Goal: Task Accomplishment & Management: Manage account settings

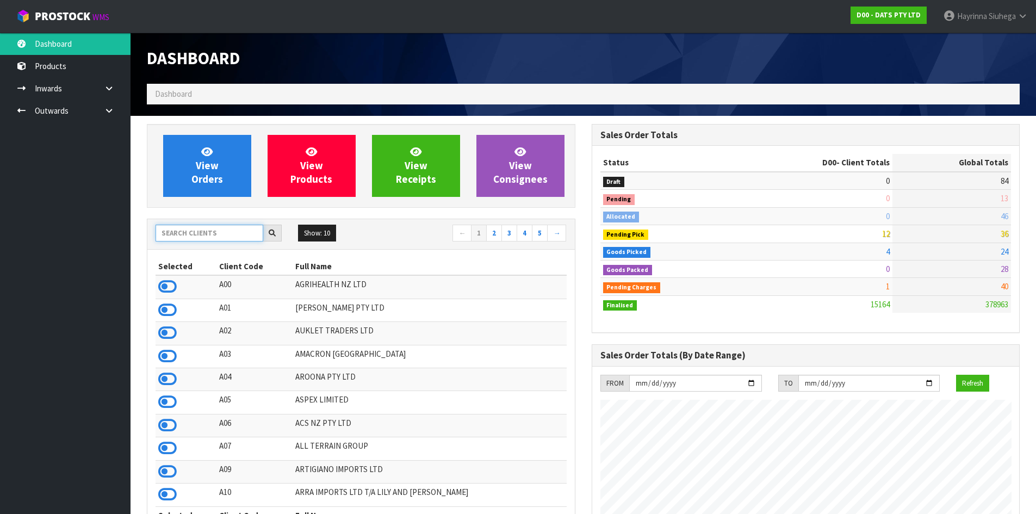
click at [196, 233] on input "text" at bounding box center [210, 233] width 108 height 17
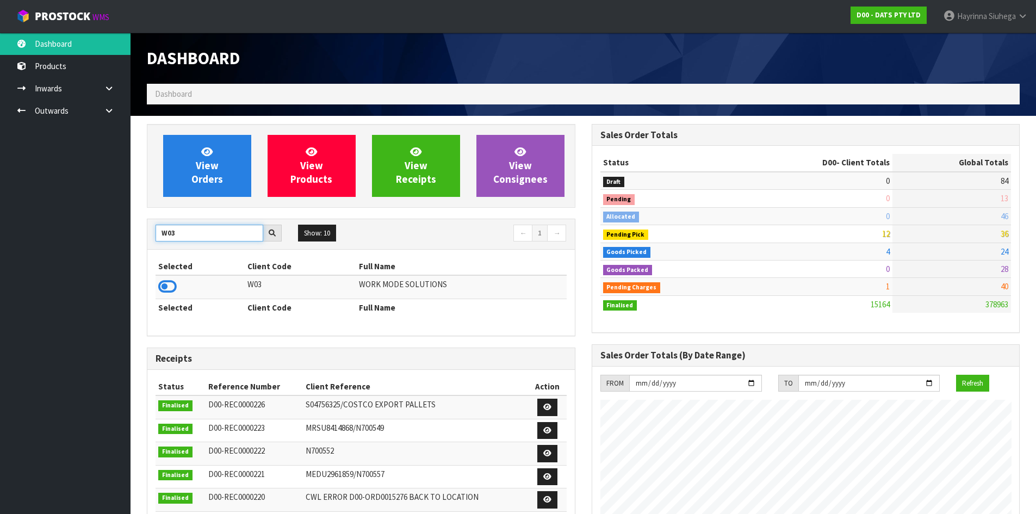
type input "W03"
click at [164, 283] on icon at bounding box center [167, 286] width 18 height 16
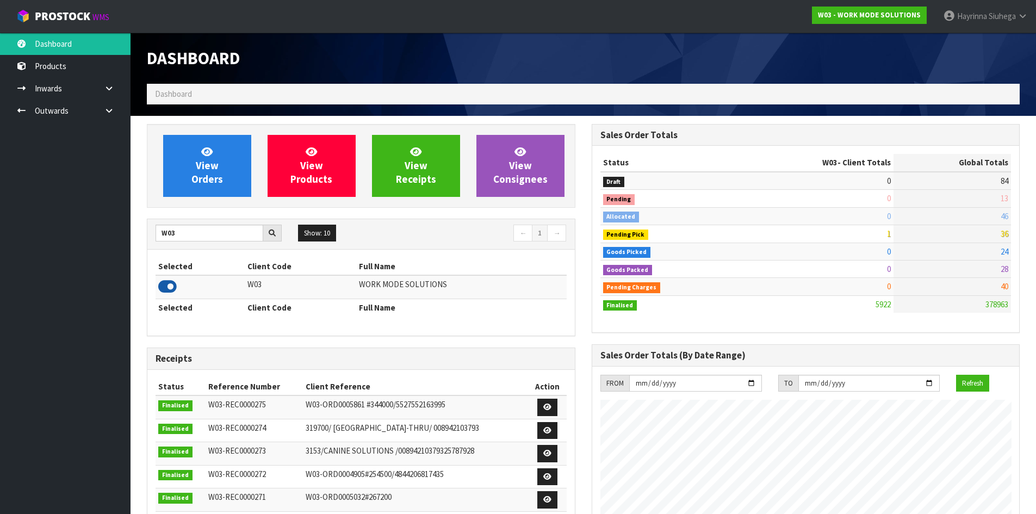
scroll to position [789, 444]
click at [218, 159] on link "View Orders" at bounding box center [207, 166] width 88 height 62
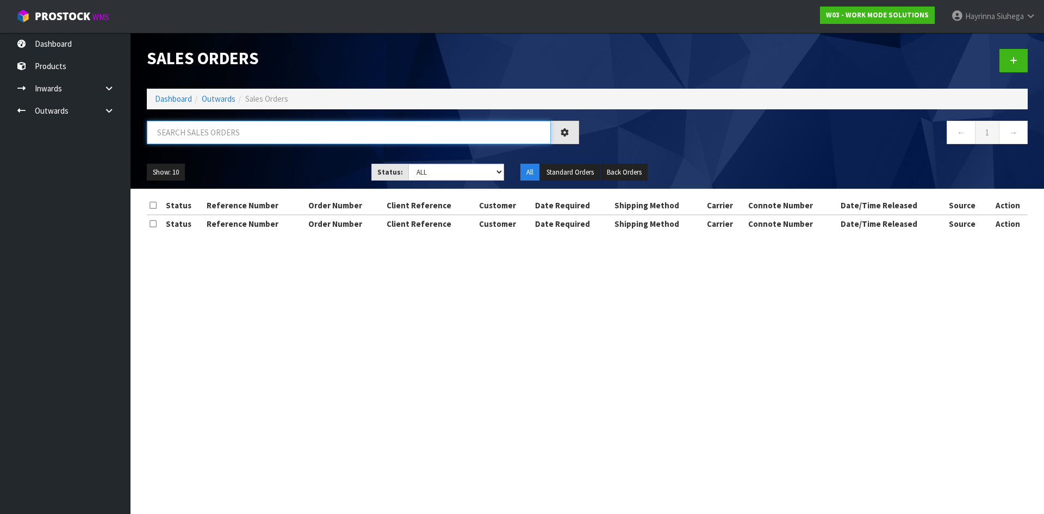
click at [218, 137] on input "text" at bounding box center [349, 132] width 404 height 23
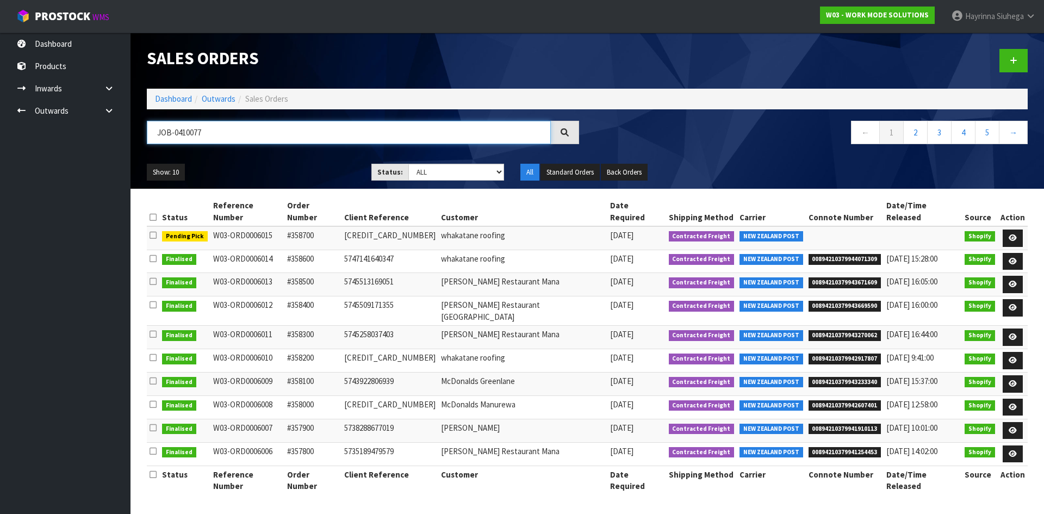
type input "JOB-0410077"
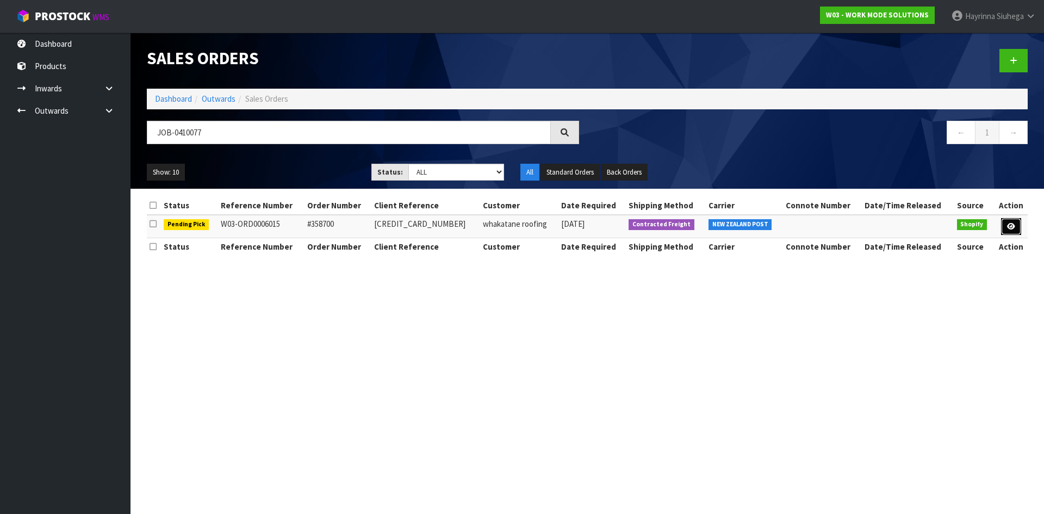
click at [1011, 226] on icon at bounding box center [1011, 226] width 8 height 7
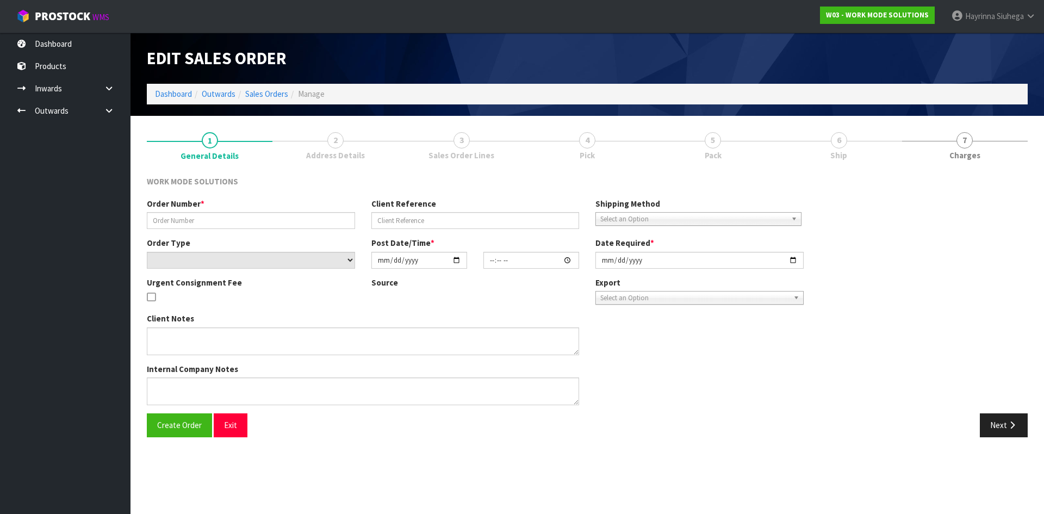
type input "#358700"
type input "5750179692699"
select select "number:0"
type input "[DATE]"
type input "12:26:25.000"
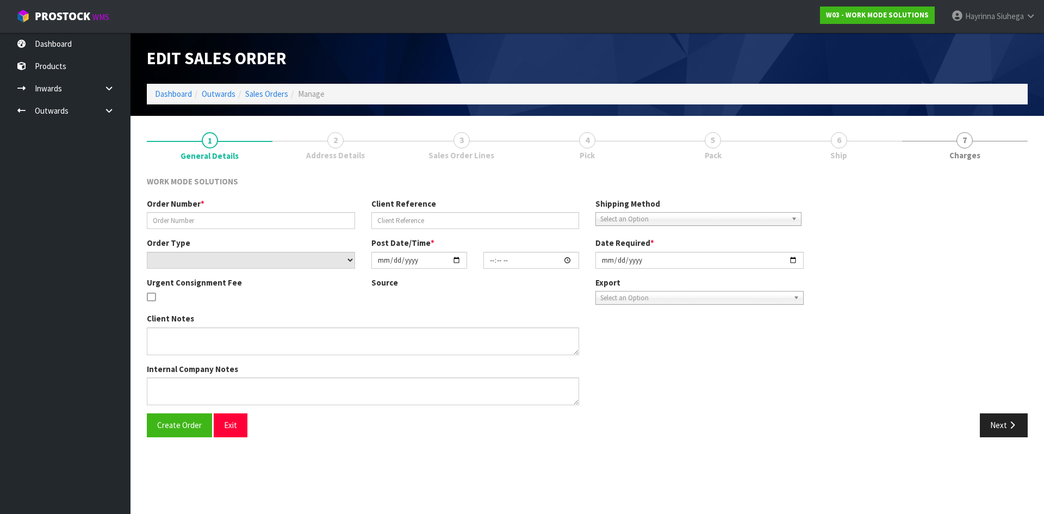
type input "[DATE]"
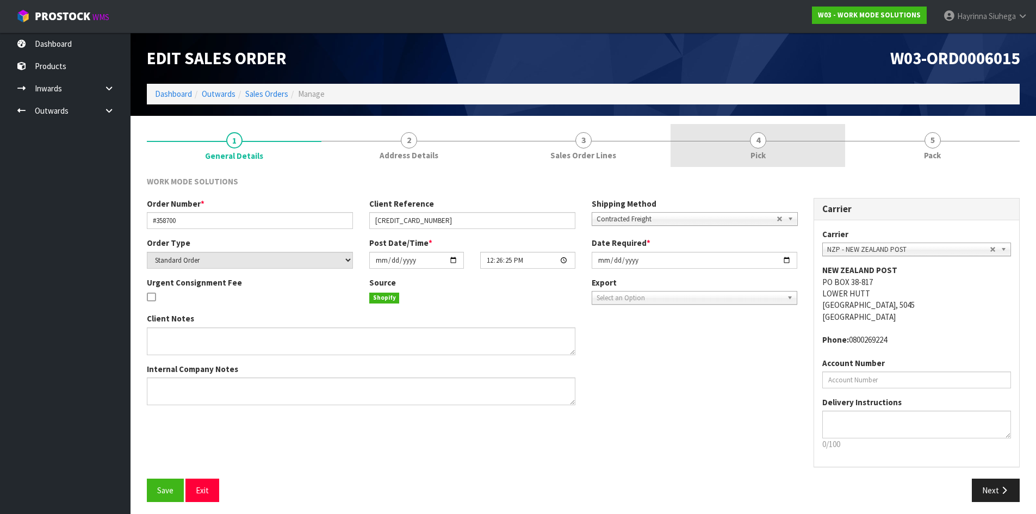
click at [813, 144] on link "4 Pick" at bounding box center [758, 145] width 175 height 43
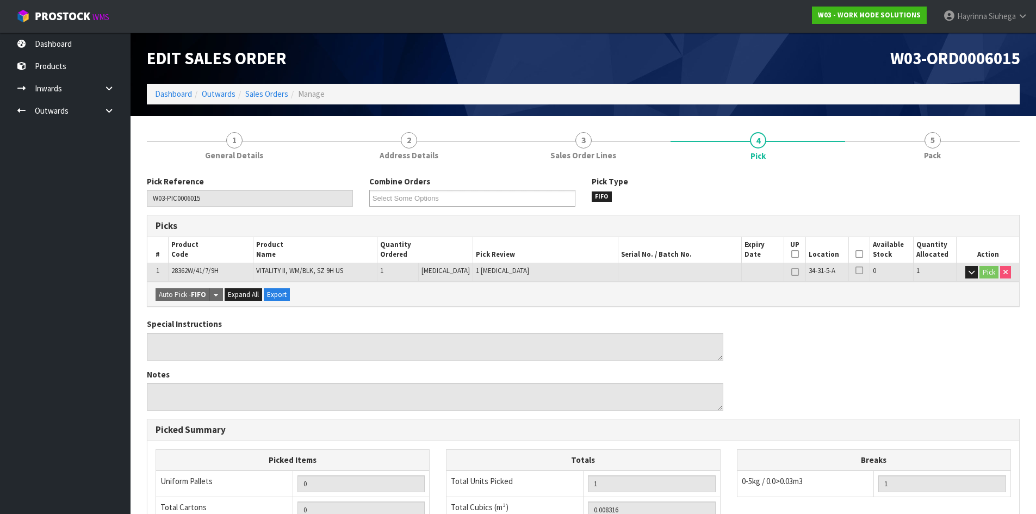
click at [857, 254] on icon at bounding box center [860, 254] width 8 height 1
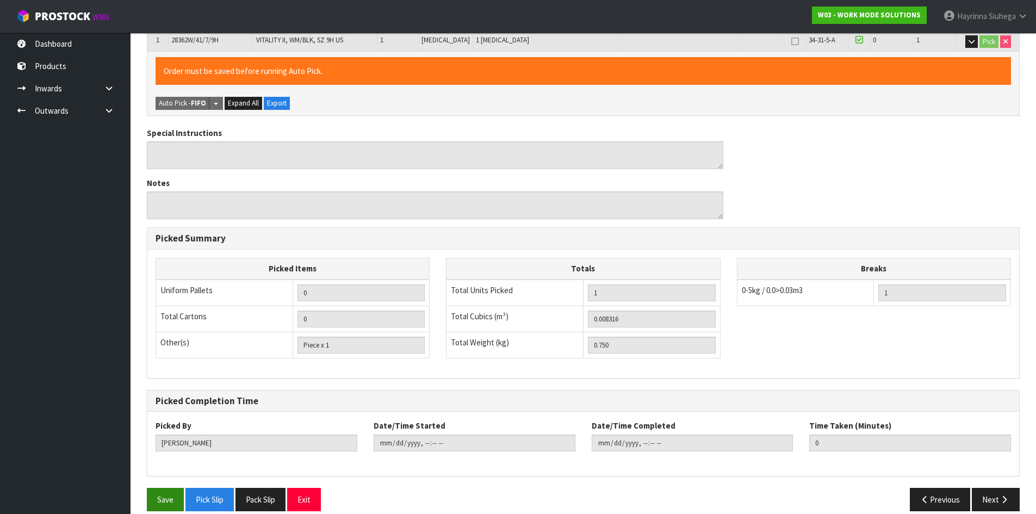
scroll to position [244, 0]
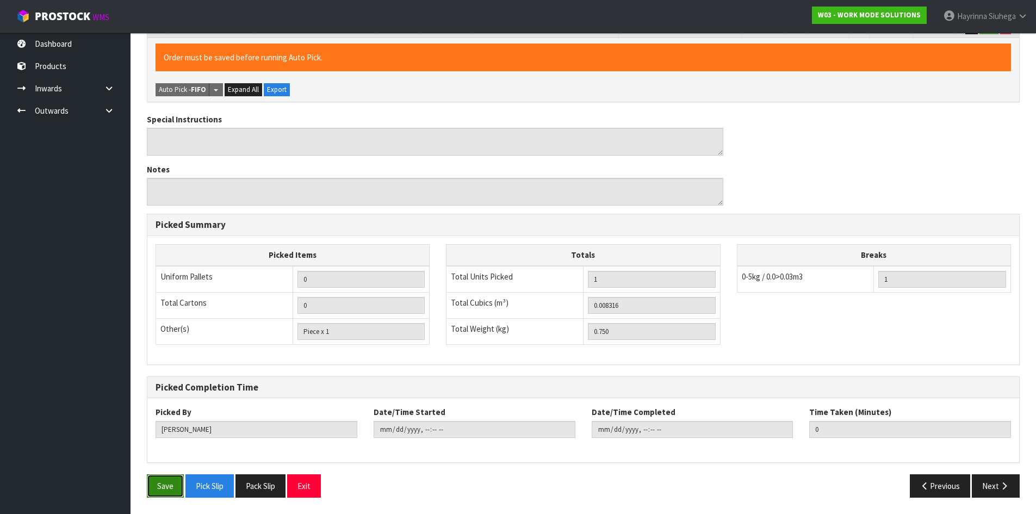
click at [156, 480] on button "Save" at bounding box center [165, 485] width 37 height 23
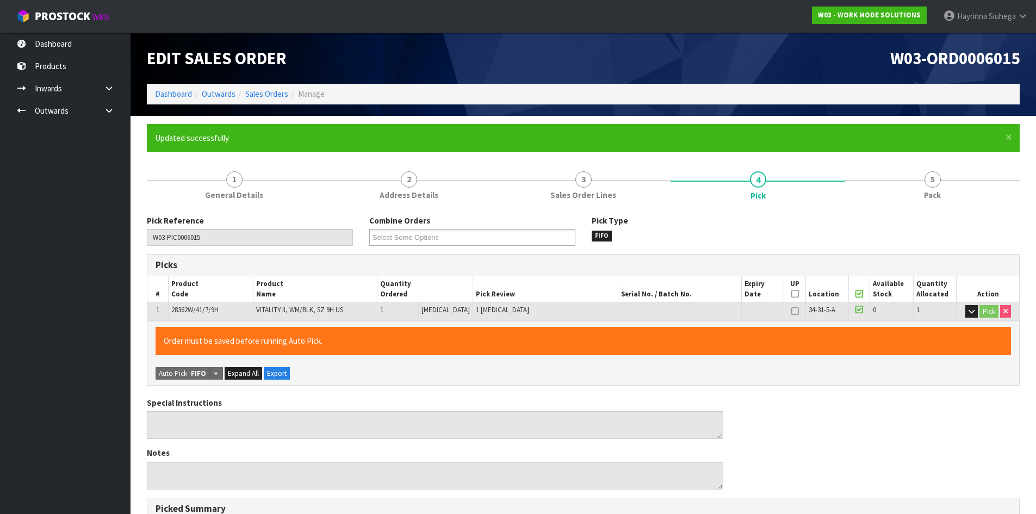
type input "[PERSON_NAME]"
type input "2025-08-29T13:40:56"
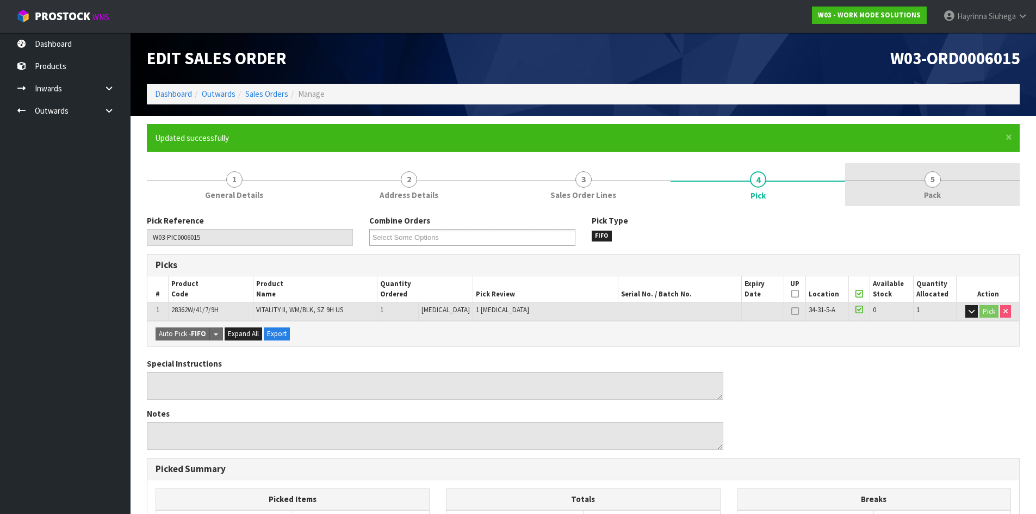
click at [897, 197] on link "5 Pack" at bounding box center [932, 184] width 175 height 43
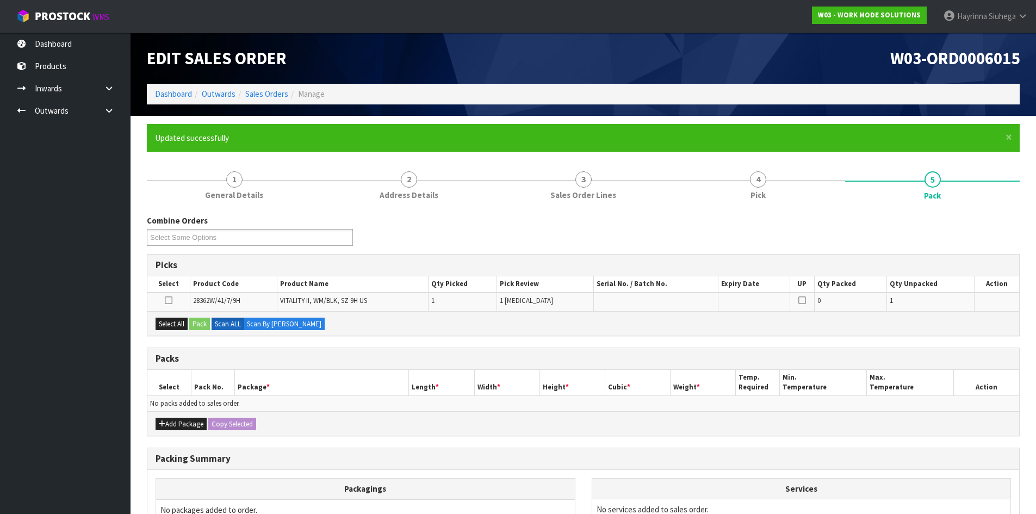
click at [333, 379] on th "Package *" at bounding box center [321, 383] width 175 height 26
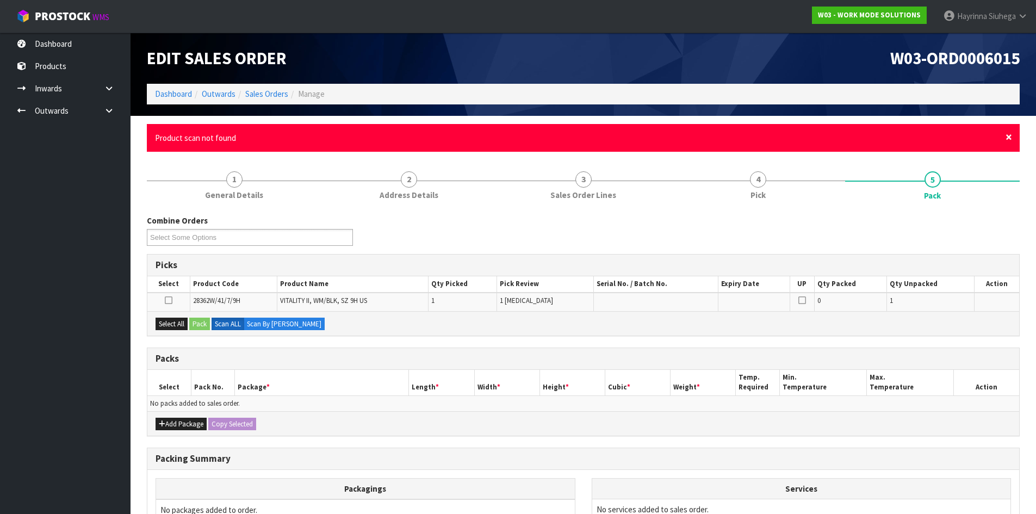
click at [1006, 134] on span "×" at bounding box center [1009, 136] width 7 height 15
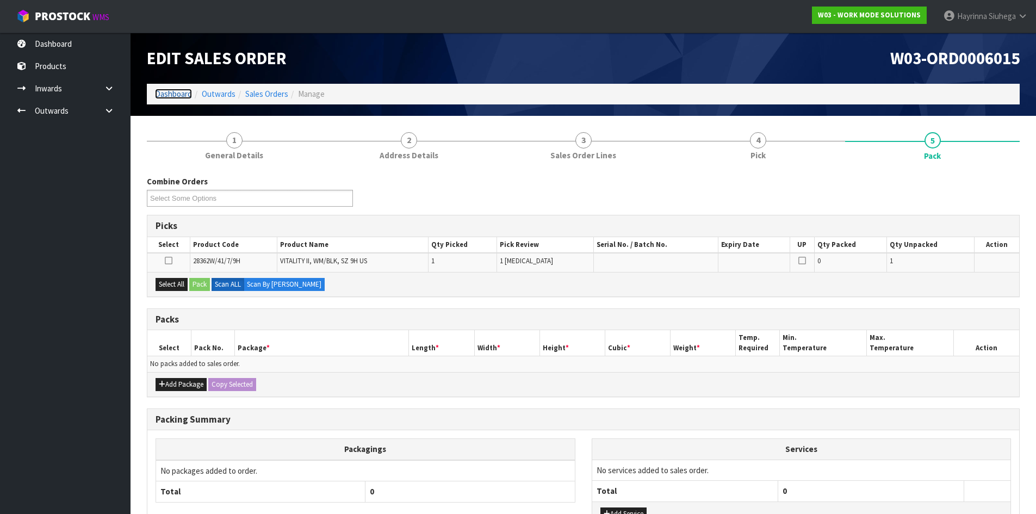
click at [179, 98] on link "Dashboard" at bounding box center [173, 94] width 37 height 10
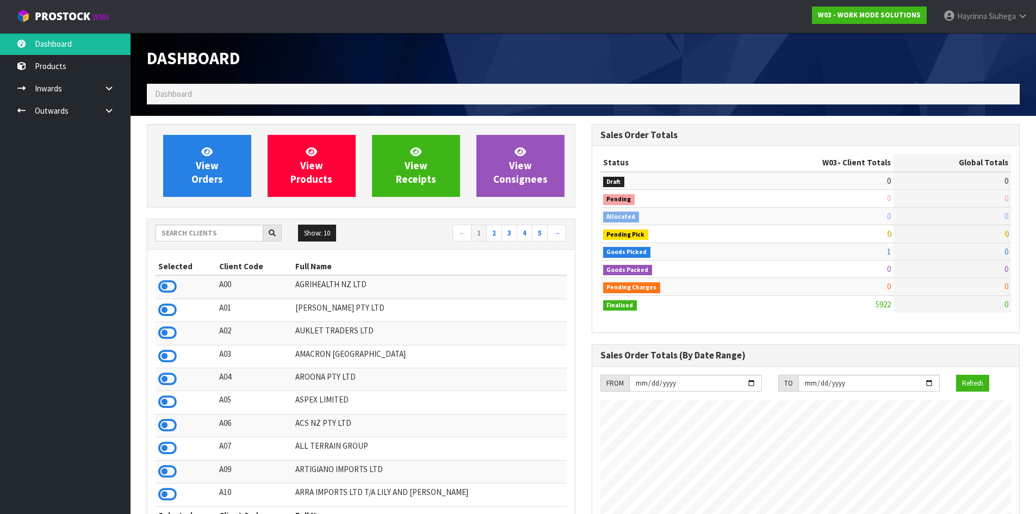
scroll to position [789, 444]
click at [190, 173] on link "View Orders" at bounding box center [207, 166] width 88 height 62
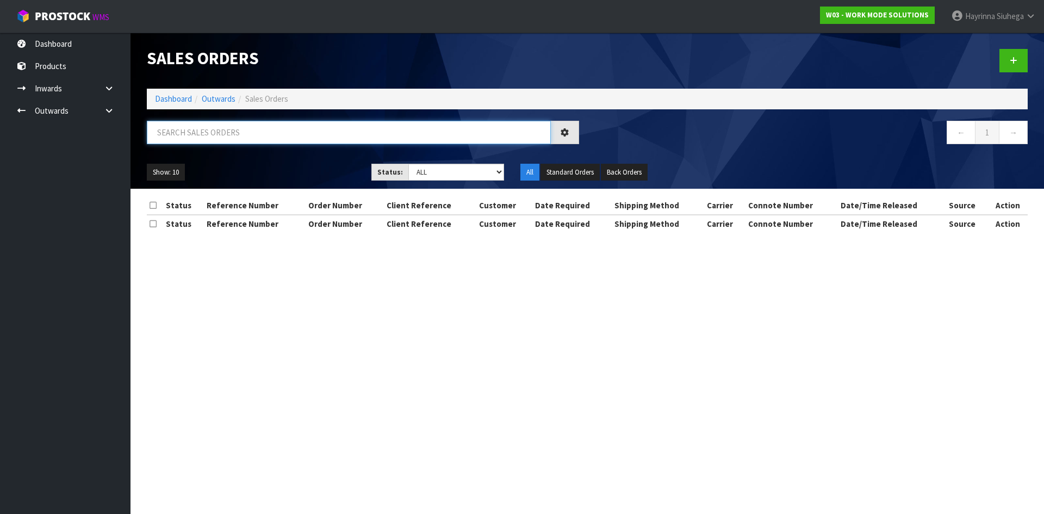
click at [220, 132] on input "text" at bounding box center [349, 132] width 404 height 23
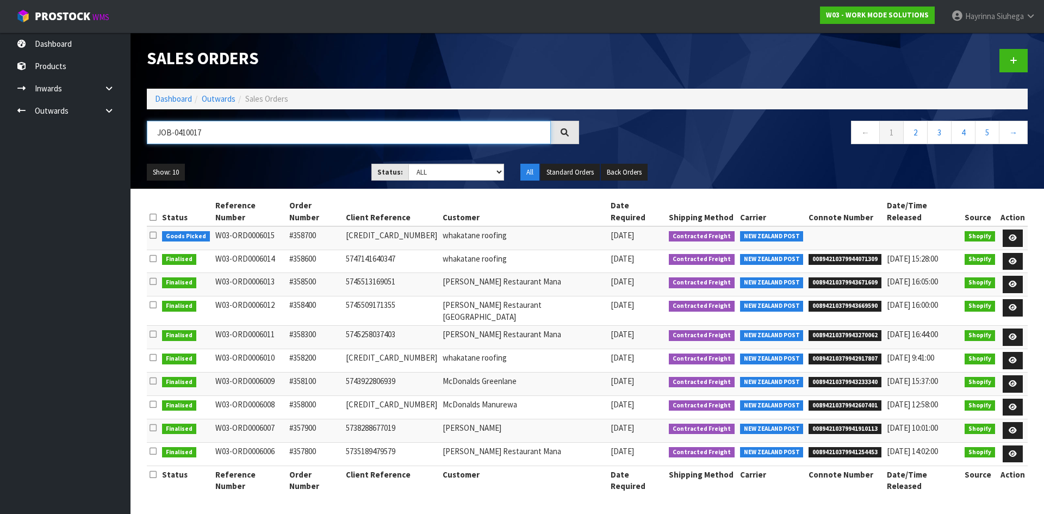
type input "JOB-0410017"
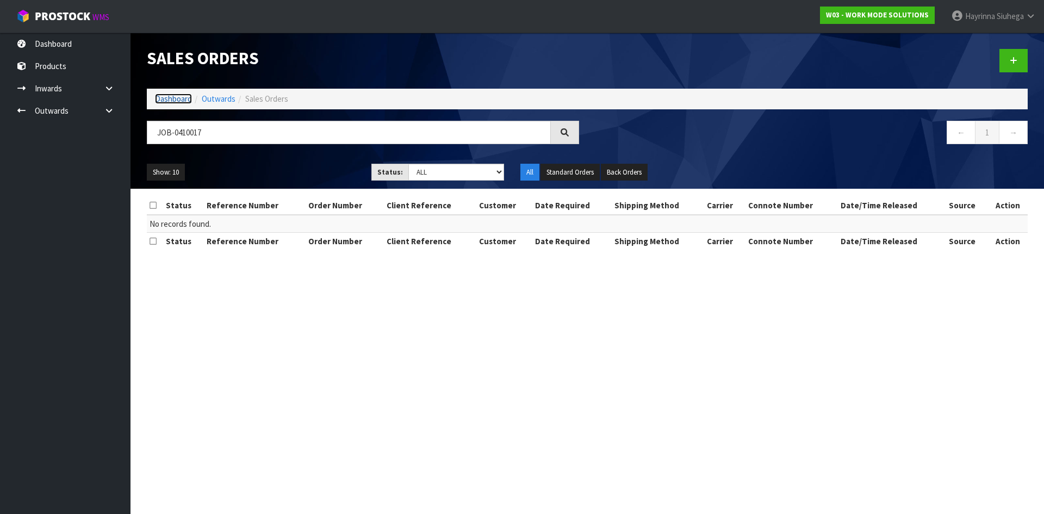
click at [160, 100] on link "Dashboard" at bounding box center [173, 99] width 37 height 10
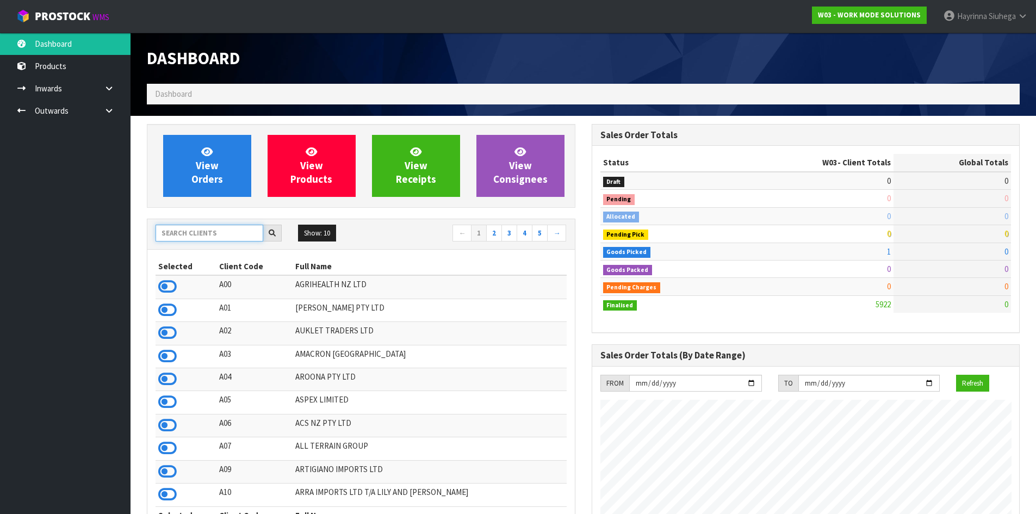
scroll to position [789, 444]
click at [213, 238] on input "text" at bounding box center [210, 233] width 108 height 17
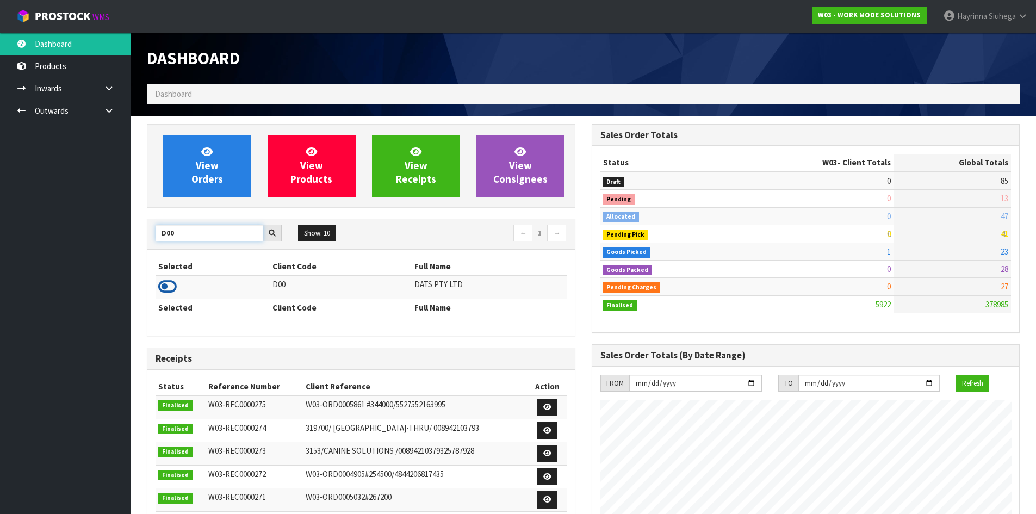
type input "D00"
click at [165, 281] on icon at bounding box center [167, 286] width 18 height 16
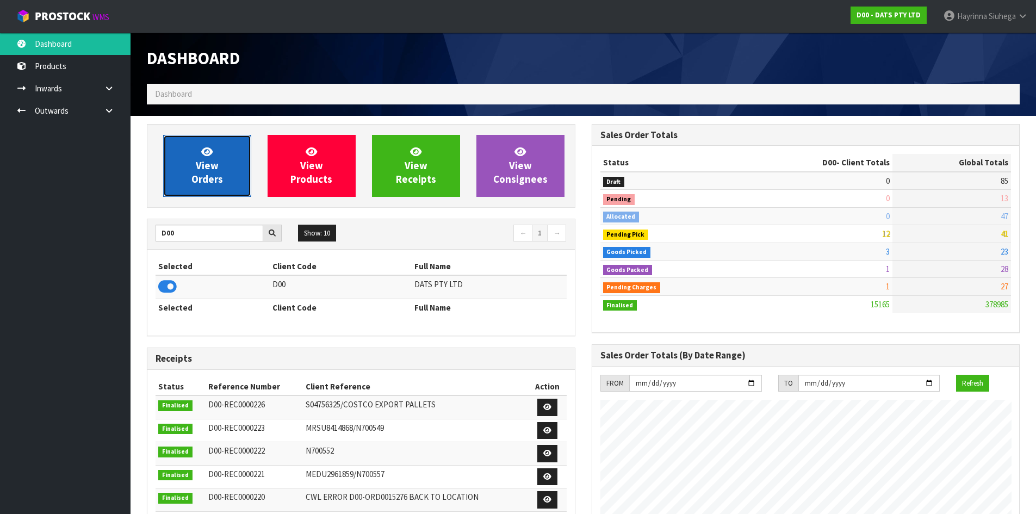
scroll to position [824, 444]
click at [182, 158] on link "View Orders" at bounding box center [207, 166] width 88 height 62
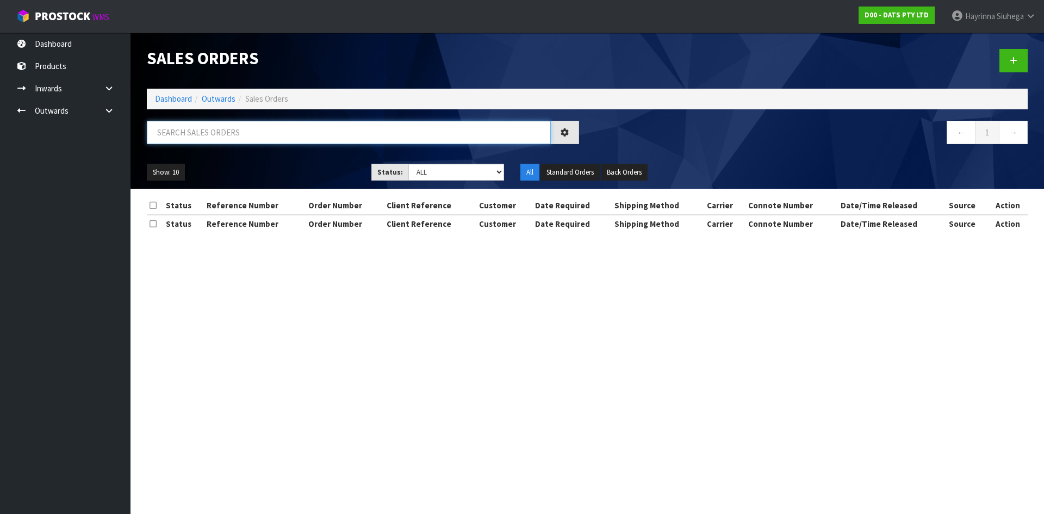
click at [218, 127] on input "text" at bounding box center [349, 132] width 404 height 23
type input "JOB-0410017"
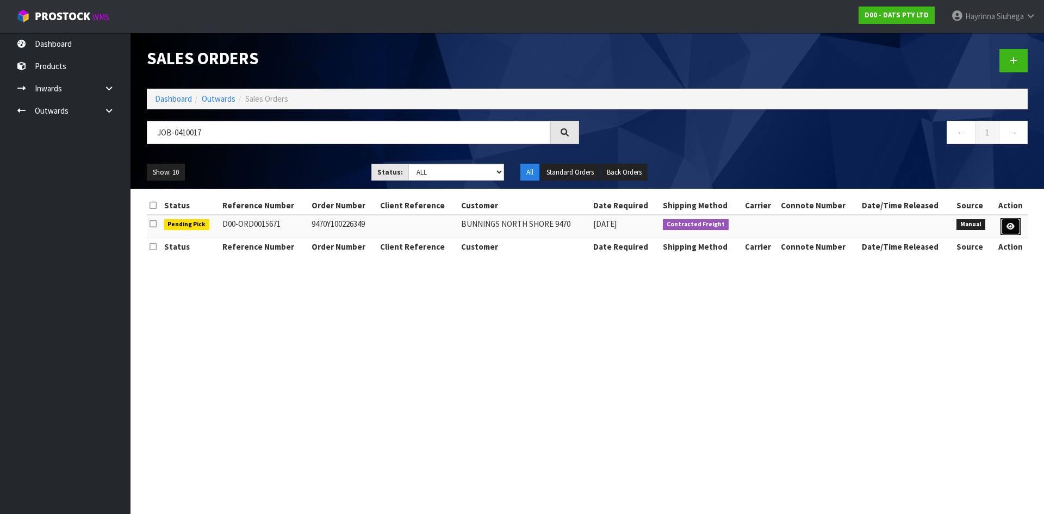
click at [1010, 225] on icon at bounding box center [1011, 226] width 8 height 7
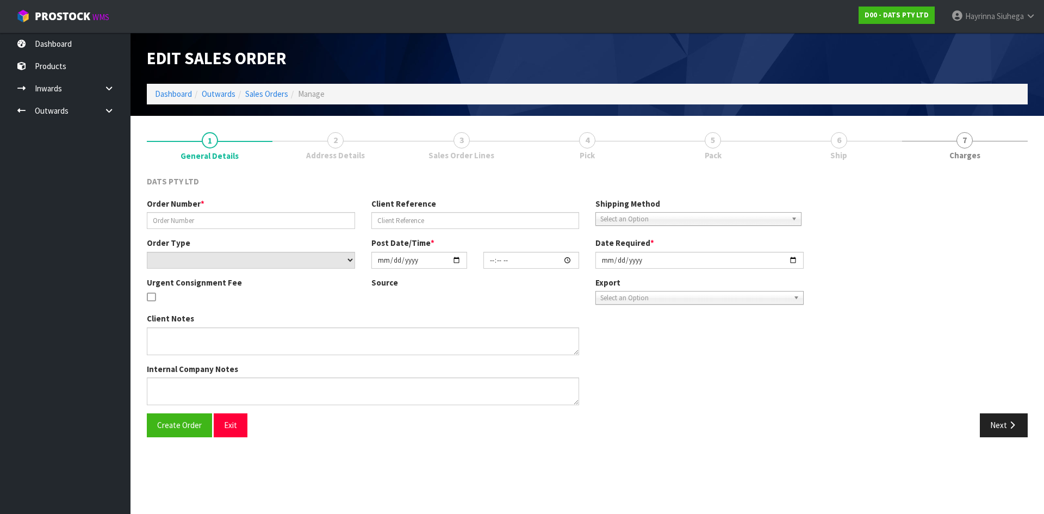
type input "9470Y100226349"
select select "number:0"
type input "[DATE]"
type input "08:49:00.000"
type input "[DATE]"
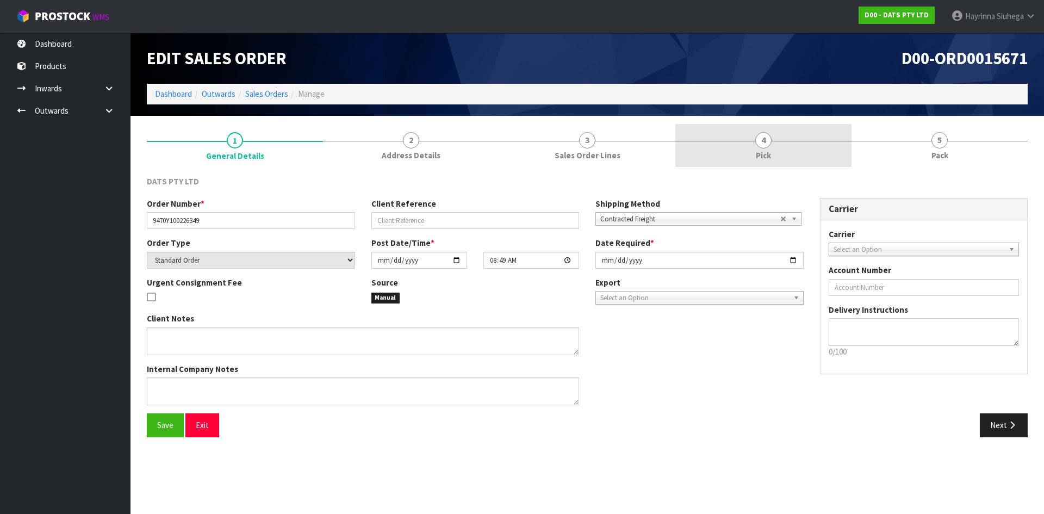
click at [776, 163] on link "4 Pick" at bounding box center [764, 145] width 176 height 43
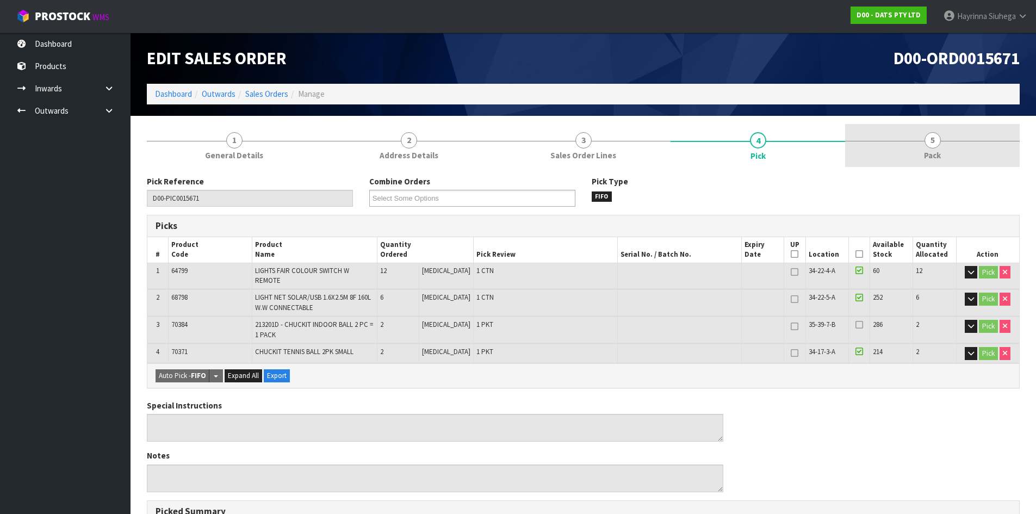
click at [956, 126] on link "5 Pack" at bounding box center [932, 145] width 175 height 43
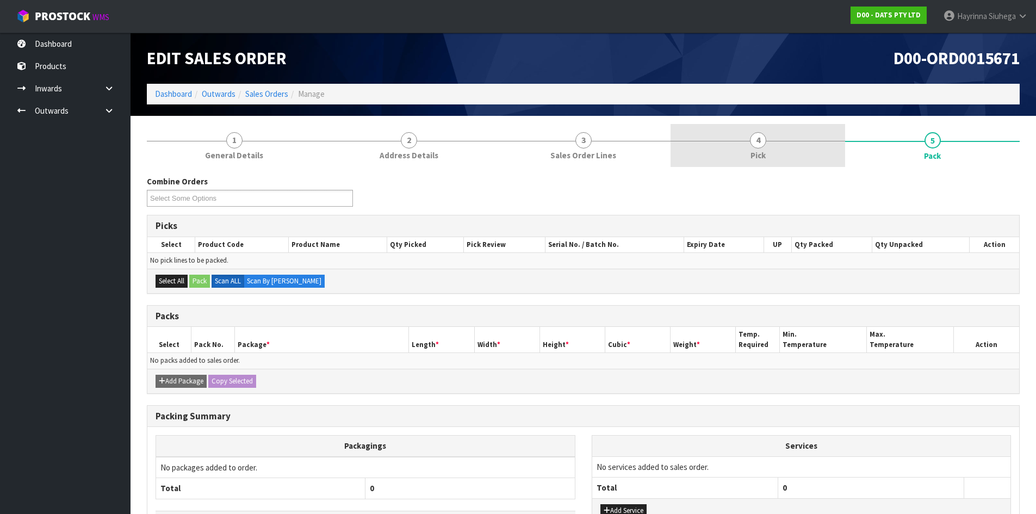
click at [744, 157] on link "4 Pick" at bounding box center [758, 145] width 175 height 43
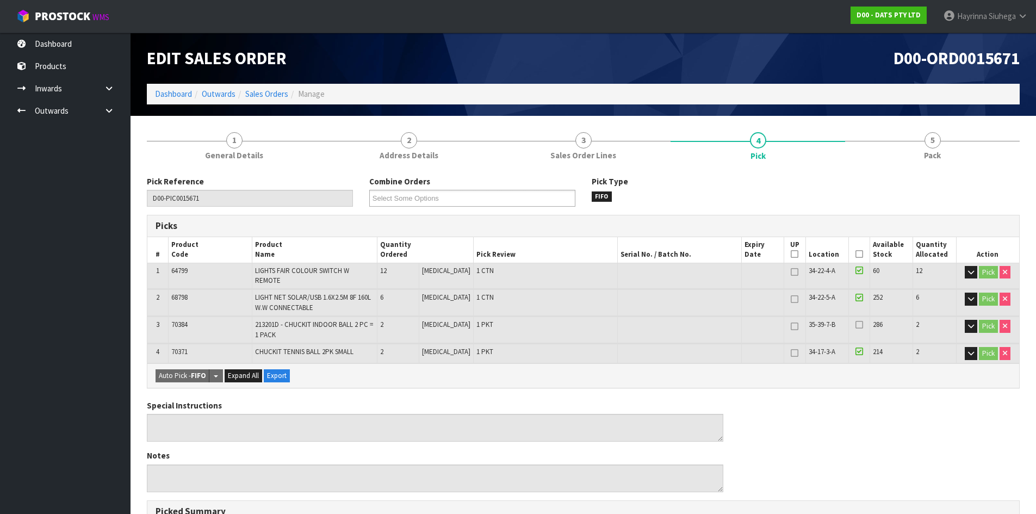
click at [856, 255] on icon at bounding box center [860, 254] width 8 height 1
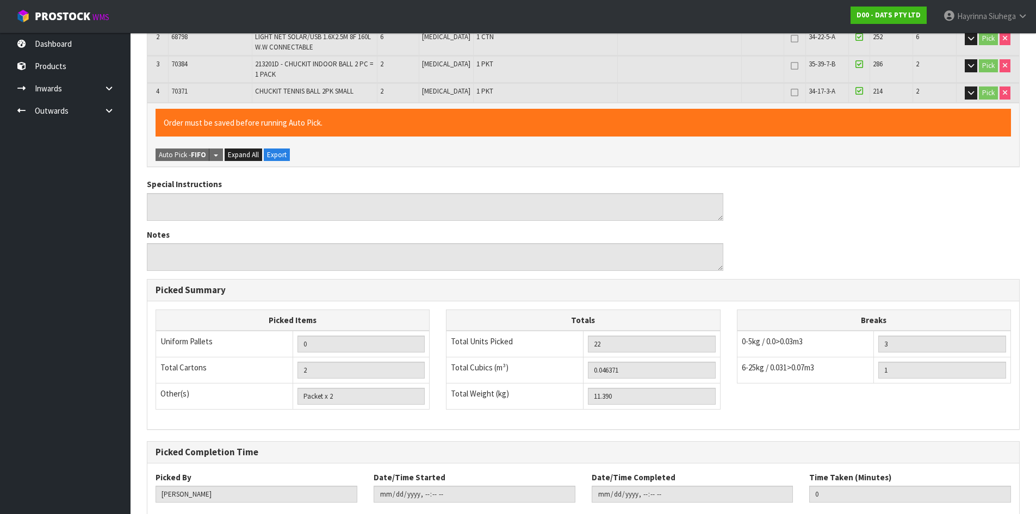
scroll to position [318, 0]
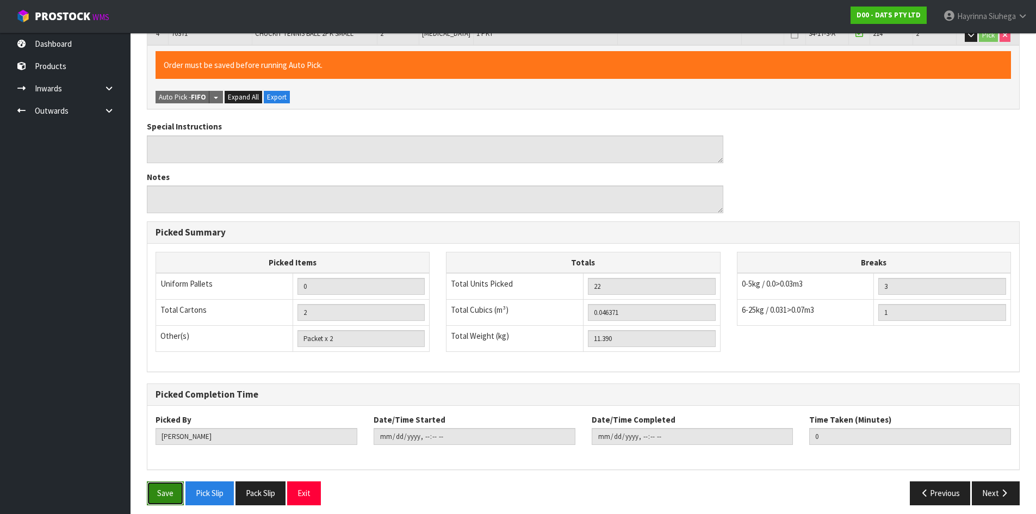
click at [152, 490] on button "Save" at bounding box center [165, 492] width 37 height 23
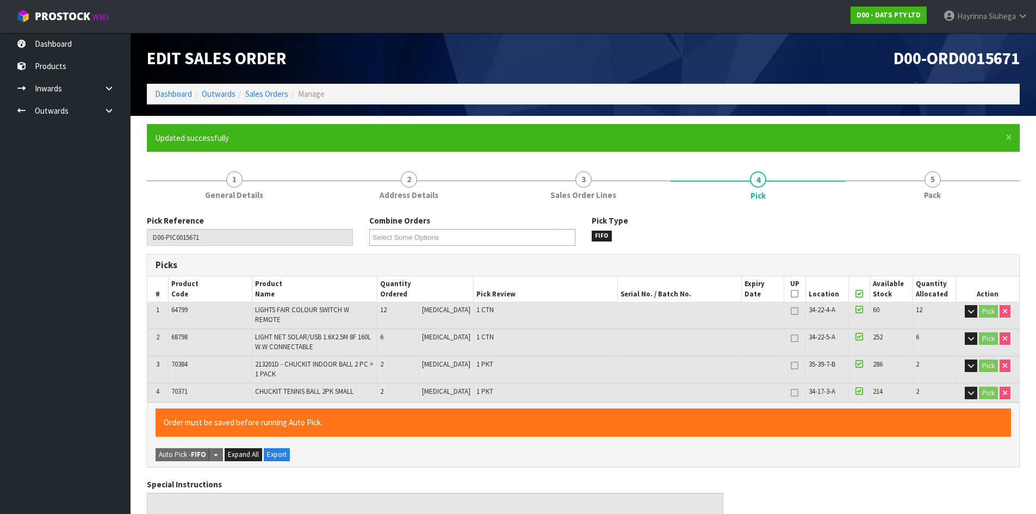
type input "[PERSON_NAME]"
type input "2025-08-29T13:45:46"
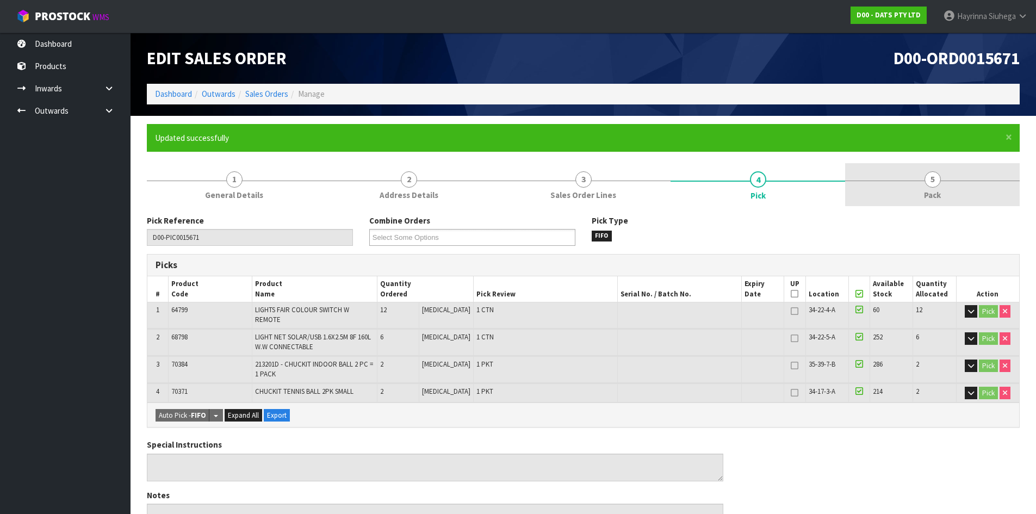
click at [897, 193] on link "5 Pack" at bounding box center [932, 184] width 175 height 43
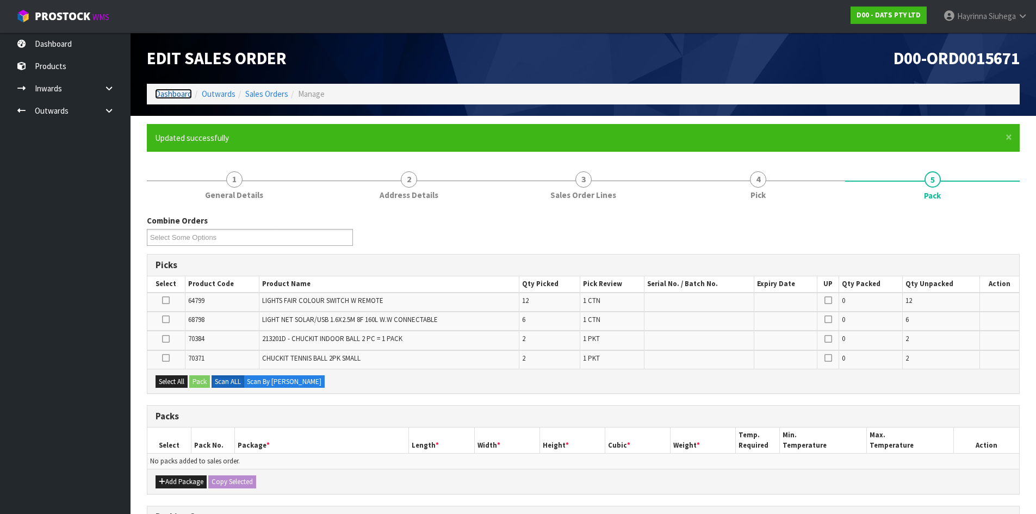
click at [172, 91] on link "Dashboard" at bounding box center [173, 94] width 37 height 10
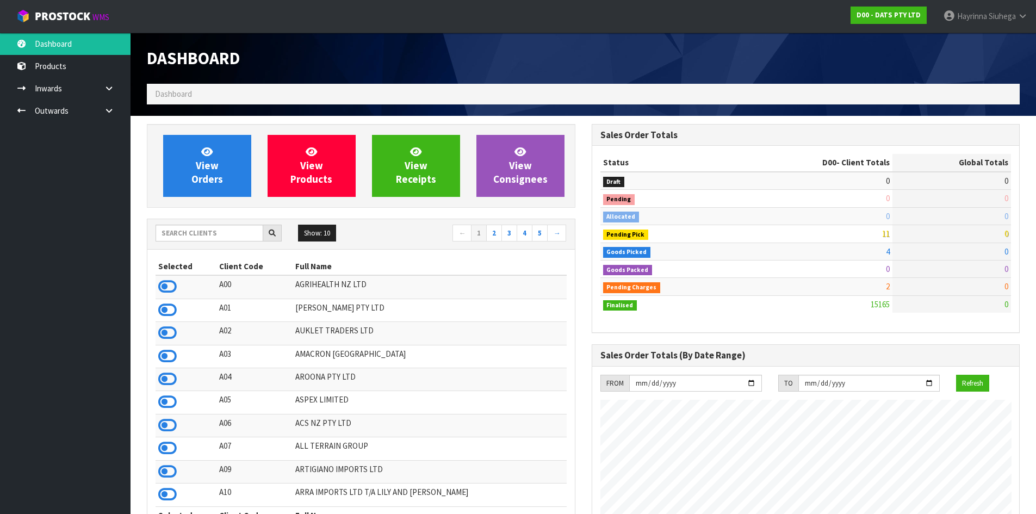
scroll to position [824, 444]
click at [233, 176] on link "View Orders" at bounding box center [207, 166] width 88 height 62
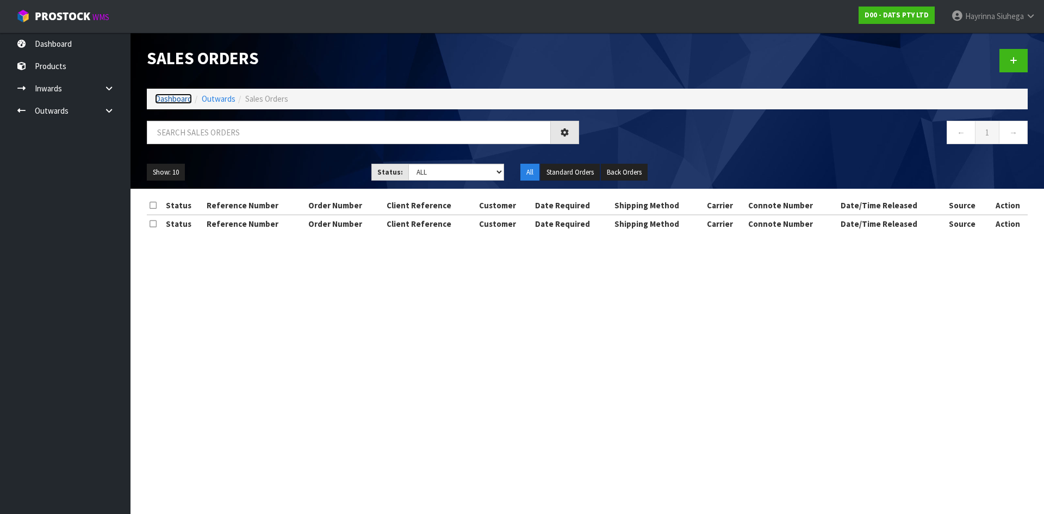
click at [176, 96] on link "Dashboard" at bounding box center [173, 99] width 37 height 10
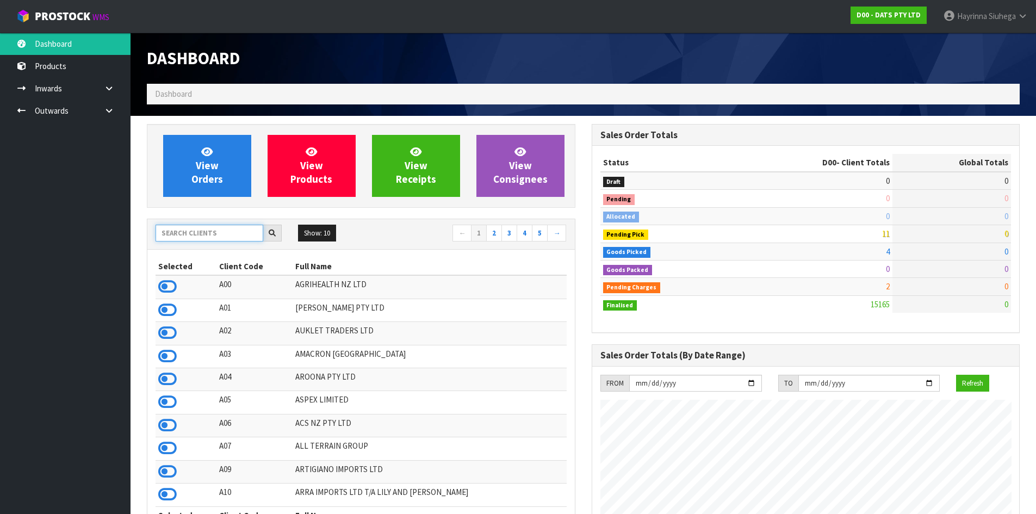
scroll to position [824, 444]
click at [218, 236] on input "text" at bounding box center [210, 233] width 108 height 17
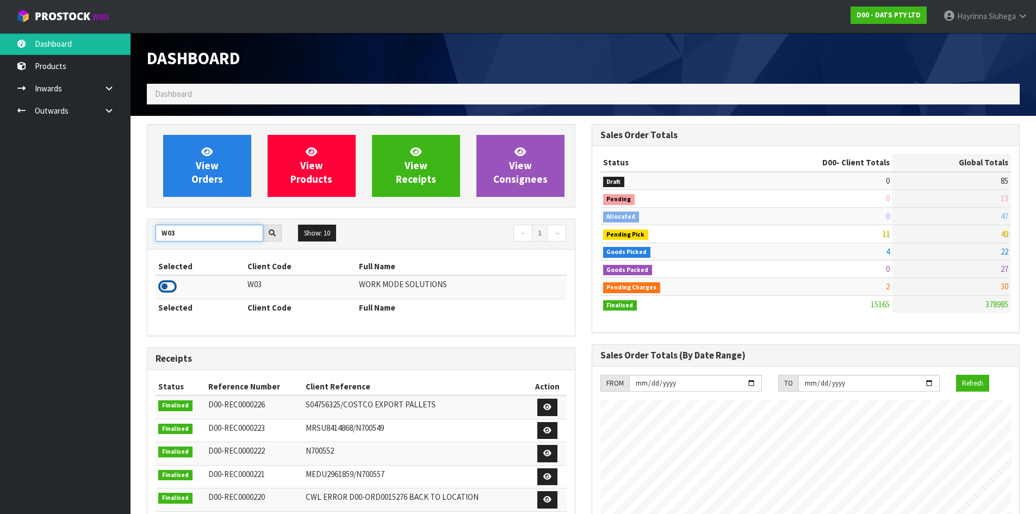
type input "W03"
click at [169, 287] on icon at bounding box center [167, 286] width 18 height 16
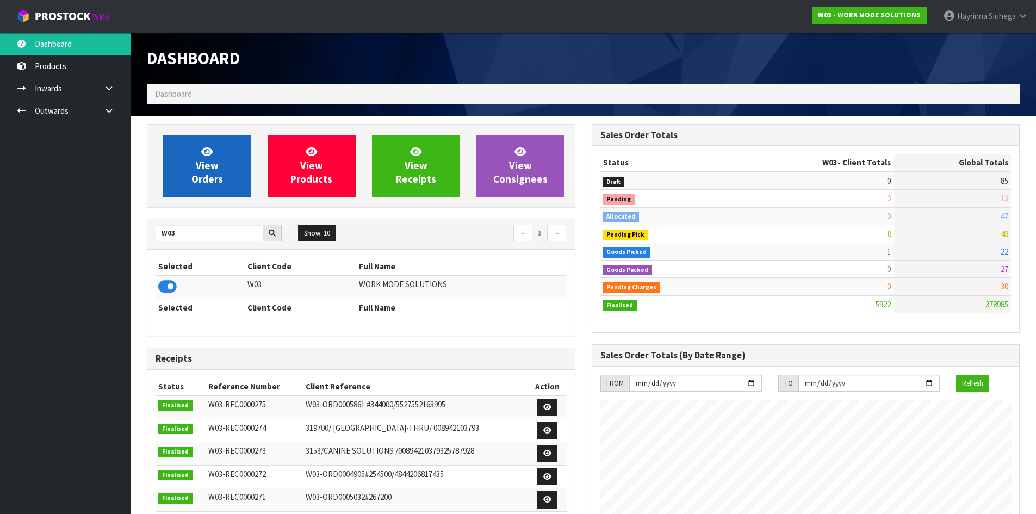
scroll to position [789, 444]
click at [195, 170] on link "View Orders" at bounding box center [207, 166] width 88 height 62
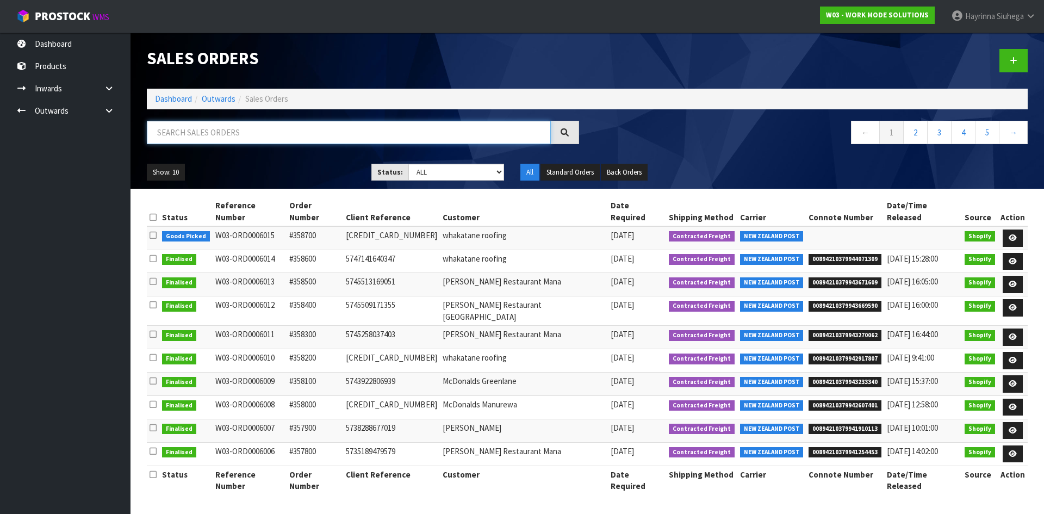
click at [438, 135] on input "text" at bounding box center [349, 132] width 404 height 23
type input "JOB-0410077"
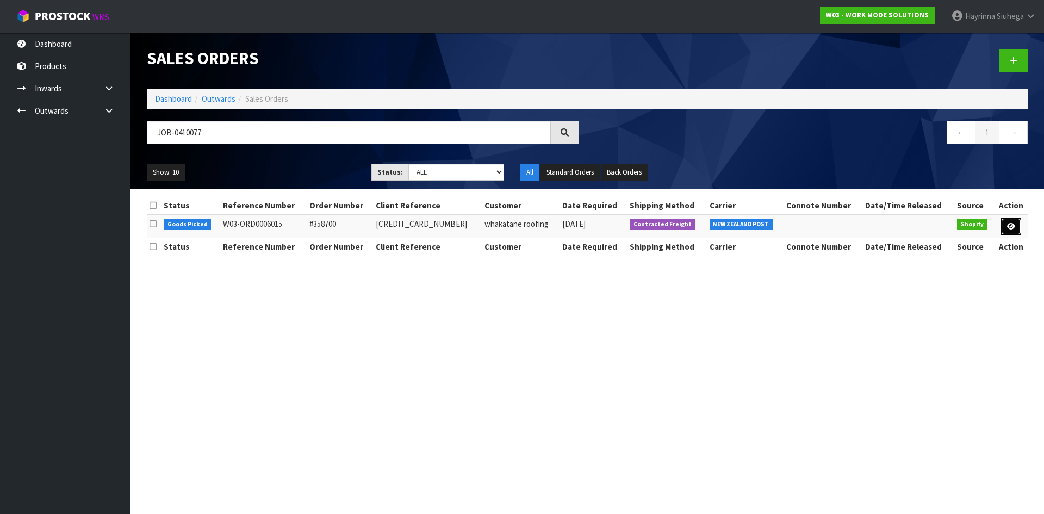
click at [1015, 229] on link at bounding box center [1011, 226] width 20 height 17
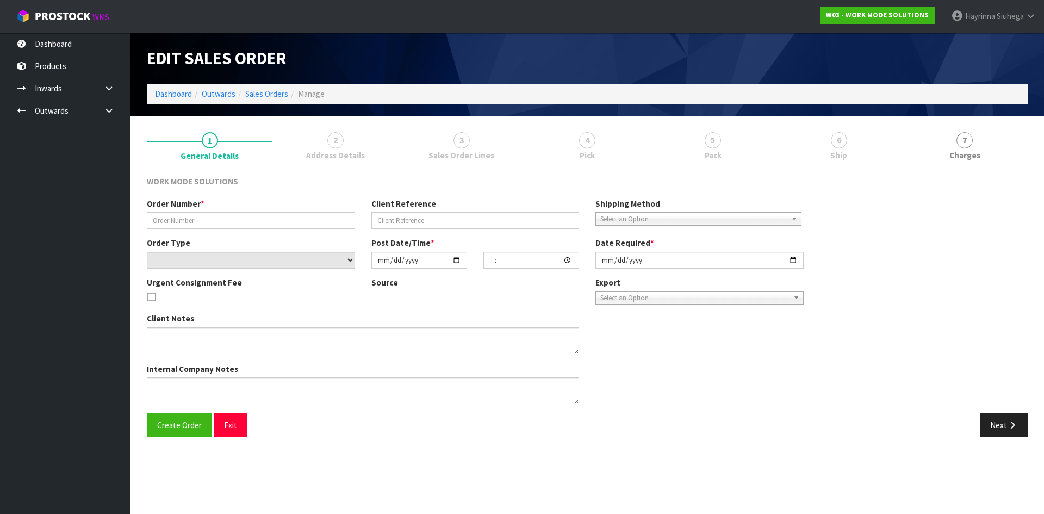
type input "#358700"
type input "5750179692699"
select select "number:0"
type input "[DATE]"
type input "12:26:25.000"
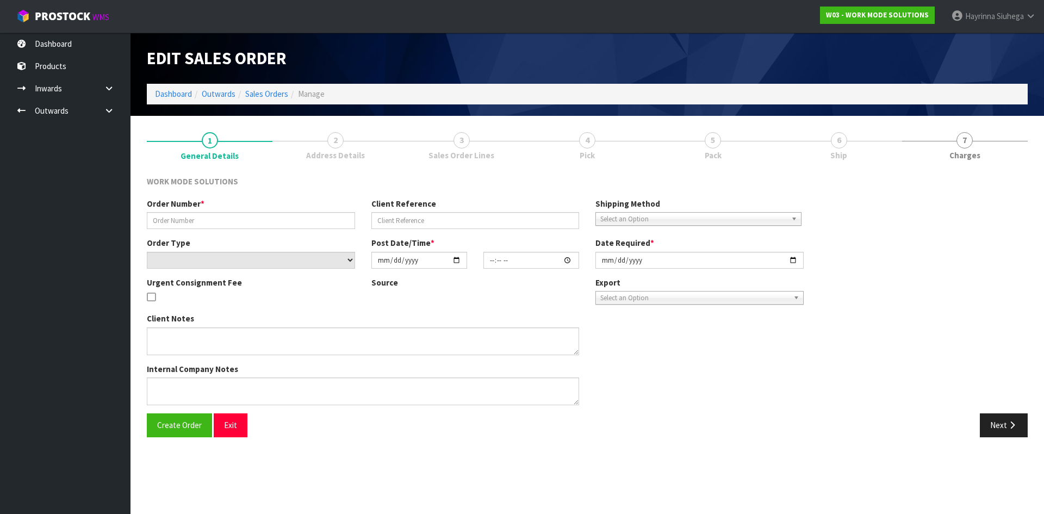
type input "[DATE]"
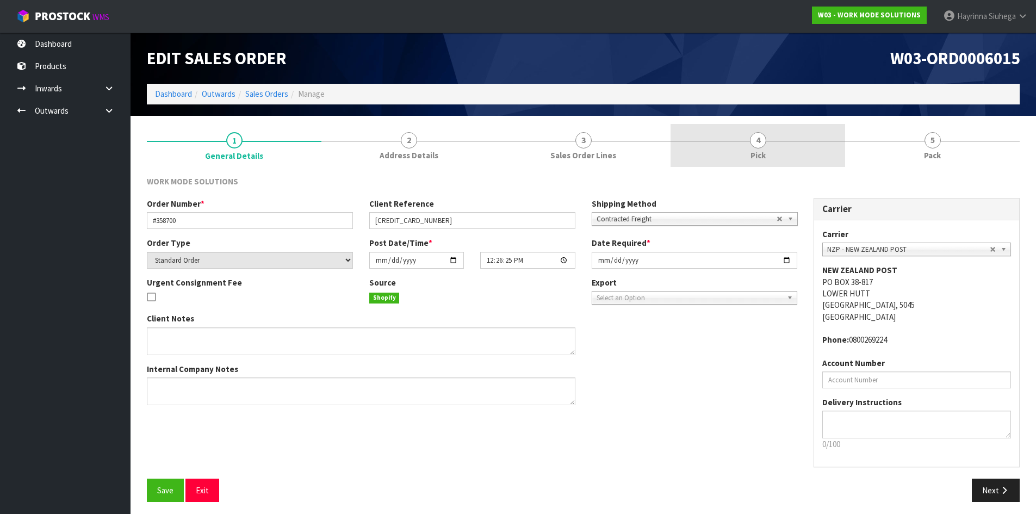
click at [814, 153] on link "4 Pick" at bounding box center [758, 145] width 175 height 43
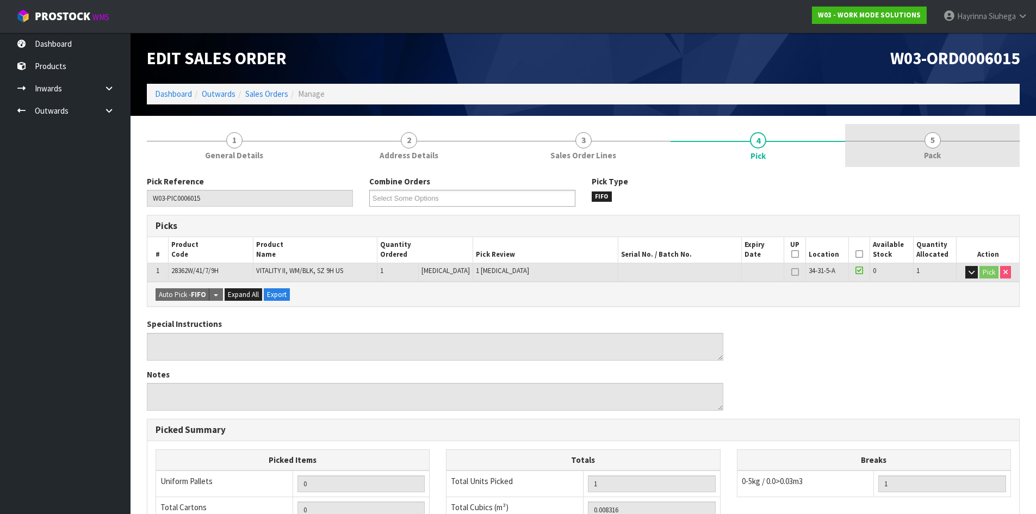
click at [882, 148] on link "5 Pack" at bounding box center [932, 145] width 175 height 43
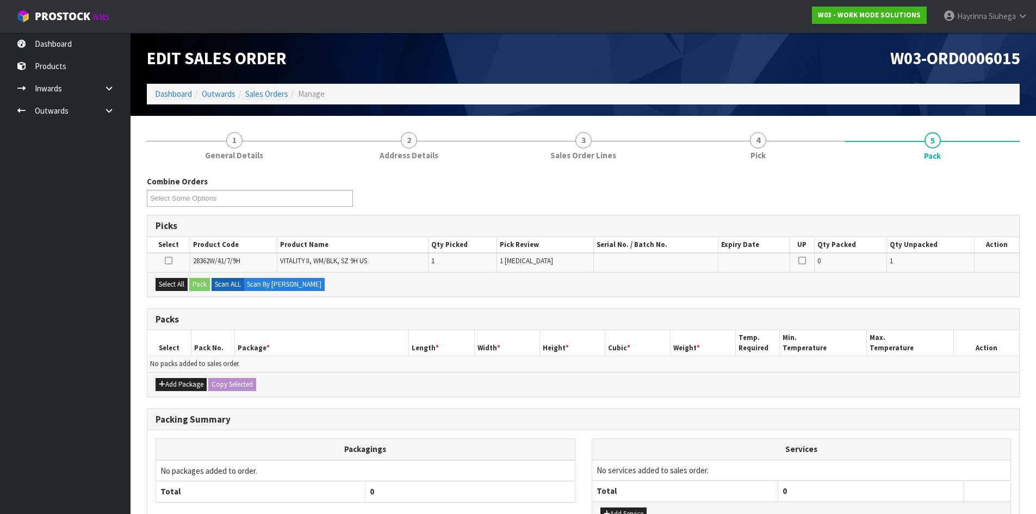
click at [177, 300] on div "Combine Orders W03-ORD0006015 Select Some Options Picks Select Product Code Pro…" at bounding box center [583, 383] width 873 height 415
click at [178, 285] on button "Select All" at bounding box center [172, 284] width 32 height 13
click at [206, 281] on button "Pack" at bounding box center [199, 284] width 21 height 13
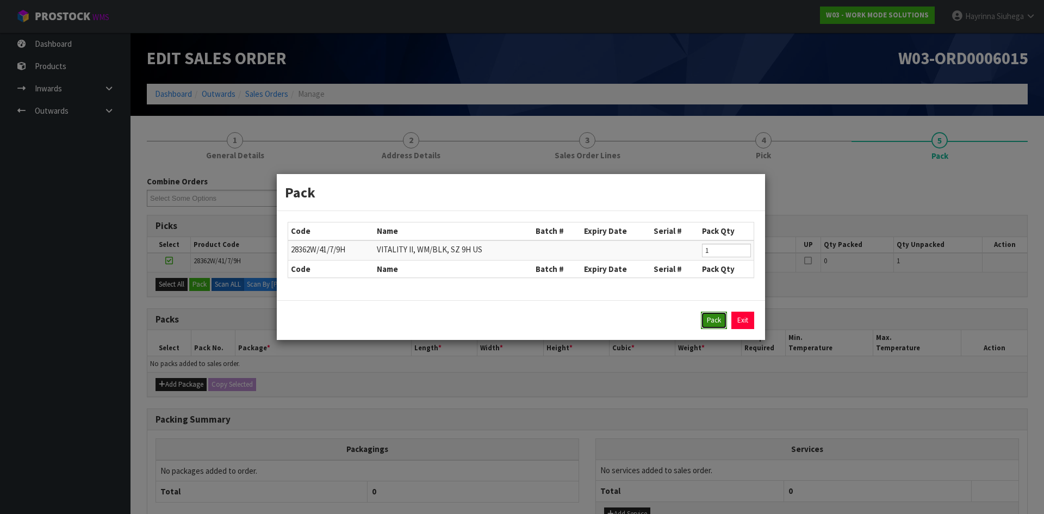
click at [709, 317] on button "Pack" at bounding box center [714, 320] width 26 height 17
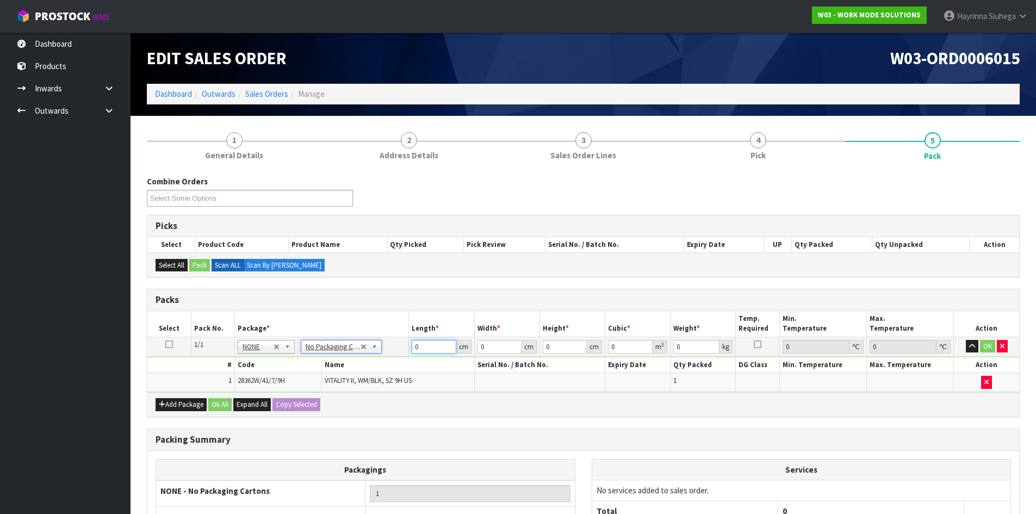
click at [416, 349] on input "0" at bounding box center [434, 347] width 44 height 14
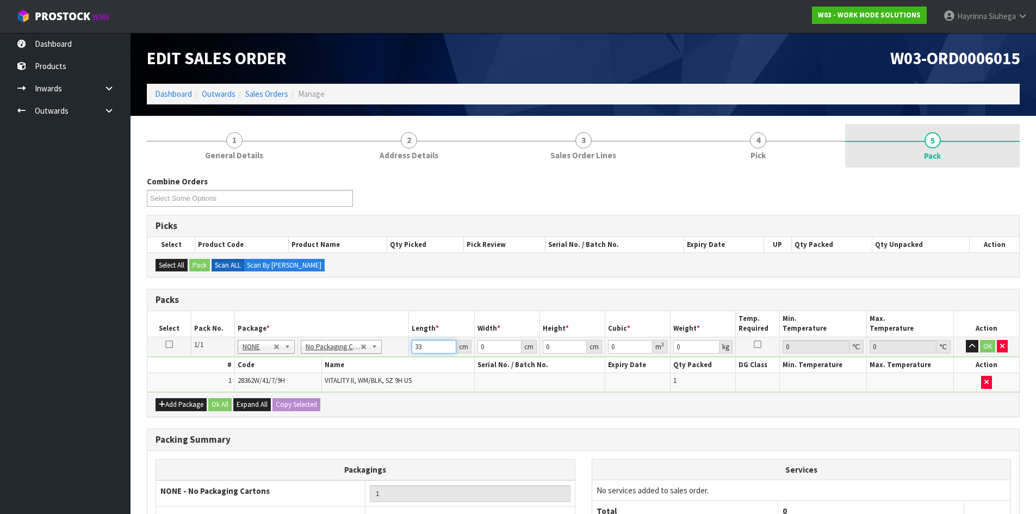
type input "33"
type input "22"
type input "1"
type input "0.000726"
type input "12"
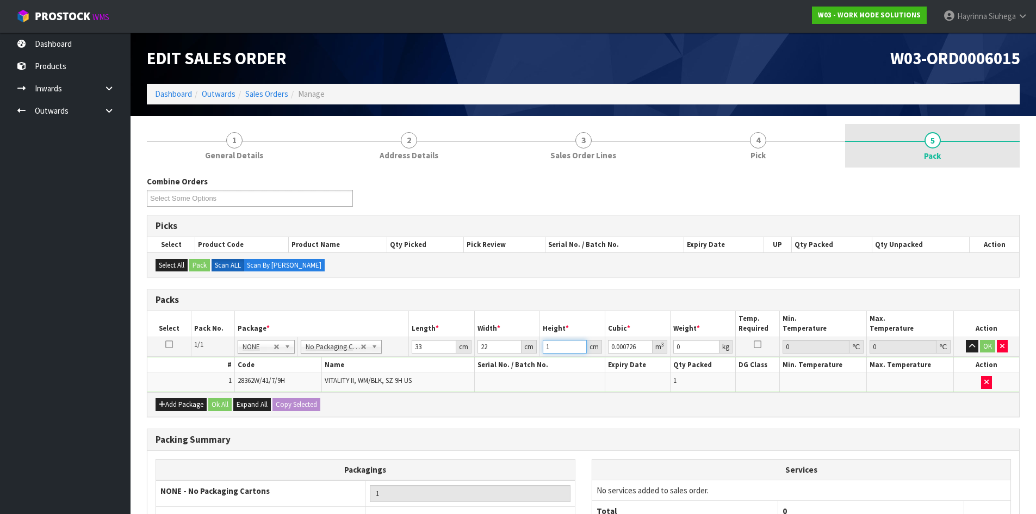
type input "0.008712"
type input "12"
type input "1"
click button "OK" at bounding box center [987, 346] width 15 height 13
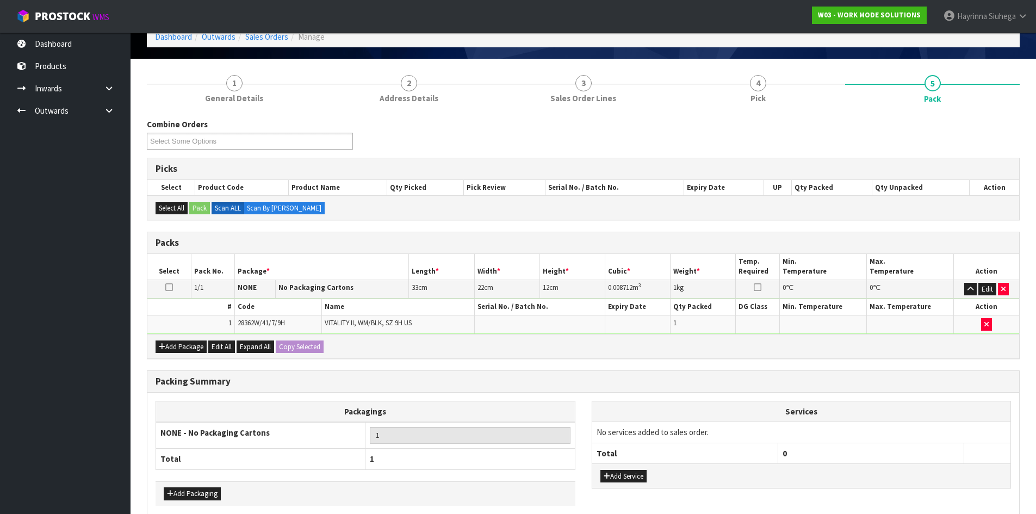
scroll to position [109, 0]
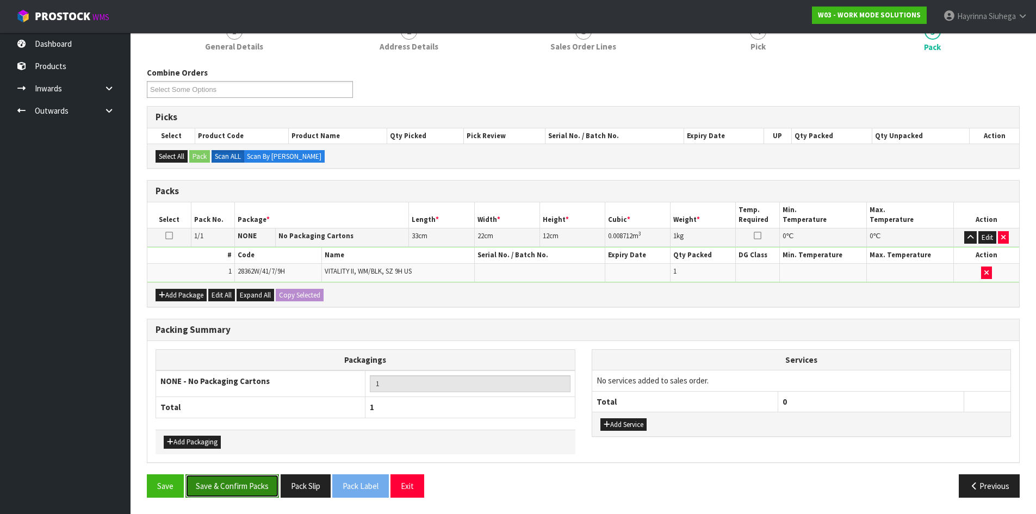
click at [239, 490] on button "Save & Confirm Packs" at bounding box center [232, 485] width 94 height 23
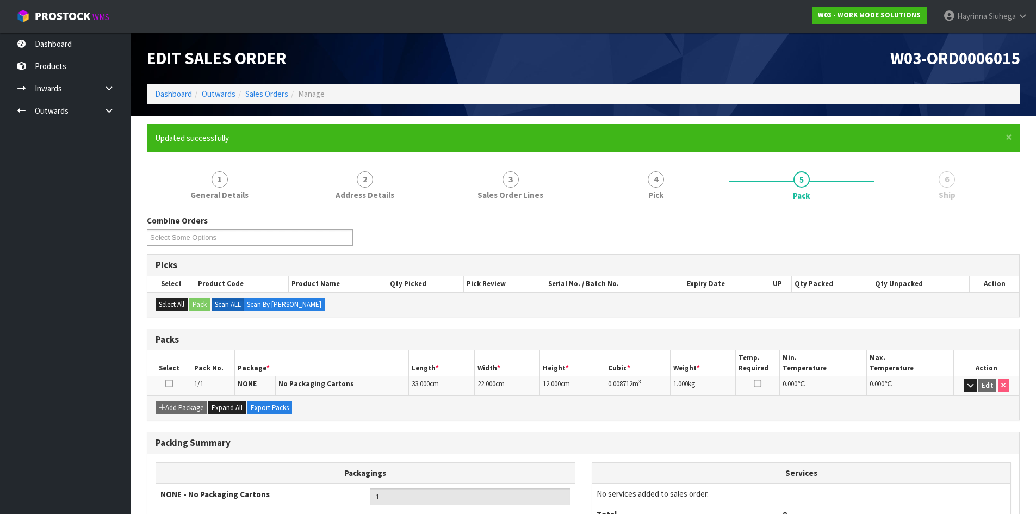
scroll to position [89, 0]
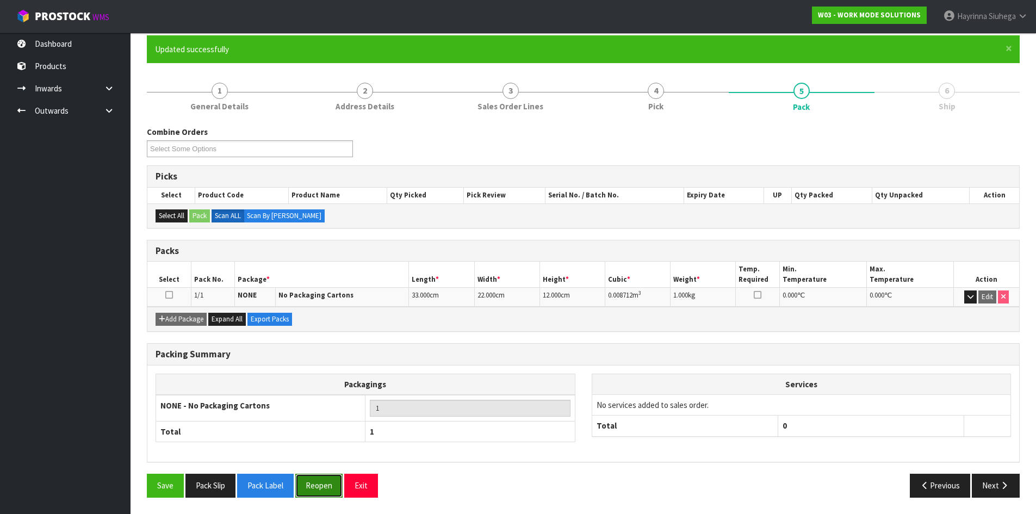
click at [308, 478] on button "Reopen" at bounding box center [318, 485] width 47 height 23
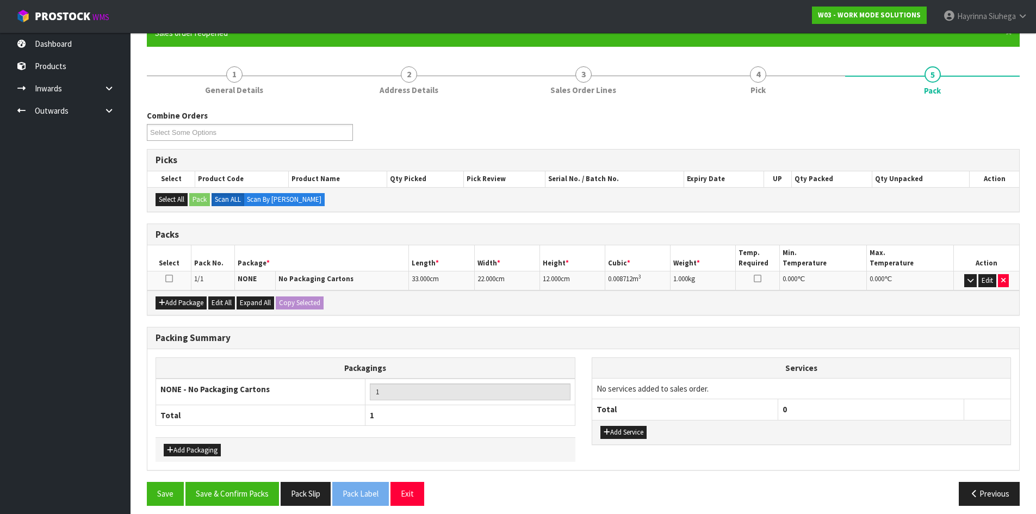
scroll to position [113, 0]
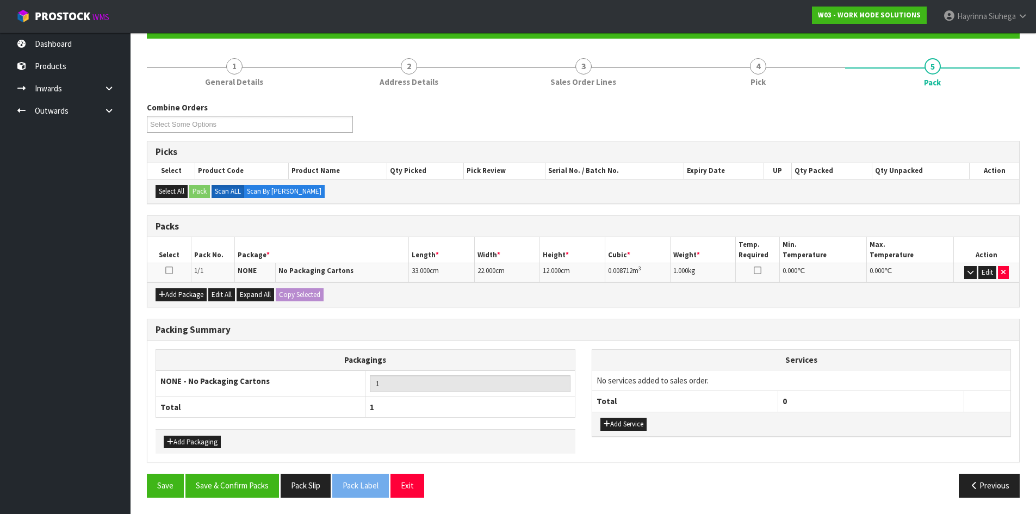
click at [627, 417] on div "Add Service" at bounding box center [801, 424] width 419 height 24
click at [626, 420] on button "Add Service" at bounding box center [623, 424] width 46 height 13
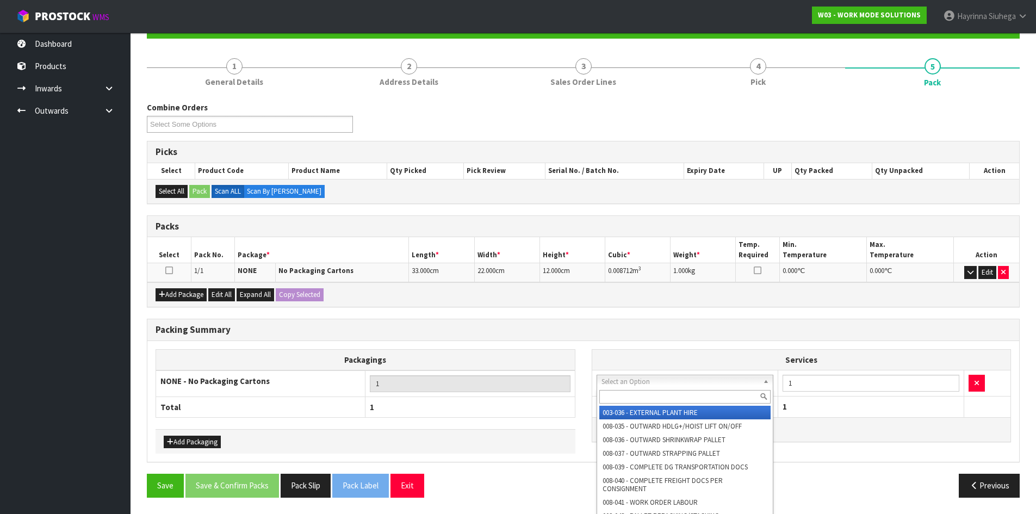
click at [638, 399] on input "text" at bounding box center [685, 397] width 172 height 14
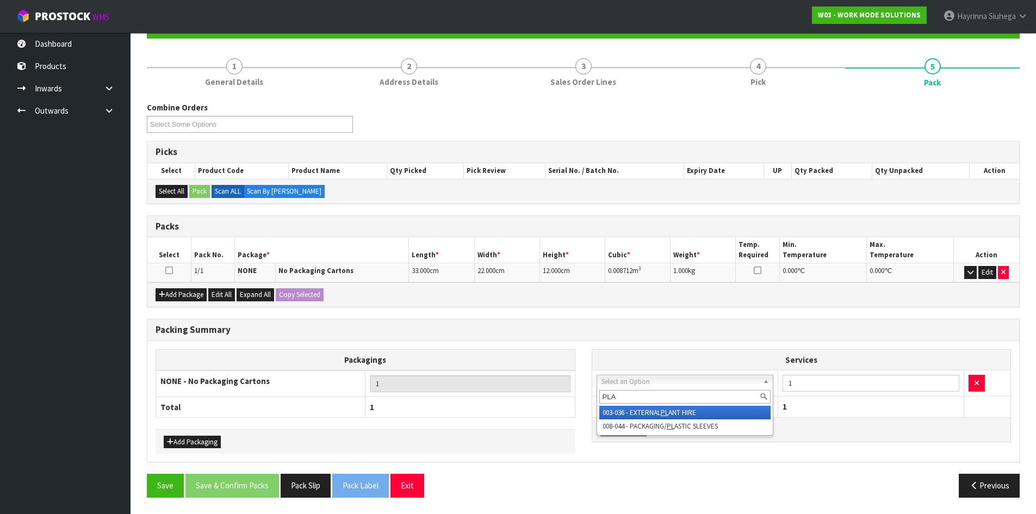
type input "PLAS"
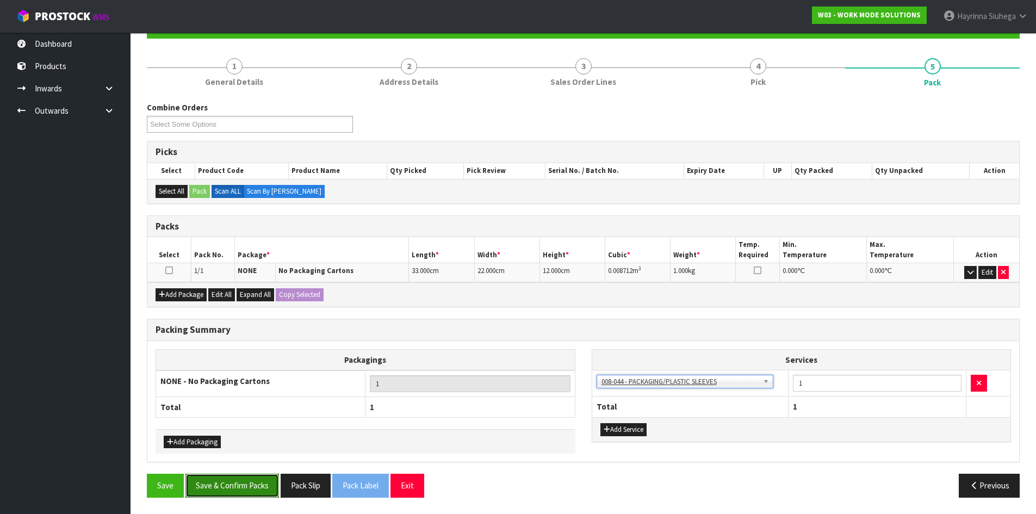
click at [226, 476] on button "Save & Confirm Packs" at bounding box center [232, 485] width 94 height 23
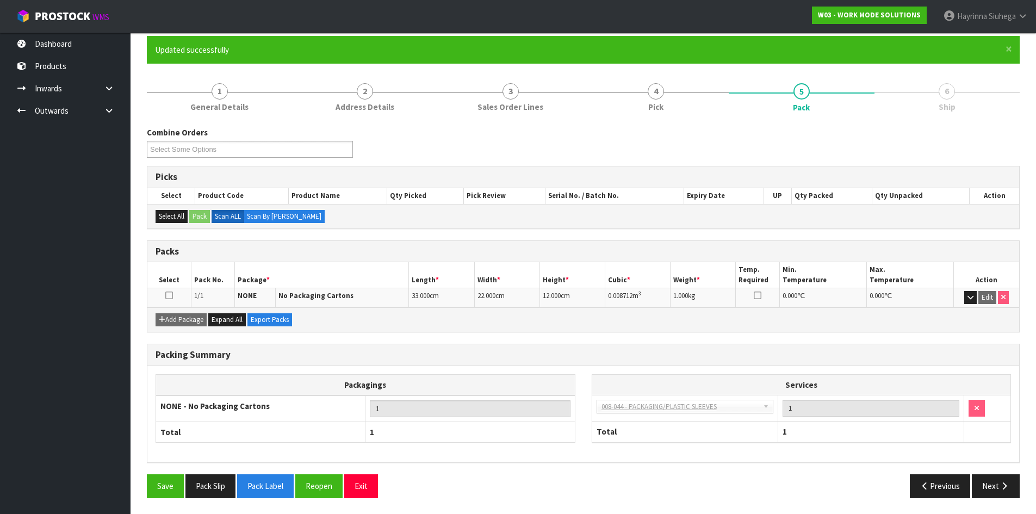
scroll to position [89, 0]
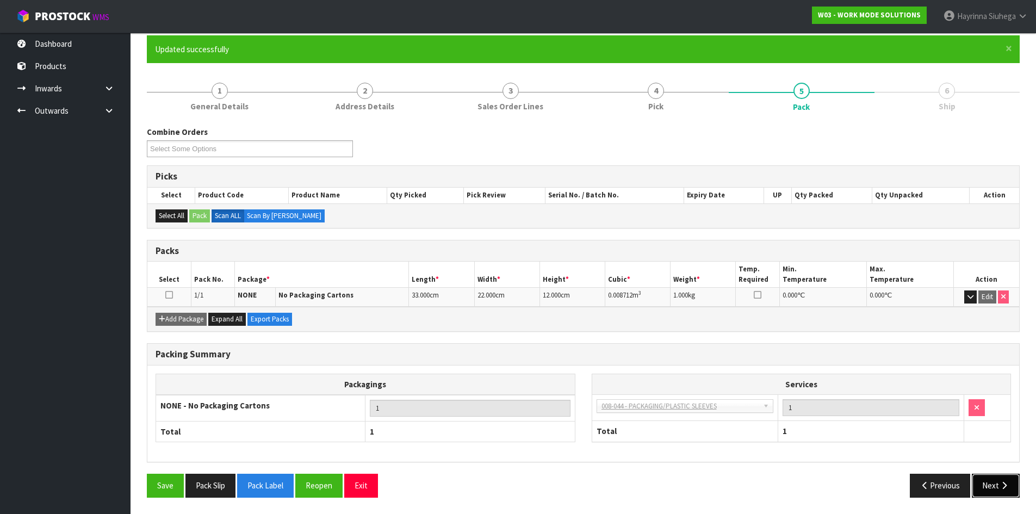
click at [995, 494] on button "Next" at bounding box center [996, 485] width 48 height 23
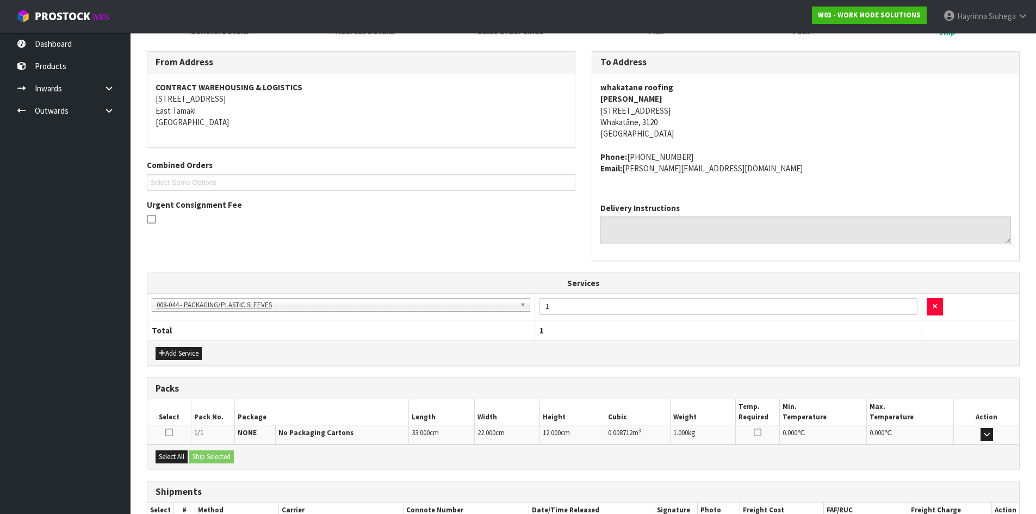
scroll to position [236, 0]
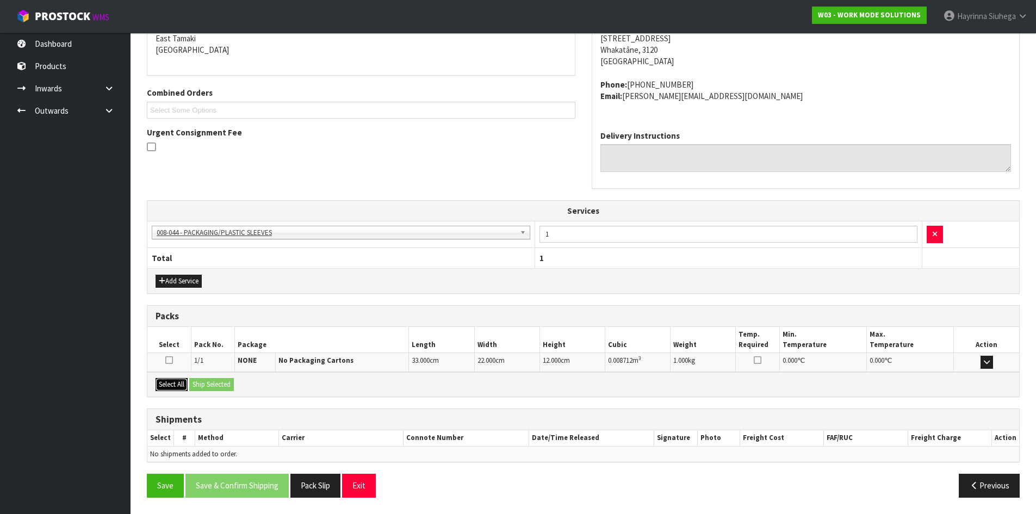
click at [163, 385] on button "Select All" at bounding box center [172, 384] width 32 height 13
click at [195, 380] on button "Ship Selected" at bounding box center [211, 384] width 45 height 13
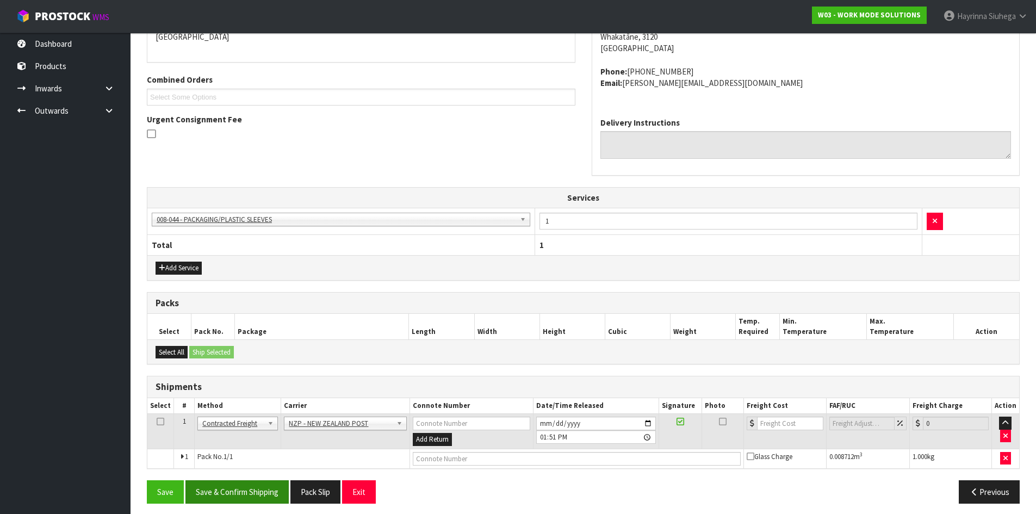
scroll to position [255, 0]
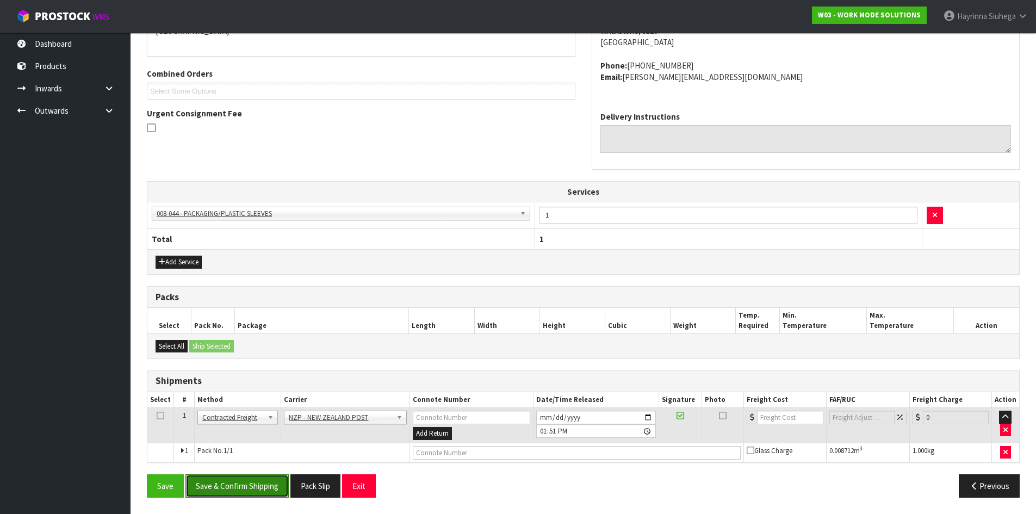
click at [248, 486] on button "Save & Confirm Shipping" at bounding box center [236, 485] width 103 height 23
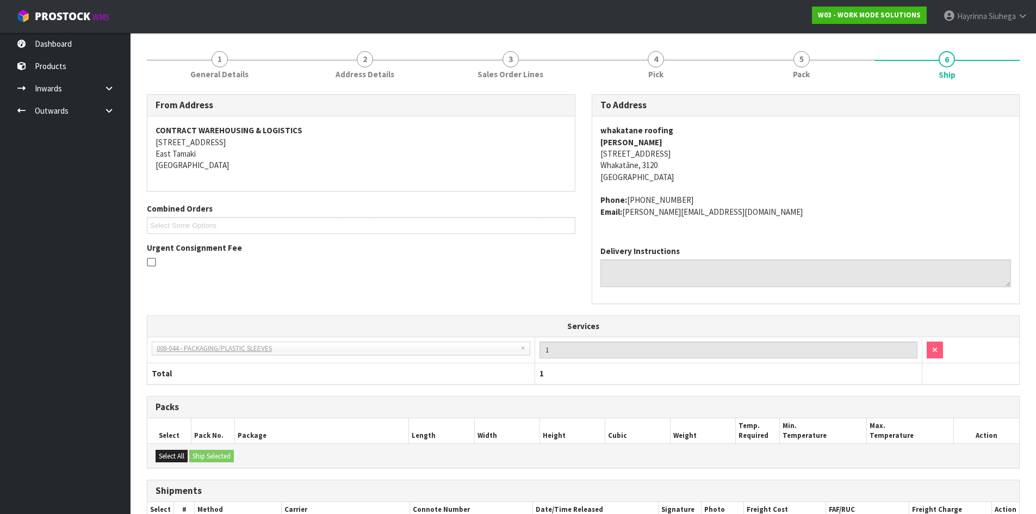
scroll to position [240, 0]
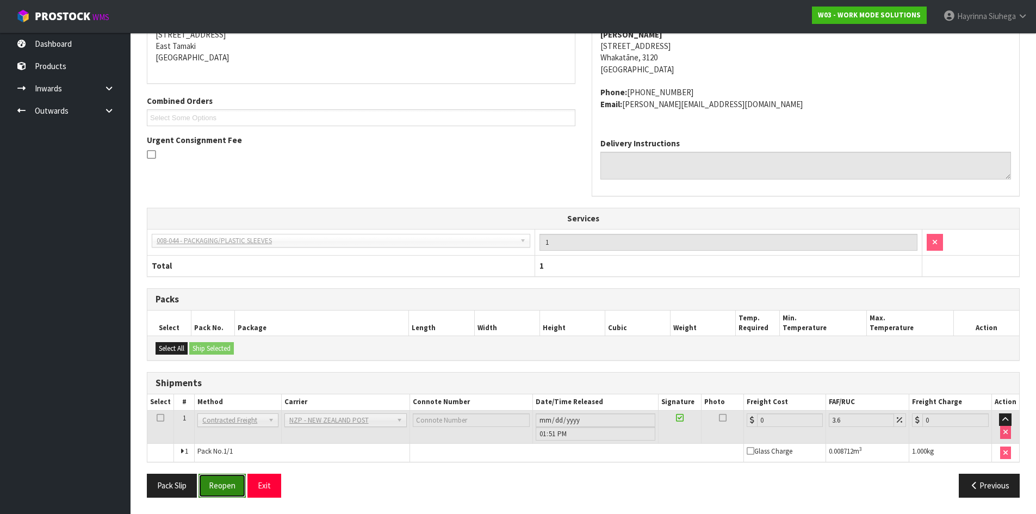
click at [221, 480] on button "Reopen" at bounding box center [222, 485] width 47 height 23
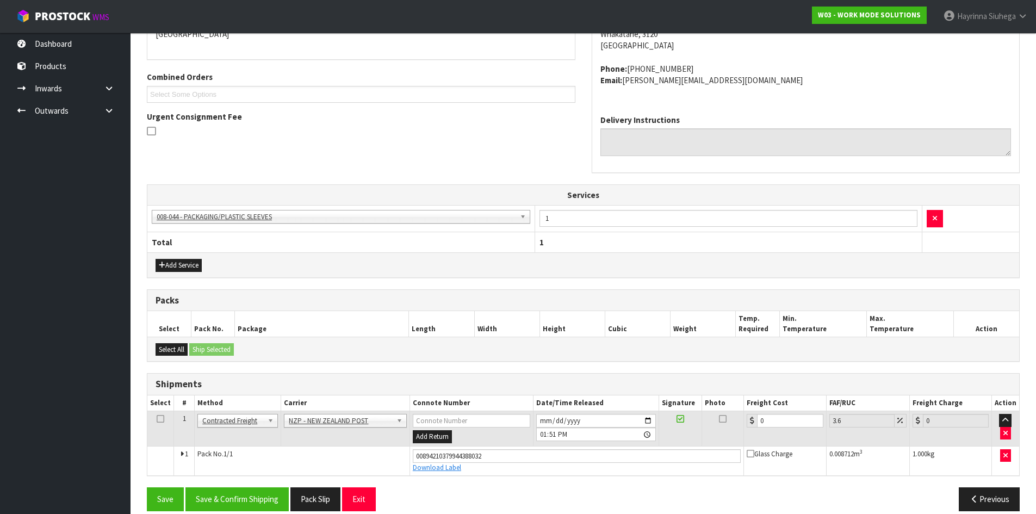
scroll to position [265, 0]
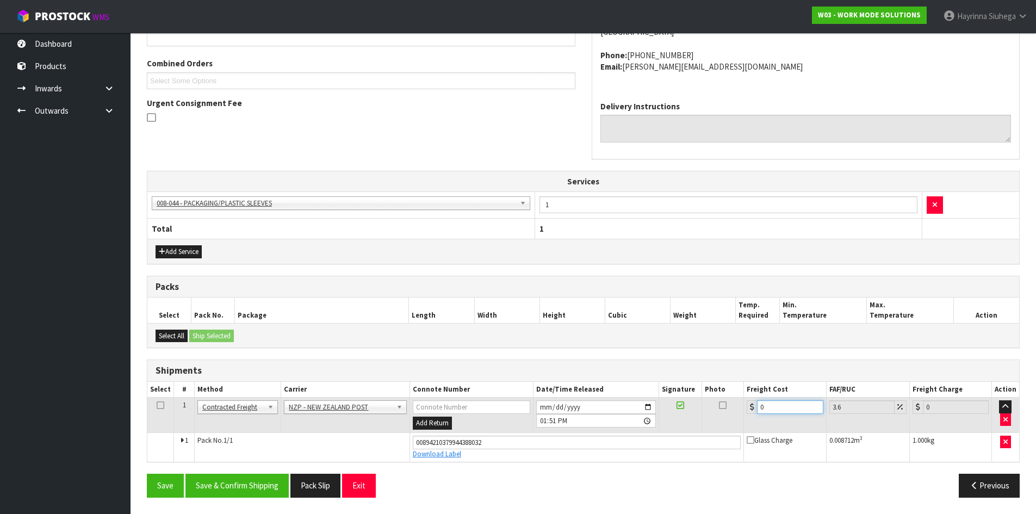
drag, startPoint x: 784, startPoint y: 404, endPoint x: 597, endPoint y: 412, distance: 187.3
click at [613, 412] on tr "1 Client Local Pickup Customer Local Pickup Company Freight Contracted Freight …" at bounding box center [583, 415] width 872 height 35
type input "8"
type input "8.29"
type input "8.4"
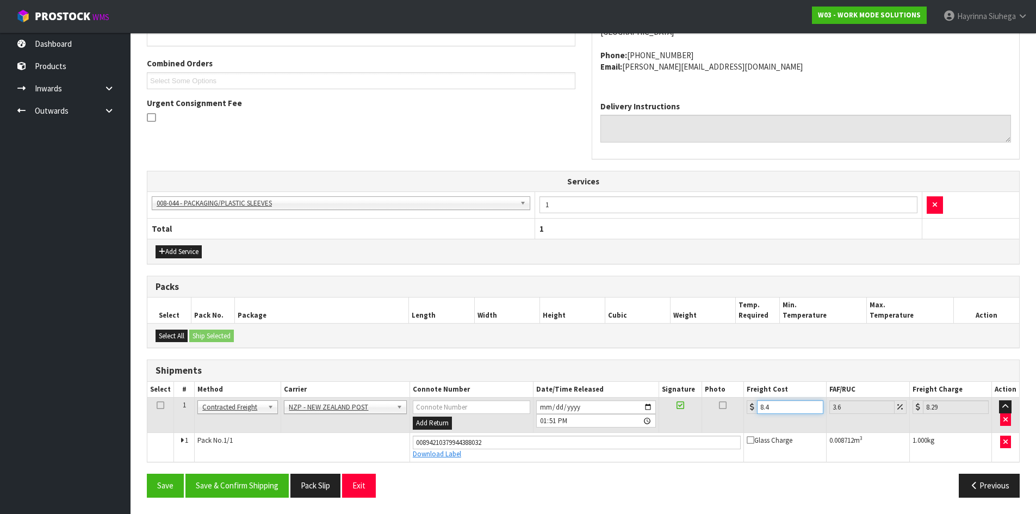
type input "8.7"
type input "8.45"
type input "8.75"
type input "8.45"
click at [147, 474] on button "Save" at bounding box center [165, 485] width 37 height 23
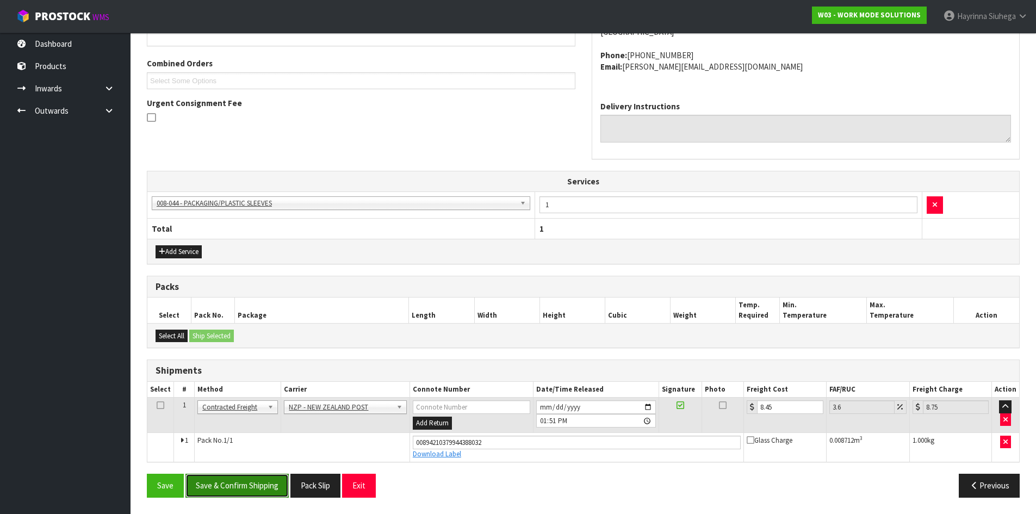
click at [264, 494] on button "Save & Confirm Shipping" at bounding box center [236, 485] width 103 height 23
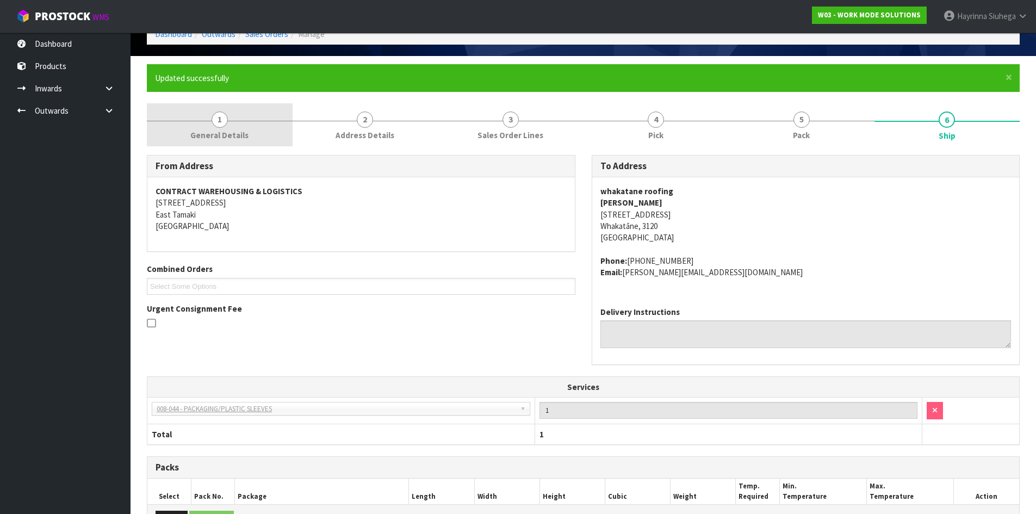
scroll to position [0, 0]
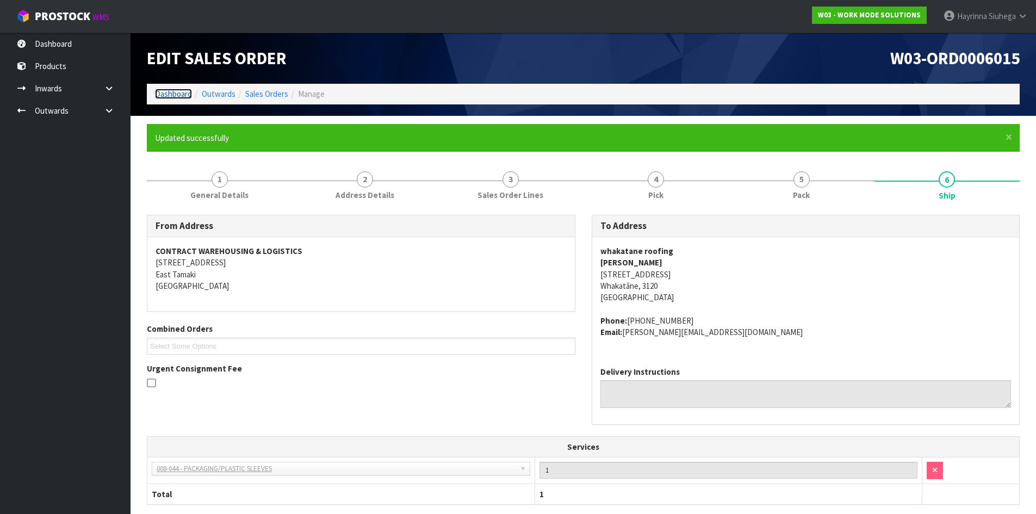
click at [168, 97] on link "Dashboard" at bounding box center [173, 94] width 37 height 10
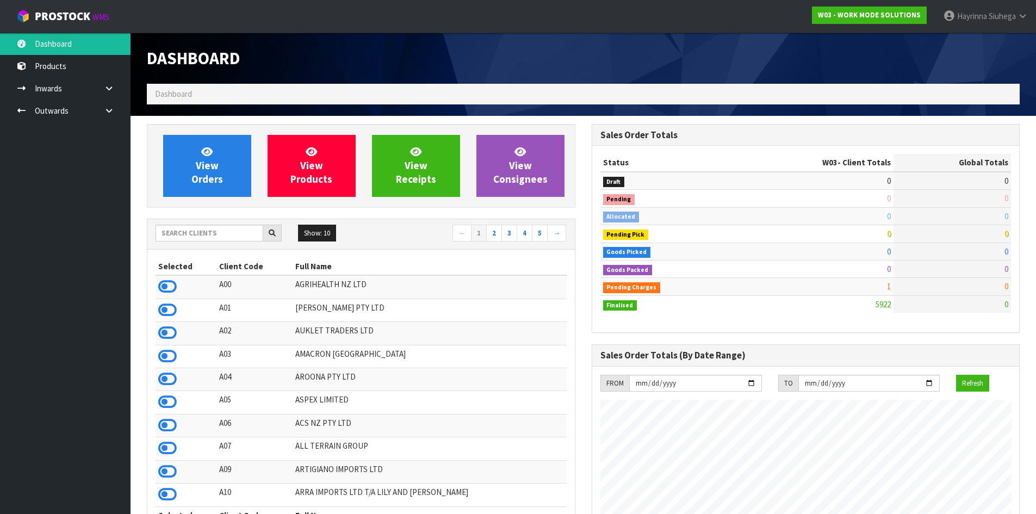
scroll to position [789, 444]
click at [235, 237] on input "text" at bounding box center [210, 233] width 108 height 17
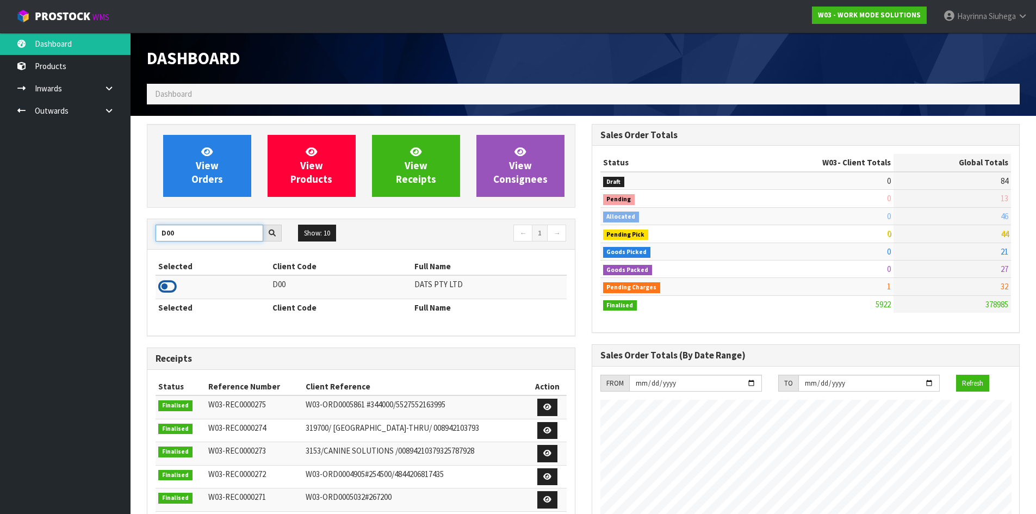
type input "D00"
click at [168, 285] on icon at bounding box center [167, 286] width 18 height 16
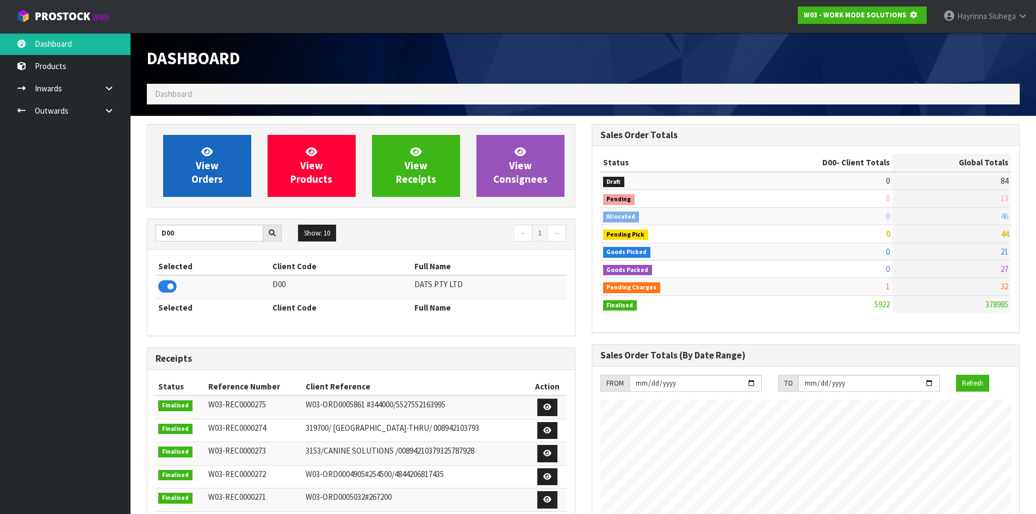
scroll to position [543216, 543450]
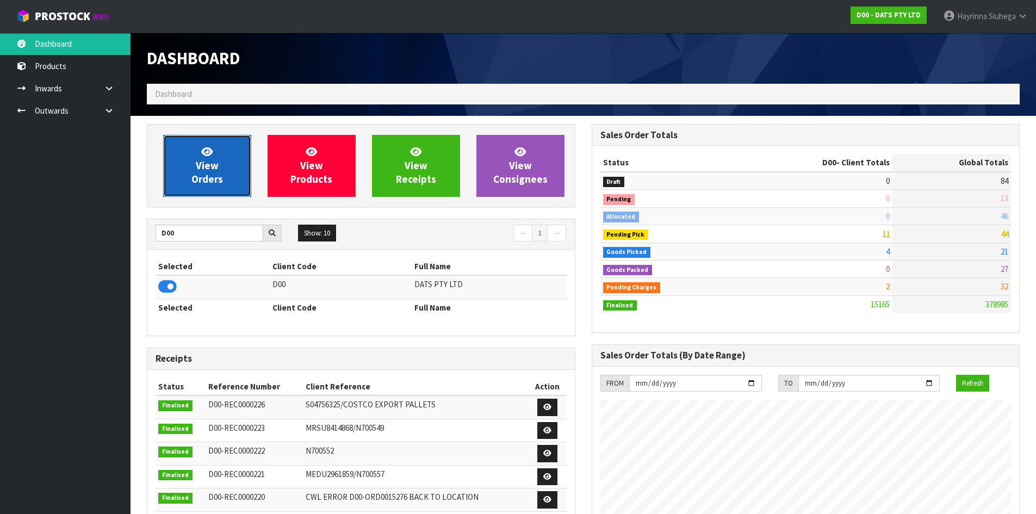
click at [210, 163] on span "View Orders" at bounding box center [207, 165] width 32 height 41
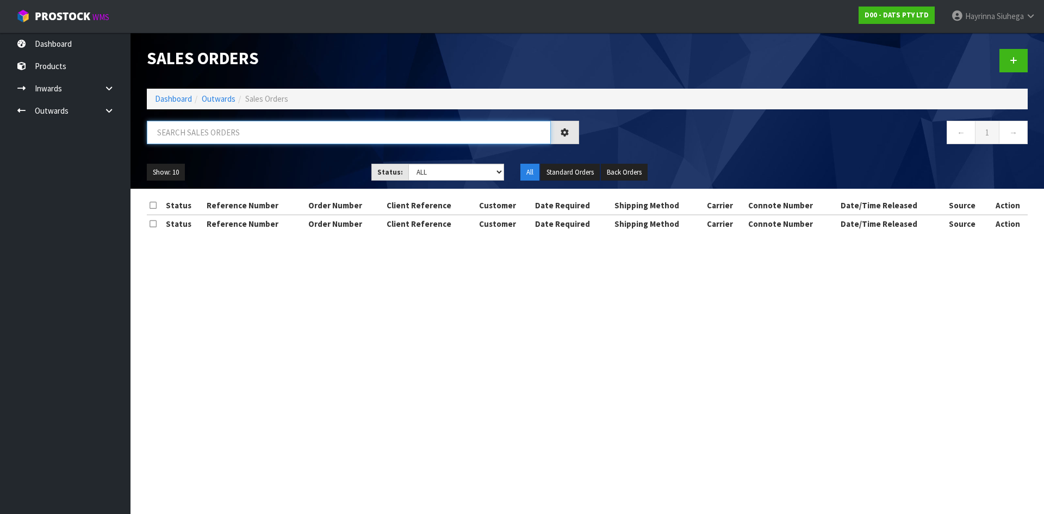
click at [231, 142] on input "text" at bounding box center [349, 132] width 404 height 23
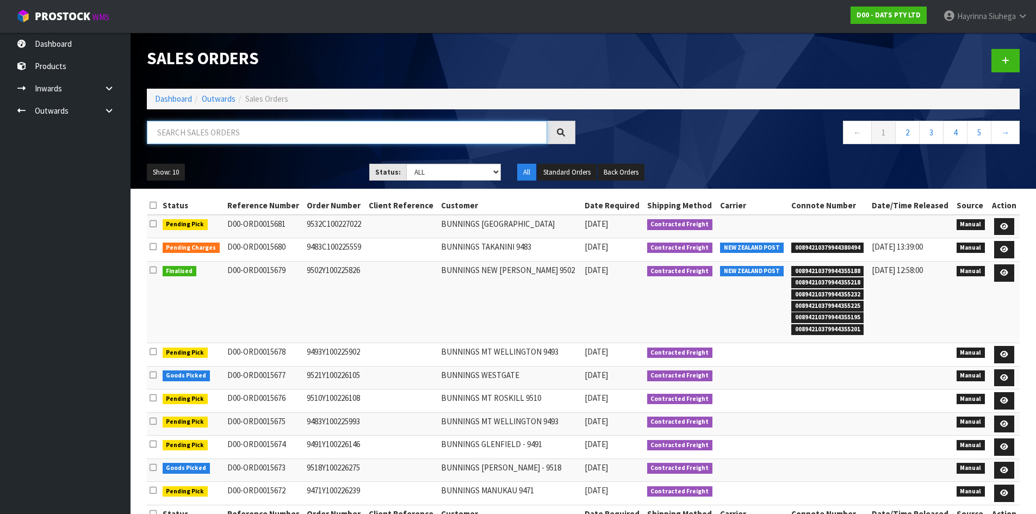
click at [191, 133] on input "text" at bounding box center [347, 132] width 400 height 23
type input "JOB-0410017"
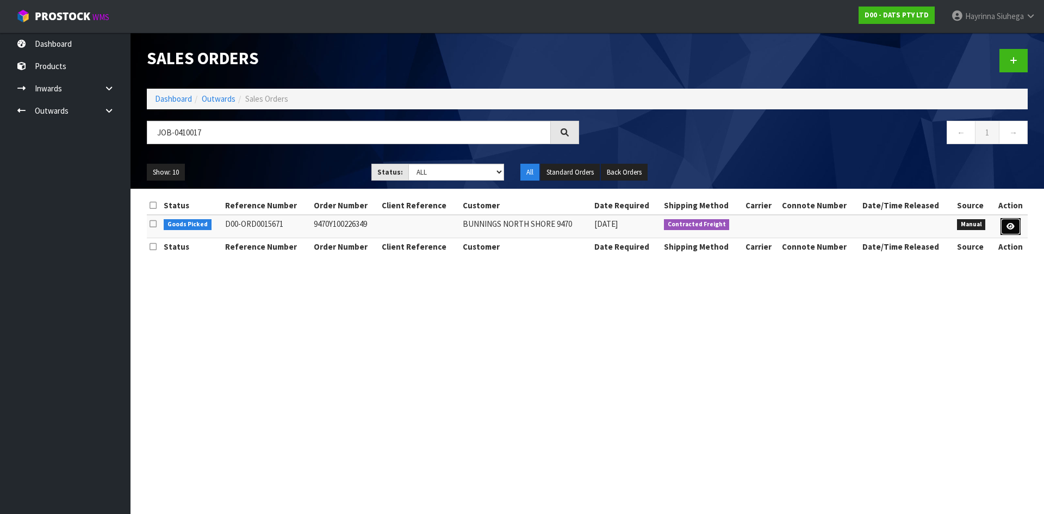
click at [1014, 228] on icon at bounding box center [1011, 226] width 8 height 7
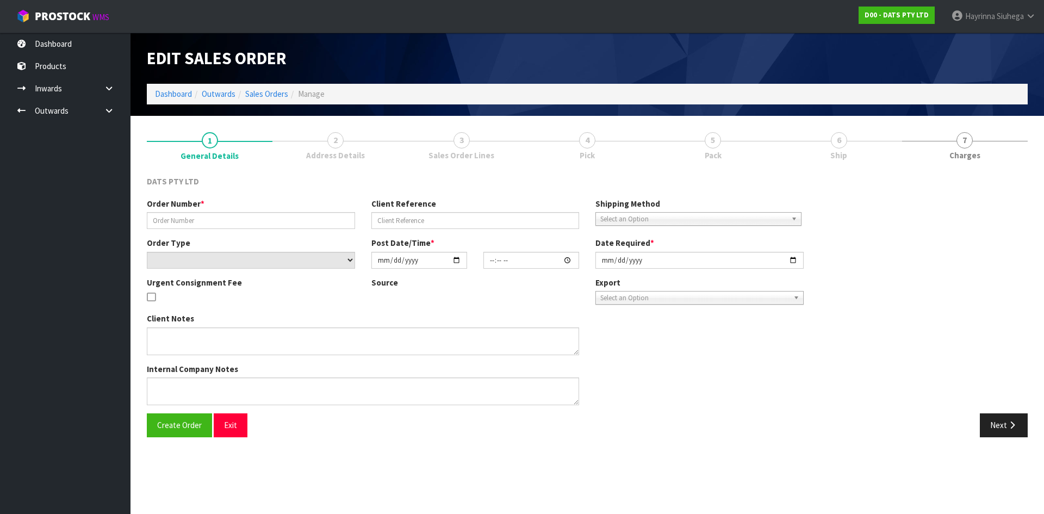
type input "9470Y100226349"
select select "number:0"
type input "[DATE]"
type input "08:49:00.000"
type input "[DATE]"
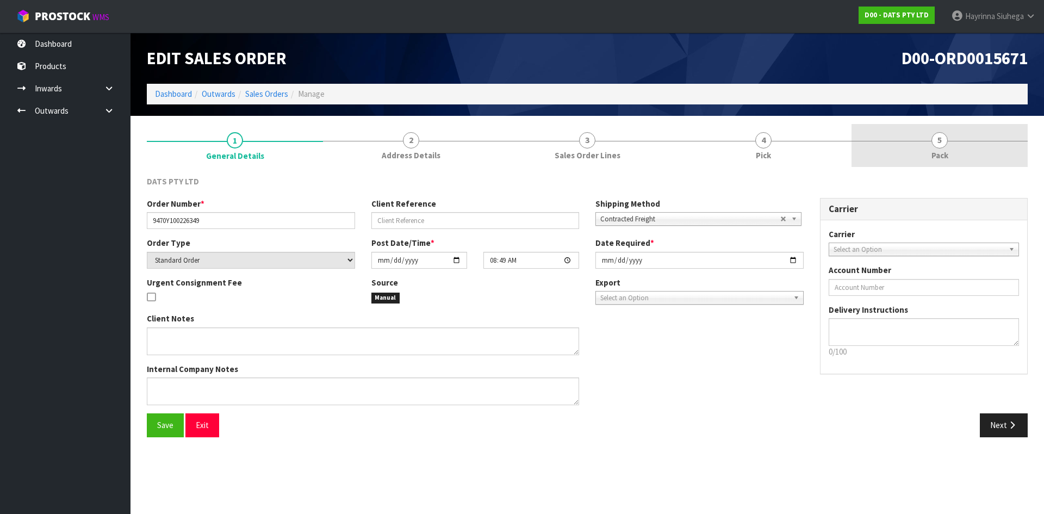
drag, startPoint x: 779, startPoint y: 129, endPoint x: 867, endPoint y: 136, distance: 88.4
click at [779, 131] on link "4 Pick" at bounding box center [764, 145] width 176 height 43
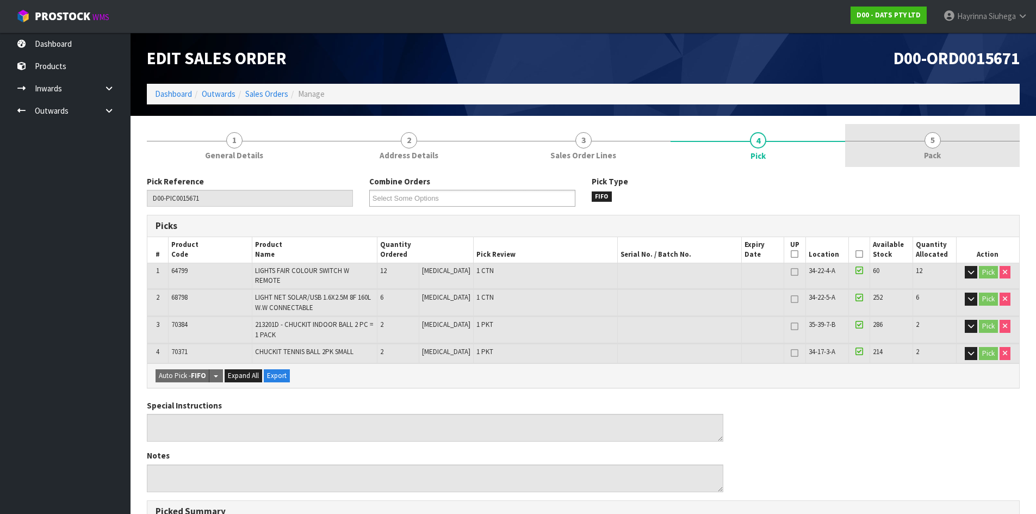
click at [872, 136] on link "5 Pack" at bounding box center [932, 145] width 175 height 43
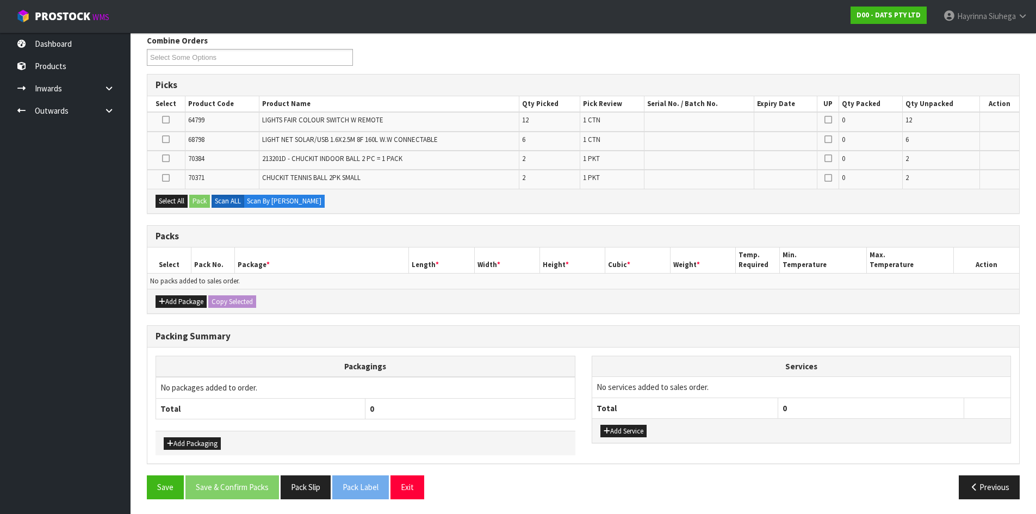
scroll to position [143, 0]
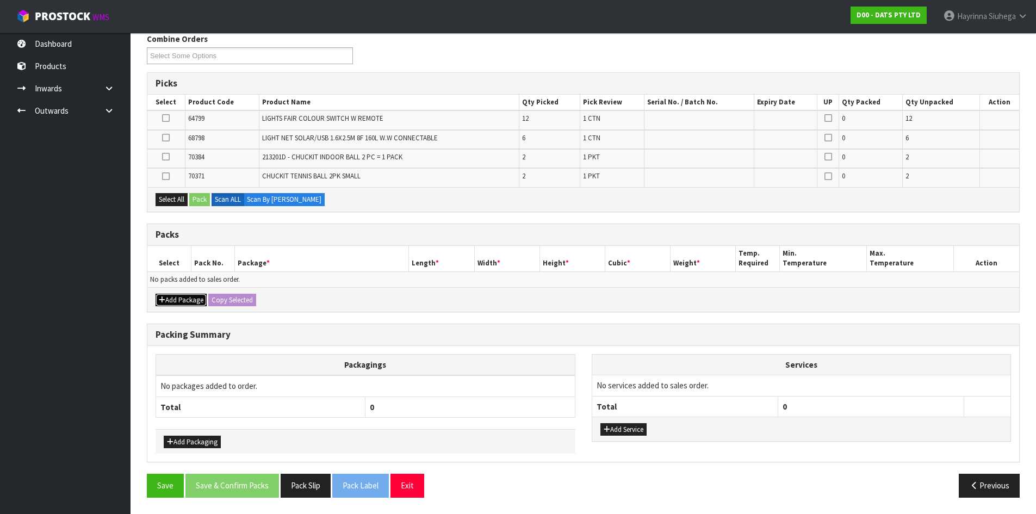
click at [185, 301] on button "Add Package" at bounding box center [181, 300] width 51 height 13
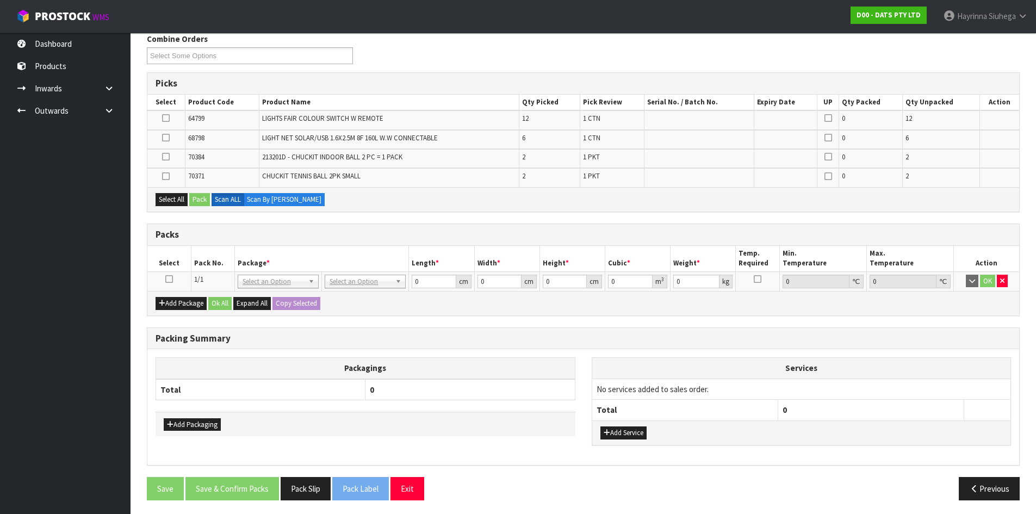
click at [169, 280] on icon at bounding box center [169, 279] width 8 height 1
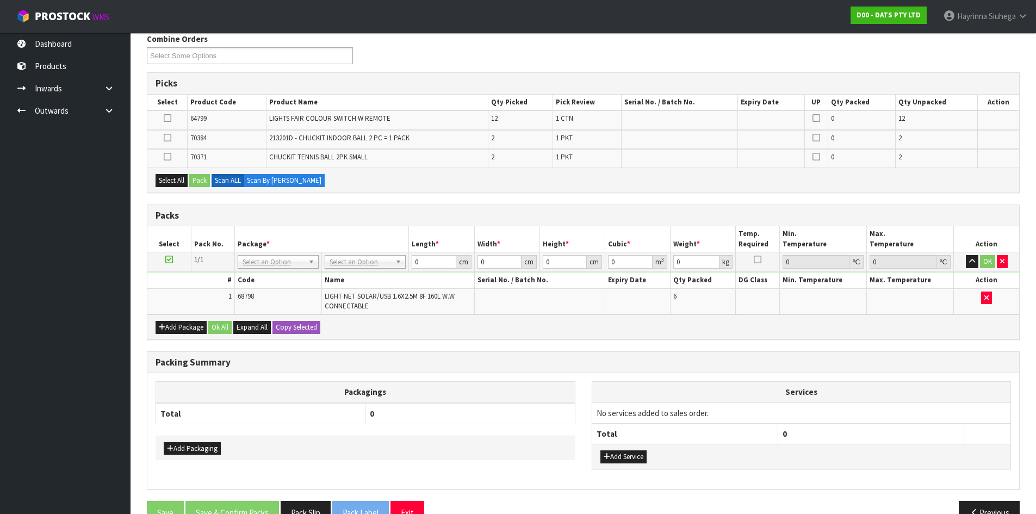
click at [168, 118] on icon at bounding box center [168, 118] width 8 height 1
click at [0, 0] on input "checkbox" at bounding box center [0, 0] width 0 height 0
click at [202, 177] on button "Pack" at bounding box center [199, 180] width 21 height 13
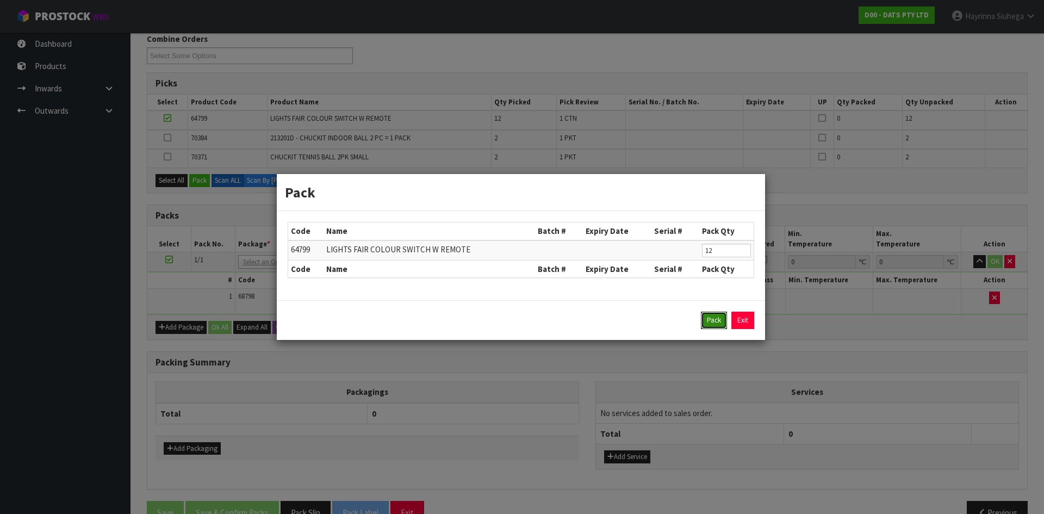
click at [716, 320] on button "Pack" at bounding box center [714, 320] width 26 height 17
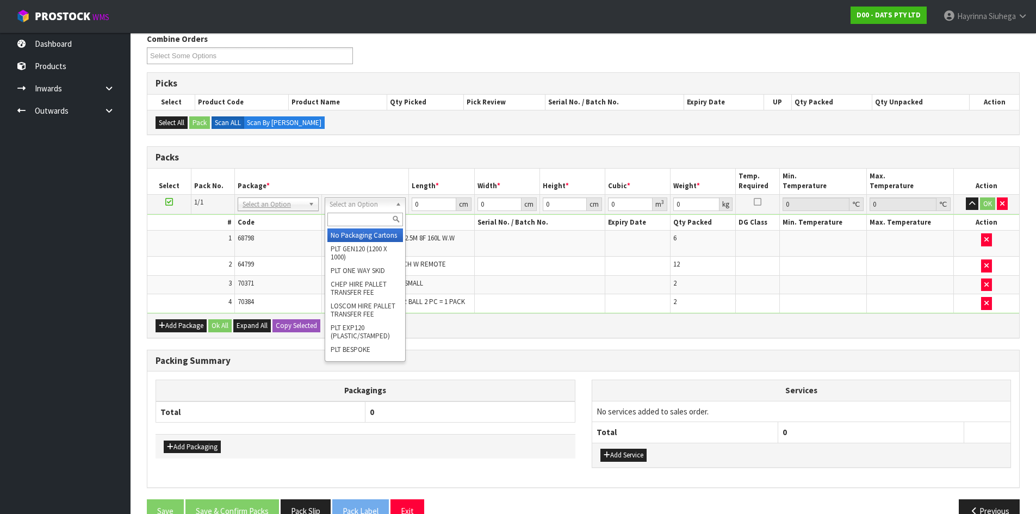
click at [350, 225] on input "text" at bounding box center [365, 220] width 76 height 14
type input "CTN7"
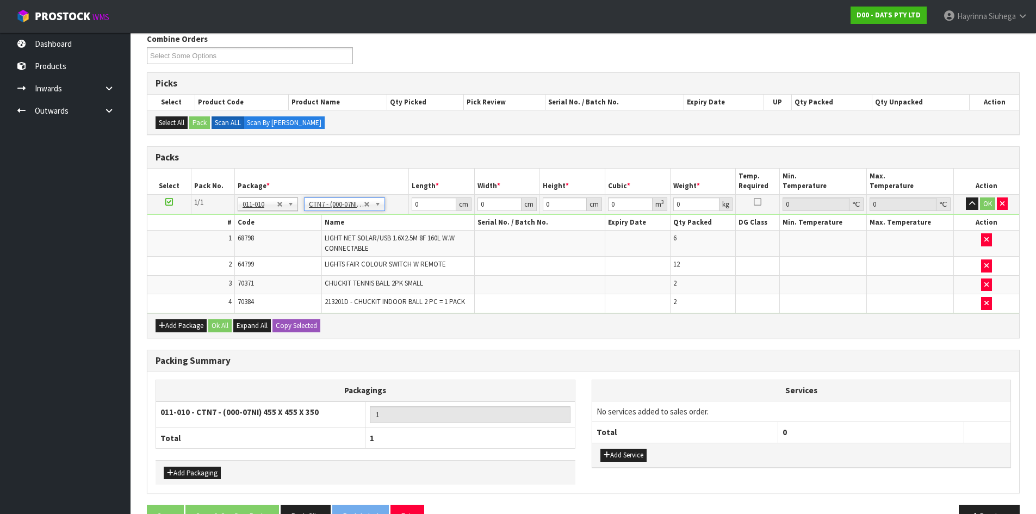
type input "45.5"
type input "35"
type input "0.072459"
type input "11.59"
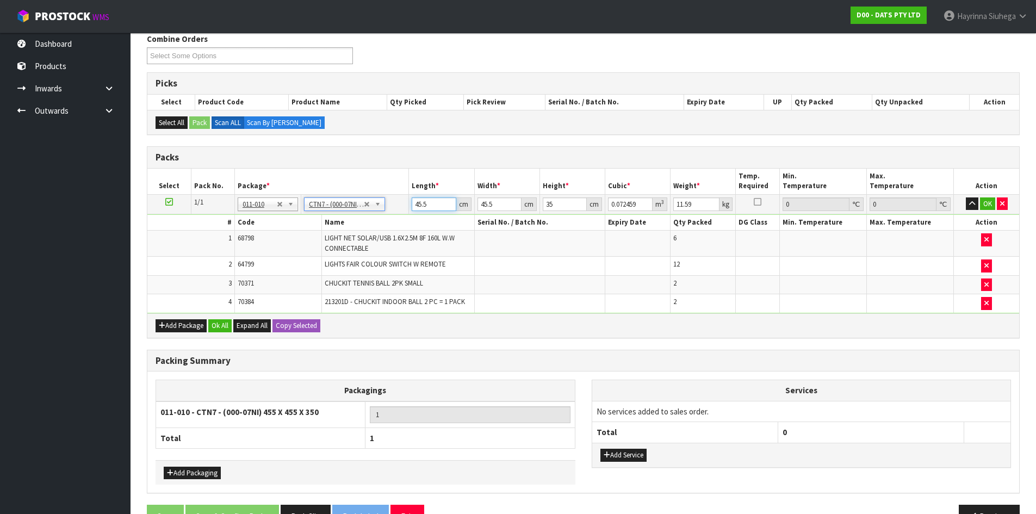
click at [418, 202] on input "45.5" at bounding box center [434, 204] width 44 height 14
type input "4"
type input "0.00637"
type input "47"
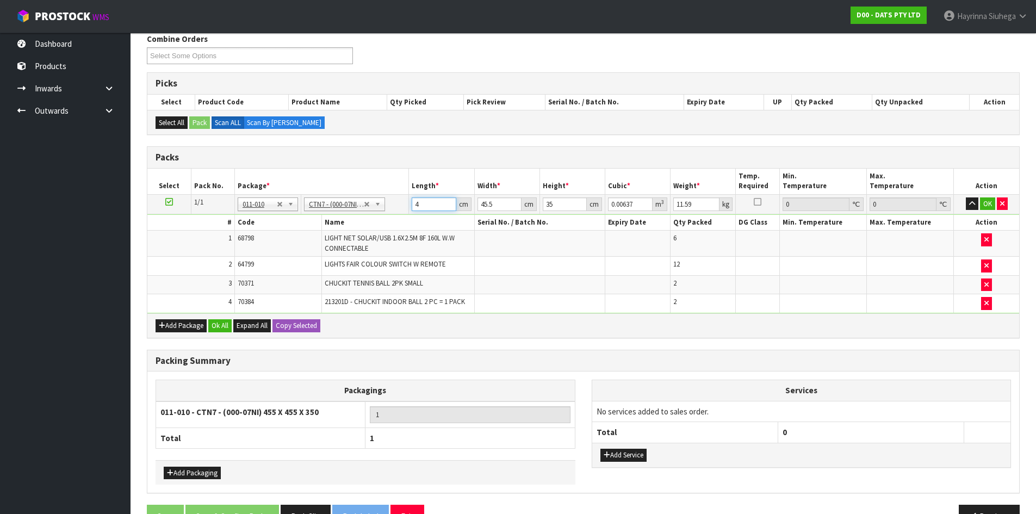
type input "0.074847"
type input "47"
type input "4"
type input "0.00658"
type input "47"
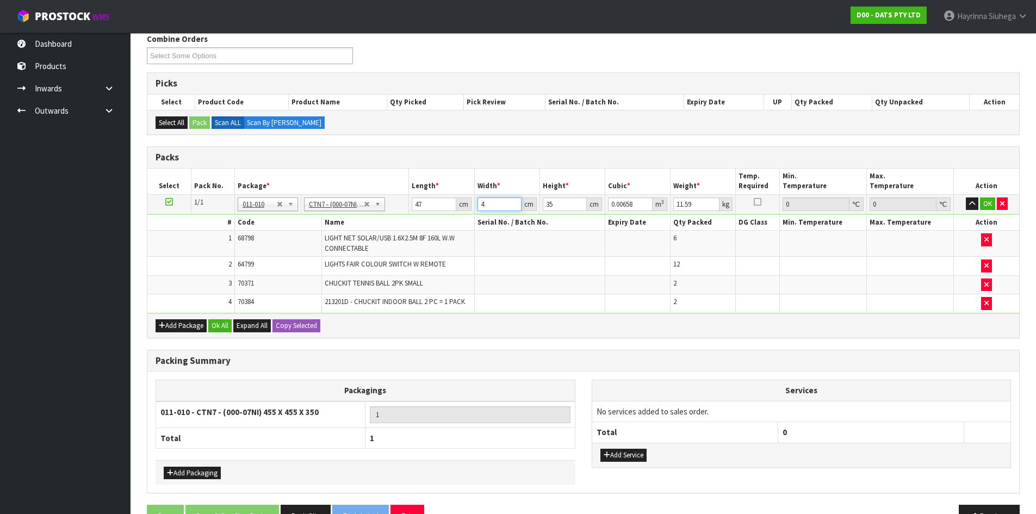
type input "0.077315"
type input "47"
type input "3"
type input "0.006627"
type input "37"
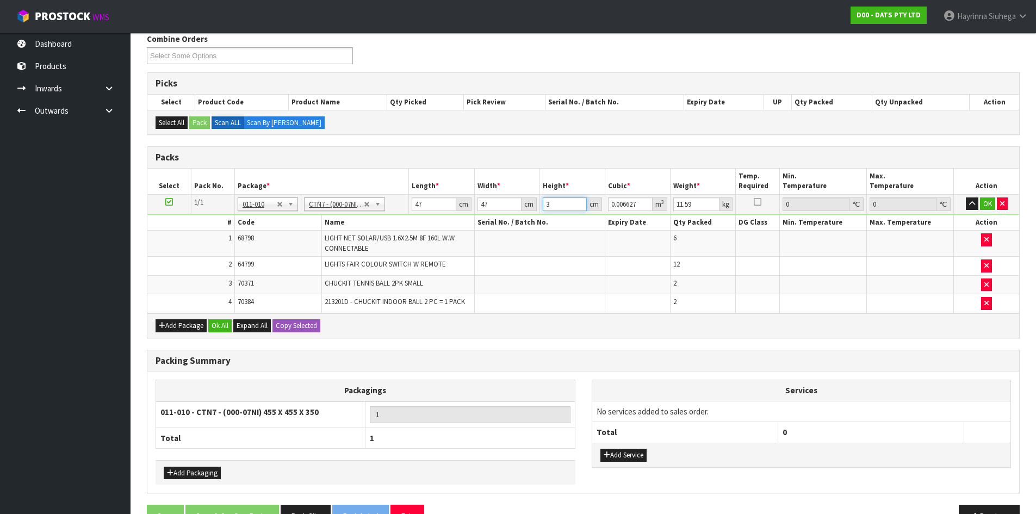
type input "0.081733"
type input "37"
type input "12"
click button "OK" at bounding box center [987, 203] width 15 height 13
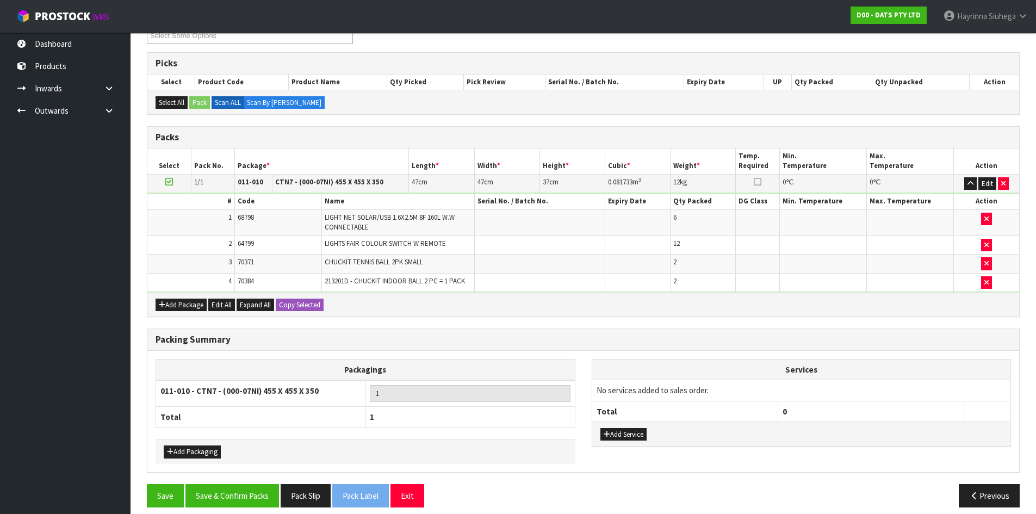
scroll to position [172, 0]
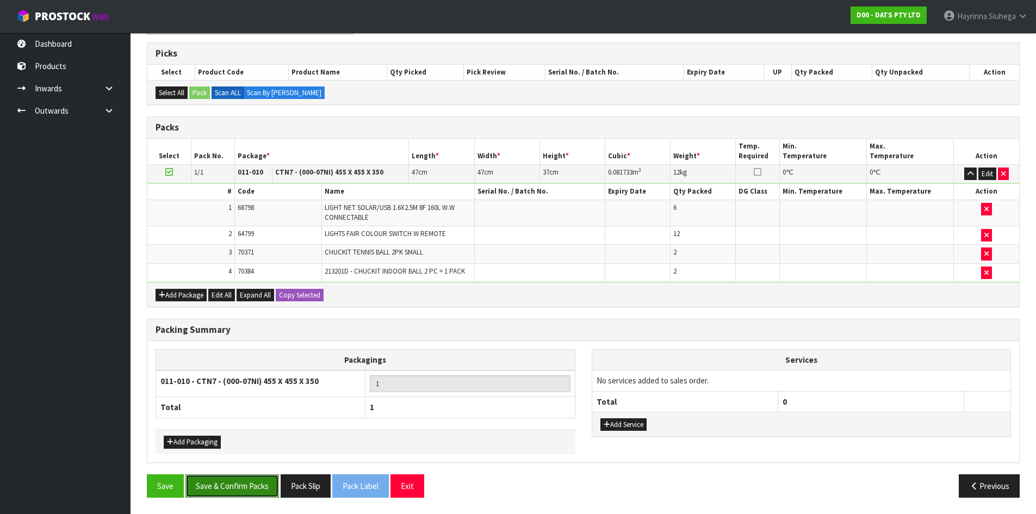
click at [240, 489] on button "Save & Confirm Packs" at bounding box center [232, 485] width 94 height 23
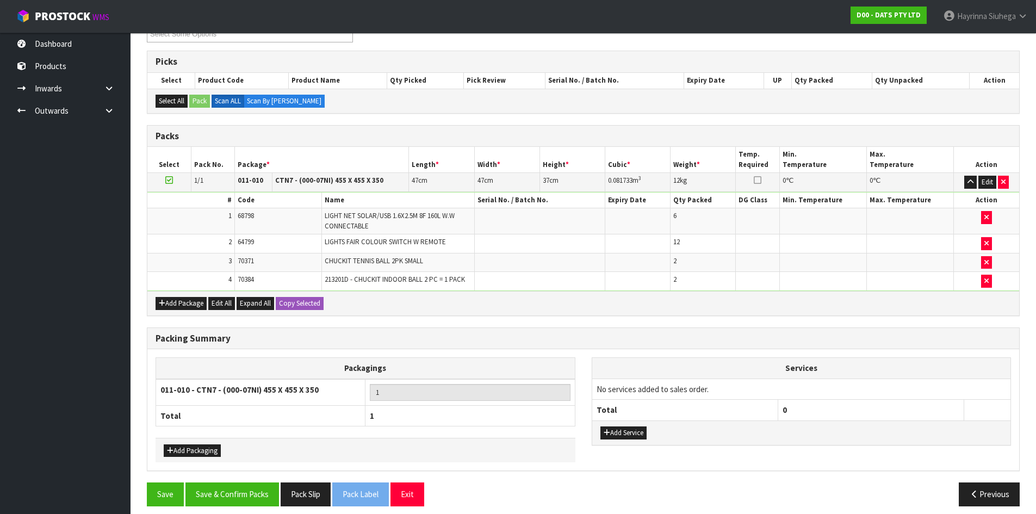
scroll to position [89, 0]
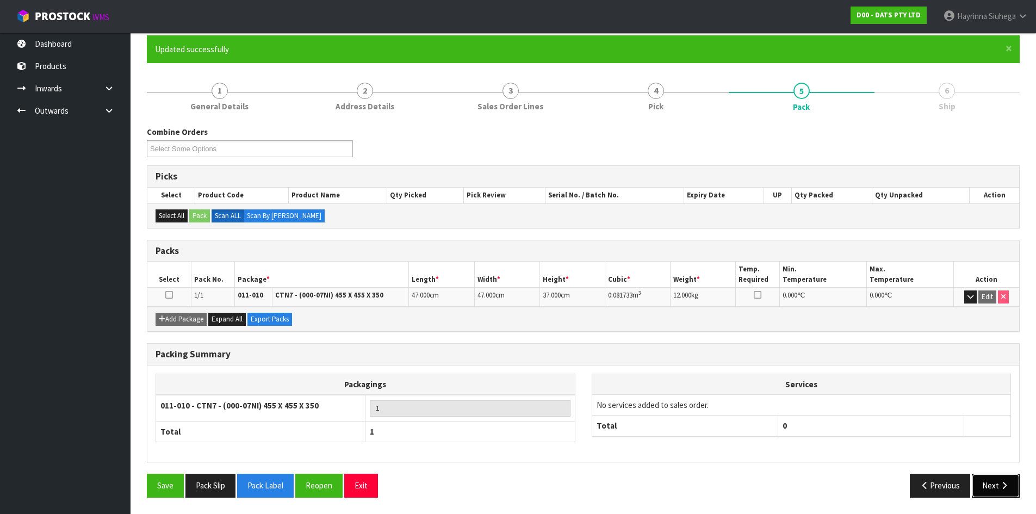
click at [985, 488] on button "Next" at bounding box center [996, 485] width 48 height 23
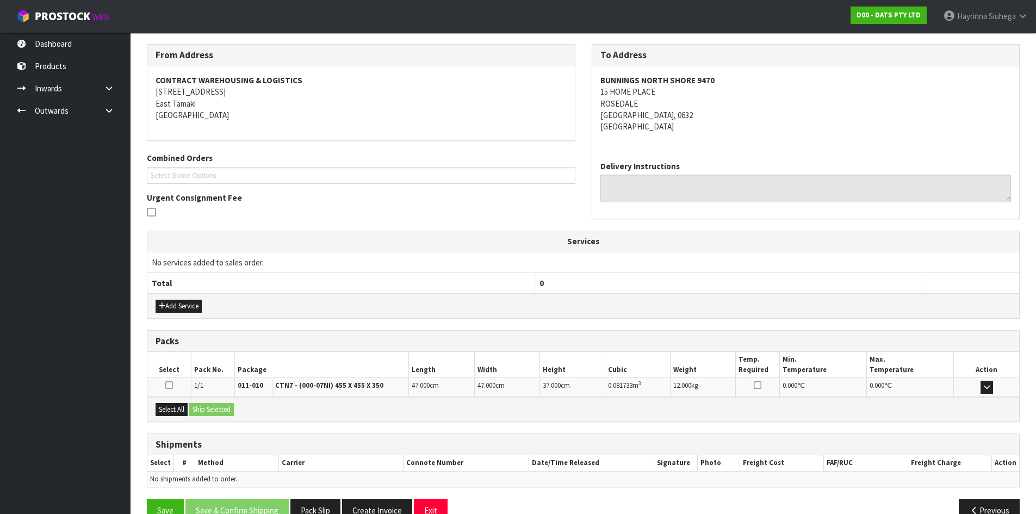
scroll to position [196, 0]
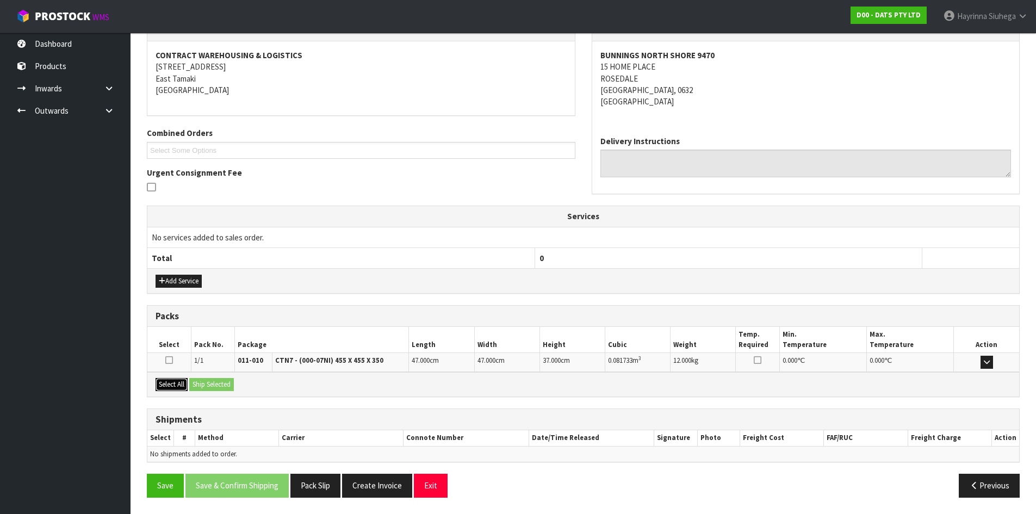
click at [180, 379] on button "Select All" at bounding box center [172, 384] width 32 height 13
click at [224, 381] on button "Ship Selected" at bounding box center [211, 384] width 45 height 13
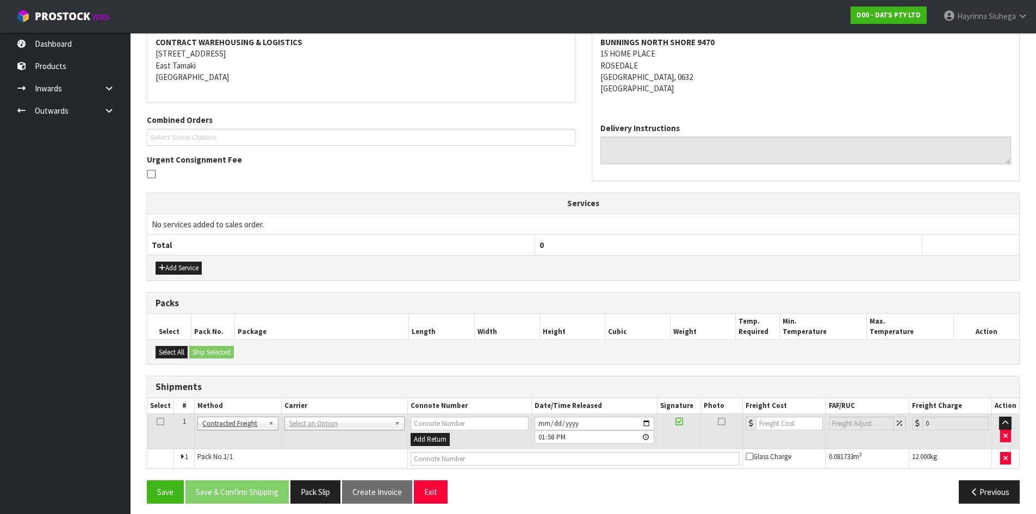
scroll to position [215, 0]
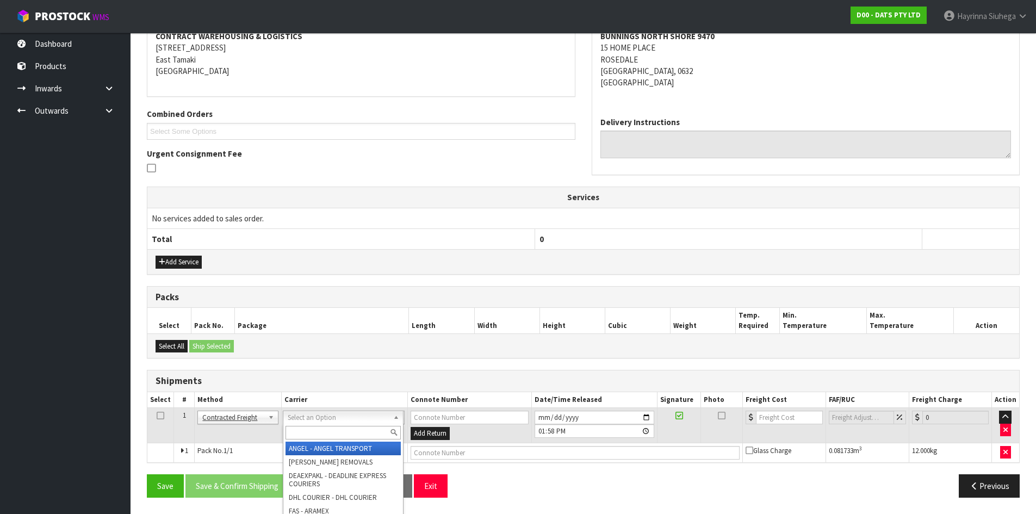
click at [351, 430] on input "text" at bounding box center [343, 433] width 115 height 14
type input "NZP"
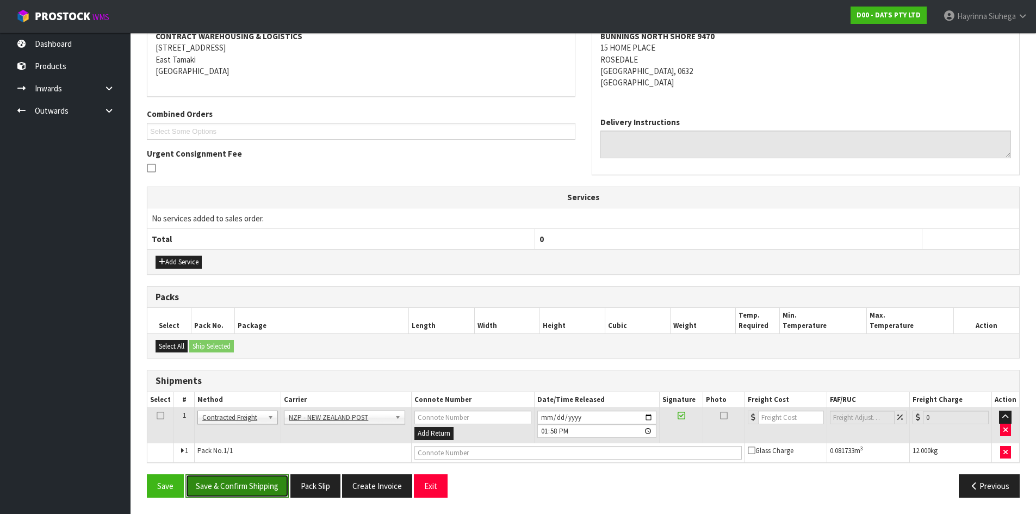
click at [255, 493] on button "Save & Confirm Shipping" at bounding box center [236, 485] width 103 height 23
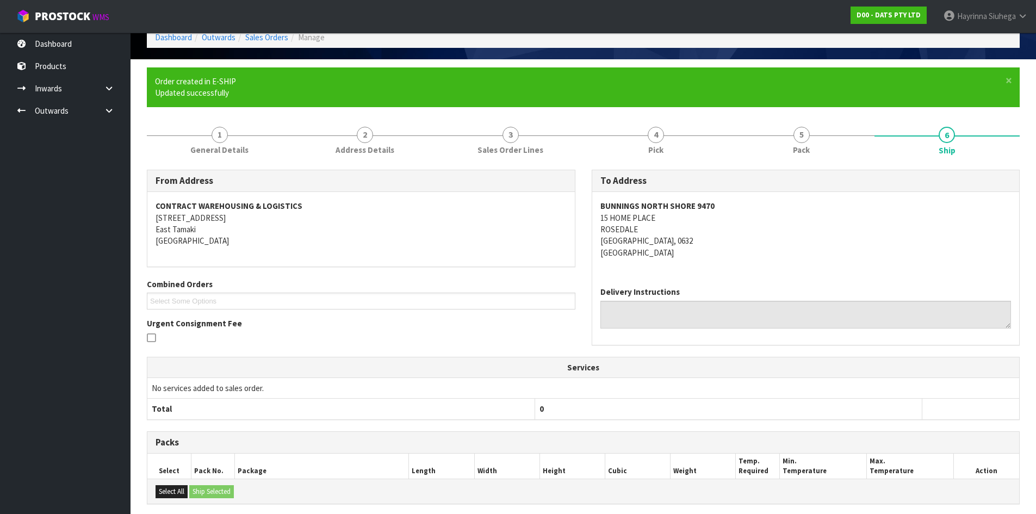
scroll to position [200, 0]
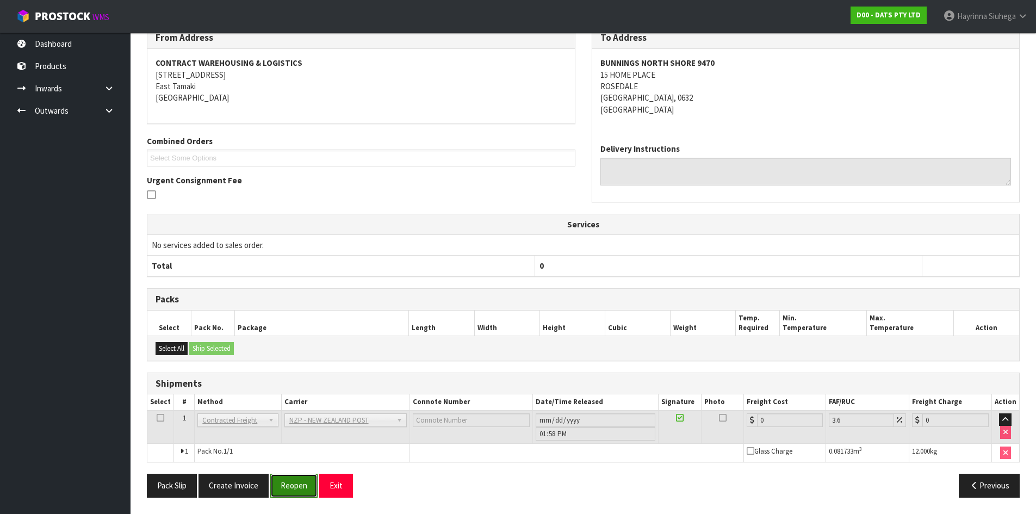
click at [299, 486] on button "Reopen" at bounding box center [293, 485] width 47 height 23
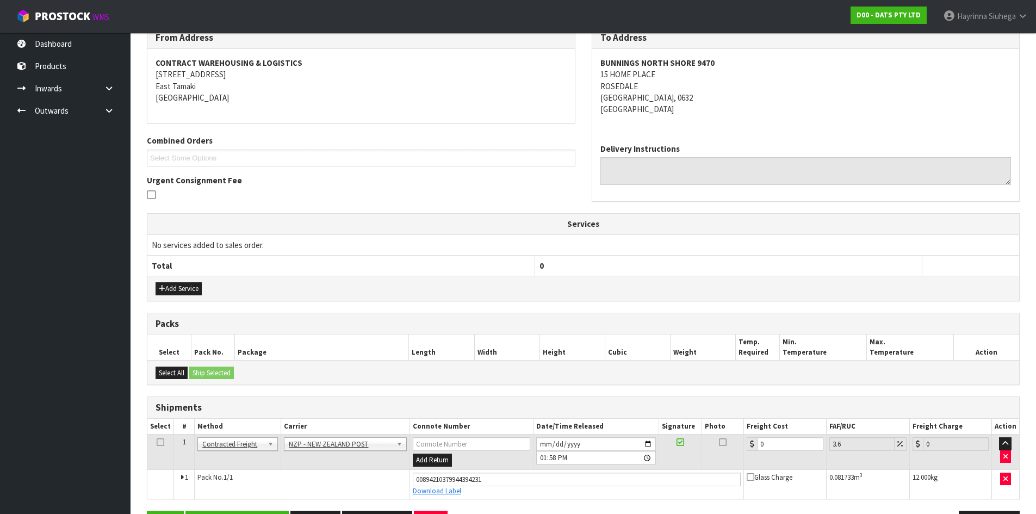
scroll to position [225, 0]
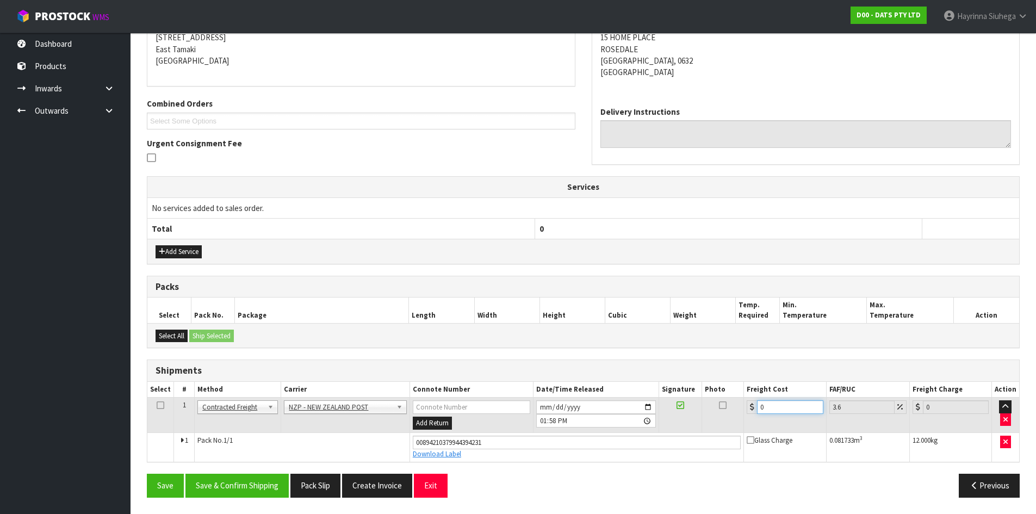
click at [761, 405] on input "0" at bounding box center [790, 407] width 66 height 14
drag, startPoint x: 765, startPoint y: 408, endPoint x: 736, endPoint y: 408, distance: 28.8
click at [736, 408] on tr "1 Client Local Pickup Customer Local Pickup Company Freight Contracted Freight …" at bounding box center [583, 415] width 872 height 35
type input "4"
type input "4.14"
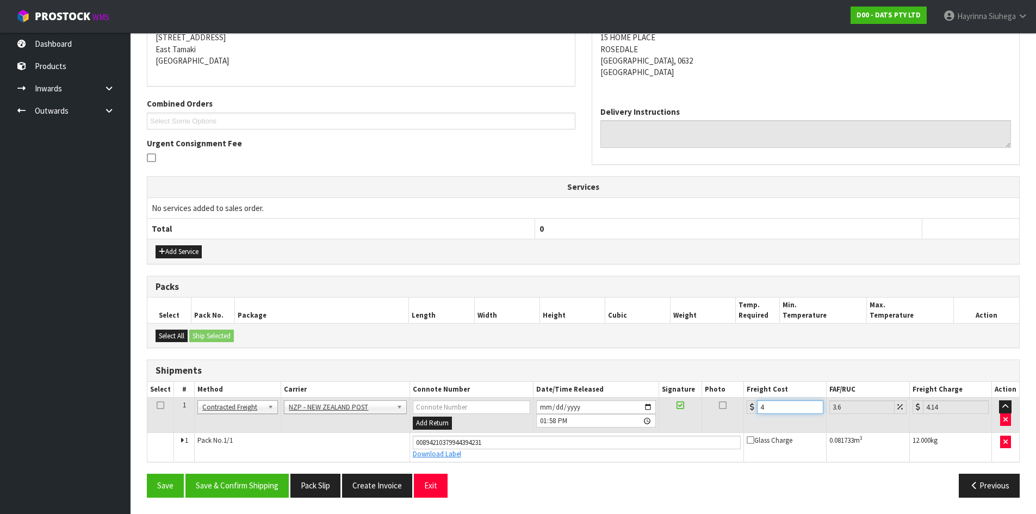
type input "4.3"
type input "4.45"
type input "4.33"
type input "4.49"
type input "4.33"
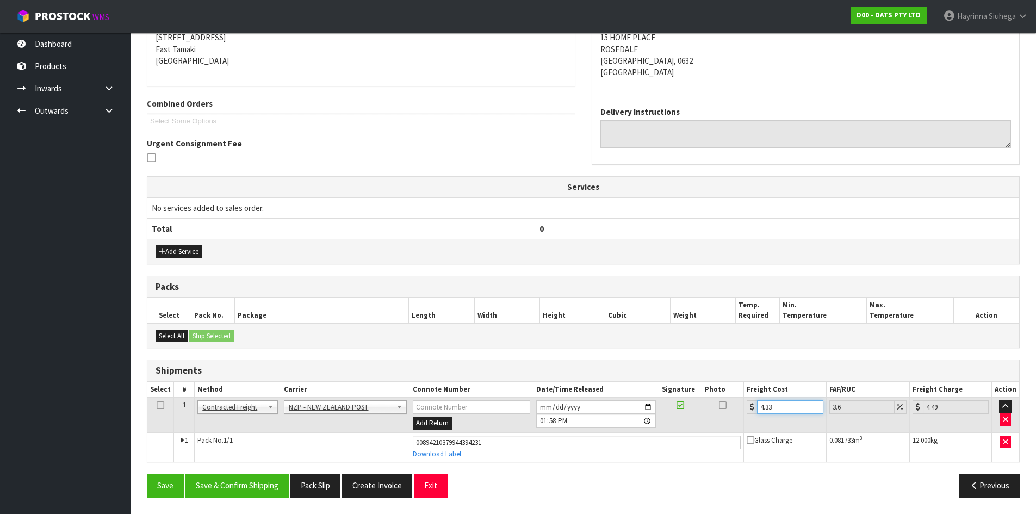
click at [147, 474] on button "Save" at bounding box center [165, 485] width 37 height 23
click at [269, 479] on button "Save & Confirm Shipping" at bounding box center [236, 485] width 103 height 23
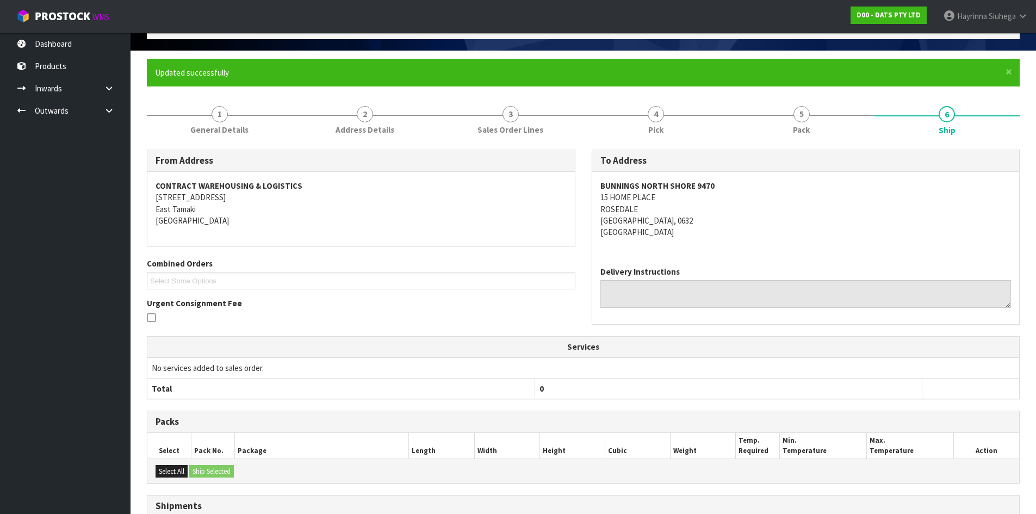
scroll to position [0, 0]
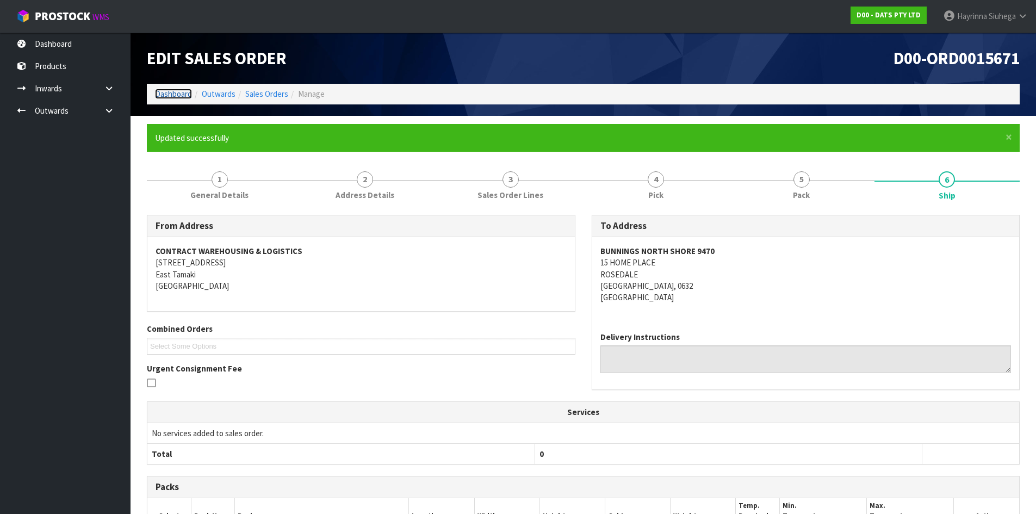
click at [157, 91] on link "Dashboard" at bounding box center [173, 94] width 37 height 10
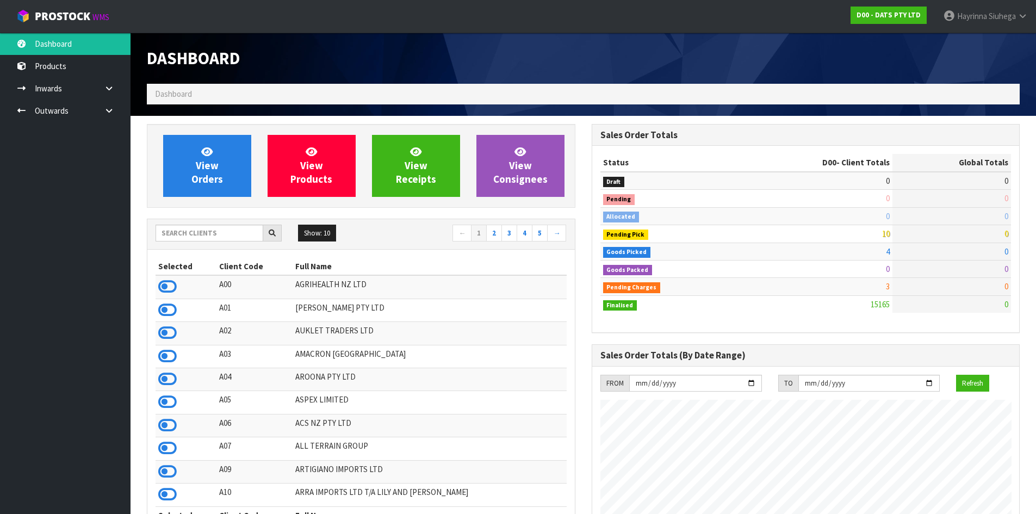
scroll to position [824, 444]
click at [218, 157] on link "View Orders" at bounding box center [207, 166] width 88 height 62
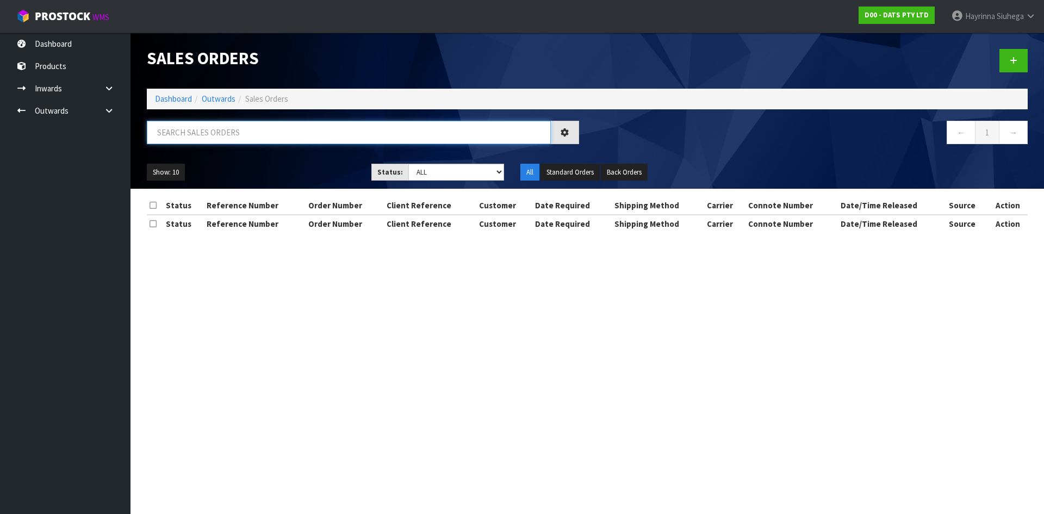
click at [222, 140] on input "text" at bounding box center [349, 132] width 404 height 23
type input "JOB-0410028"
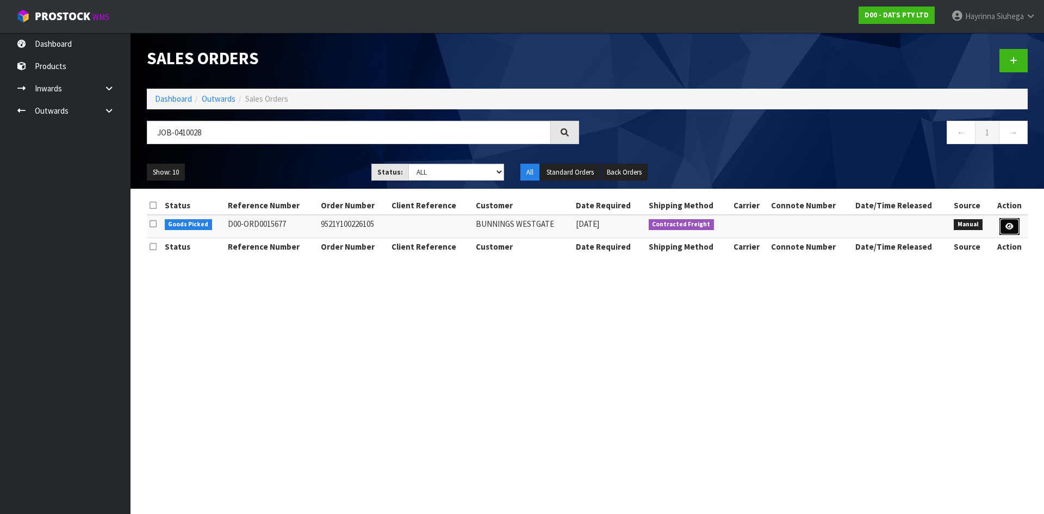
click at [1015, 220] on link at bounding box center [1010, 226] width 20 height 17
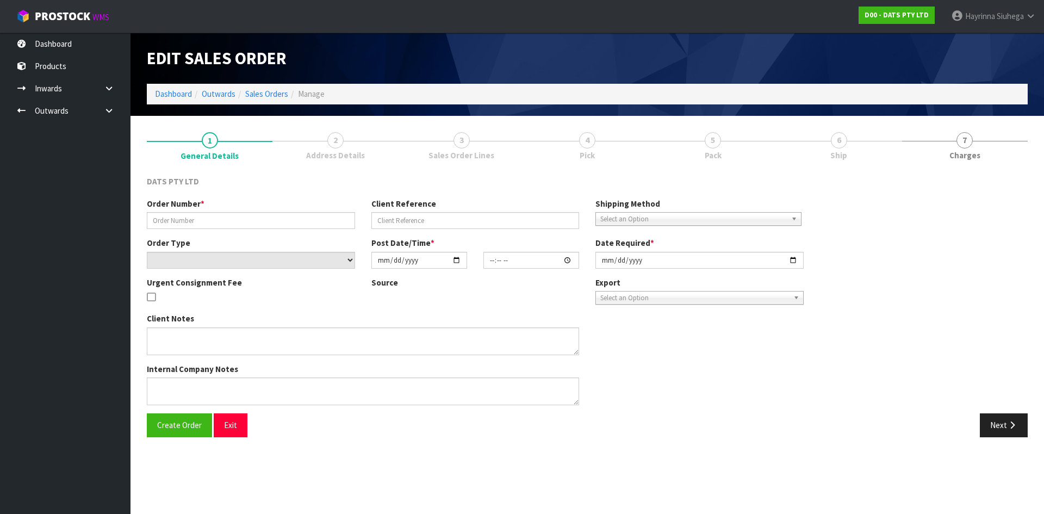
type input "9521Y100226105"
select select "number:0"
type input "[DATE]"
type input "09:03:00.000"
type input "[DATE]"
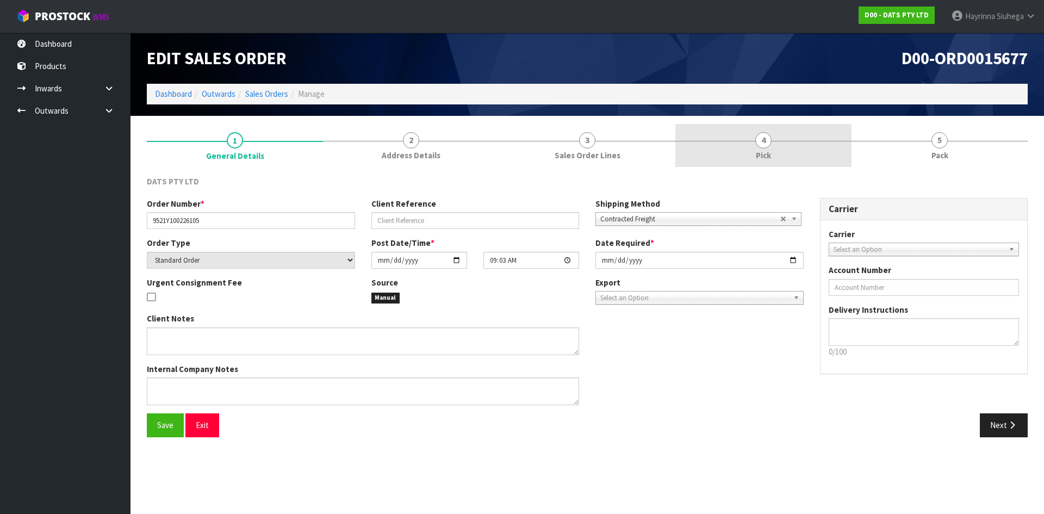
click at [758, 133] on link "4 Pick" at bounding box center [764, 145] width 176 height 43
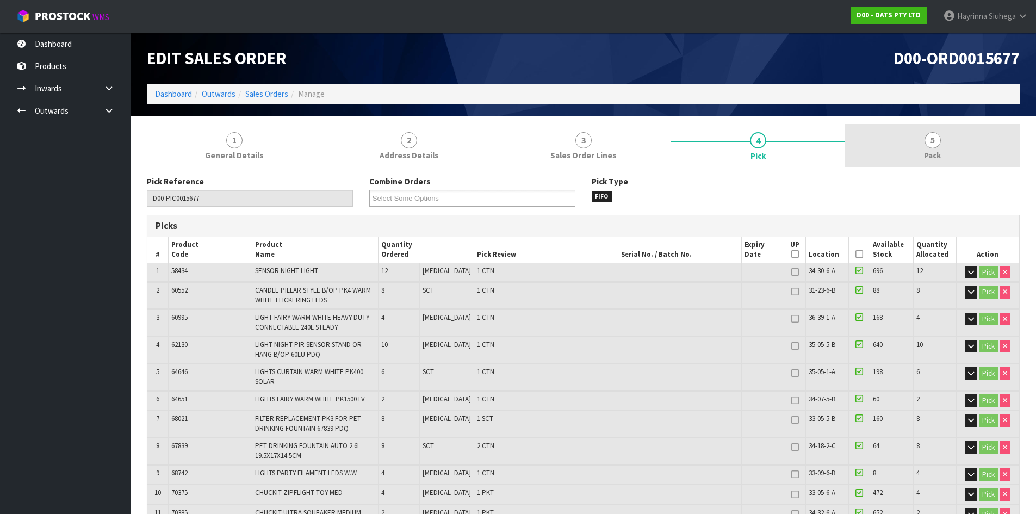
click at [901, 128] on link "5 Pack" at bounding box center [932, 145] width 175 height 43
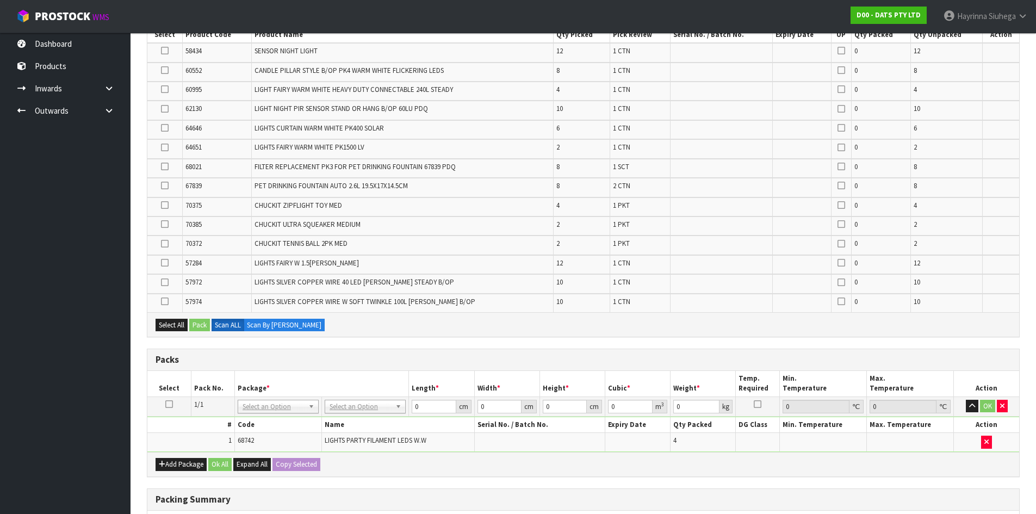
scroll to position [191, 0]
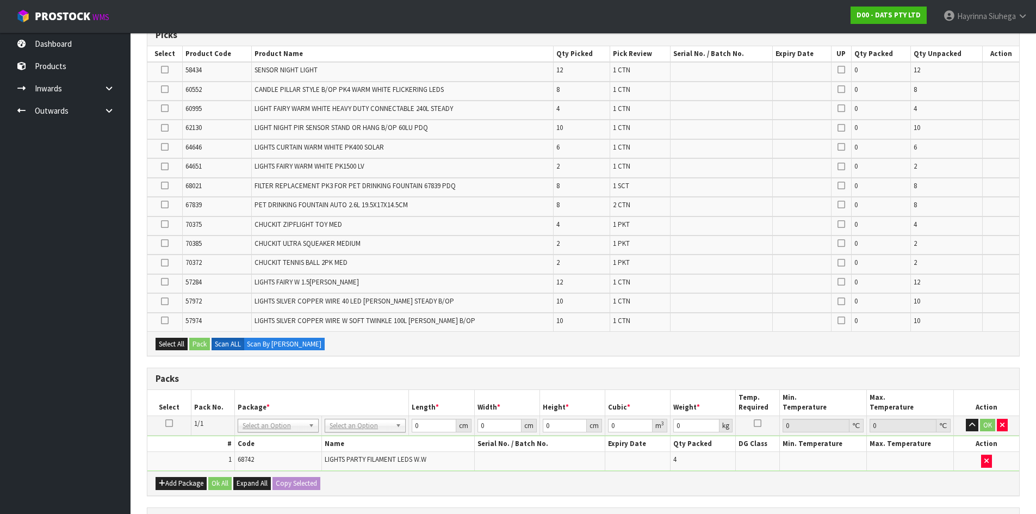
click at [160, 90] on td at bounding box center [164, 91] width 35 height 19
click at [164, 89] on icon at bounding box center [165, 89] width 8 height 1
click at [0, 0] on input "checkbox" at bounding box center [0, 0] width 0 height 0
click at [202, 342] on button "Pack" at bounding box center [199, 344] width 21 height 13
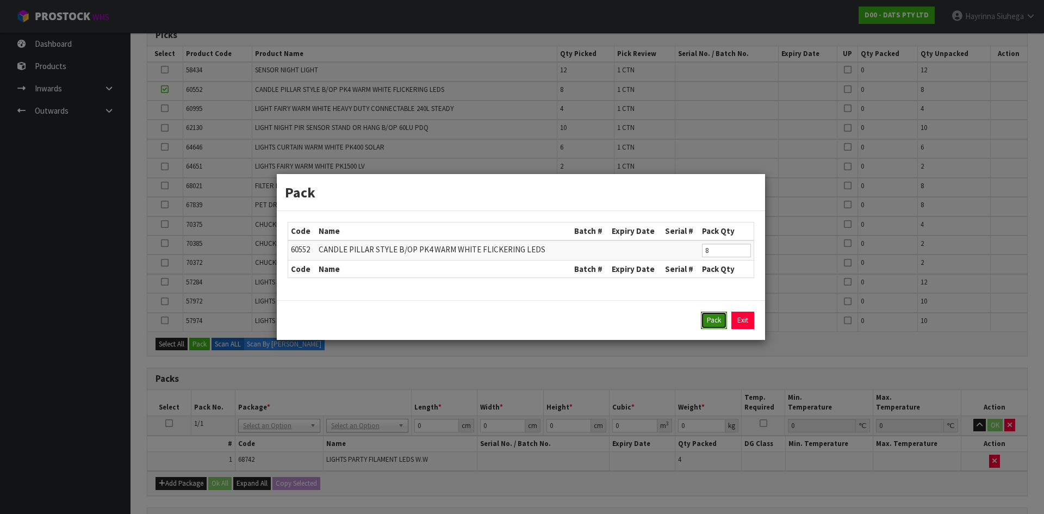
click at [713, 318] on button "Pack" at bounding box center [714, 320] width 26 height 17
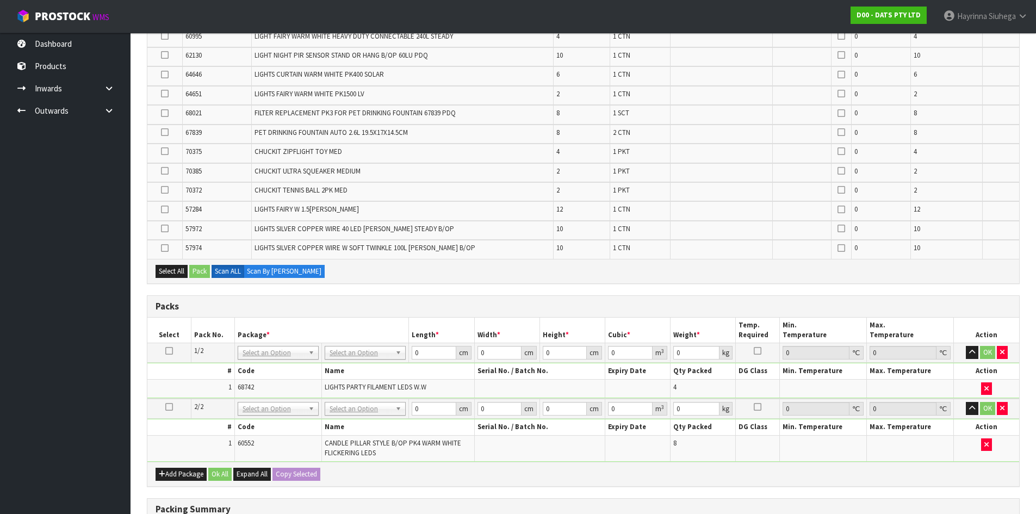
scroll to position [354, 0]
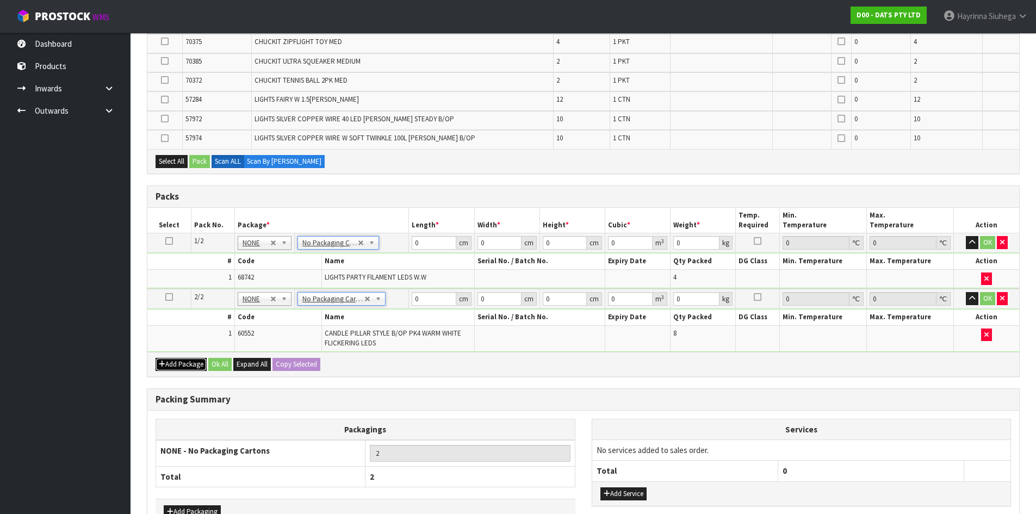
click at [187, 359] on button "Add Package" at bounding box center [181, 364] width 51 height 13
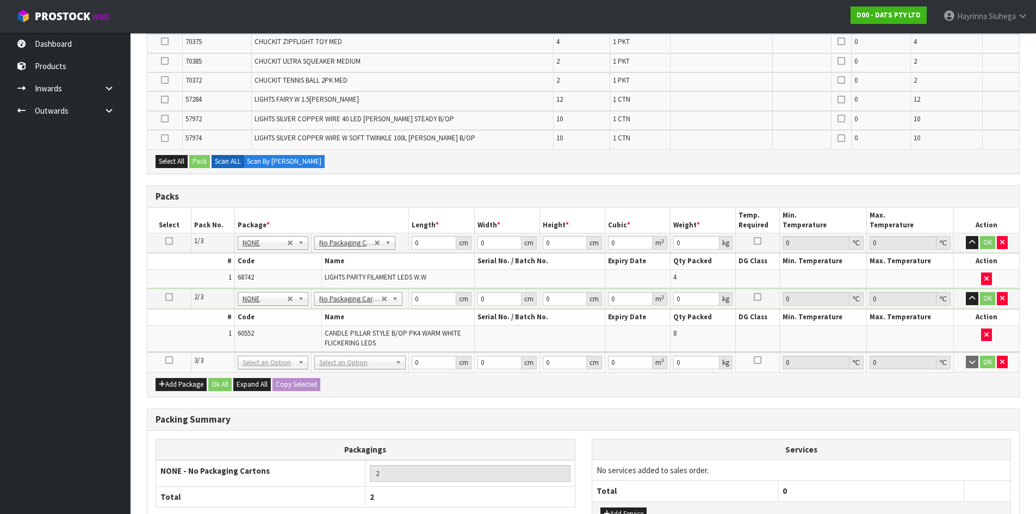
click at [165, 361] on td at bounding box center [169, 362] width 44 height 20
click at [168, 361] on icon at bounding box center [169, 360] width 8 height 1
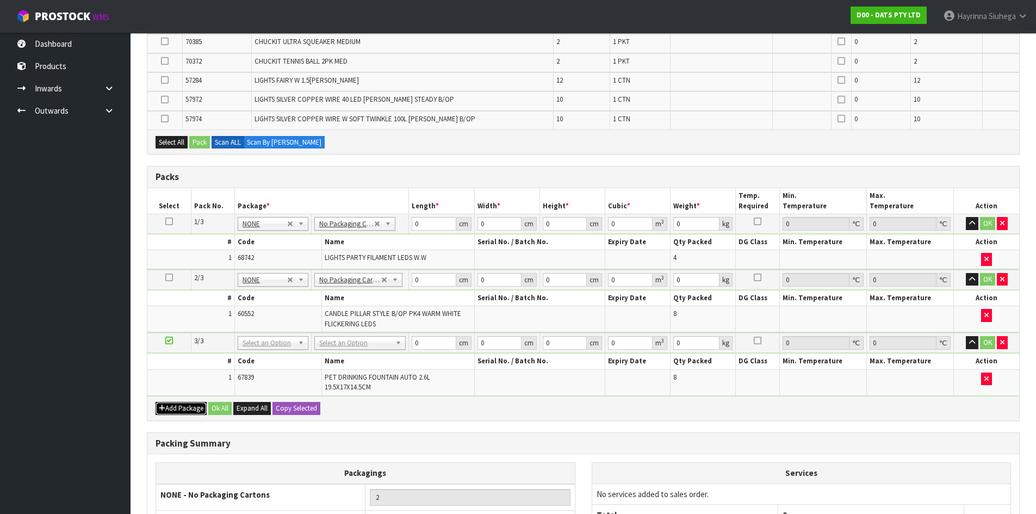
click at [183, 413] on button "Add Package" at bounding box center [181, 408] width 51 height 13
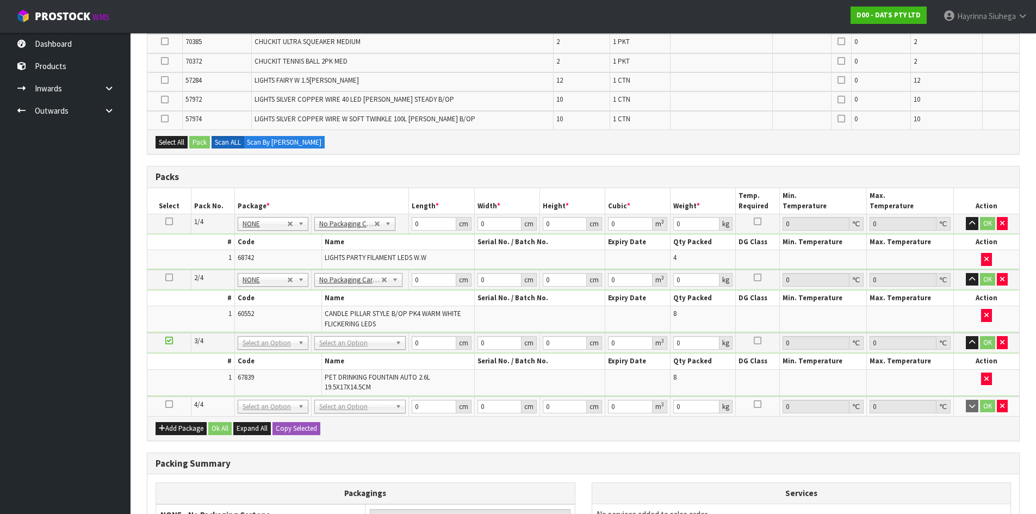
click at [169, 405] on icon at bounding box center [169, 404] width 8 height 1
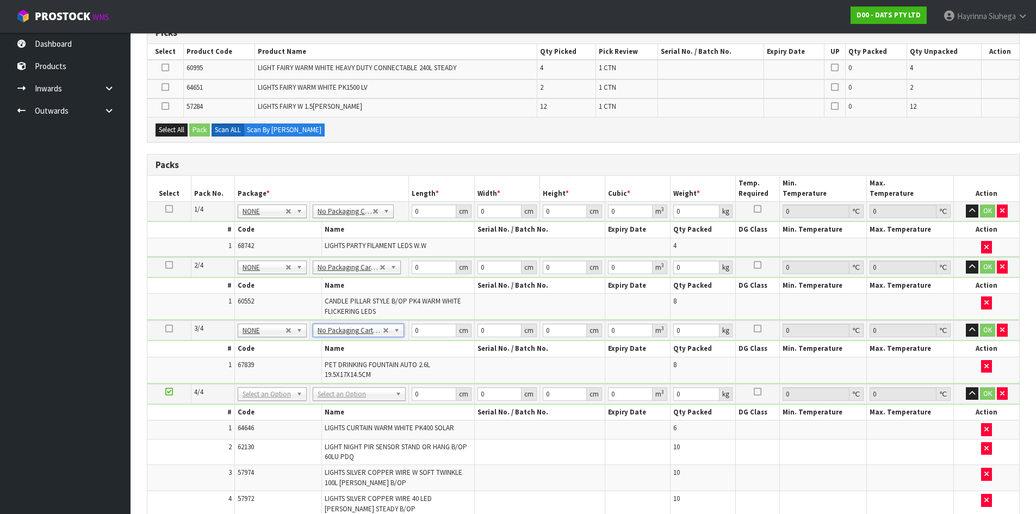
scroll to position [205, 0]
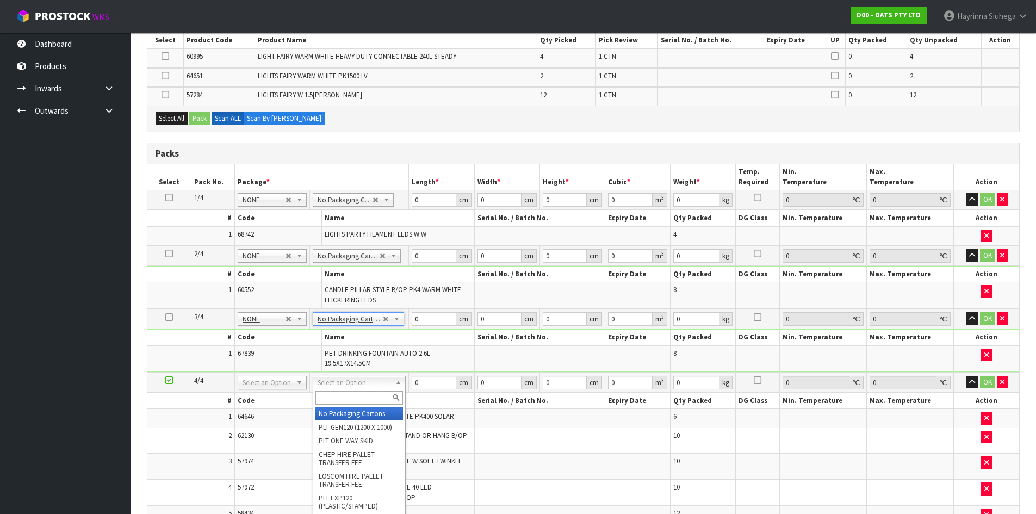
drag, startPoint x: 356, startPoint y: 407, endPoint x: 356, endPoint y: 398, distance: 9.2
type input "4"
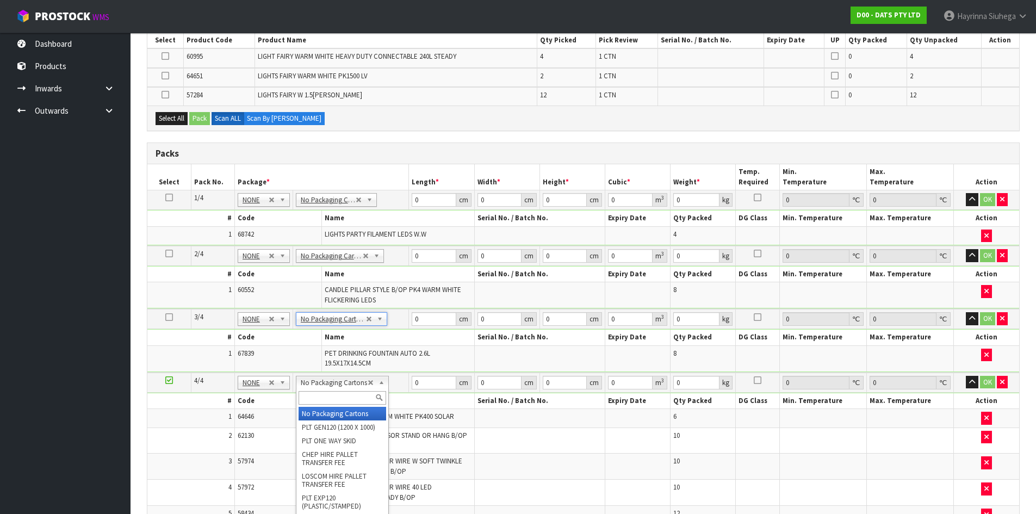
click at [344, 394] on input "text" at bounding box center [343, 398] width 88 height 14
type input "CTN9"
type input "3"
type input "51"
type input "38"
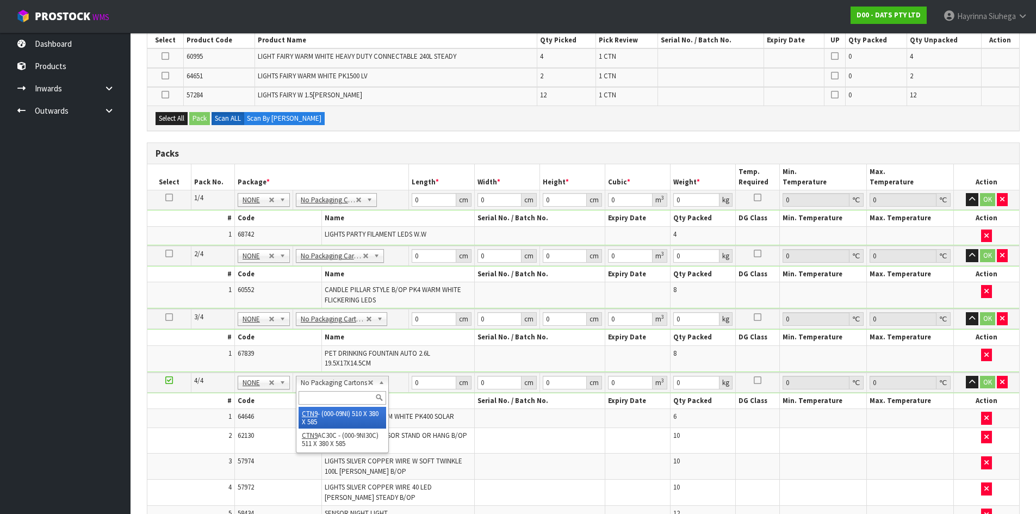
type input "58.5"
type input "0.113373"
type input "12.54"
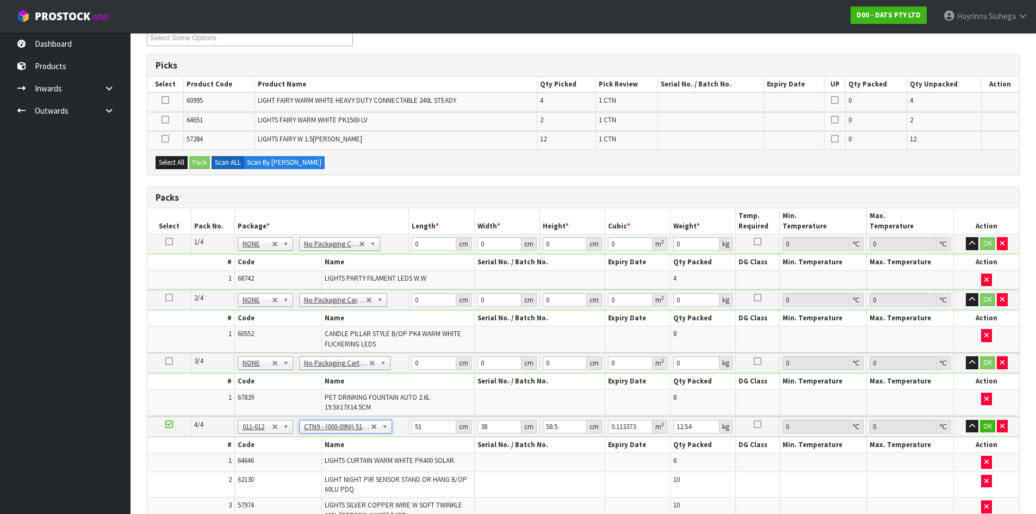
scroll to position [150, 0]
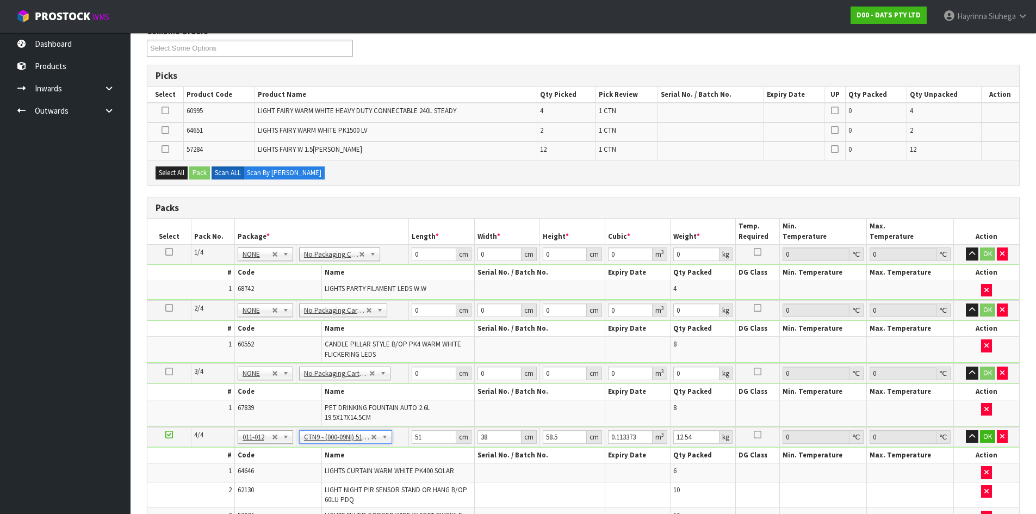
click at [437, 177] on div "Select All Pack Scan ALL Scan By Quantity" at bounding box center [583, 172] width 872 height 24
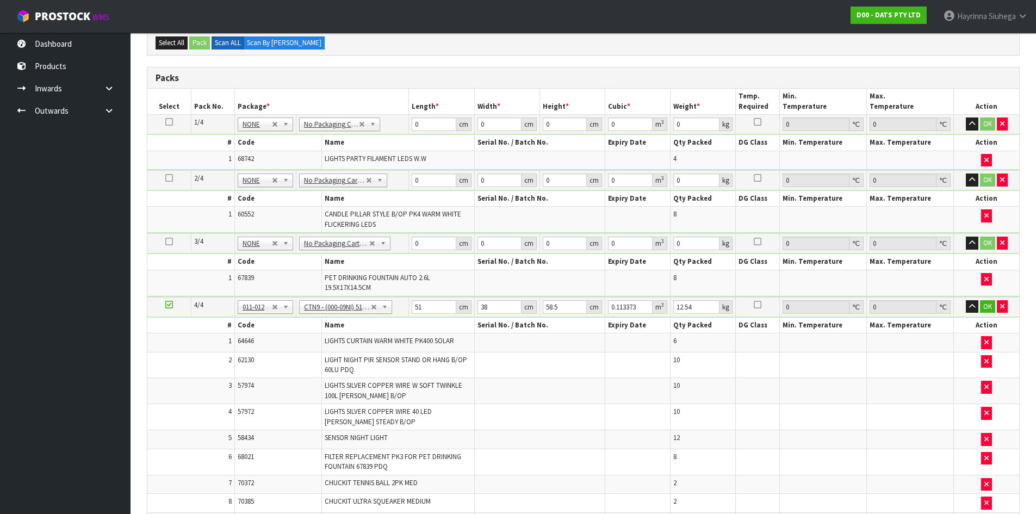
scroll to position [476, 0]
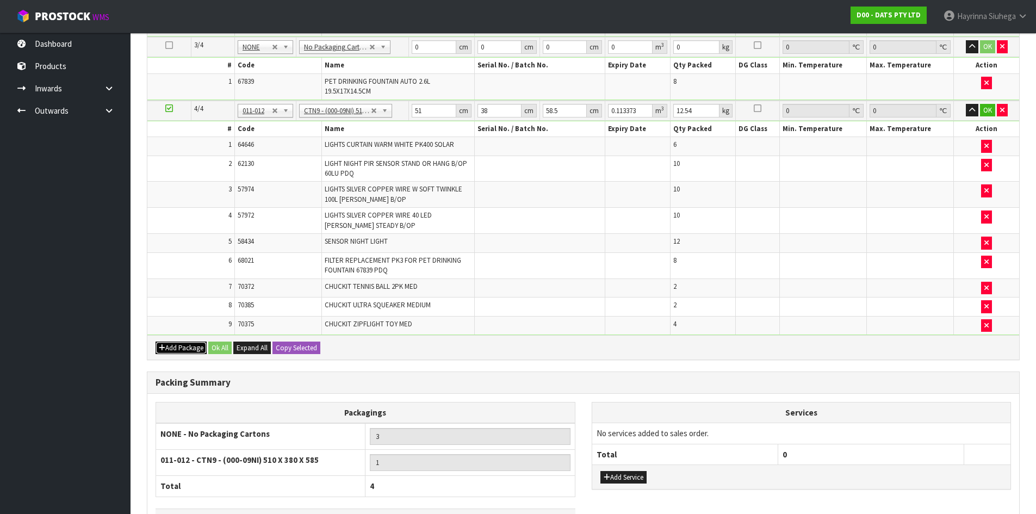
click at [187, 342] on button "Add Package" at bounding box center [181, 348] width 51 height 13
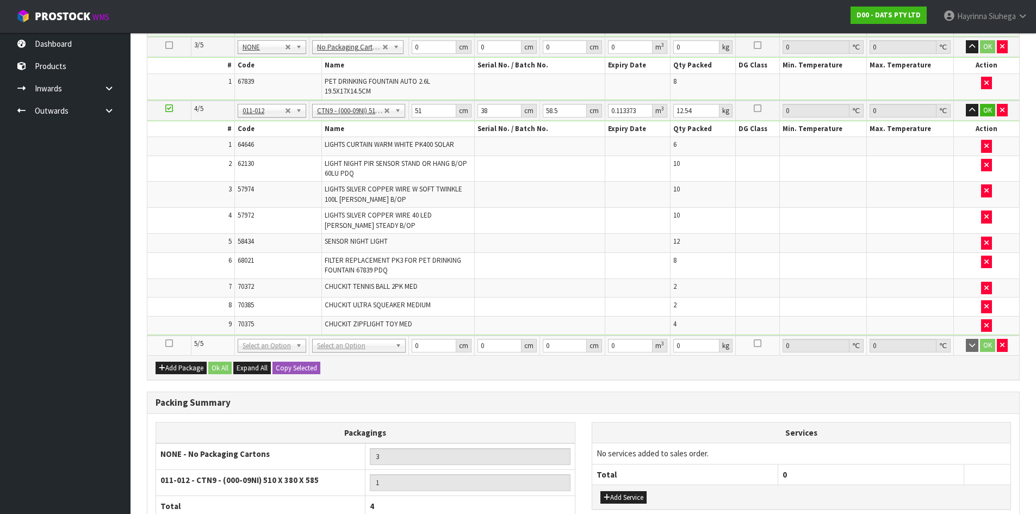
click at [165, 344] on icon at bounding box center [169, 343] width 8 height 1
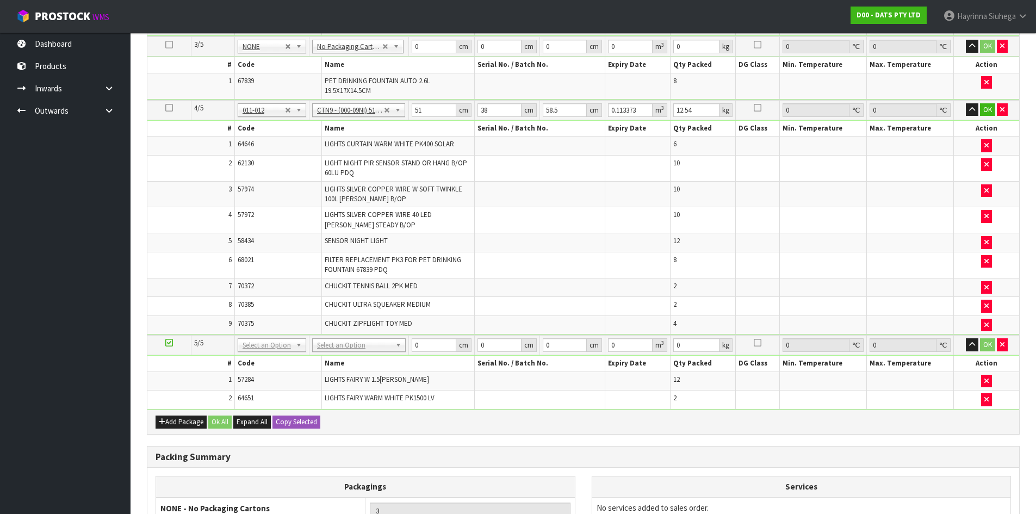
scroll to position [457, 0]
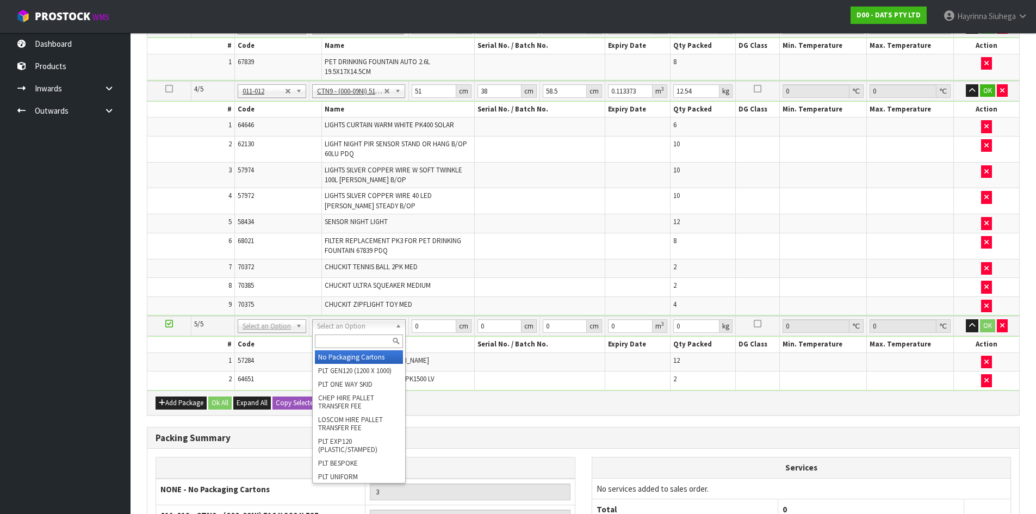
drag, startPoint x: 340, startPoint y: 320, endPoint x: 350, endPoint y: 356, distance: 37.6
click at [349, 344] on input "text" at bounding box center [359, 341] width 88 height 14
type input "CTN7"
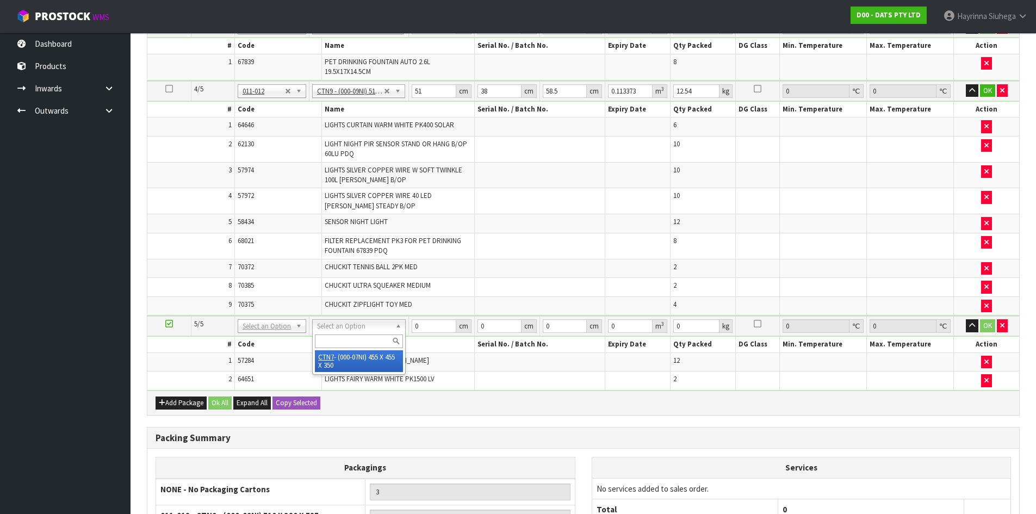
type input "45.5"
type input "35"
type input "0.072459"
type input "14.9"
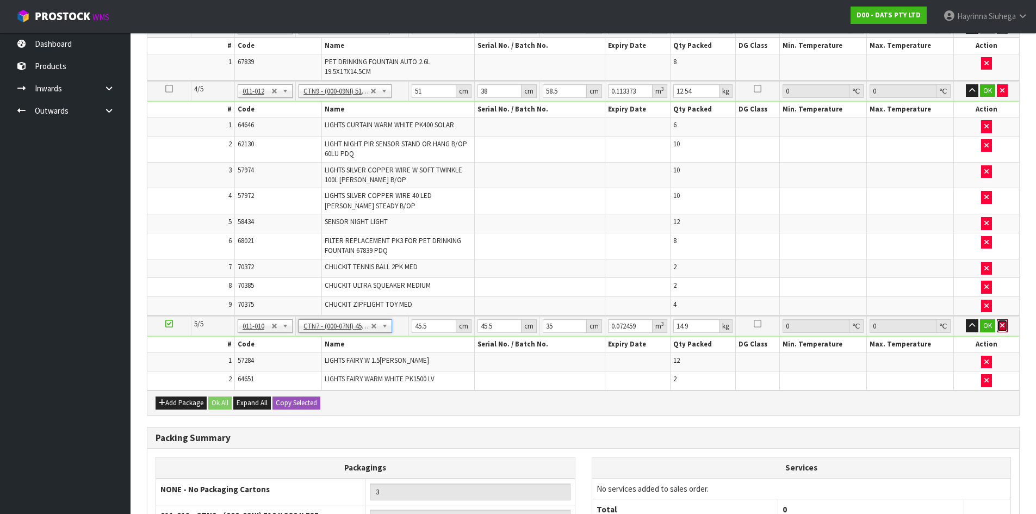
drag, startPoint x: 999, startPoint y: 326, endPoint x: 726, endPoint y: 411, distance: 286.4
click at [999, 327] on button "button" at bounding box center [1002, 325] width 11 height 13
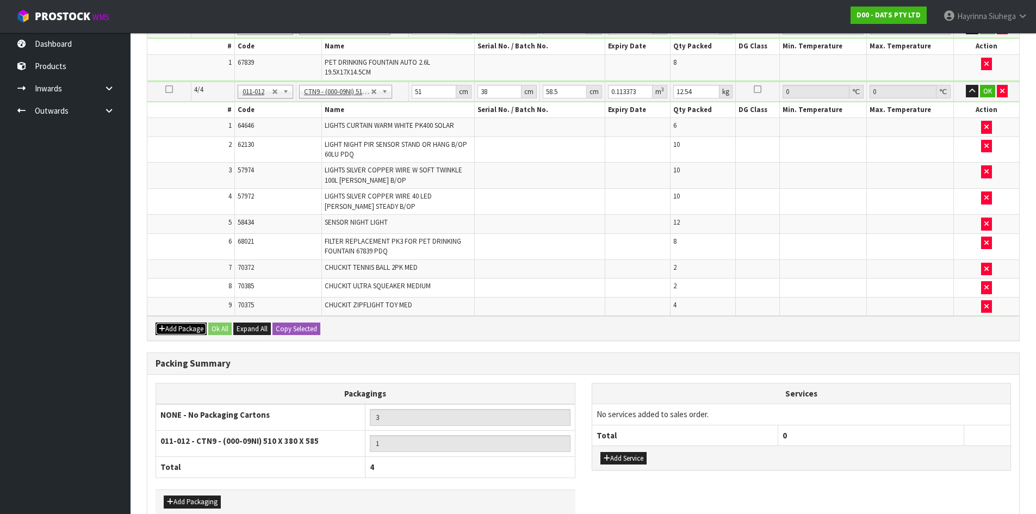
click at [176, 330] on button "Add Package" at bounding box center [181, 329] width 51 height 13
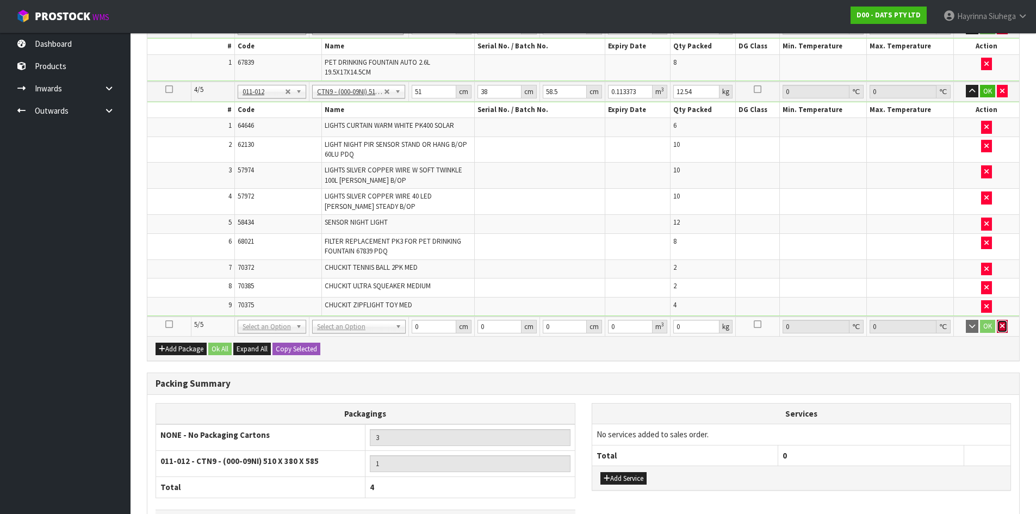
click at [998, 325] on button "button" at bounding box center [1002, 326] width 11 height 13
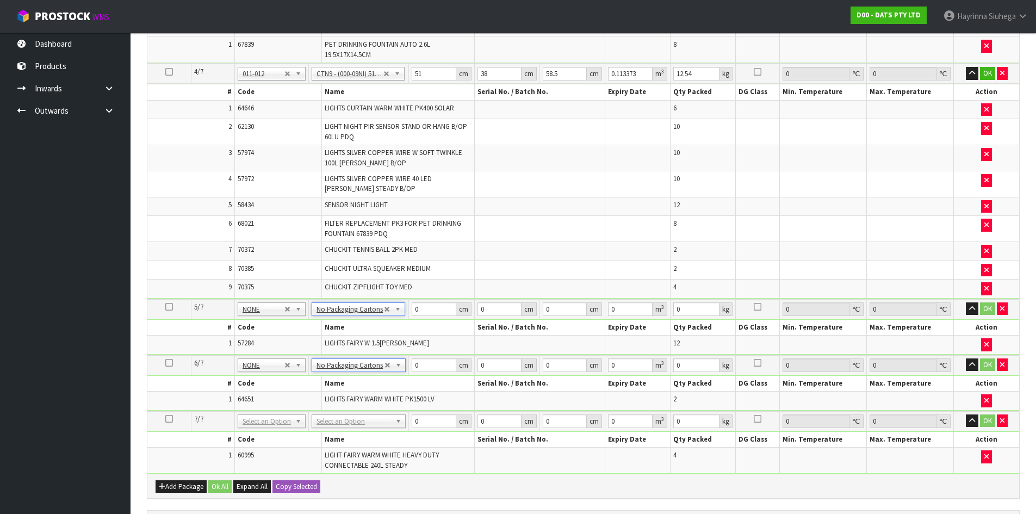
scroll to position [564, 0]
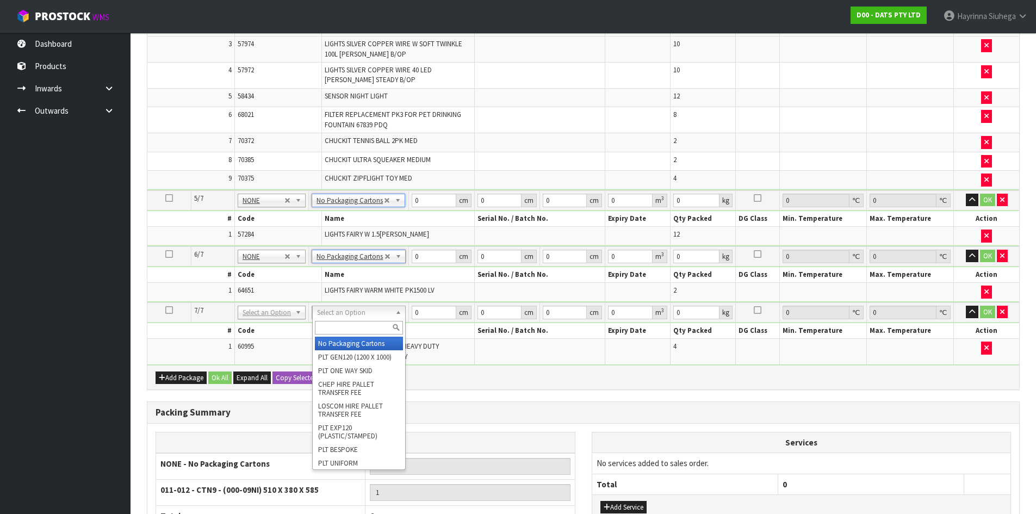
type input "6"
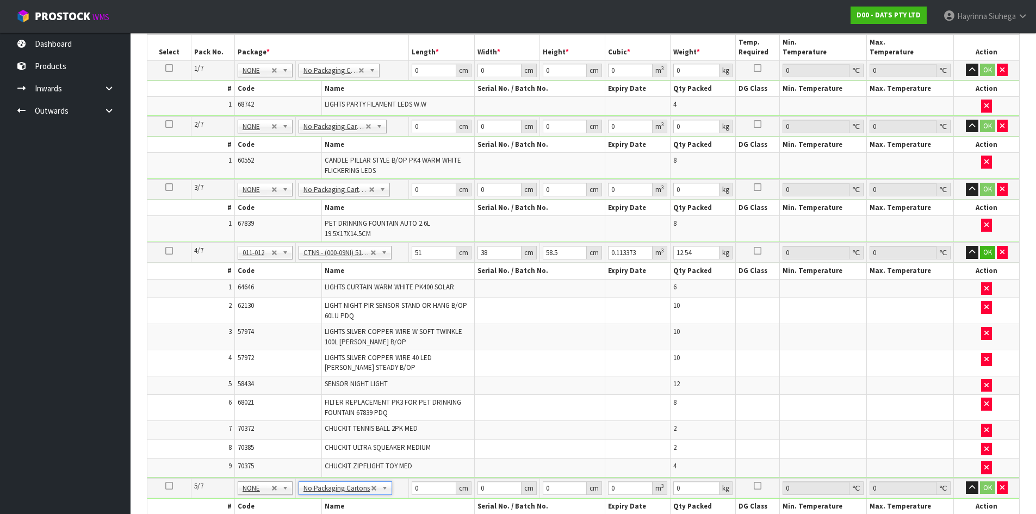
scroll to position [183, 0]
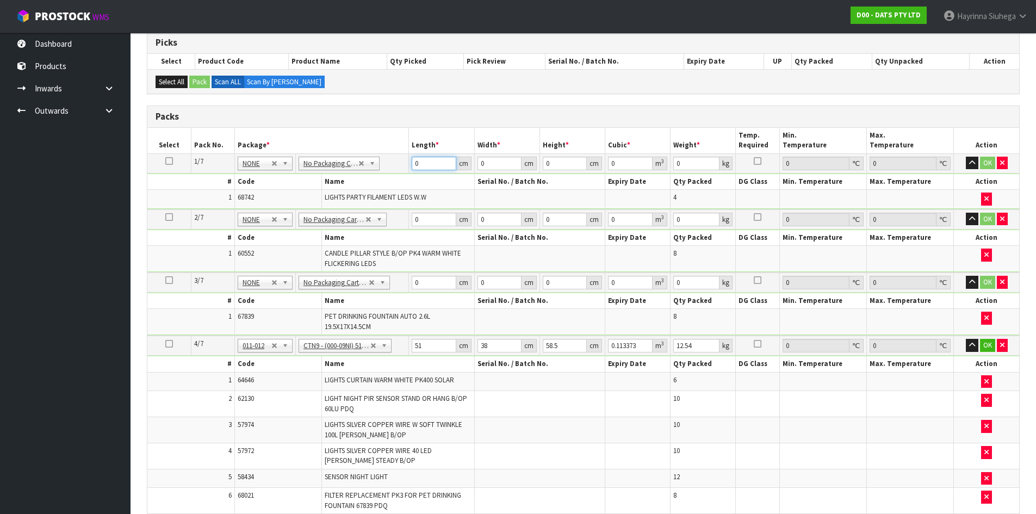
click at [416, 159] on input "0" at bounding box center [434, 164] width 44 height 14
type input "43"
type input "3"
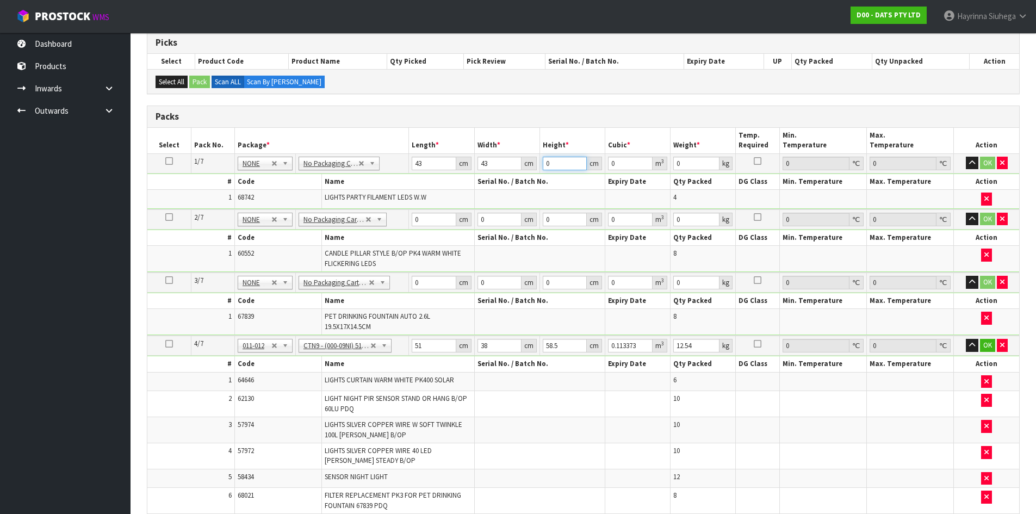
type input "0.005547"
type input "31"
type input "0.057319"
type input "31"
type input "9"
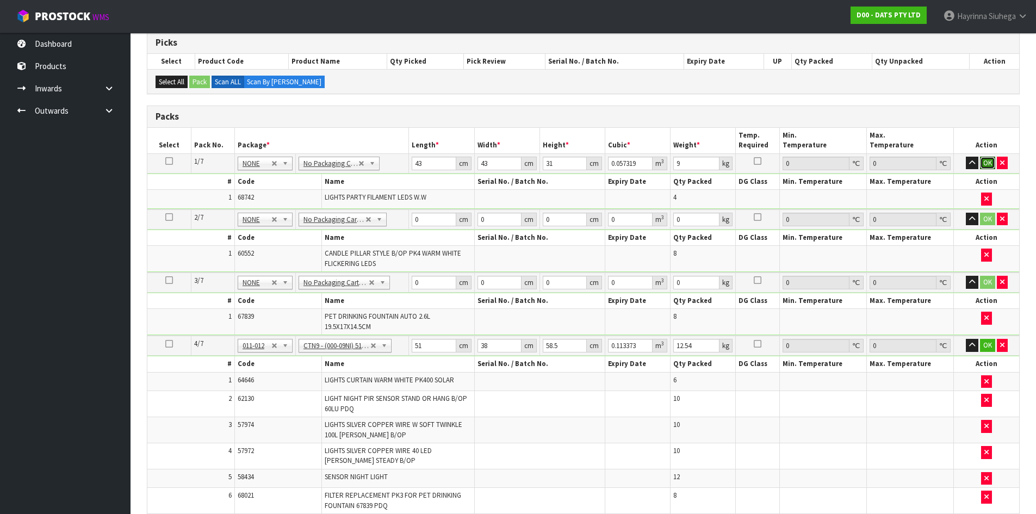
click button "OK" at bounding box center [987, 163] width 15 height 13
type input "57"
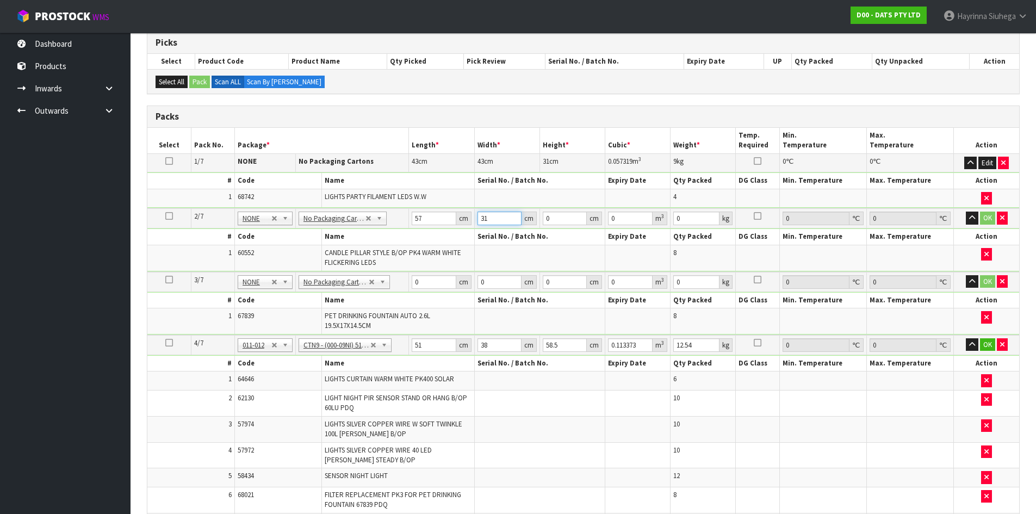
type input "31"
type input "2"
type input "0.003534"
type input "27"
type input "0.047709"
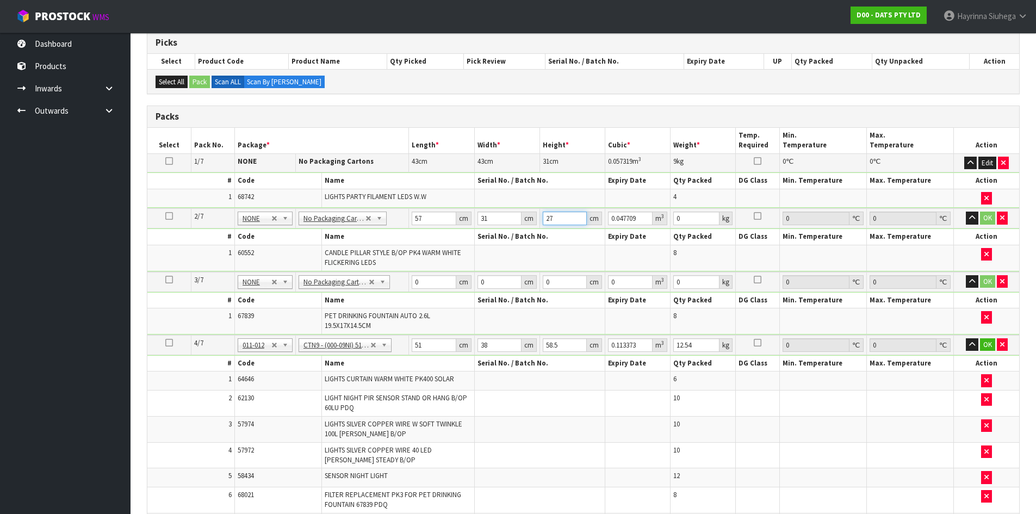
type input "27"
type input "8"
click button "OK" at bounding box center [987, 218] width 15 height 13
type input "42"
type input "39"
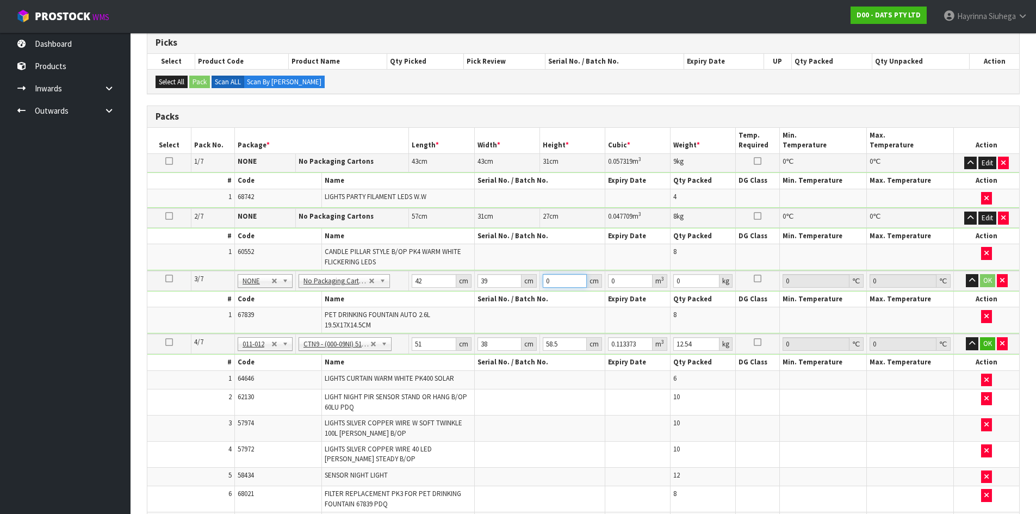
type input "3"
type input "0.004914"
type input "35"
type input "0.05733"
type input "35"
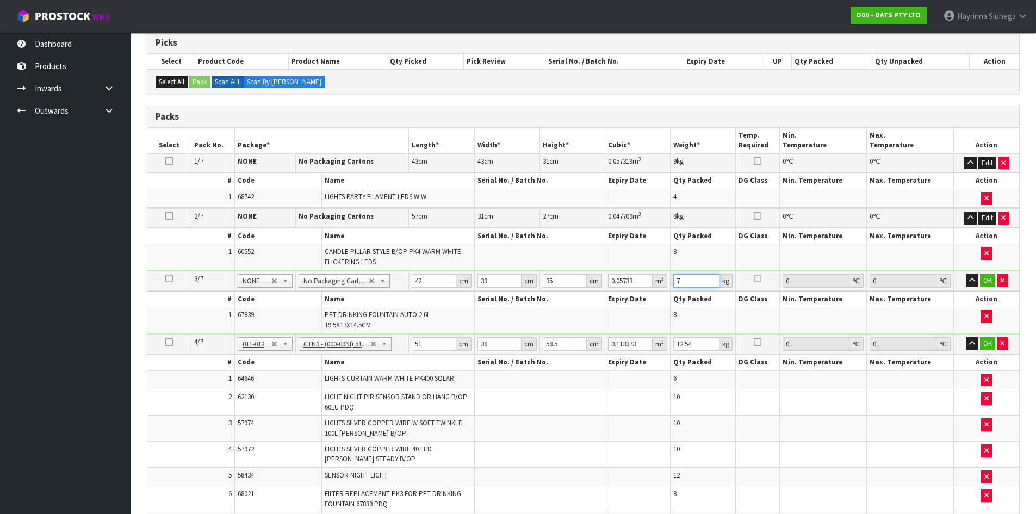
type input "7"
click button "OK" at bounding box center [987, 280] width 15 height 13
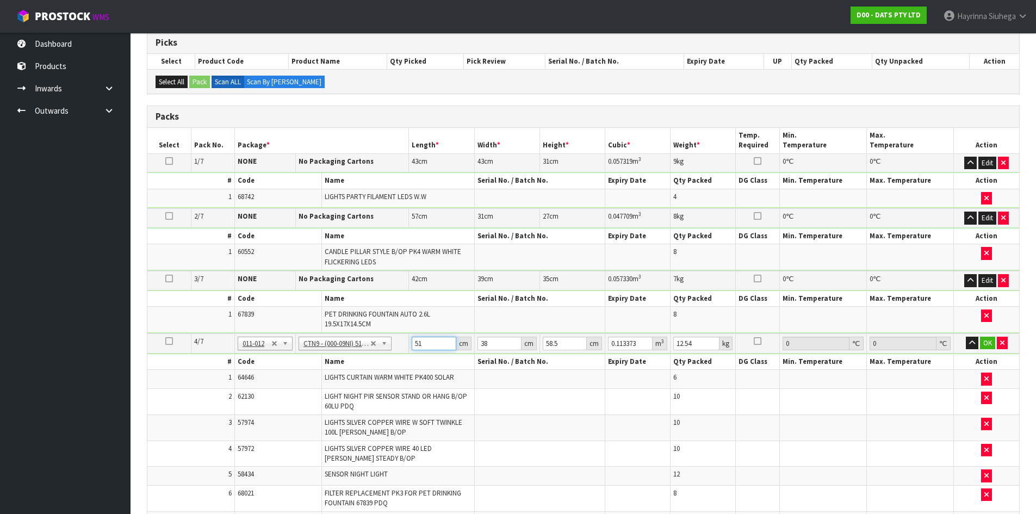
type input "5"
type input "0.011115"
type input "52"
type input "0.115596"
type input "52"
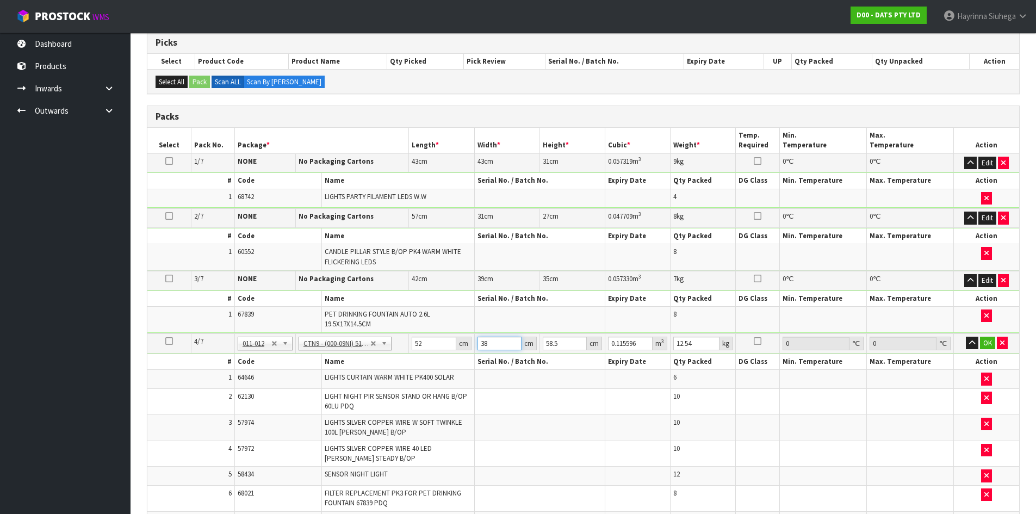
type input "4"
type input "0.012168"
type input "41"
type input "0.124722"
type input "41"
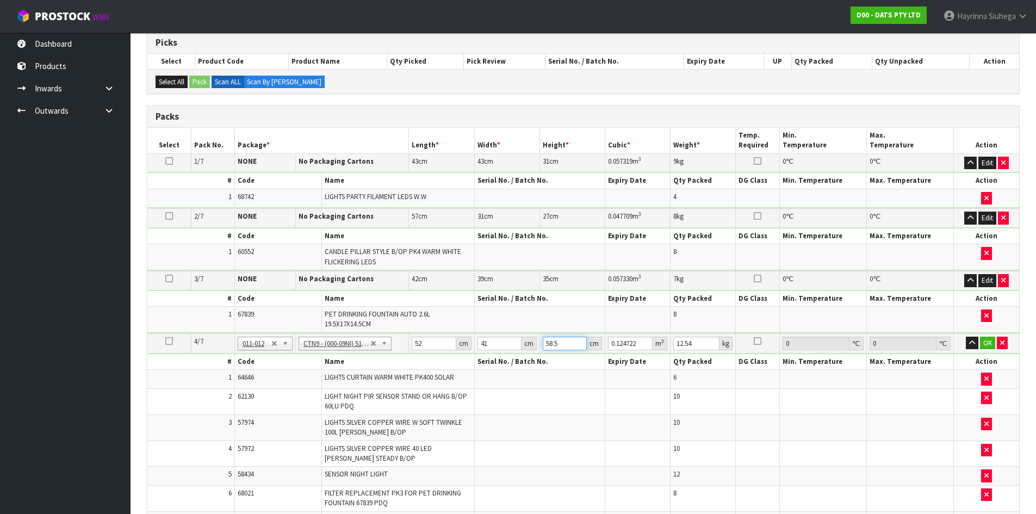
type input "4"
type input "0.008528"
type input "44"
type input "0.093808"
type input "44"
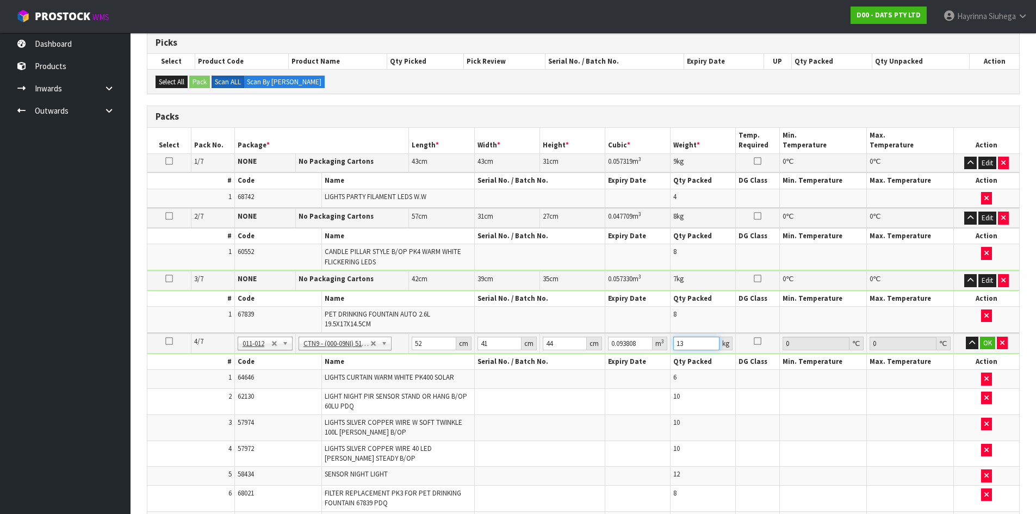
type input "13"
click button "OK" at bounding box center [987, 343] width 15 height 13
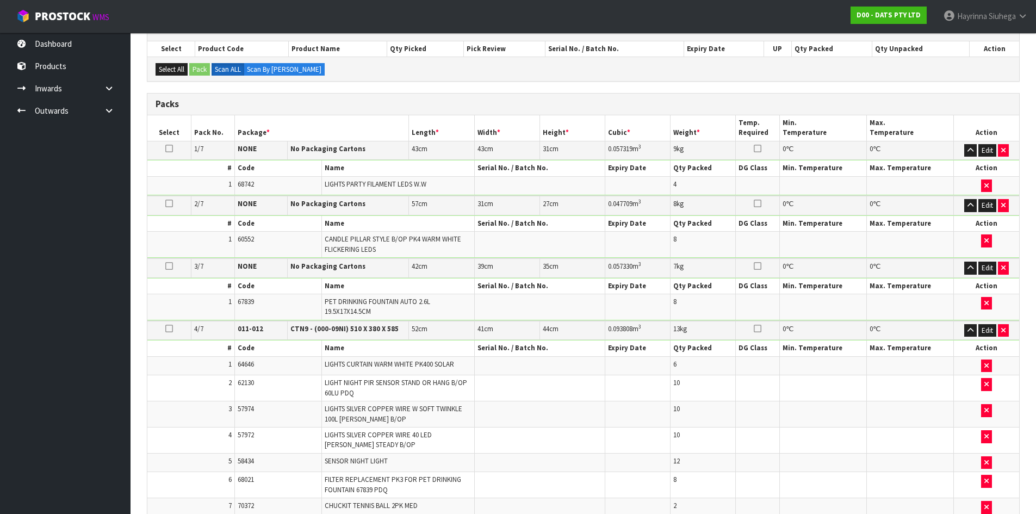
scroll to position [465, 0]
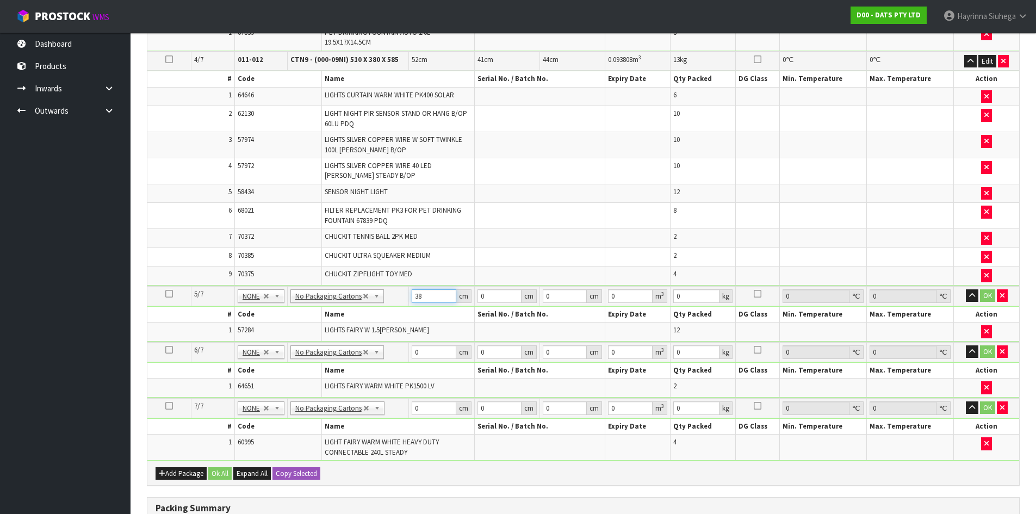
type input "38"
type input "35"
type input "2"
type input "0.00266"
type input "26"
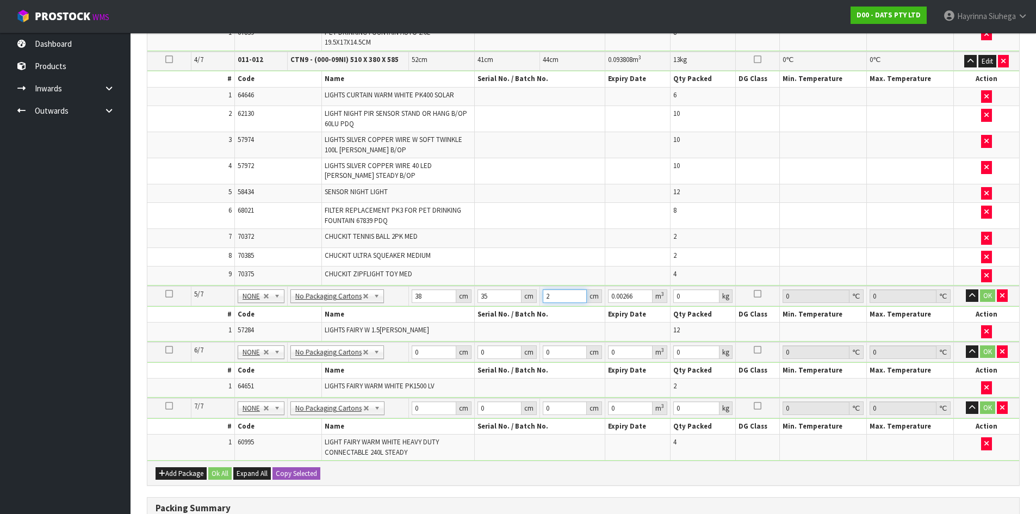
type input "0.03458"
type input "26"
type input "8"
click button "OK" at bounding box center [987, 295] width 15 height 13
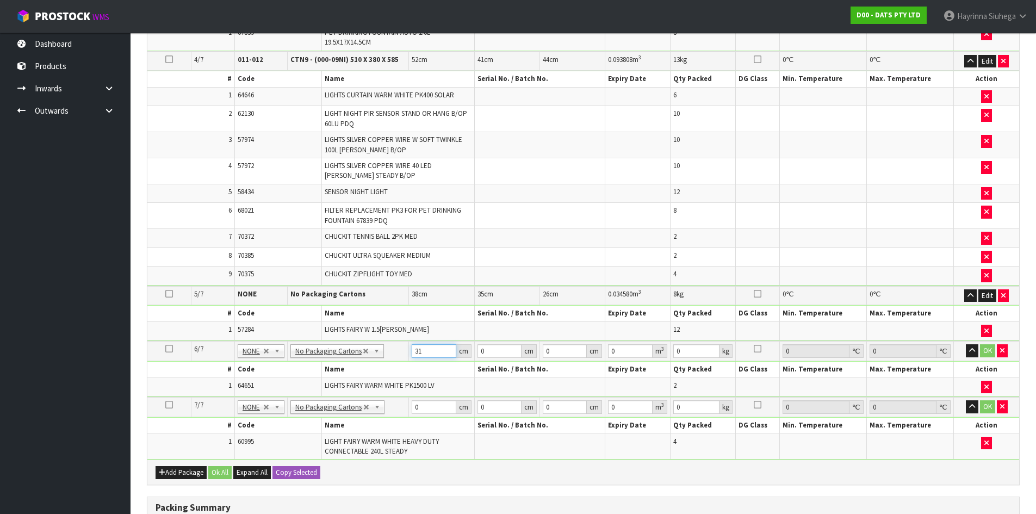
type input "31"
type input "29"
type input "3"
type input "0.002697"
type input "32"
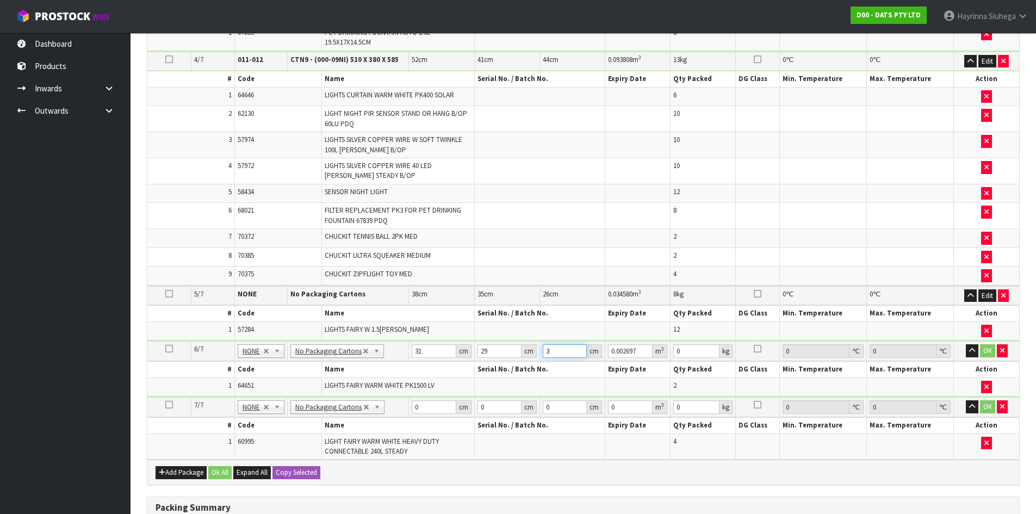
type input "0.028768"
type input "32"
type input "6"
click button "OK" at bounding box center [987, 350] width 15 height 13
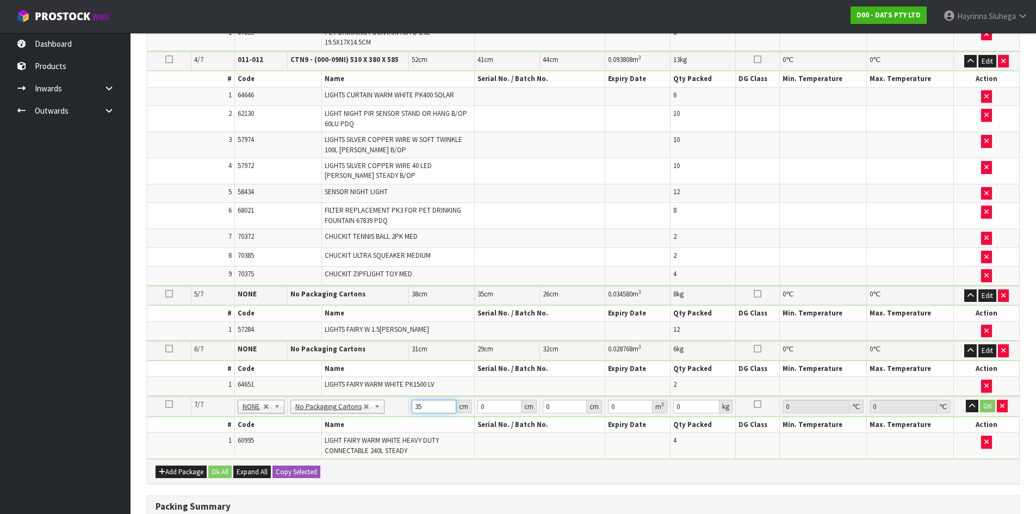
type input "35"
type input "29"
type input "3"
type input "0.003045"
type input "35"
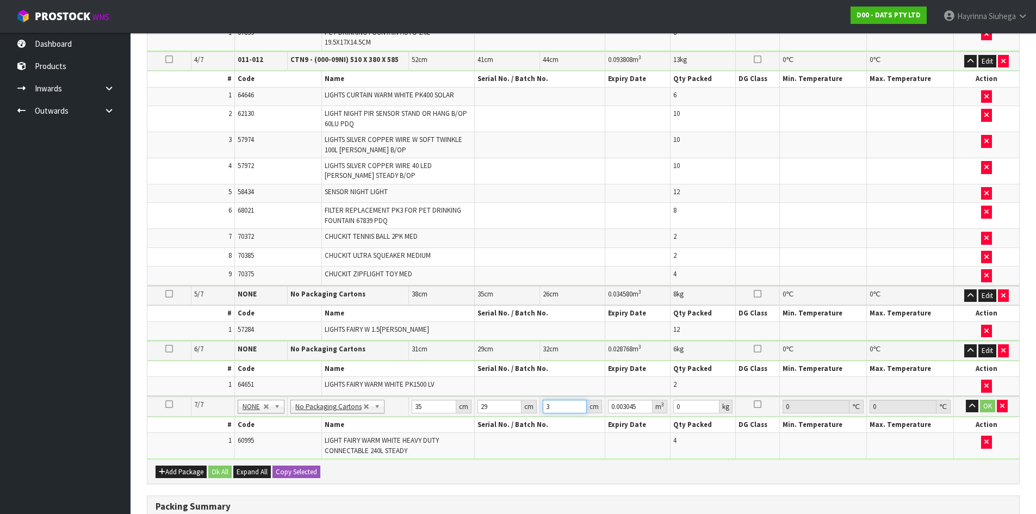
type input "0.035525"
type input "35"
type input "8"
click button "OK" at bounding box center [987, 406] width 15 height 13
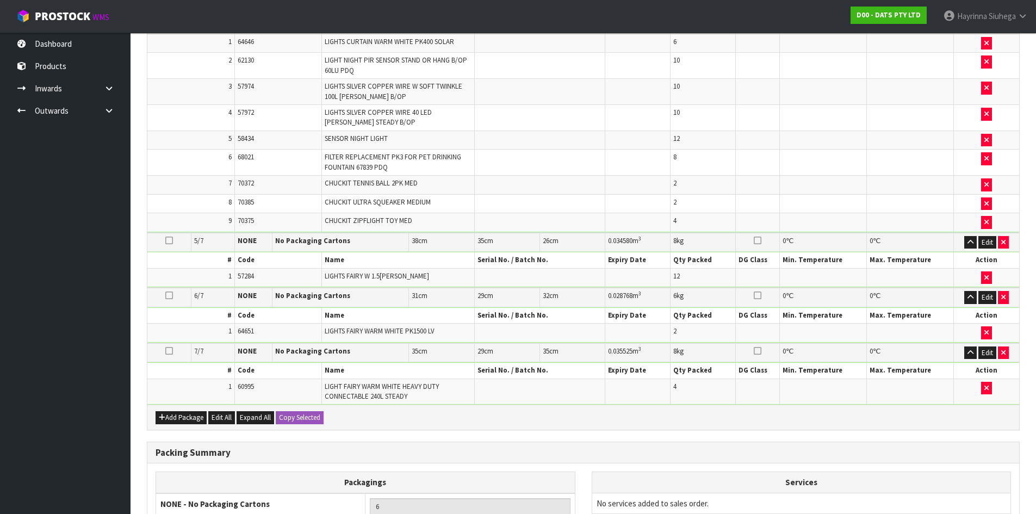
scroll to position [667, 0]
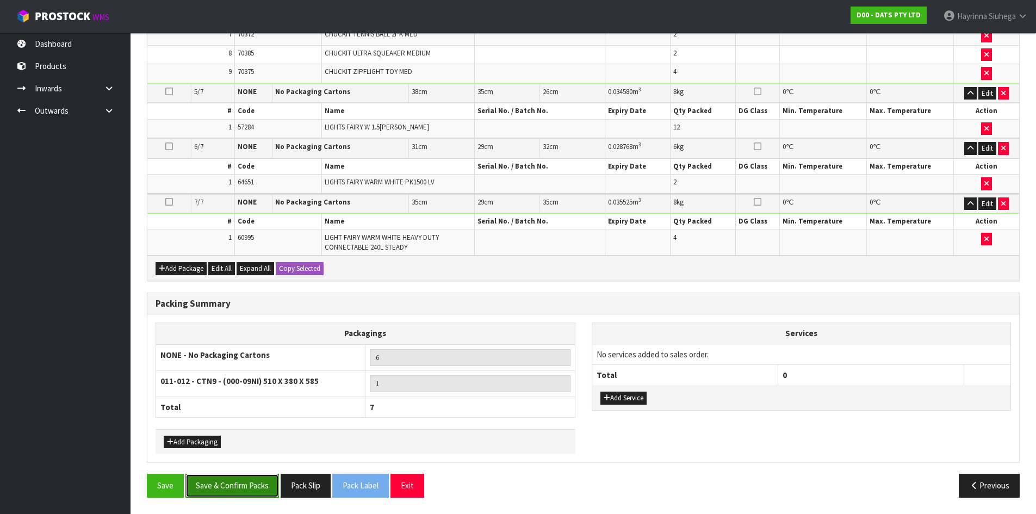
click at [246, 478] on button "Save & Confirm Packs" at bounding box center [232, 485] width 94 height 23
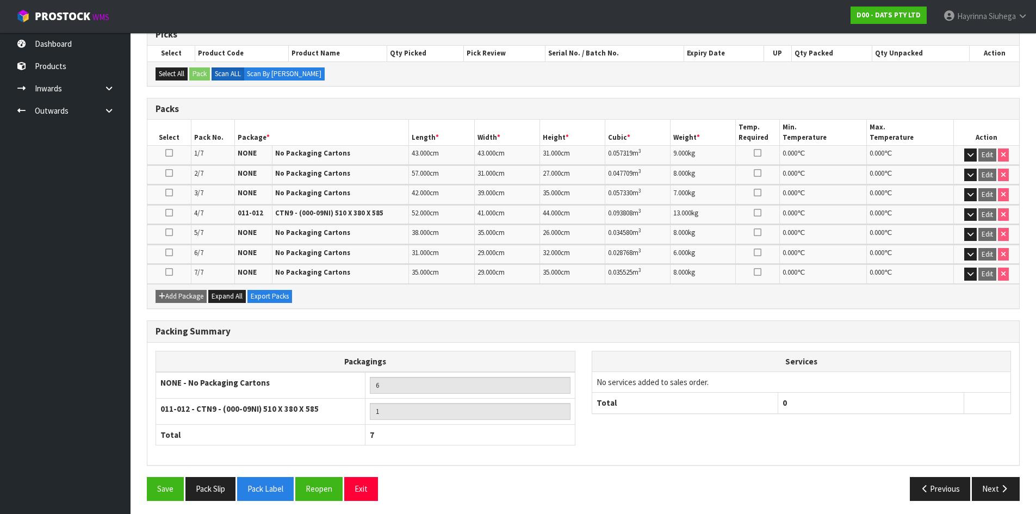
scroll to position [234, 0]
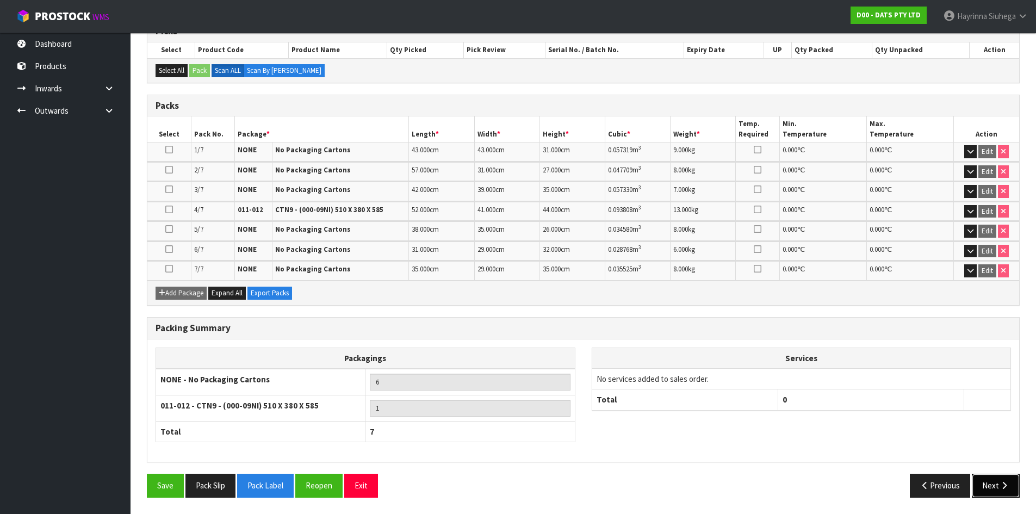
click at [1000, 482] on icon "button" at bounding box center [1004, 485] width 10 height 8
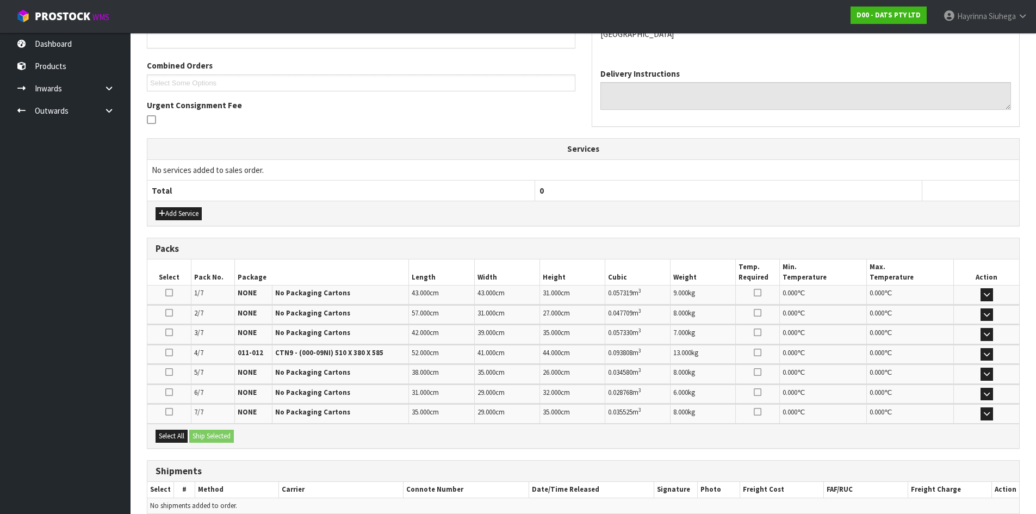
scroll to position [261, 0]
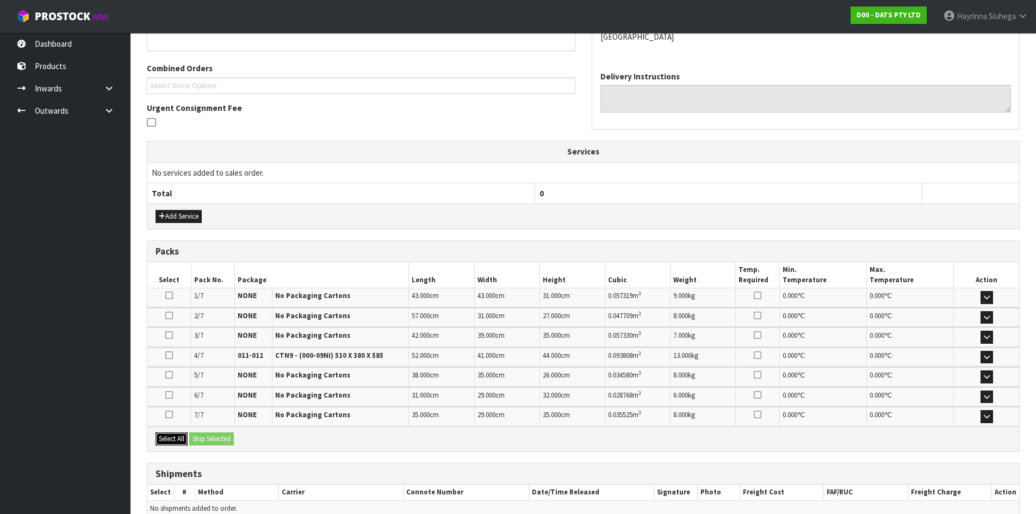
click at [169, 433] on button "Select All" at bounding box center [172, 438] width 32 height 13
click at [191, 432] on div "Select All Ship Selected" at bounding box center [583, 438] width 872 height 24
click at [209, 432] on div "Select All Ship Selected" at bounding box center [583, 438] width 872 height 24
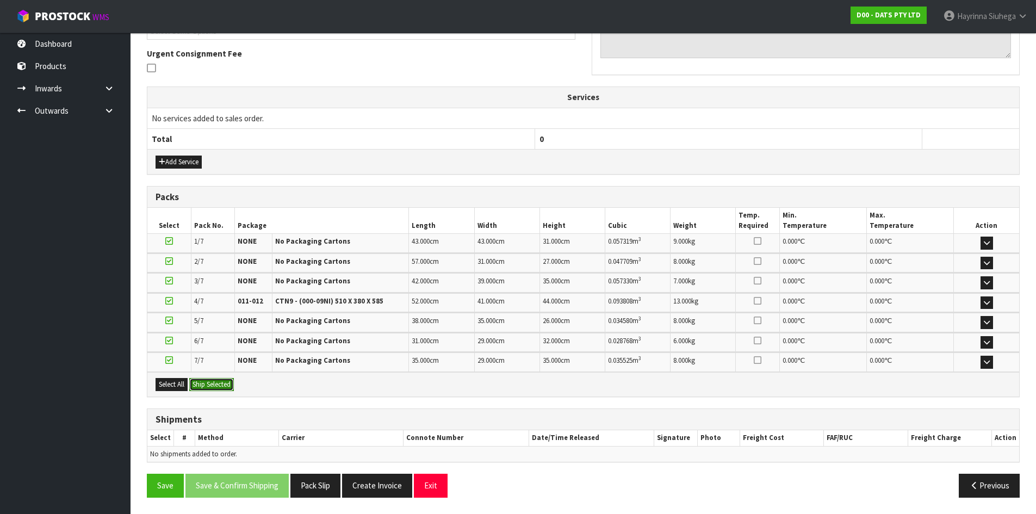
click at [232, 383] on button "Ship Selected" at bounding box center [211, 384] width 45 height 13
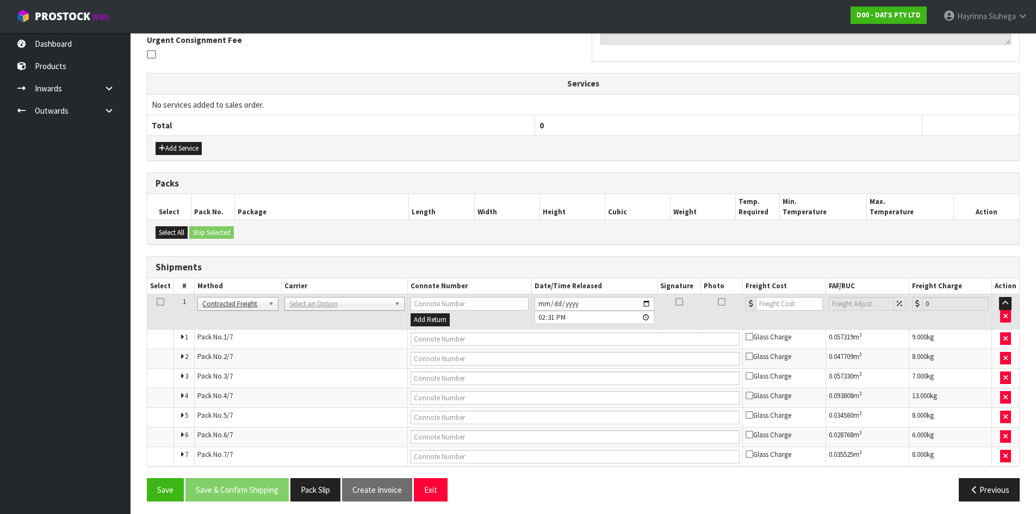
scroll to position [332, 0]
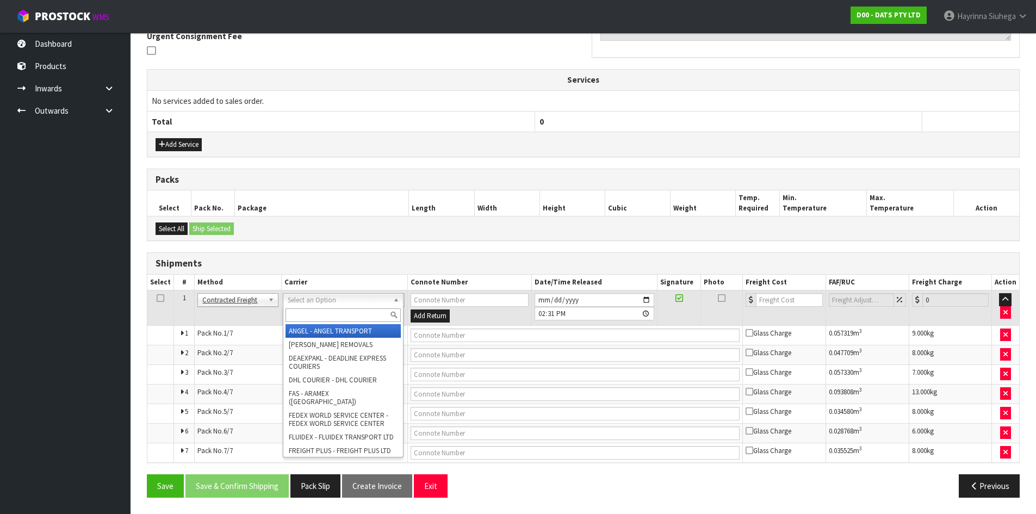
click at [315, 316] on input "text" at bounding box center [343, 315] width 115 height 14
type input "NZP"
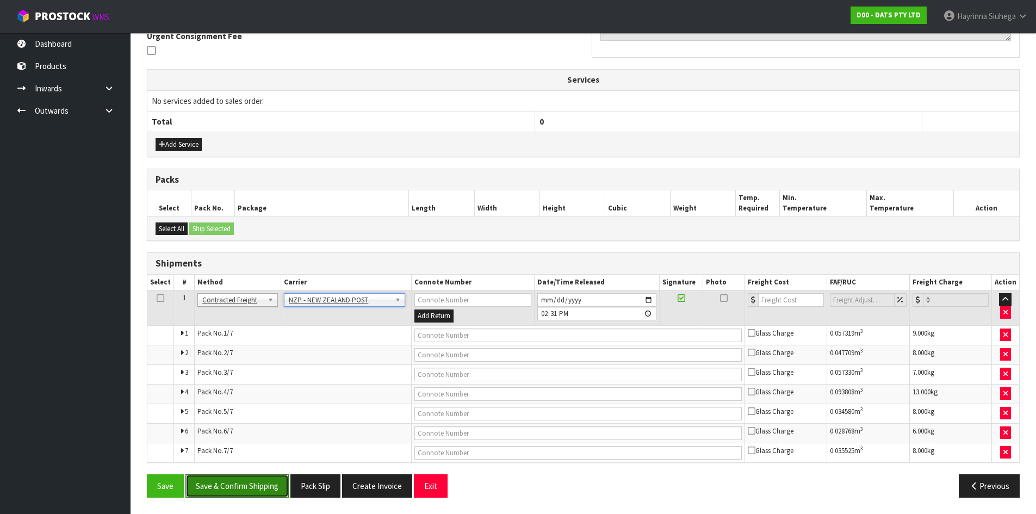
click at [255, 479] on button "Save & Confirm Shipping" at bounding box center [236, 485] width 103 height 23
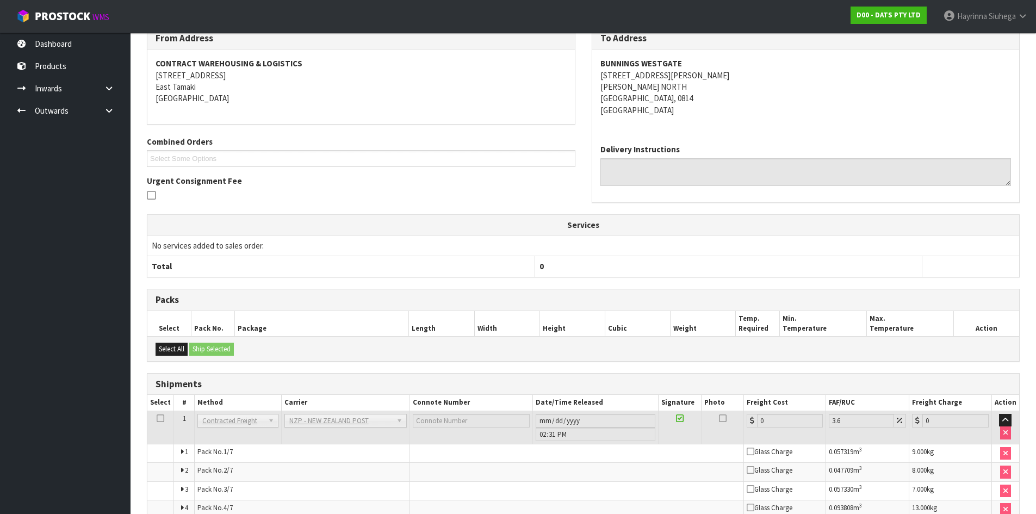
scroll to position [312, 0]
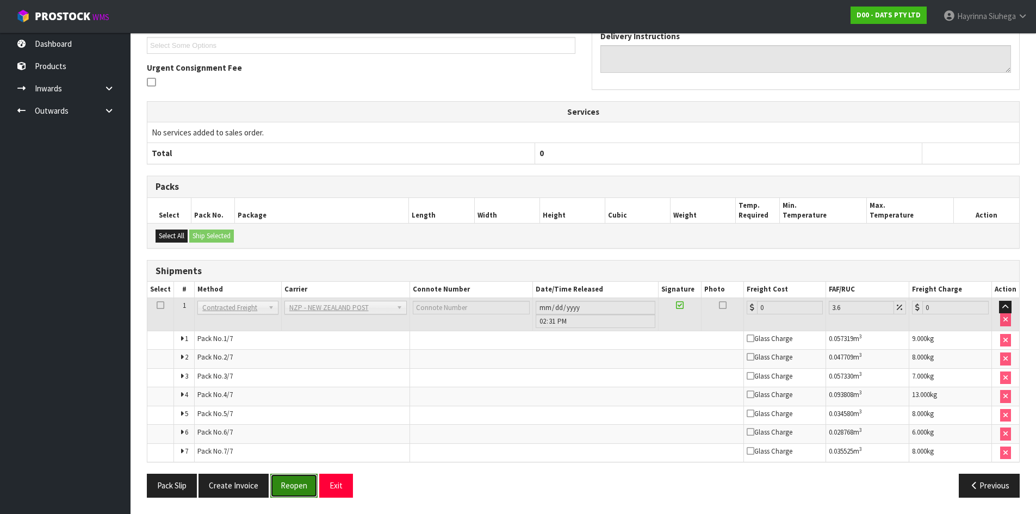
click at [293, 485] on button "Reopen" at bounding box center [293, 485] width 47 height 23
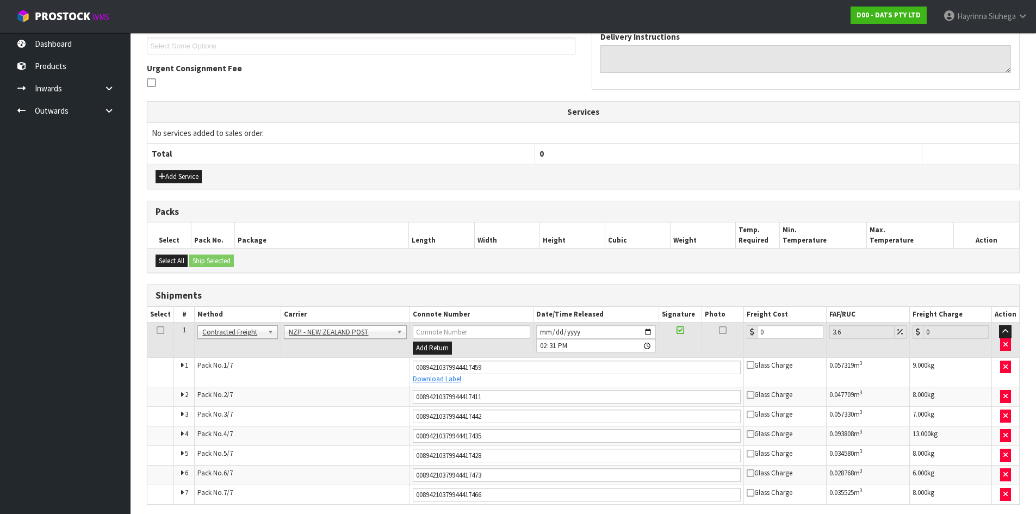
scroll to position [343, 0]
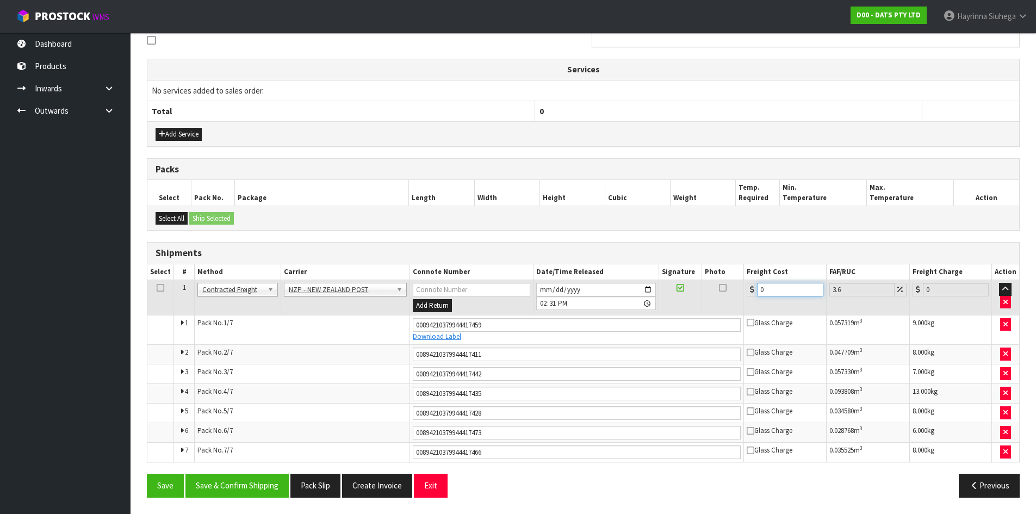
drag, startPoint x: 792, startPoint y: 290, endPoint x: 345, endPoint y: 300, distance: 446.7
click at [351, 293] on tr "1 Client Local Pickup Customer Local Pickup Company Freight Contracted Freight …" at bounding box center [583, 297] width 872 height 35
type input "3"
type input "3.11"
type input "30"
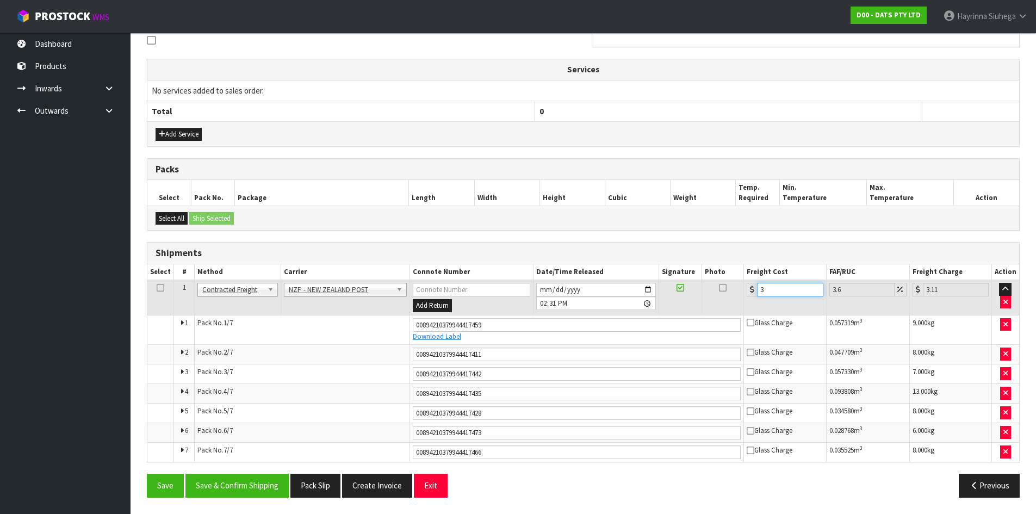
type input "31.08"
type input "30.3"
type input "31.39"
type input "30.31"
type input "31.4"
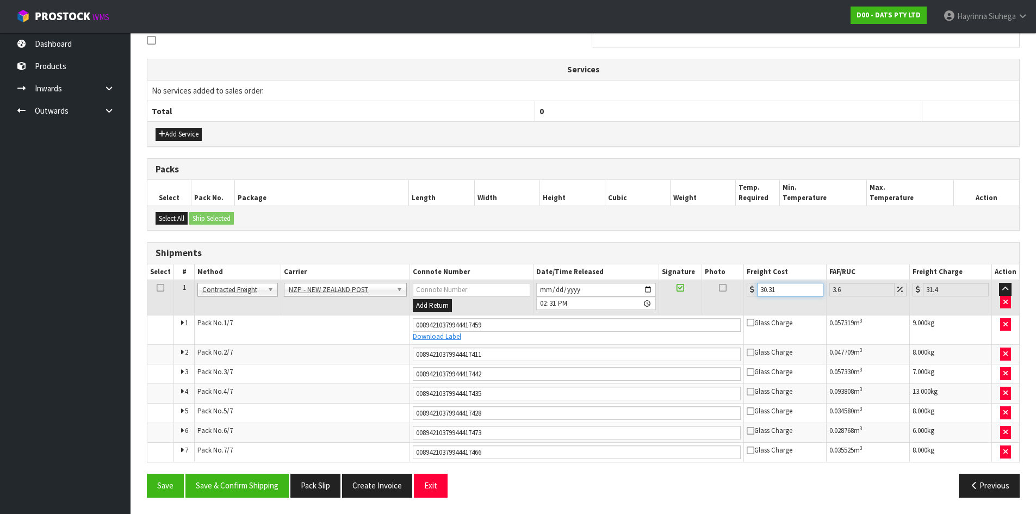
type input "30.31"
click at [147, 474] on button "Save" at bounding box center [165, 485] width 37 height 23
click at [254, 492] on button "Save & Confirm Shipping" at bounding box center [236, 485] width 103 height 23
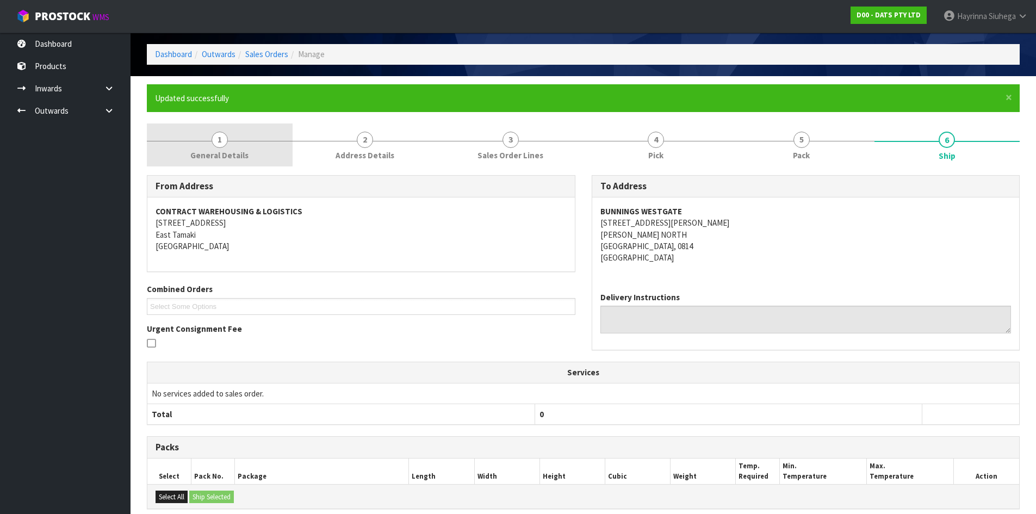
scroll to position [0, 0]
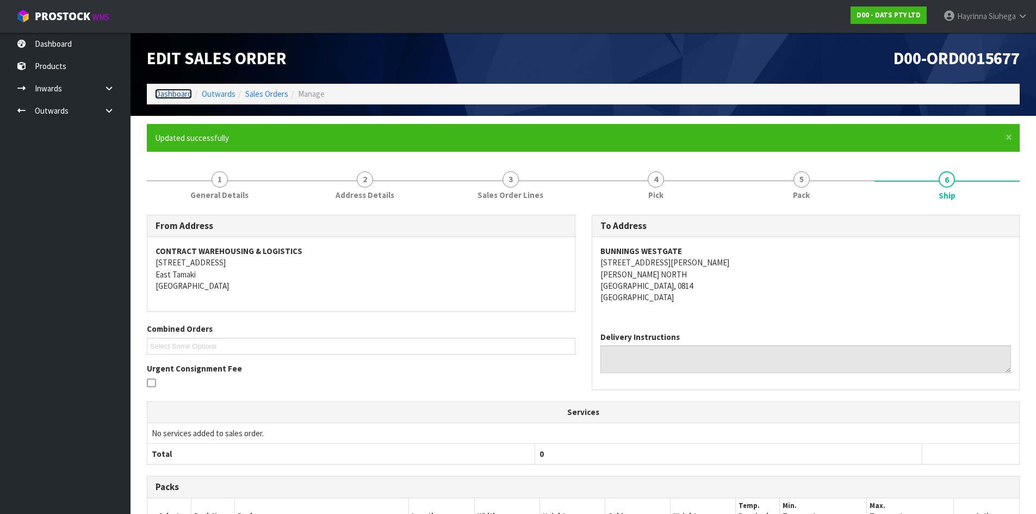
click at [181, 93] on link "Dashboard" at bounding box center [173, 94] width 37 height 10
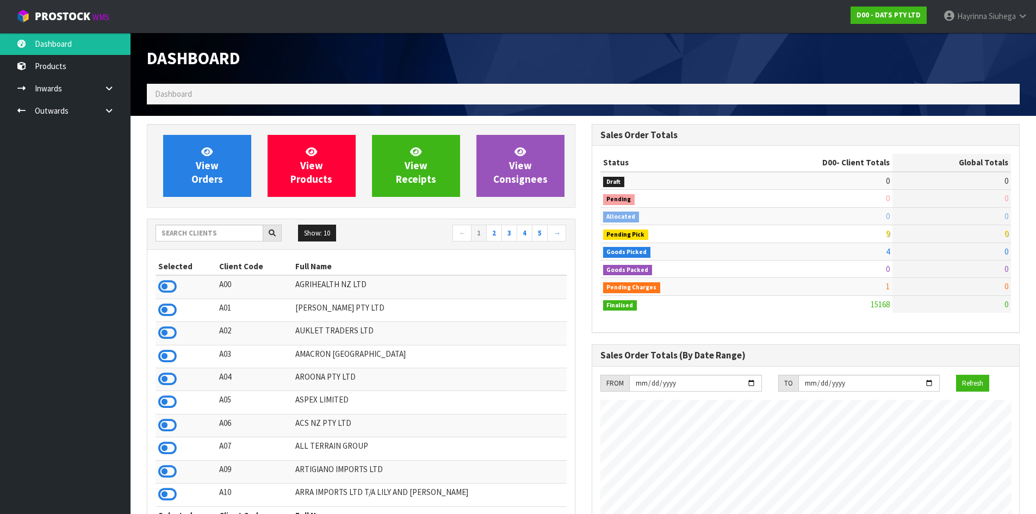
scroll to position [824, 444]
click at [114, 110] on link at bounding box center [113, 111] width 35 height 22
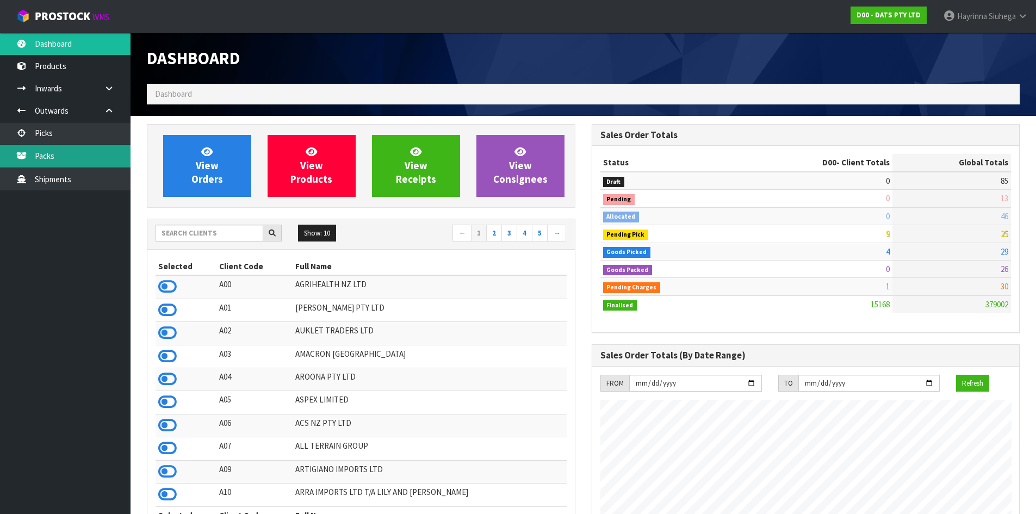
click at [72, 157] on link "Packs" at bounding box center [65, 156] width 131 height 22
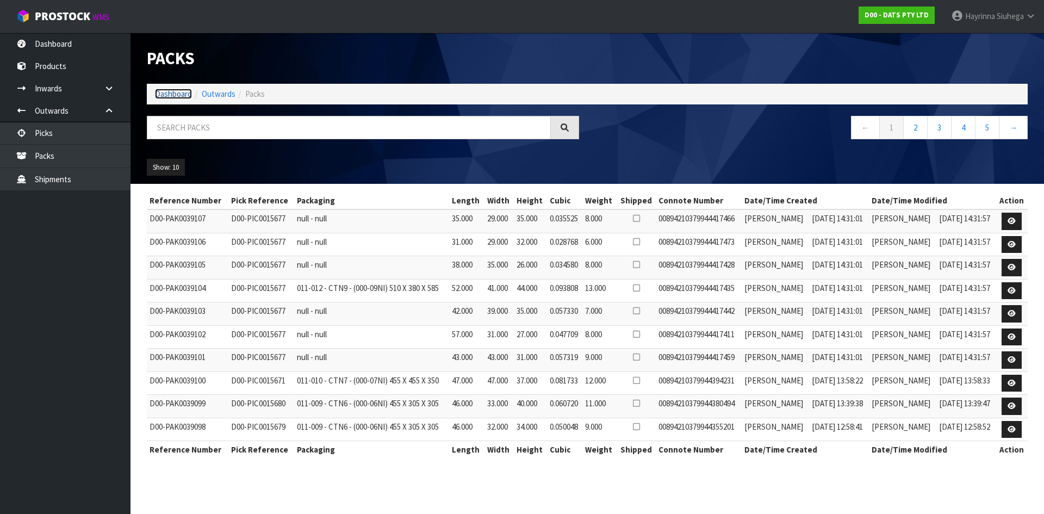
click at [178, 92] on link "Dashboard" at bounding box center [173, 94] width 37 height 10
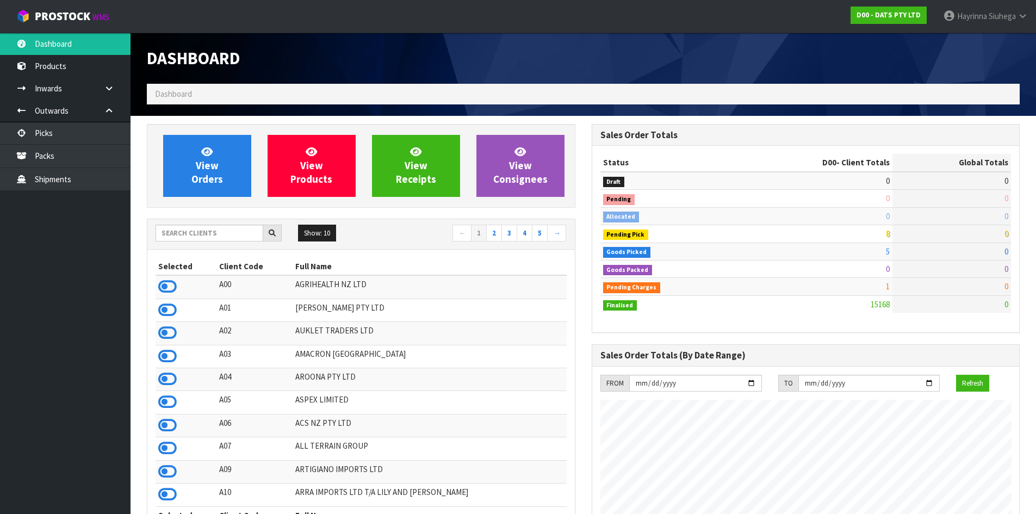
scroll to position [824, 444]
click at [230, 238] on input "text" at bounding box center [210, 233] width 108 height 17
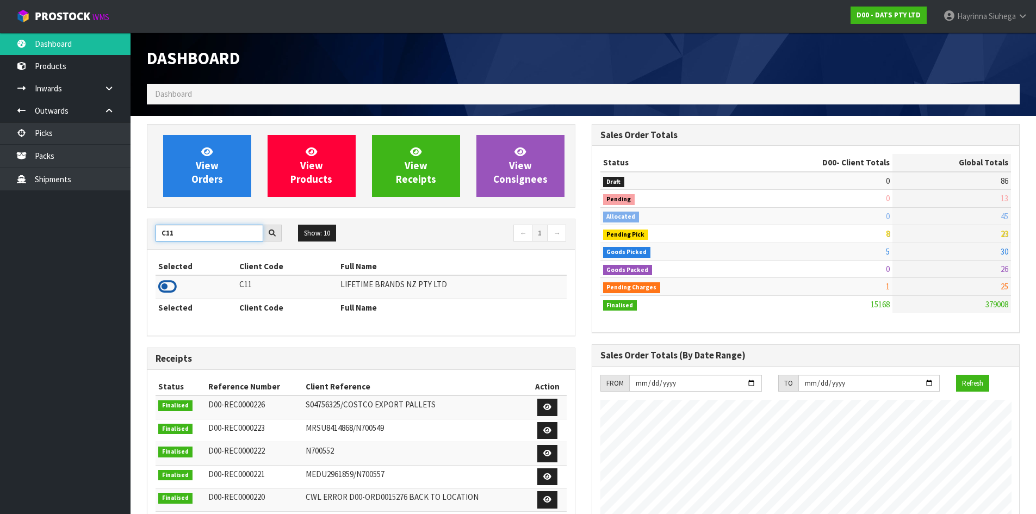
type input "C11"
click at [171, 284] on icon at bounding box center [167, 286] width 18 height 16
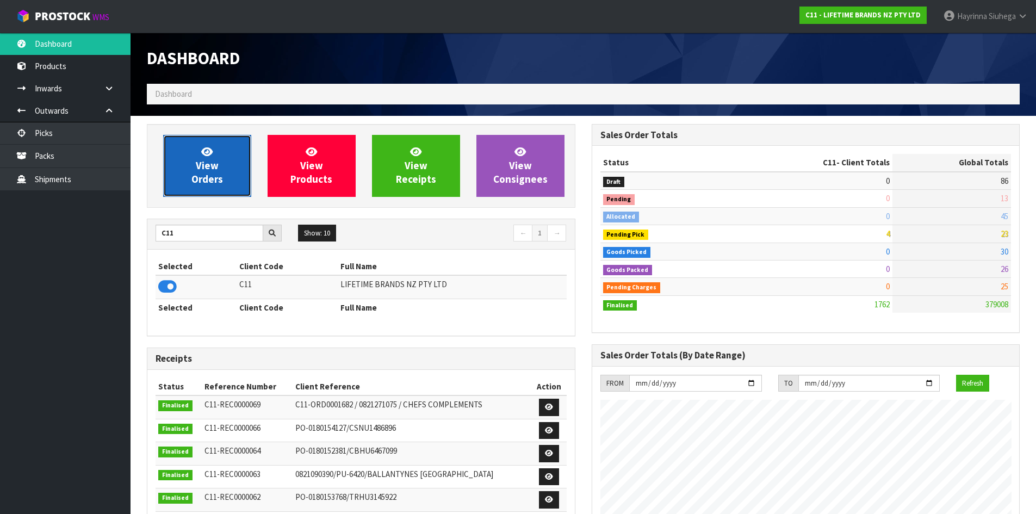
click at [178, 174] on link "View Orders" at bounding box center [207, 166] width 88 height 62
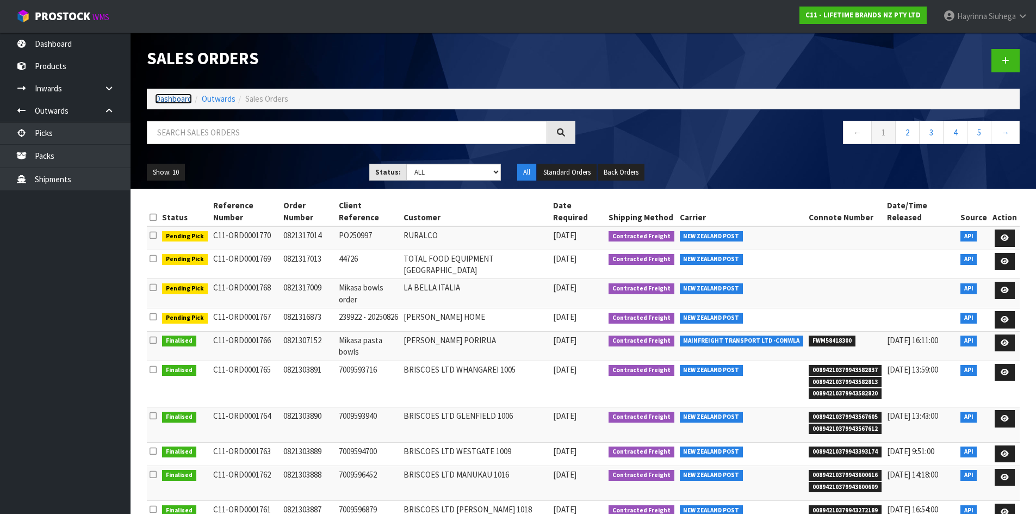
click at [182, 99] on link "Dashboard" at bounding box center [173, 99] width 37 height 10
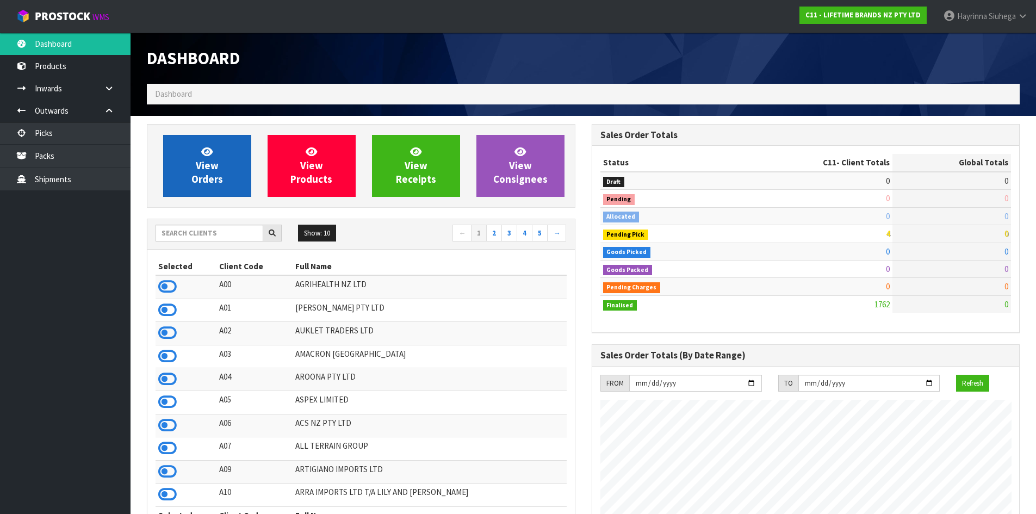
scroll to position [824, 444]
click at [197, 162] on span "View Orders" at bounding box center [207, 165] width 32 height 41
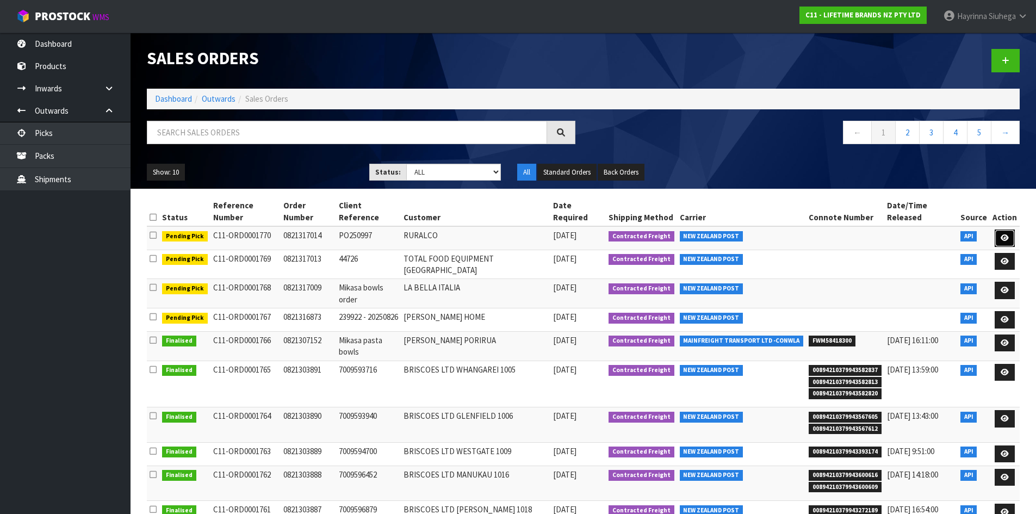
click at [1002, 234] on icon at bounding box center [1005, 237] width 8 height 7
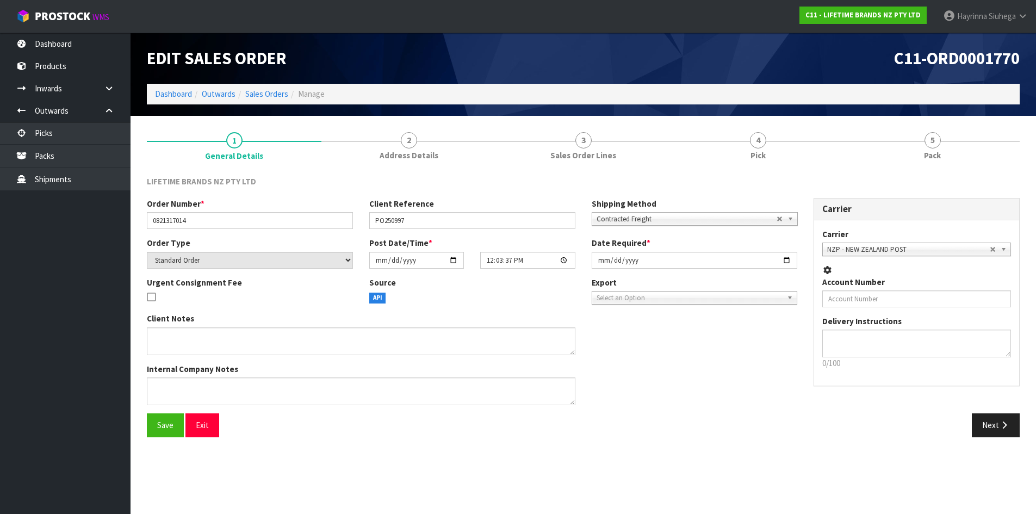
click at [859, 170] on div "LIFETIME BRANDS NZ PTY LTD Order Number * 0821317014 Client Reference PO250997 …" at bounding box center [583, 307] width 873 height 278
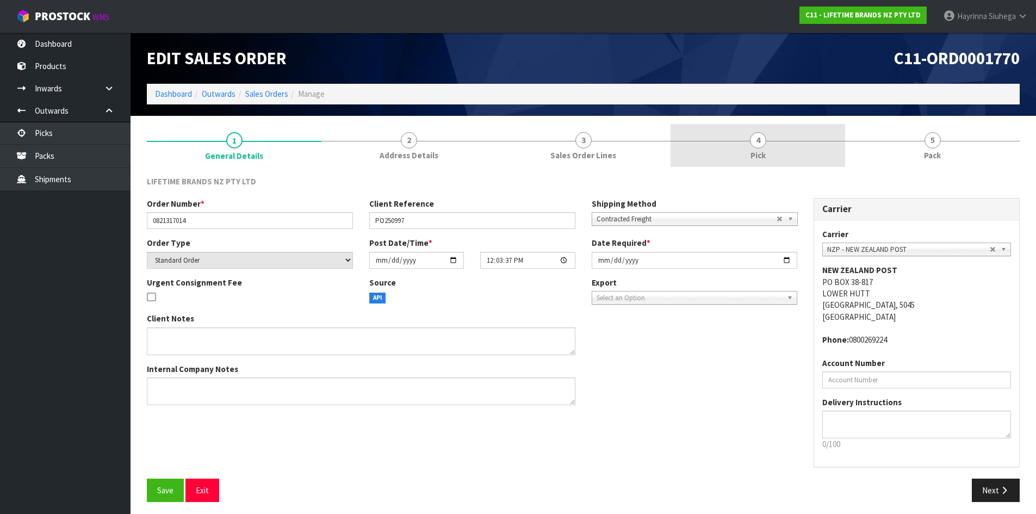
click at [813, 158] on link "4 Pick" at bounding box center [758, 145] width 175 height 43
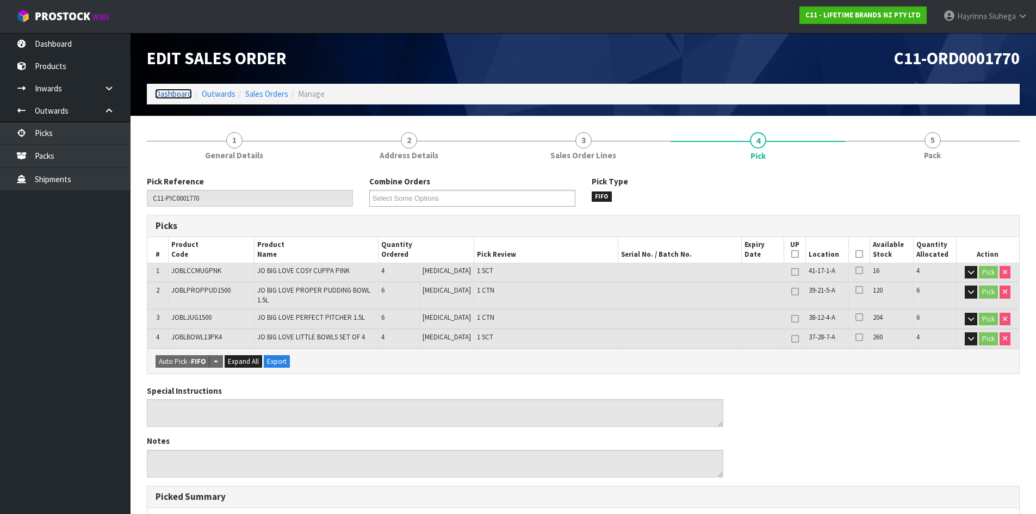
click at [179, 93] on link "Dashboard" at bounding box center [173, 94] width 37 height 10
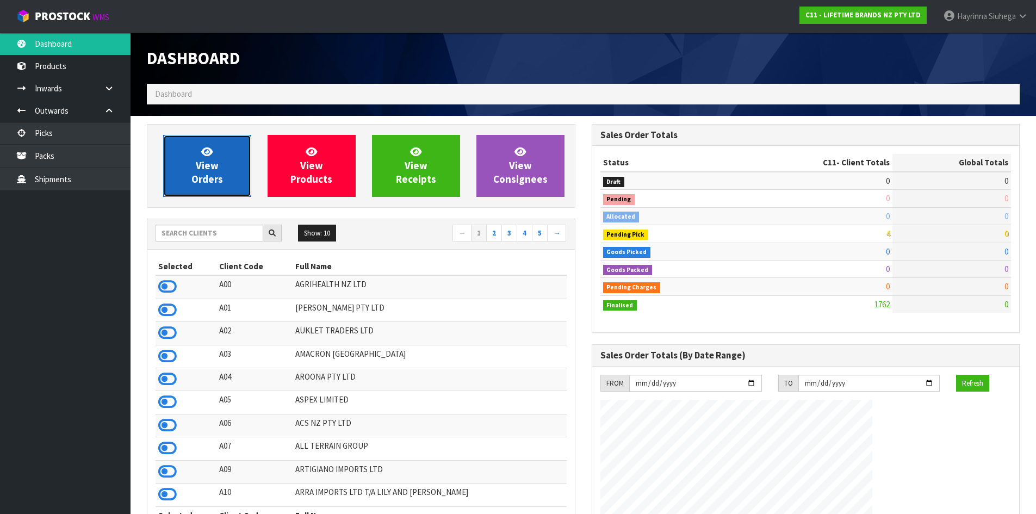
click at [209, 163] on span "View Orders" at bounding box center [207, 165] width 32 height 41
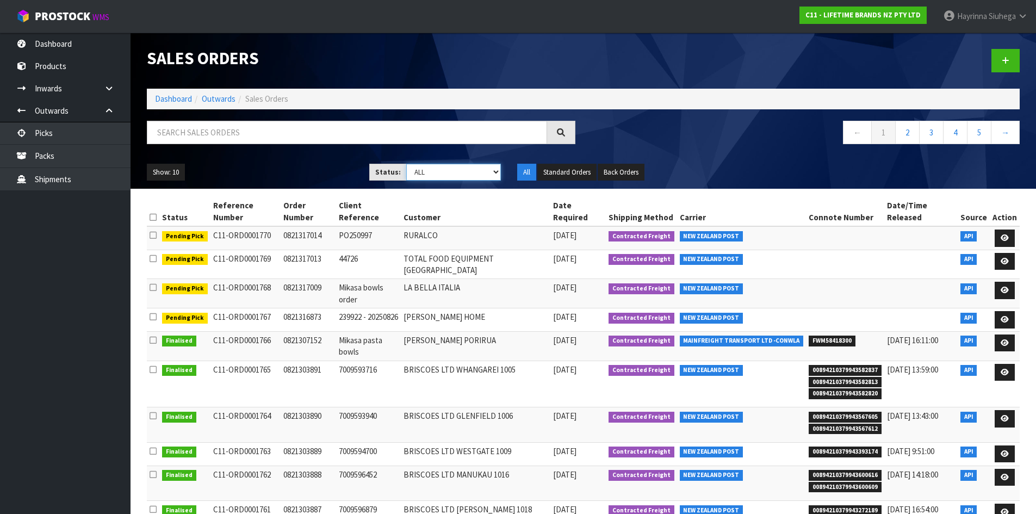
click at [478, 170] on select "Draft Pending Allocated Pending Pick Goods Picked Goods Packed Pending Charges …" at bounding box center [453, 172] width 95 height 17
click at [406, 164] on select "Draft Pending Allocated Pending Pick Goods Picked Goods Packed Pending Charges …" at bounding box center [453, 172] width 95 height 17
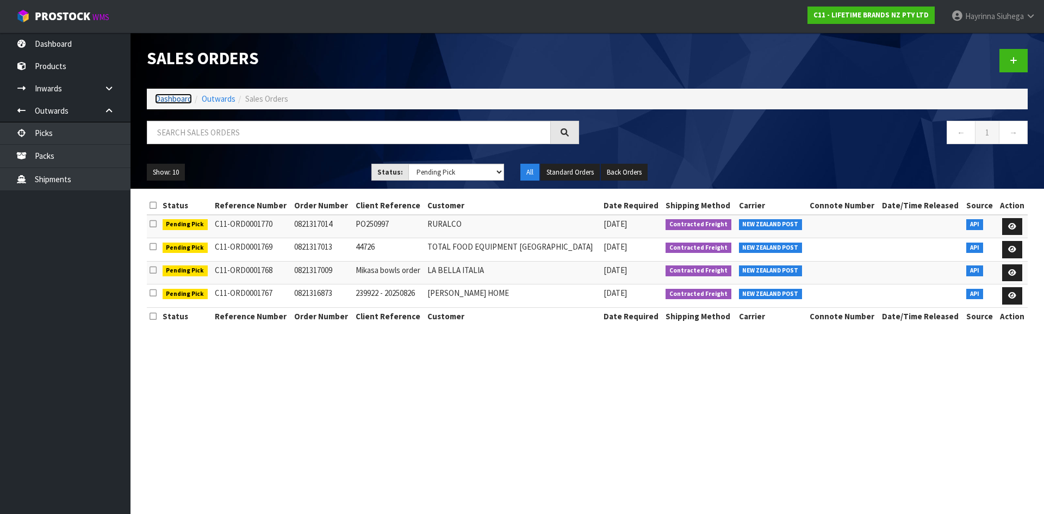
click at [161, 101] on link "Dashboard" at bounding box center [173, 99] width 37 height 10
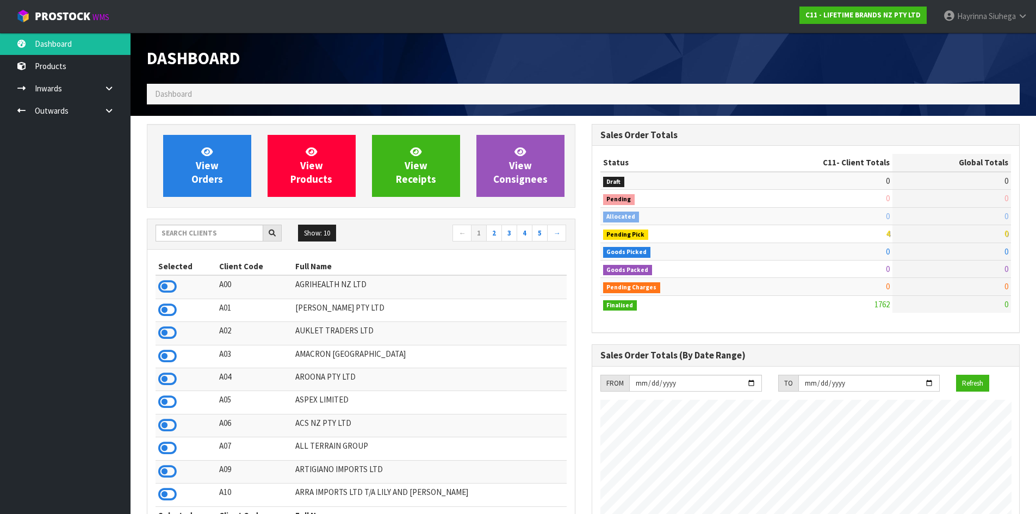
scroll to position [824, 444]
click at [214, 238] on input "text" at bounding box center [210, 233] width 108 height 17
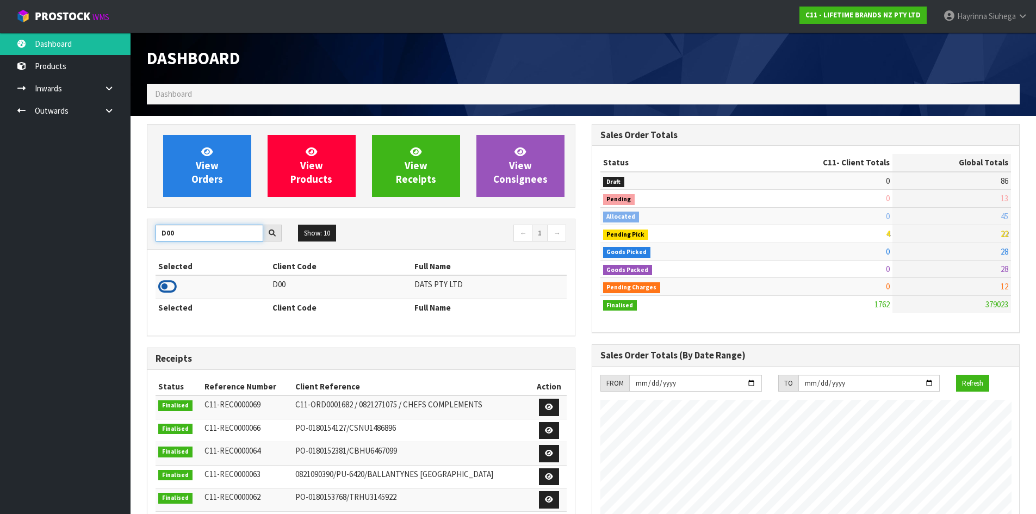
type input "D00"
click at [162, 281] on icon at bounding box center [167, 286] width 18 height 16
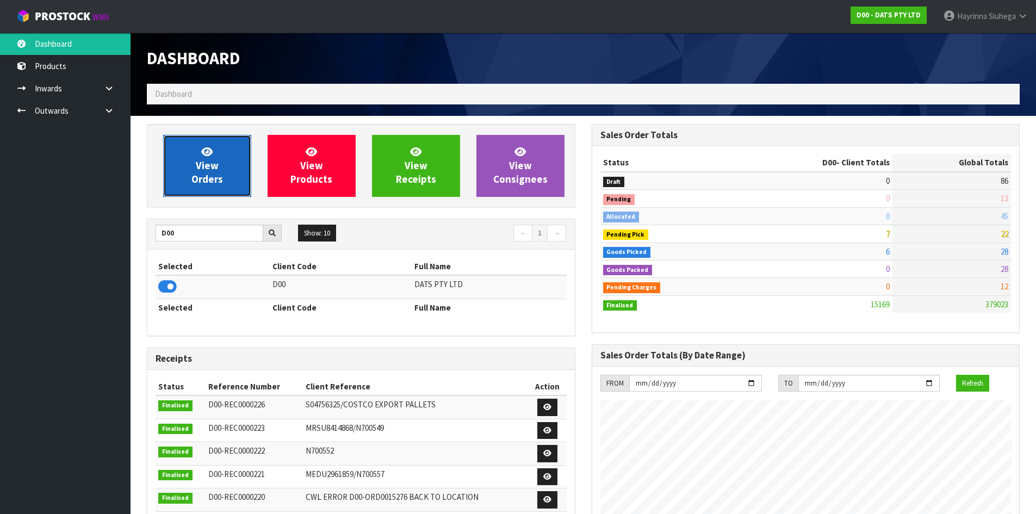
click at [213, 153] on link "View Orders" at bounding box center [207, 166] width 88 height 62
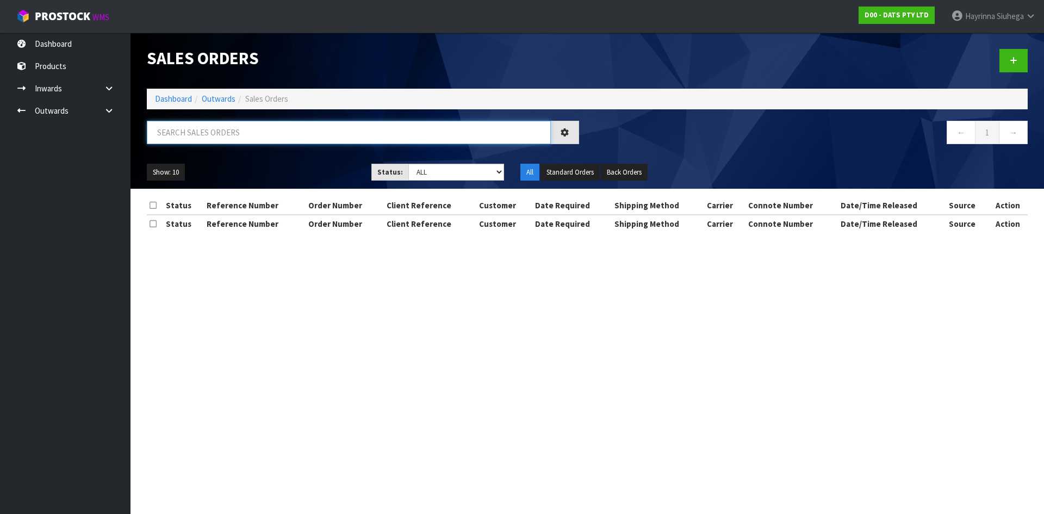
click at [187, 131] on input "text" at bounding box center [349, 132] width 404 height 23
click at [202, 138] on input "text" at bounding box center [349, 132] width 404 height 23
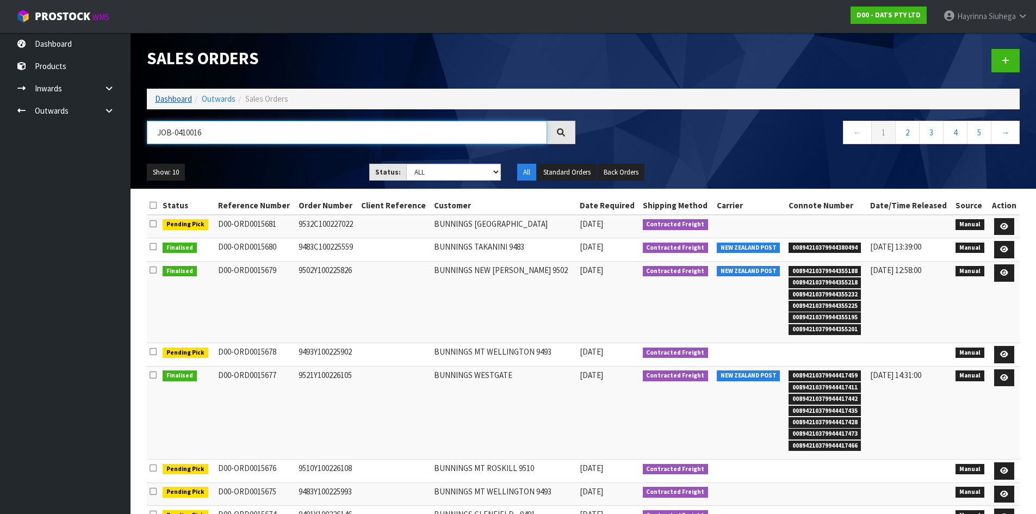
type input "JOB-0410016"
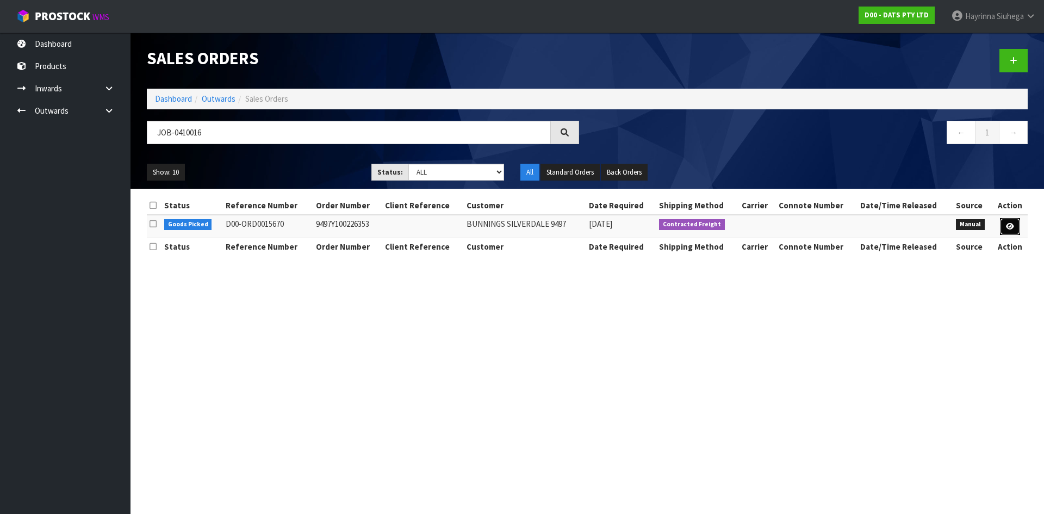
click at [1010, 228] on icon at bounding box center [1010, 226] width 8 height 7
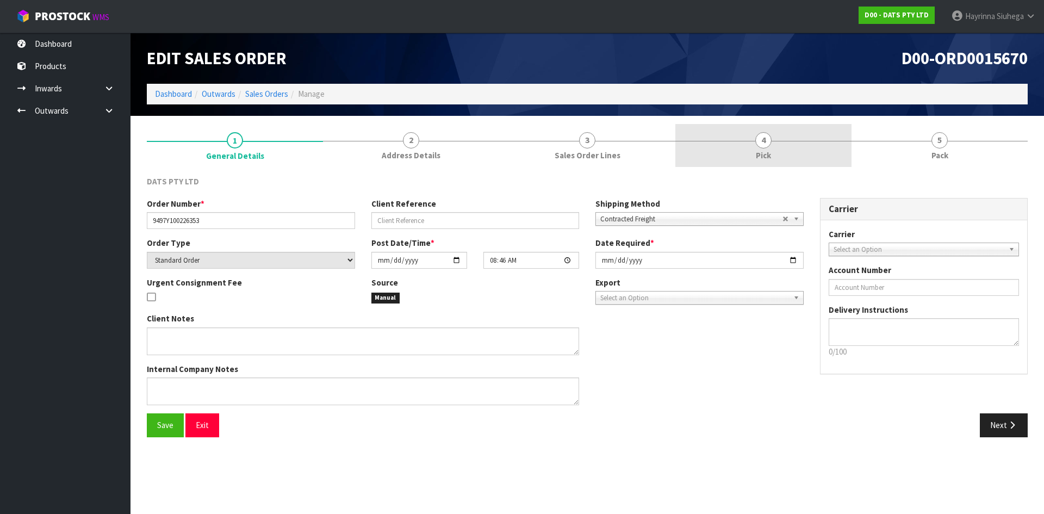
click at [805, 152] on link "4 Pick" at bounding box center [764, 145] width 176 height 43
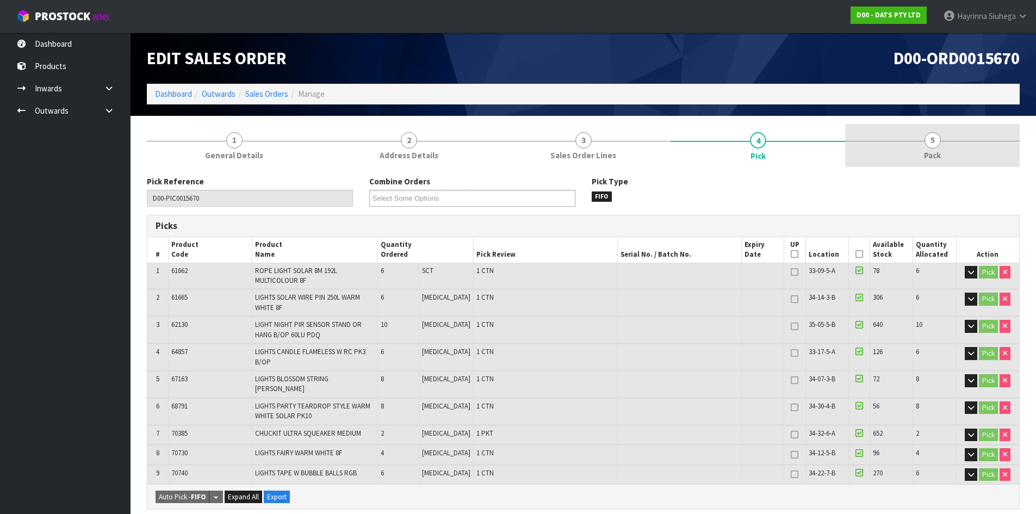
click at [894, 148] on link "5 Pack" at bounding box center [932, 145] width 175 height 43
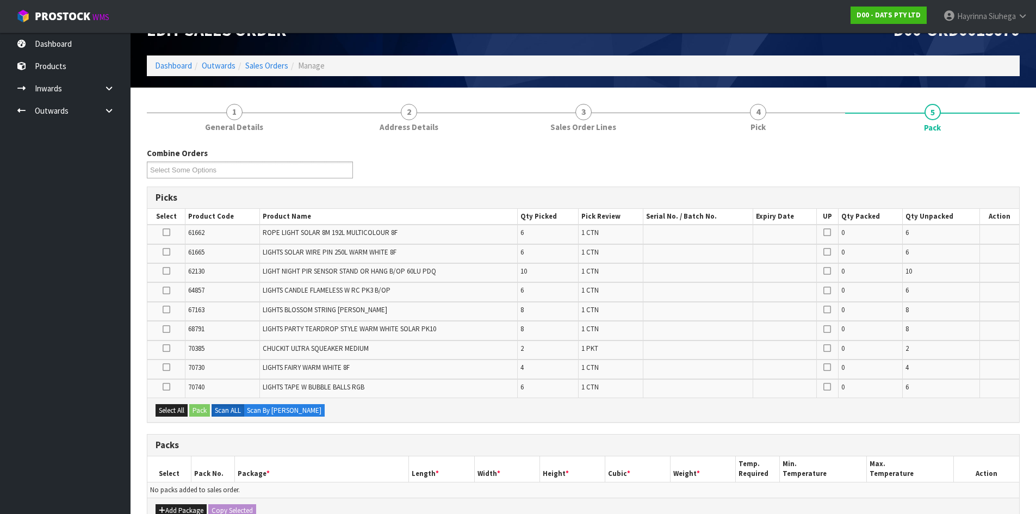
scroll to position [54, 0]
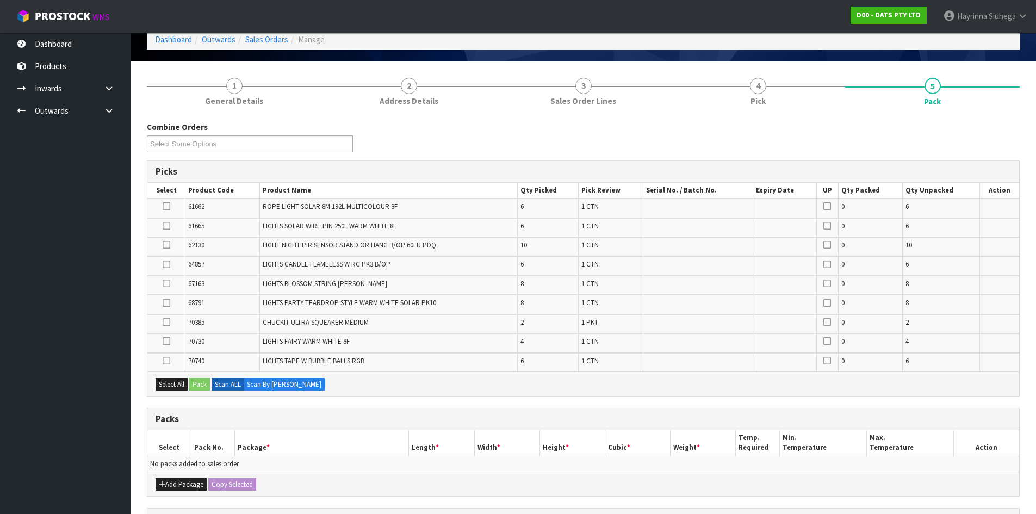
drag, startPoint x: 588, startPoint y: 268, endPoint x: 543, endPoint y: 293, distance: 52.4
drag, startPoint x: 543, startPoint y: 293, endPoint x: 441, endPoint y: 129, distance: 193.0
click at [441, 129] on div "Combine Orders D00-ORD0015659 D00-ORD0015660 D00-ORD0015662 D00-ORD0015663 D00-…" at bounding box center [583, 140] width 889 height 39
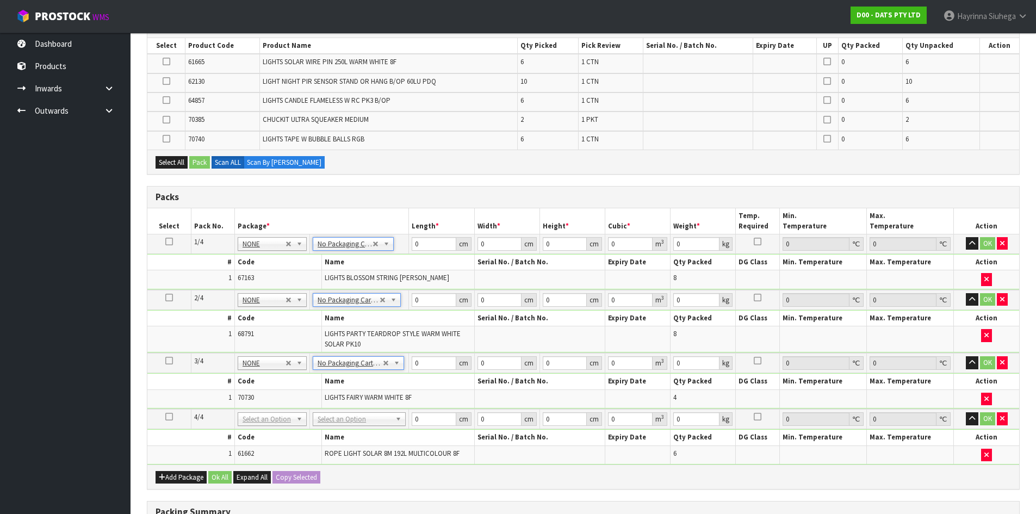
scroll to position [218, 0]
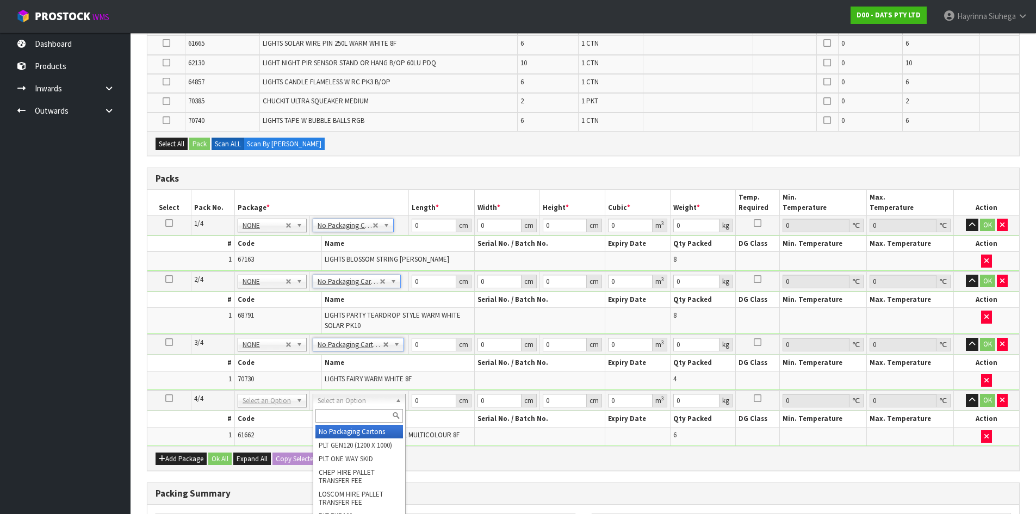
type input "4"
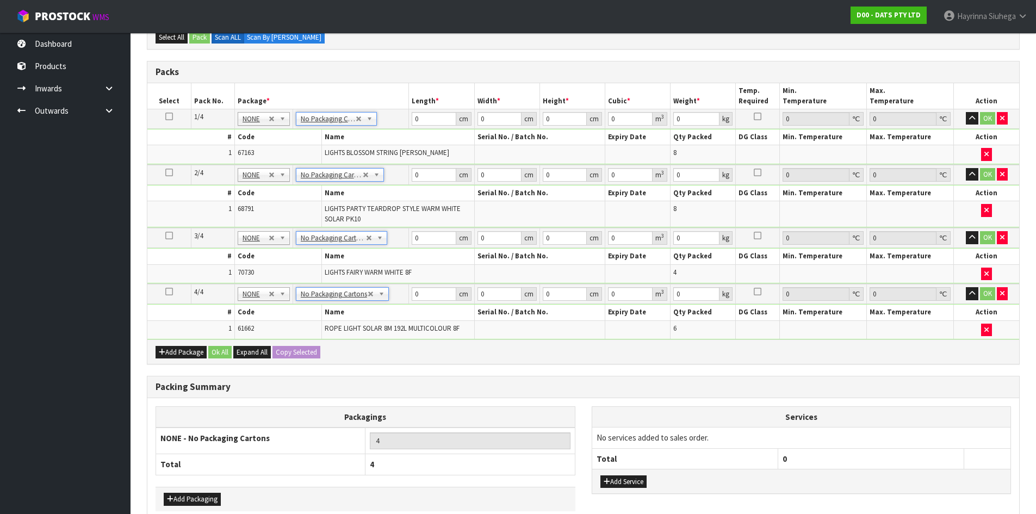
scroll to position [326, 0]
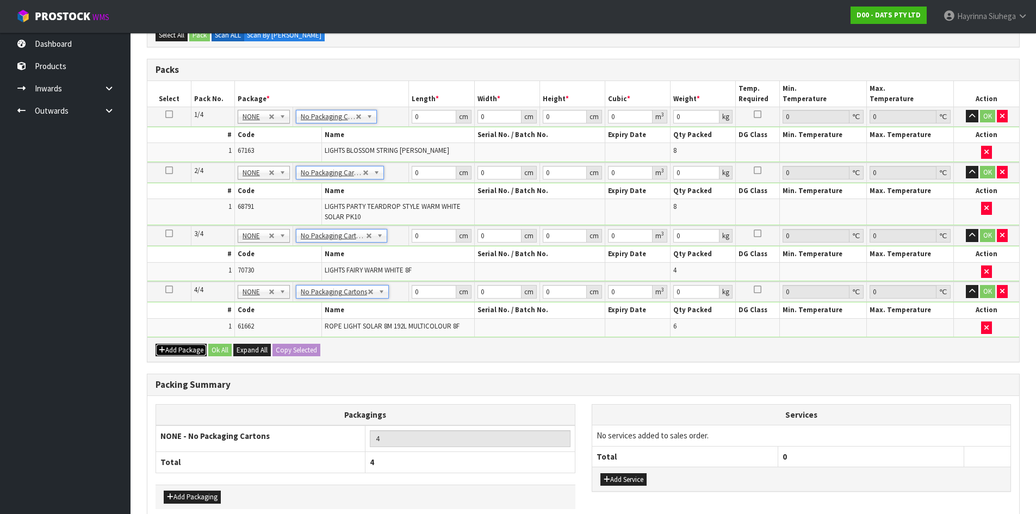
click at [202, 353] on button "Add Package" at bounding box center [181, 350] width 51 height 13
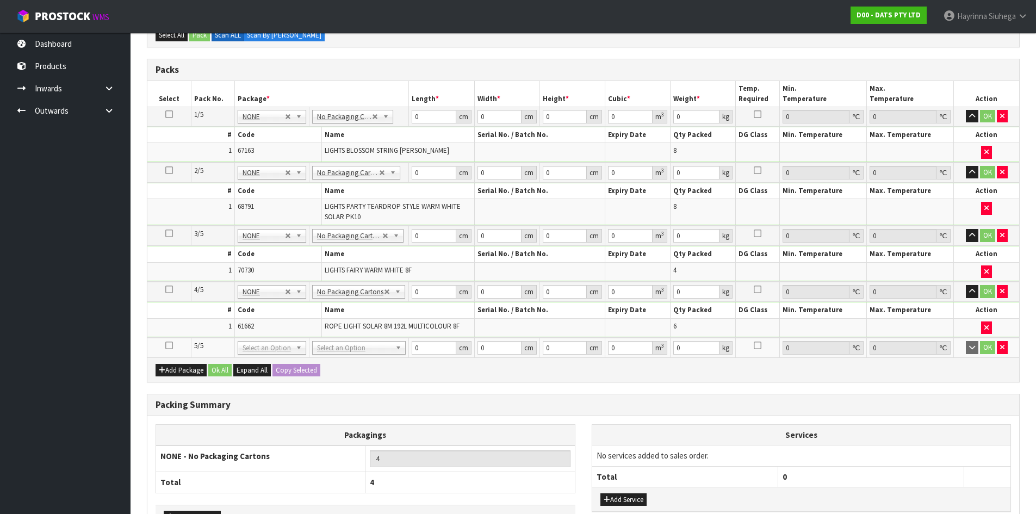
click at [169, 345] on icon at bounding box center [169, 345] width 8 height 1
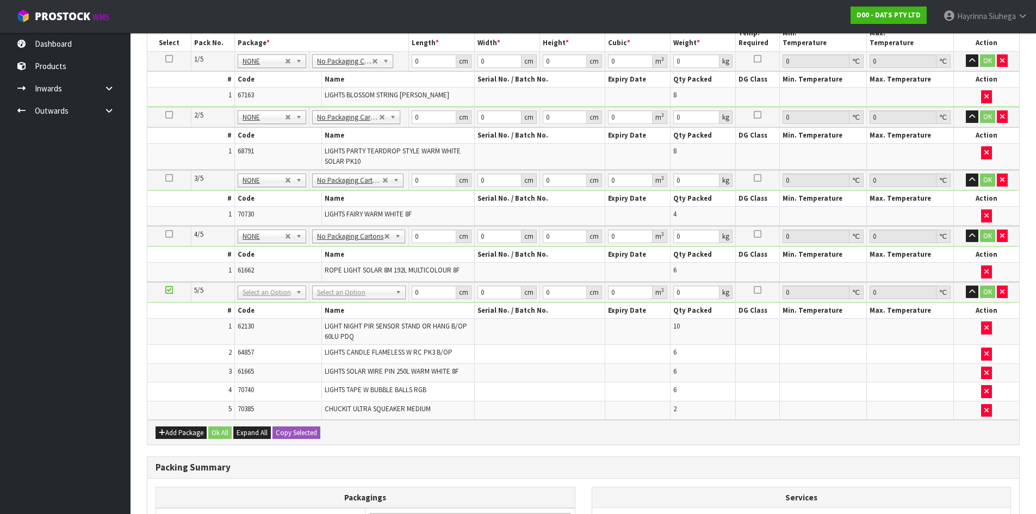
scroll to position [369, 0]
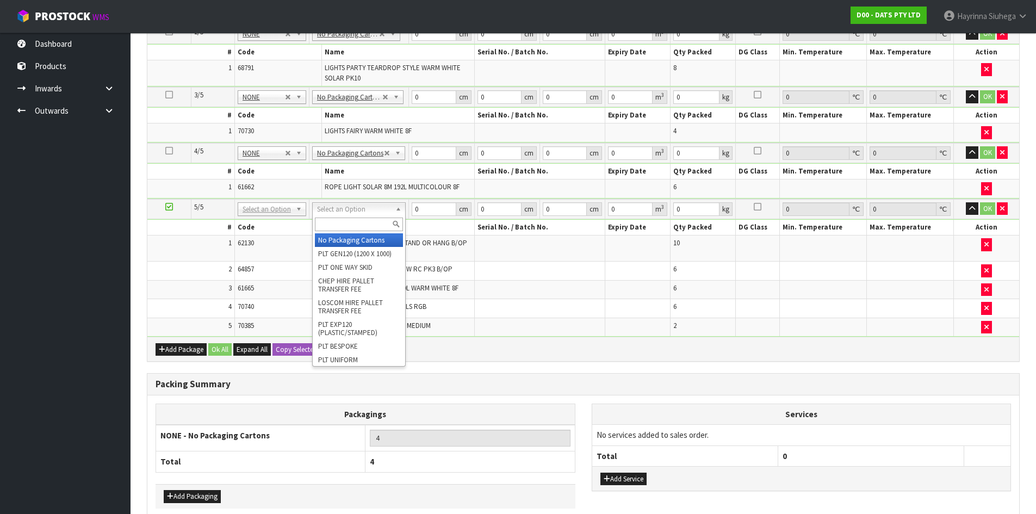
click at [365, 220] on input "text" at bounding box center [359, 225] width 88 height 14
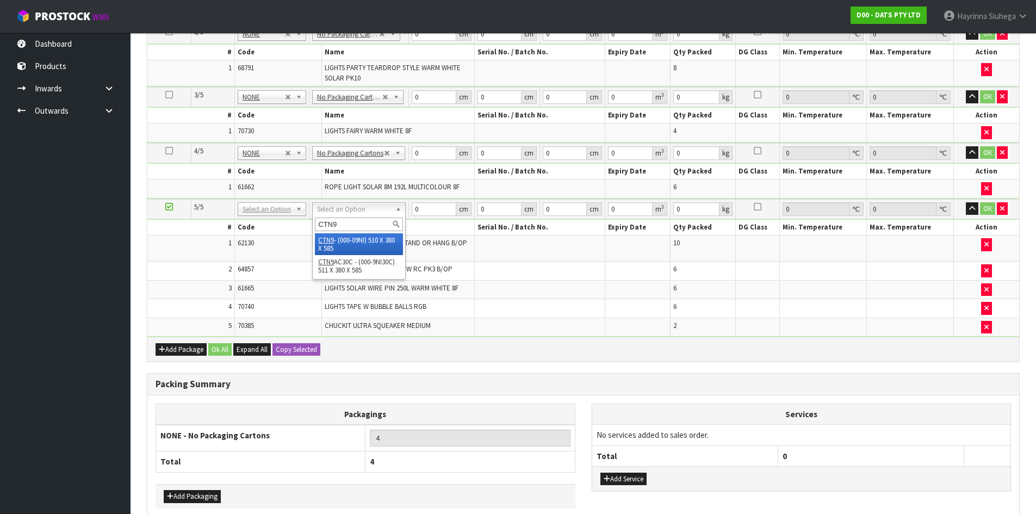
type input "CTN9"
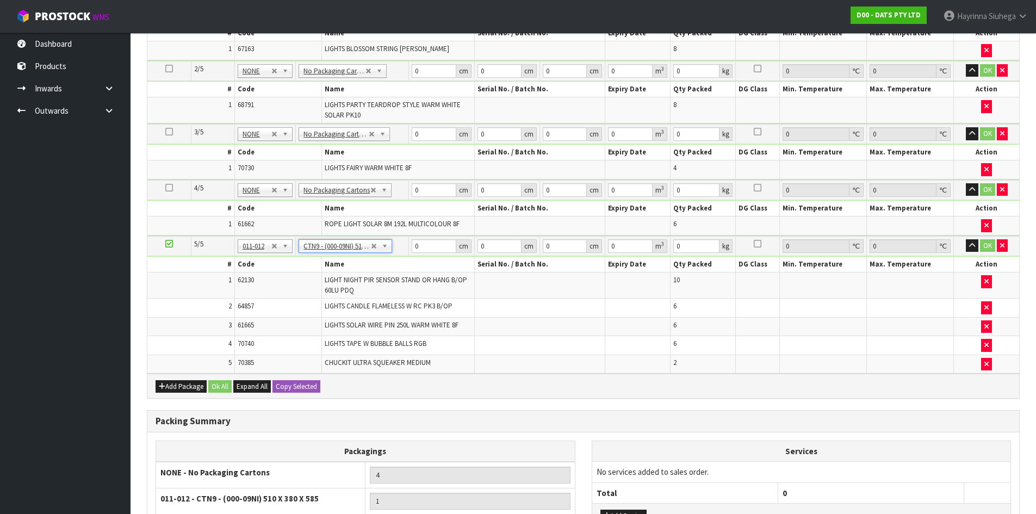
type input "51"
type input "38"
type input "58.5"
type input "0.113373"
type input "12.89"
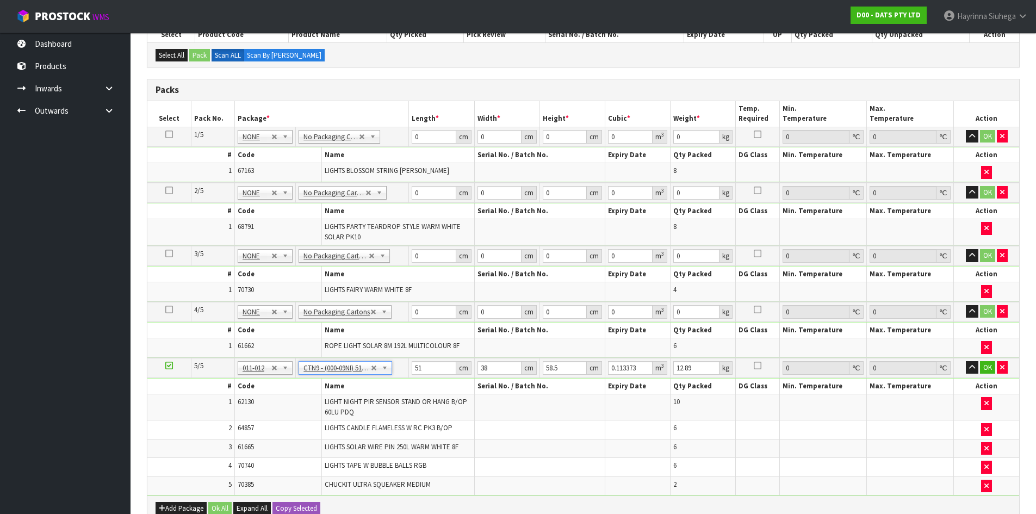
scroll to position [206, 0]
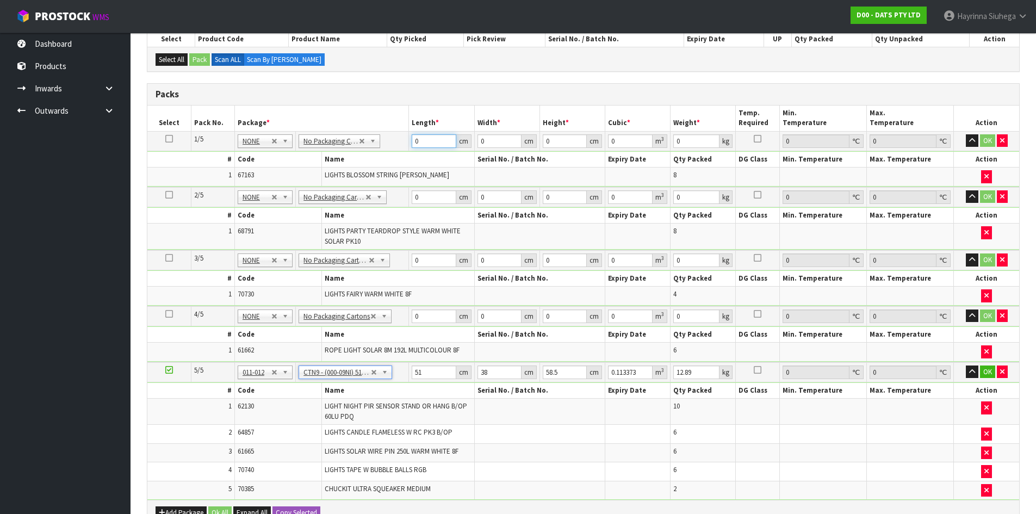
click at [413, 144] on input "0" at bounding box center [434, 141] width 44 height 14
type input "43"
type input "33"
type input "2"
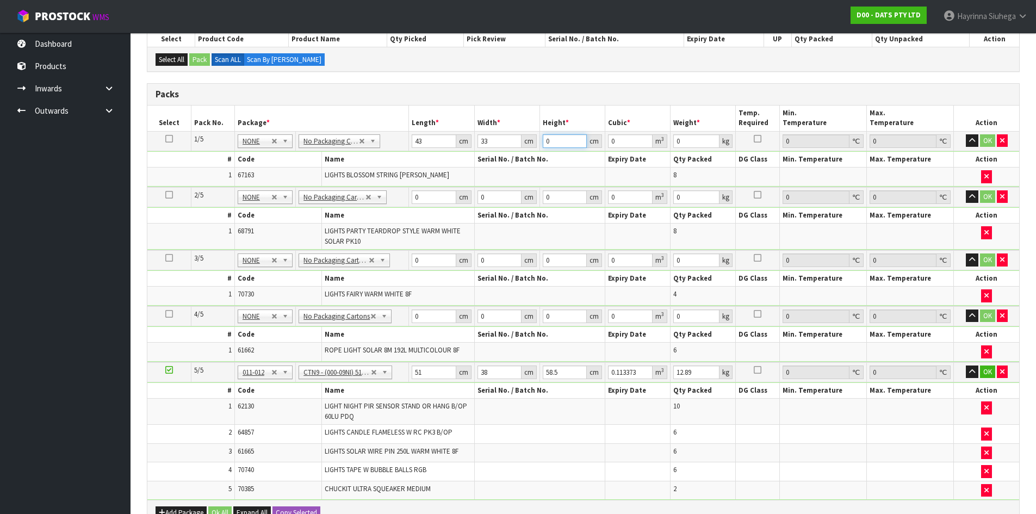
type input "0.002838"
type input "27"
type input "0.038313"
type input "27"
type input "5"
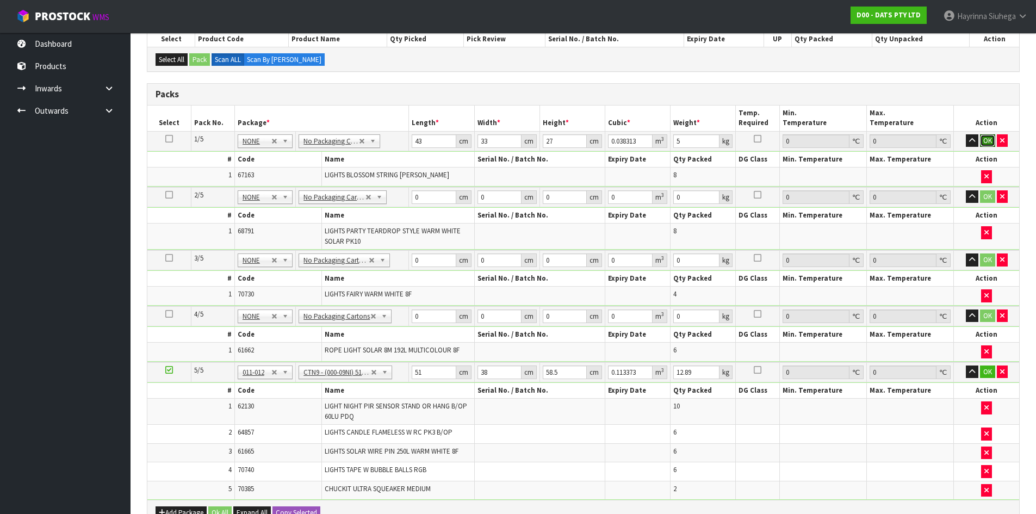
click button "OK" at bounding box center [987, 140] width 15 height 13
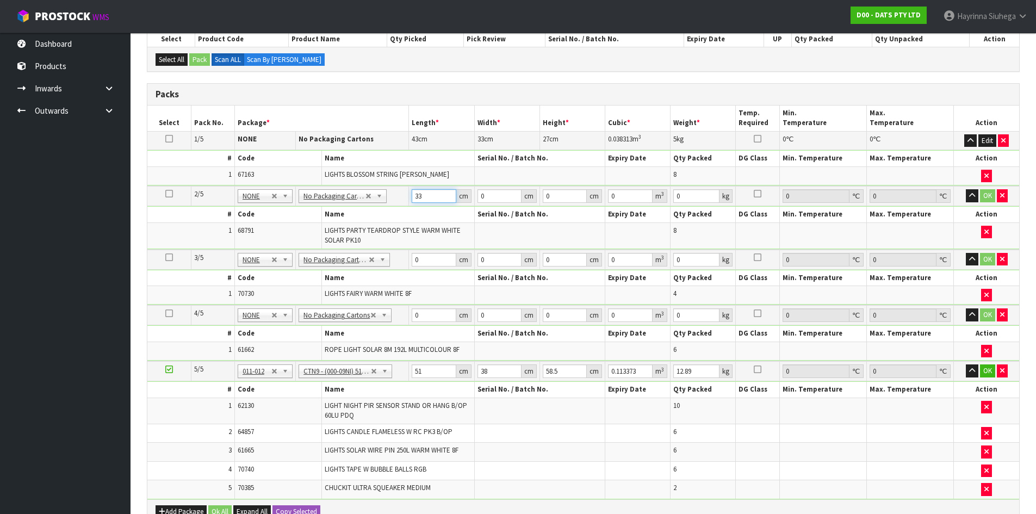
type input "33"
type input "32"
type input "3"
type input "0.003168"
type input "35"
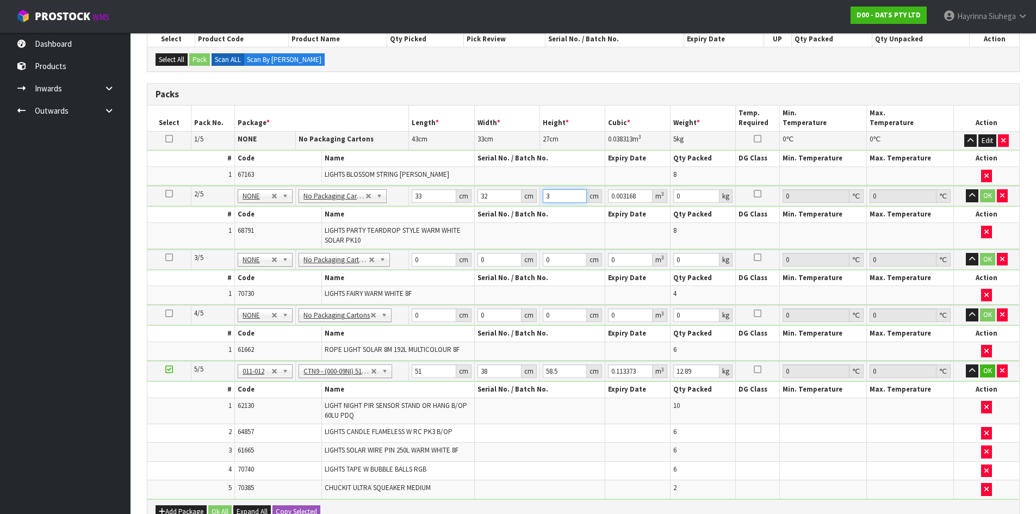
type input "0.03696"
type input "35"
type input "4"
click button "OK" at bounding box center [987, 195] width 15 height 13
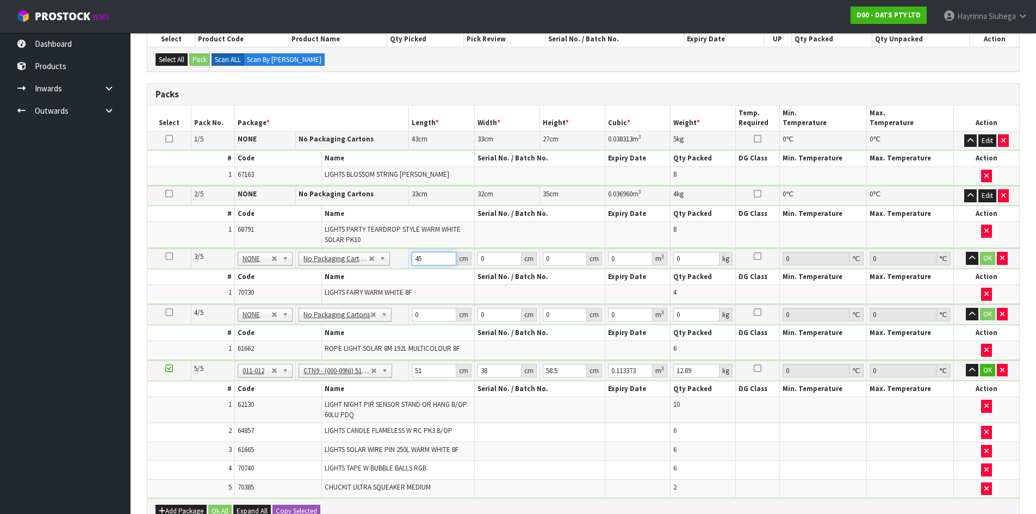
type input "45"
type input "26"
type input "2"
type input "0.00234"
type input "26"
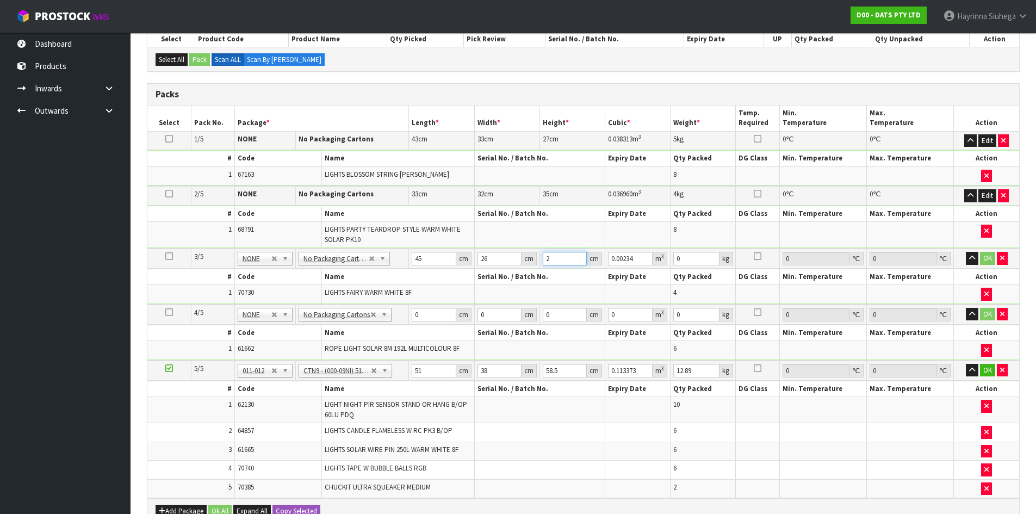
type input "0.03042"
type input "26"
type input "8"
click button "OK" at bounding box center [987, 258] width 15 height 13
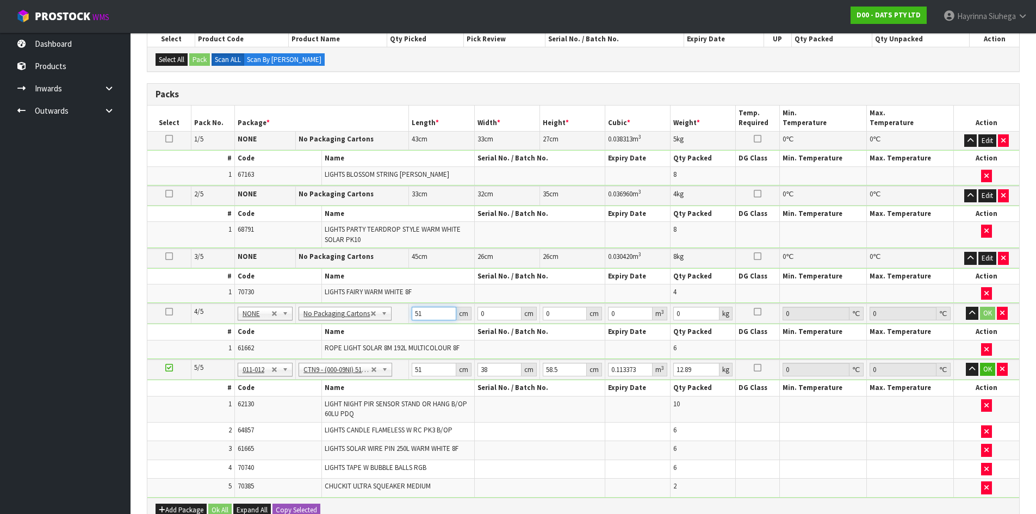
type input "51"
type input "23"
type input "2"
type input "0.002346"
type input "22"
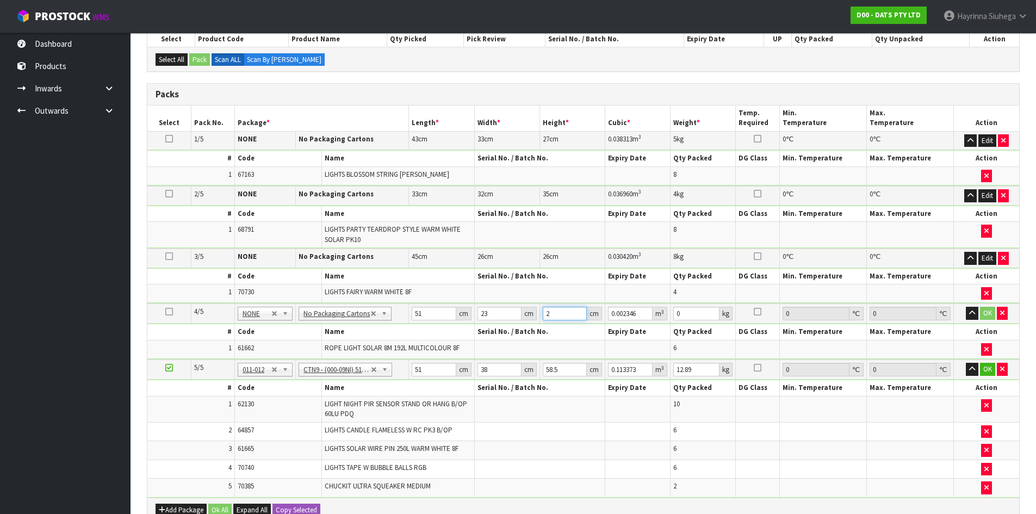
type input "0.025806"
type input "22"
type input "7"
click button "OK" at bounding box center [987, 313] width 15 height 13
type input "5"
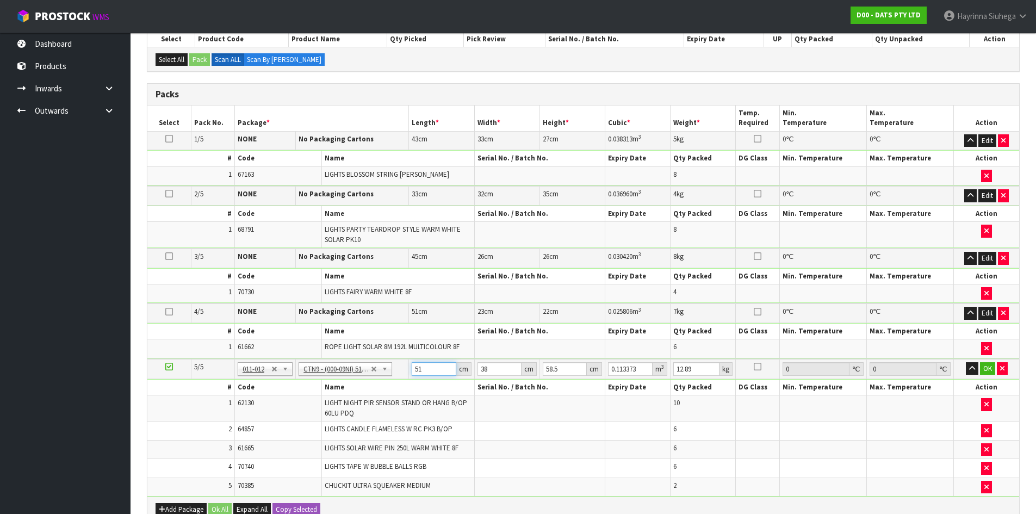
type input "0.011115"
type input "52"
type input "0.115596"
type input "52"
type input "4"
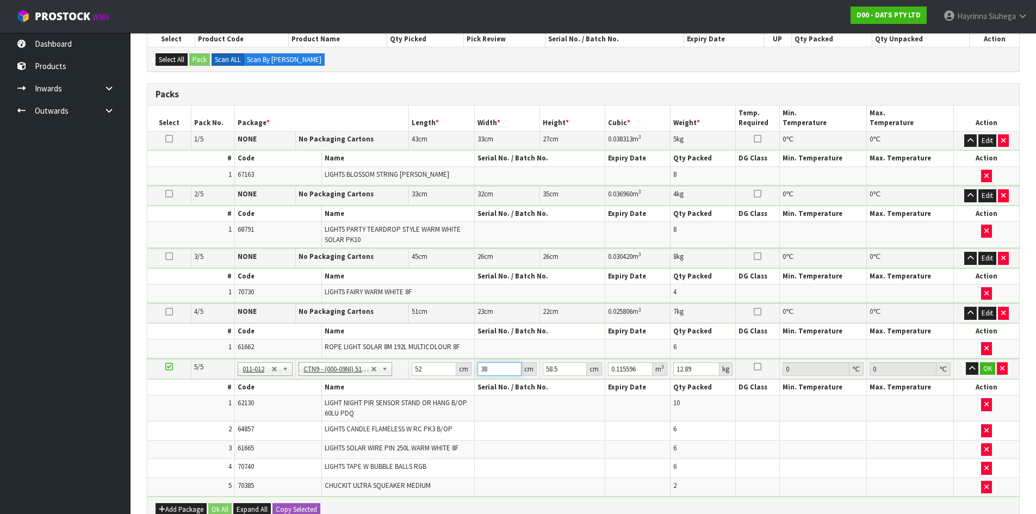
type input "0.012168"
type input "40"
type input "0.12168"
type input "40"
type input "4"
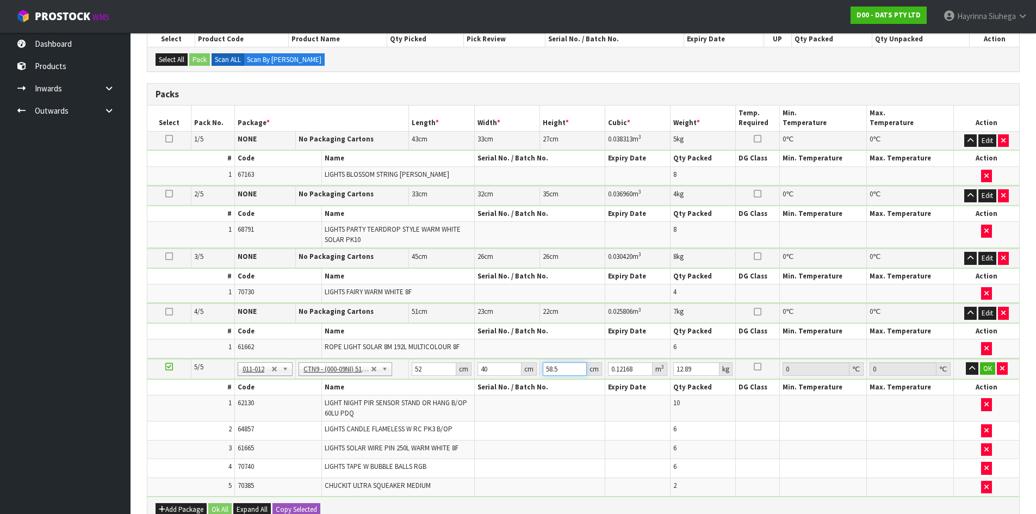
type input "0.00832"
type input "46"
type input "0.09568"
type input "46"
type input "14"
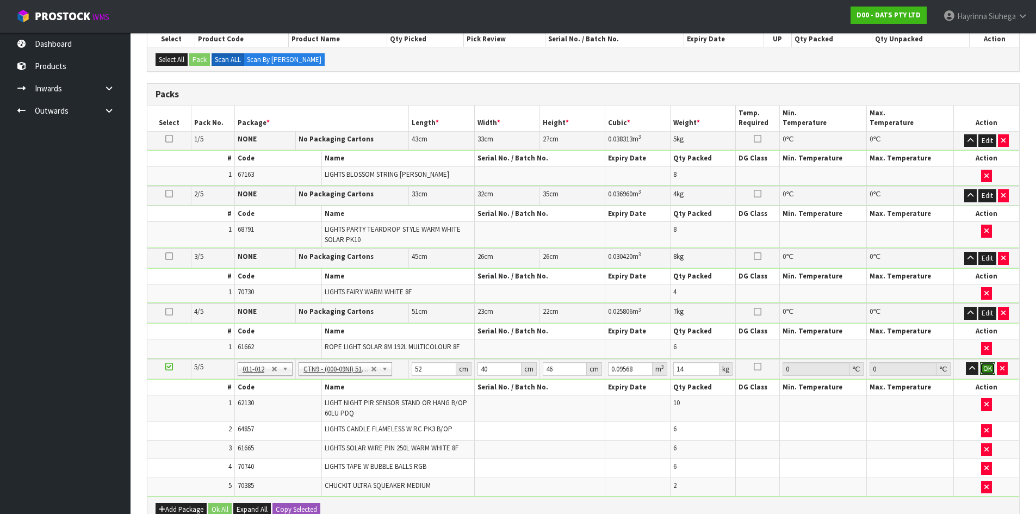
click button "OK" at bounding box center [987, 368] width 15 height 13
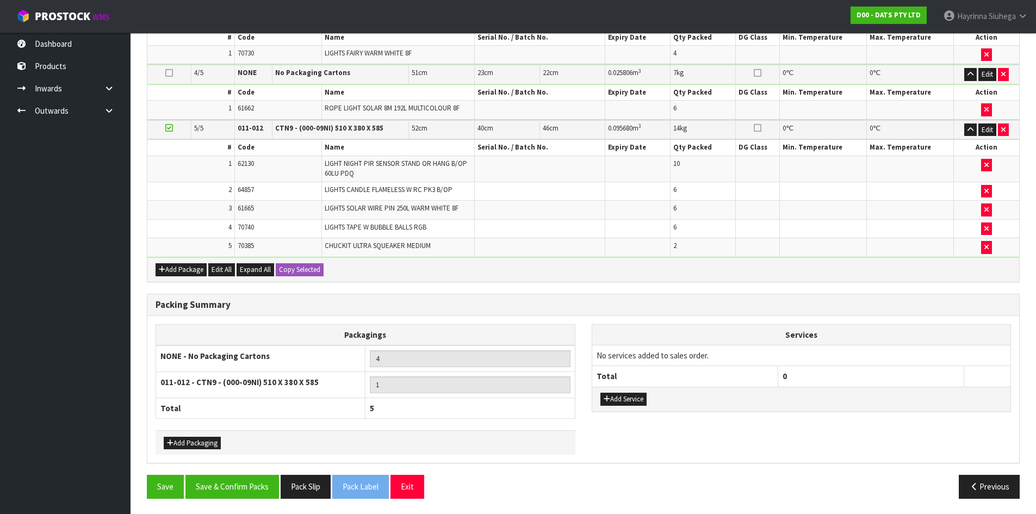
scroll to position [445, 0]
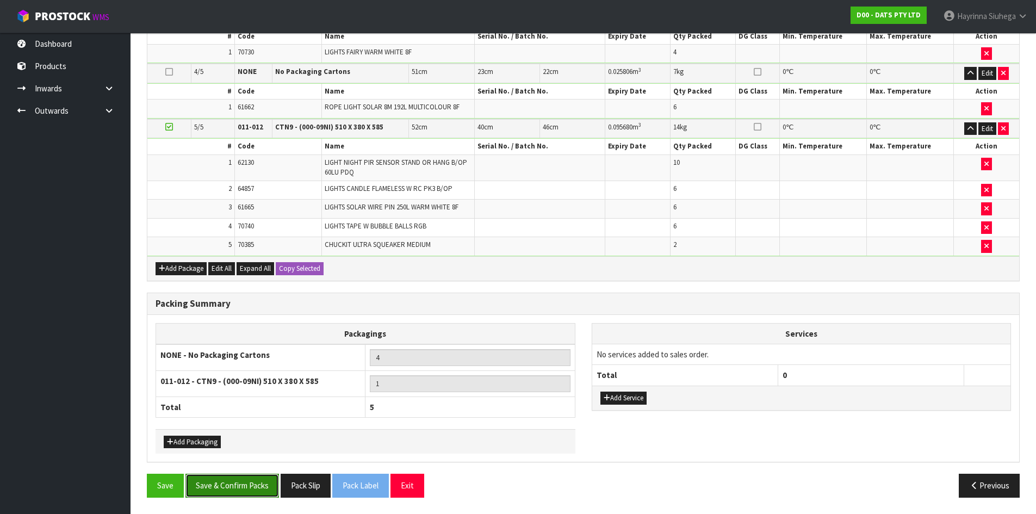
click at [244, 483] on button "Save & Confirm Packs" at bounding box center [232, 485] width 94 height 23
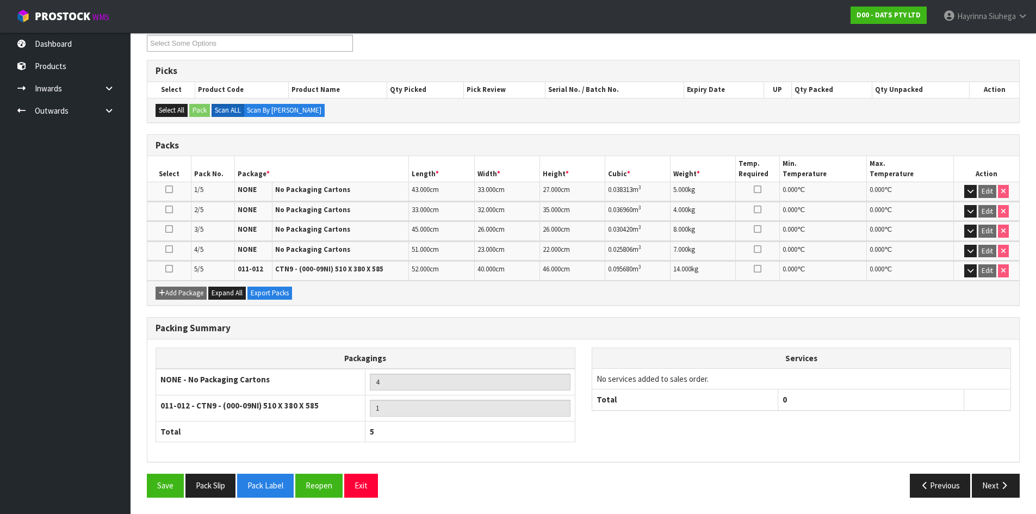
scroll to position [194, 0]
drag, startPoint x: 987, startPoint y: 480, endPoint x: 864, endPoint y: 466, distance: 123.8
click at [987, 480] on button "Next" at bounding box center [996, 485] width 48 height 23
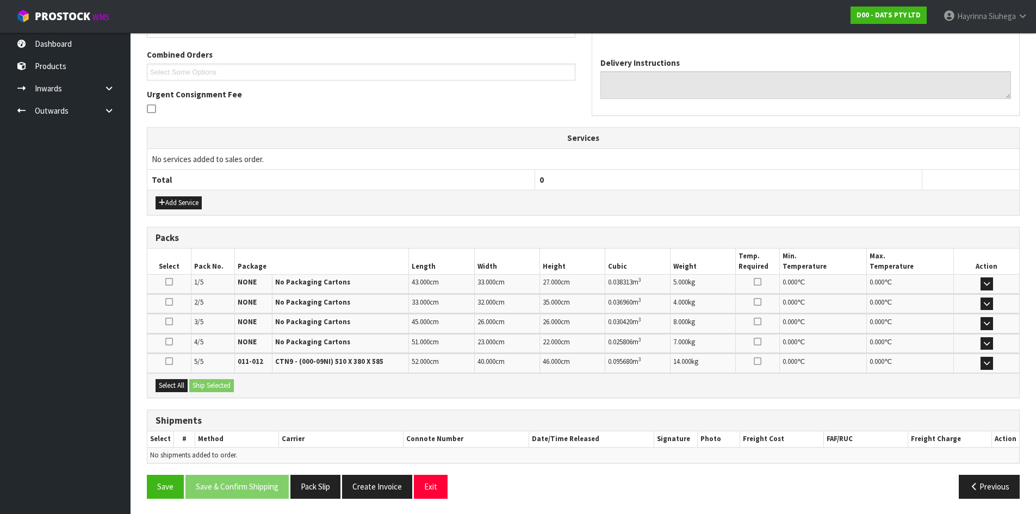
scroll to position [275, 0]
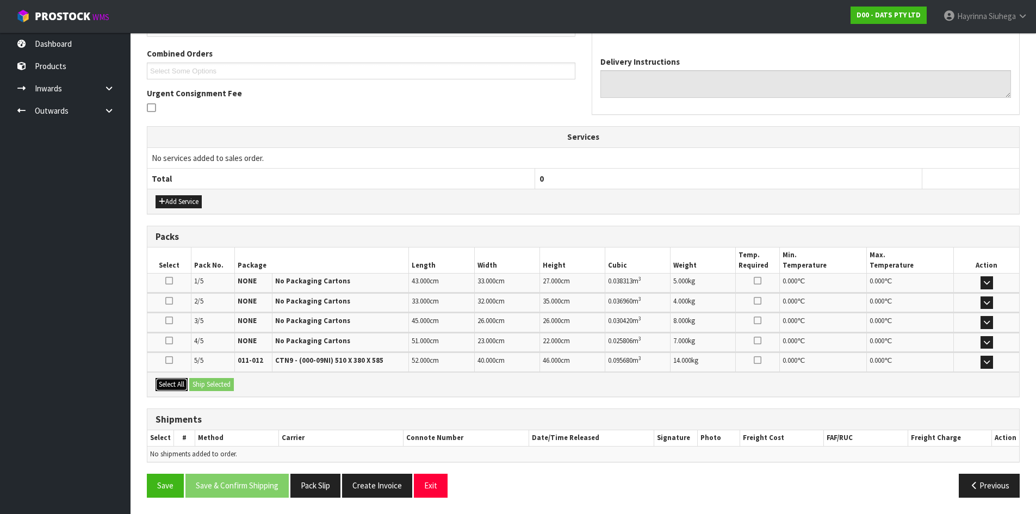
drag, startPoint x: 175, startPoint y: 379, endPoint x: 228, endPoint y: 380, distance: 53.3
click at [176, 379] on button "Select All" at bounding box center [172, 384] width 32 height 13
click at [228, 381] on button "Ship Selected" at bounding box center [211, 384] width 45 height 13
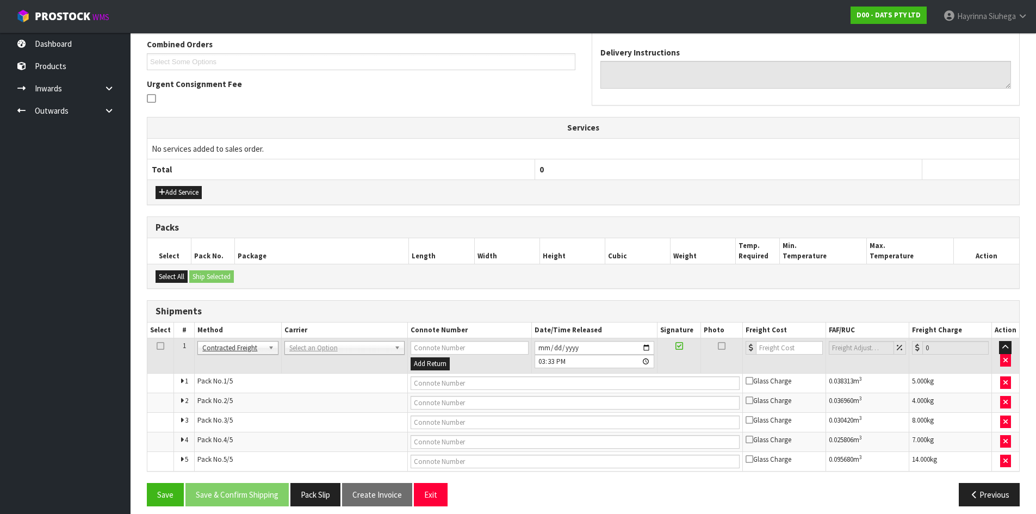
scroll to position [293, 0]
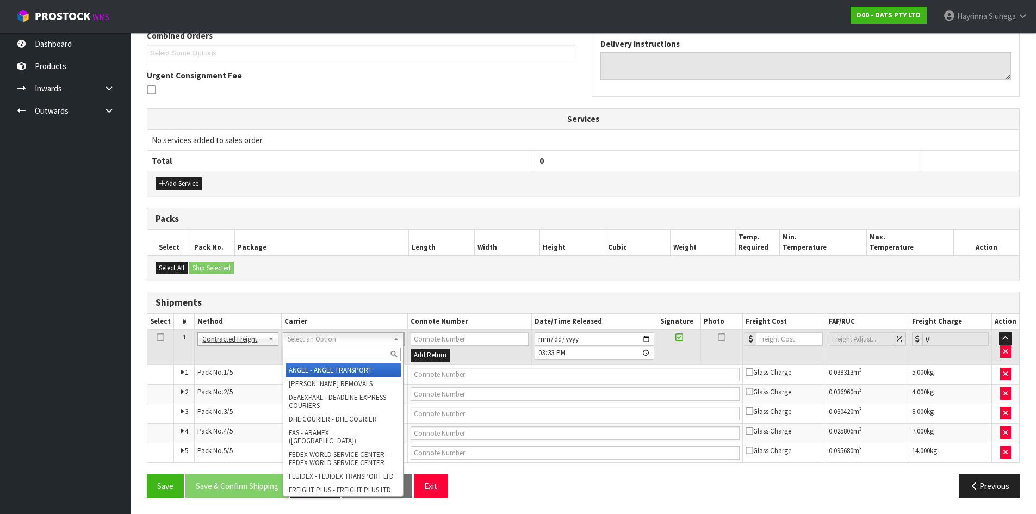
click at [323, 359] on input "text" at bounding box center [343, 355] width 115 height 14
type input "NZP"
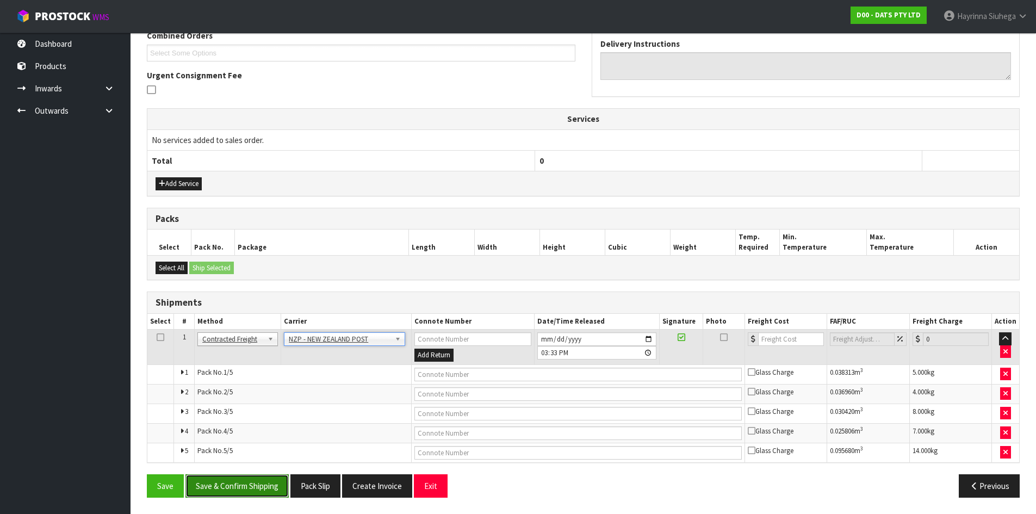
click at [257, 490] on button "Save & Confirm Shipping" at bounding box center [236, 485] width 103 height 23
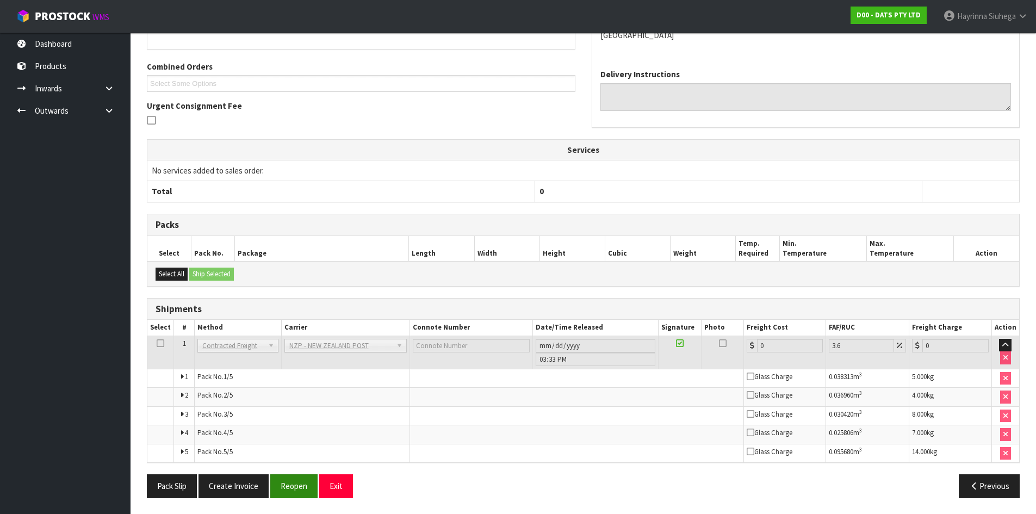
scroll to position [275, 0]
click at [295, 486] on button "Reopen" at bounding box center [293, 485] width 47 height 23
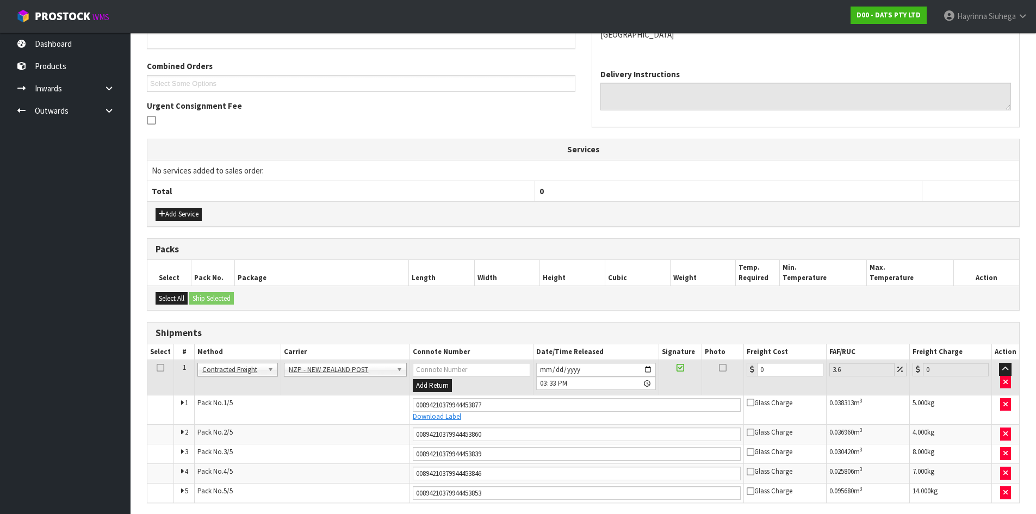
scroll to position [303, 0]
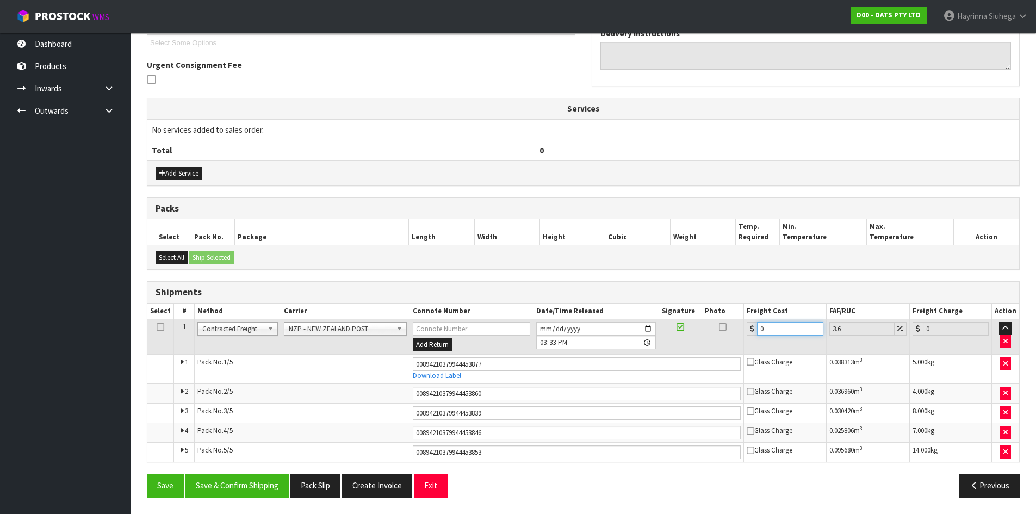
drag, startPoint x: 783, startPoint y: 332, endPoint x: 381, endPoint y: 315, distance: 402.3
click at [437, 322] on tr "1 Client Local Pickup Customer Local Pickup Company Freight Contracted Freight …" at bounding box center [583, 336] width 872 height 35
type input "2"
type input "2.07"
type input "21"
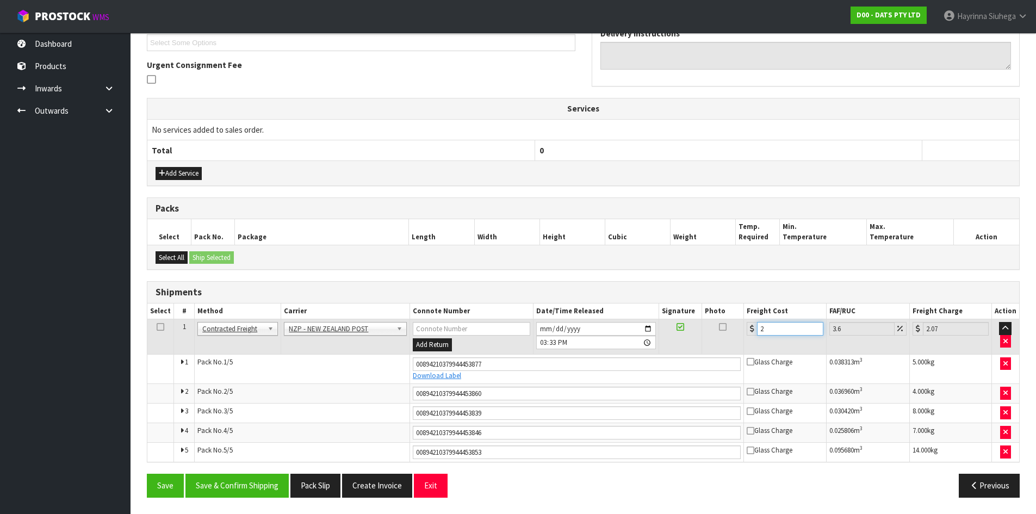
type input "21.76"
type input "21.6"
type input "22.38"
type input "21.65"
type input "22.43"
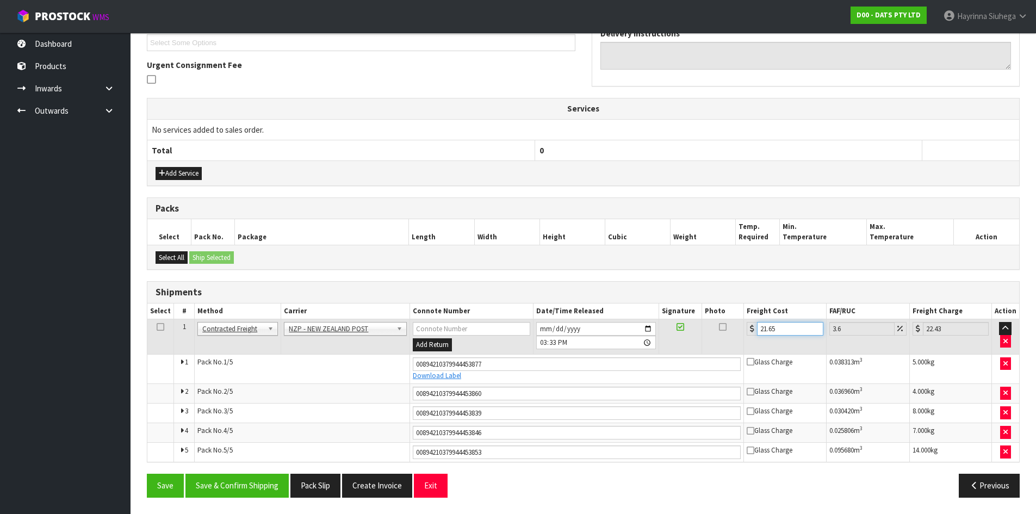
type input "21.65"
click at [147, 474] on button "Save" at bounding box center [165, 485] width 37 height 23
click at [253, 486] on button "Save & Confirm Shipping" at bounding box center [236, 485] width 103 height 23
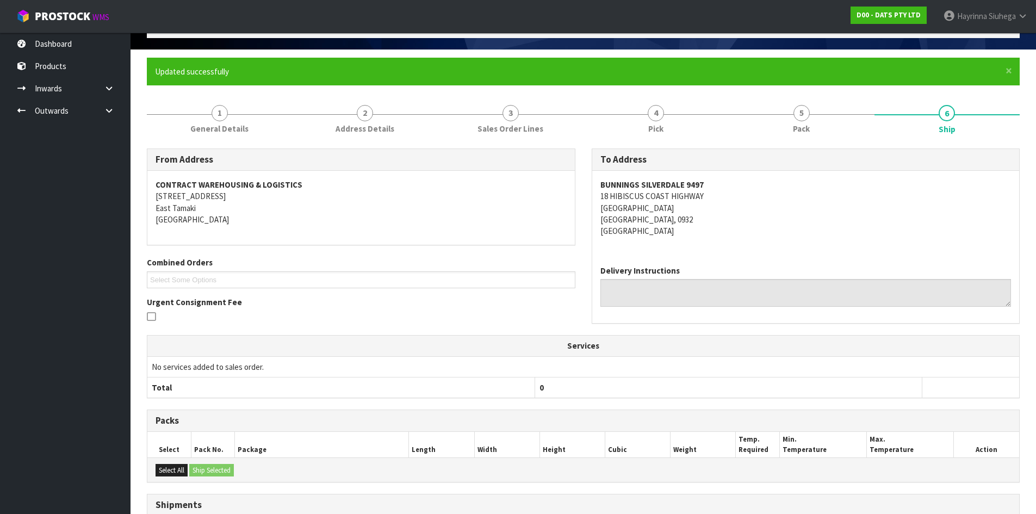
scroll to position [0, 0]
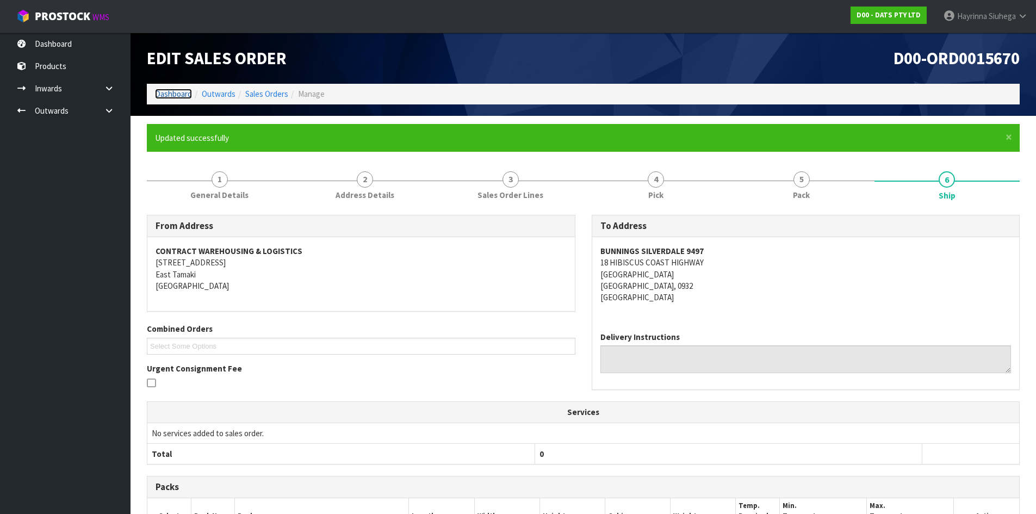
click at [188, 93] on link "Dashboard" at bounding box center [173, 94] width 37 height 10
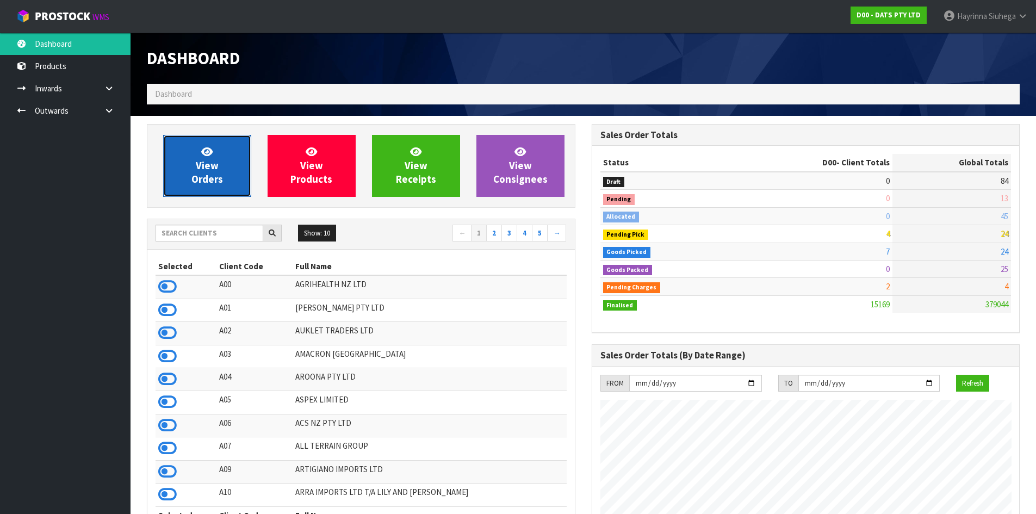
click at [212, 163] on span "View Orders" at bounding box center [207, 165] width 32 height 41
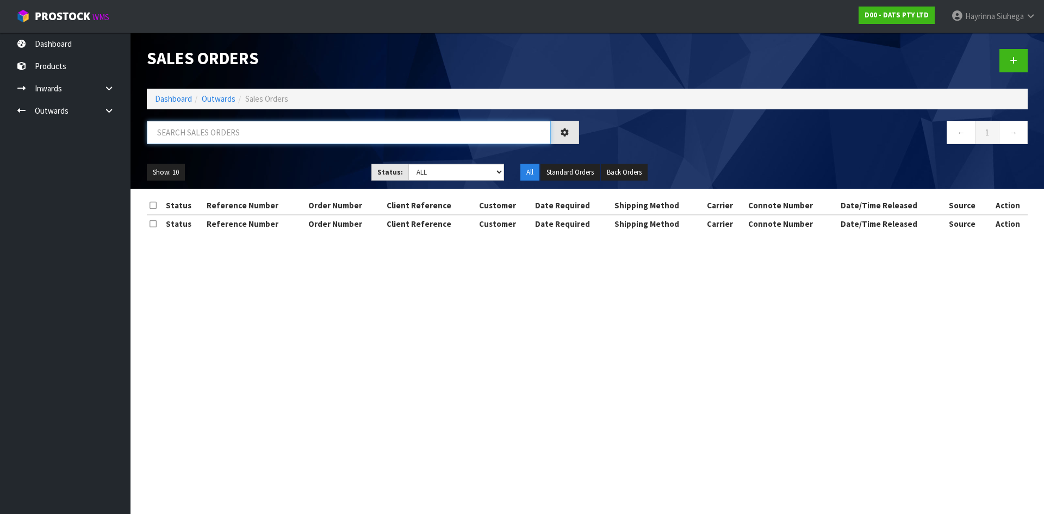
click at [205, 132] on input "text" at bounding box center [349, 132] width 404 height 23
type input "JOB-0410020"
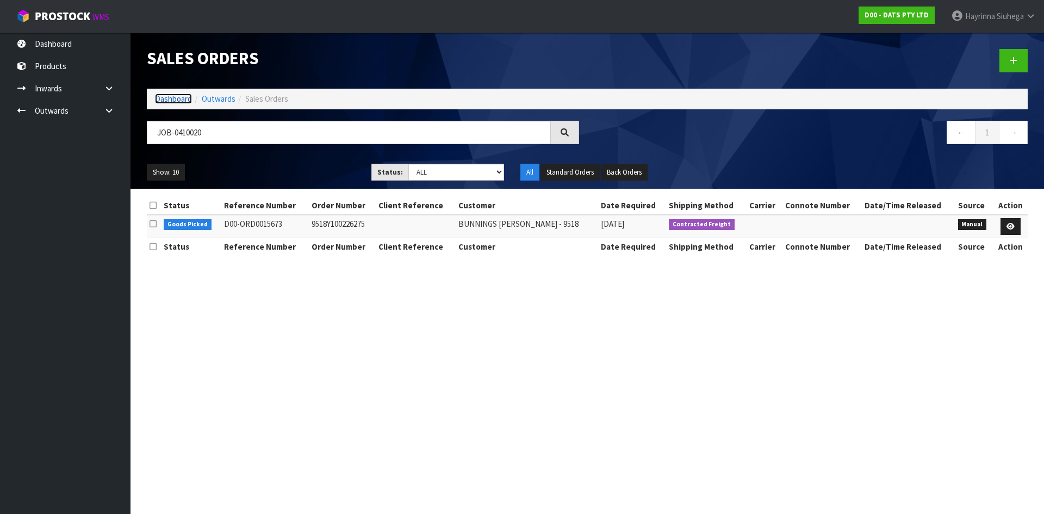
click at [177, 102] on link "Dashboard" at bounding box center [173, 99] width 37 height 10
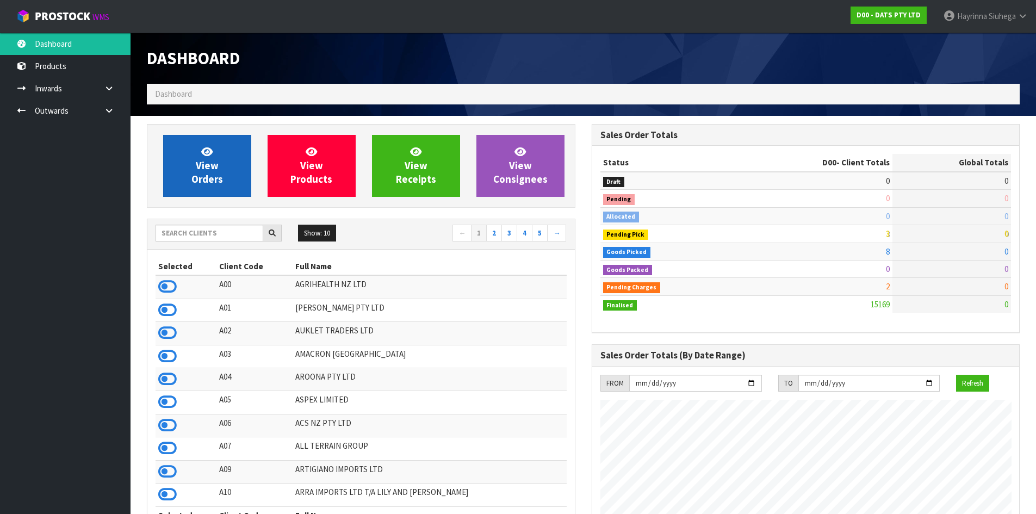
scroll to position [824, 444]
click at [237, 166] on link "View Orders" at bounding box center [207, 166] width 88 height 62
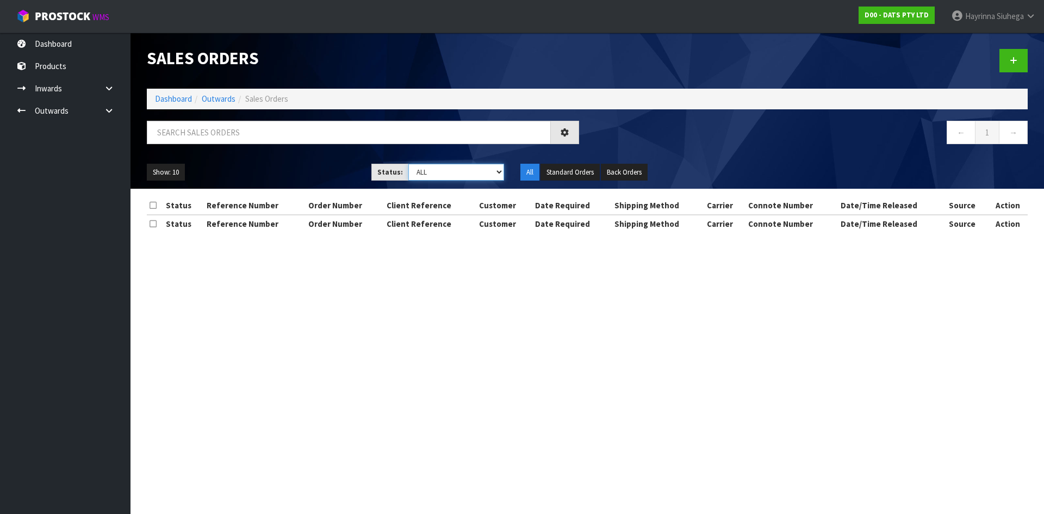
click at [453, 178] on select "Draft Pending Allocated Pending Pick Goods Picked Goods Packed Pending Charges …" at bounding box center [456, 172] width 96 height 17
click at [415, 126] on input "text" at bounding box center [349, 132] width 404 height 23
type input "JOB-0410020"
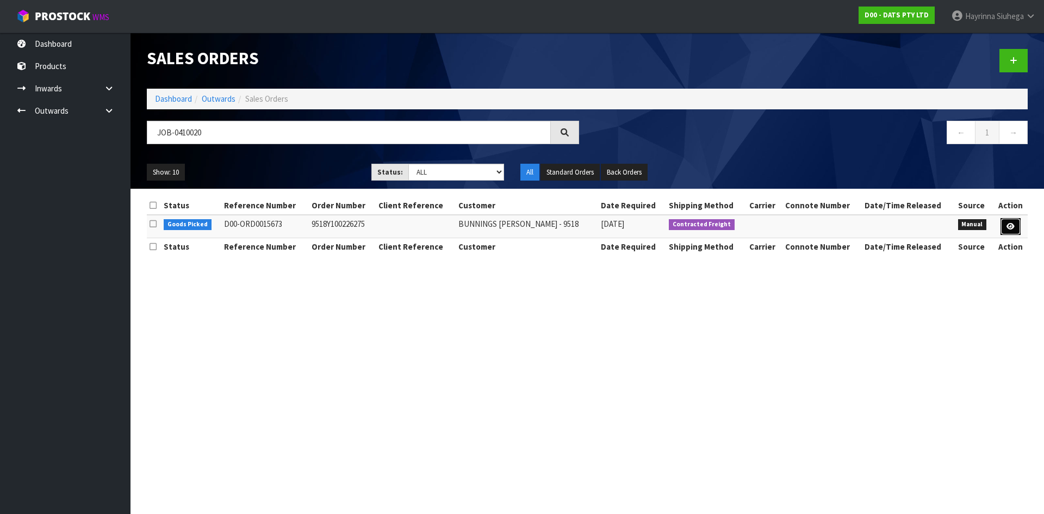
click at [1011, 225] on icon at bounding box center [1011, 226] width 8 height 7
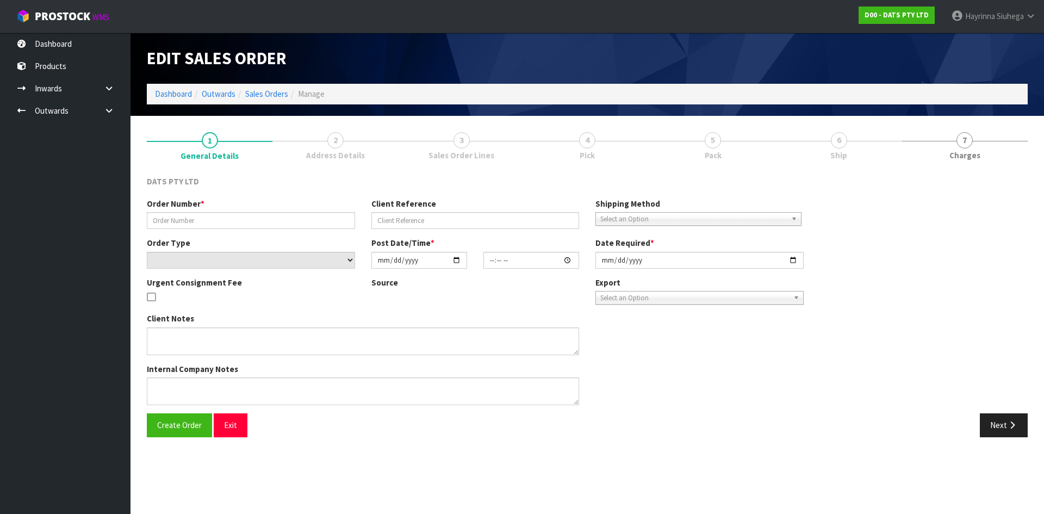
type input "9518Y100226275"
select select "number:0"
type input "[DATE]"
type input "08:53:00.000"
type input "[DATE]"
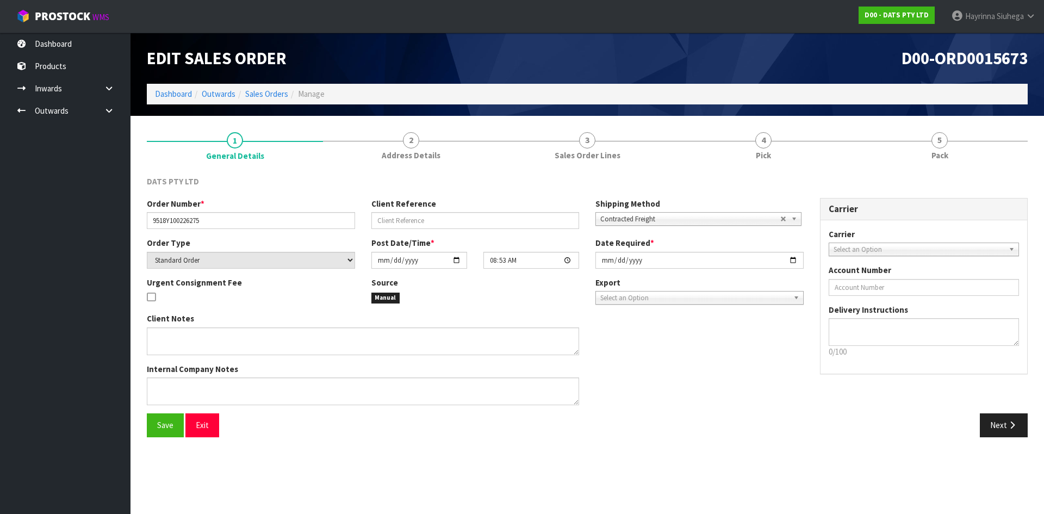
click at [817, 146] on link "4 Pick" at bounding box center [764, 145] width 176 height 43
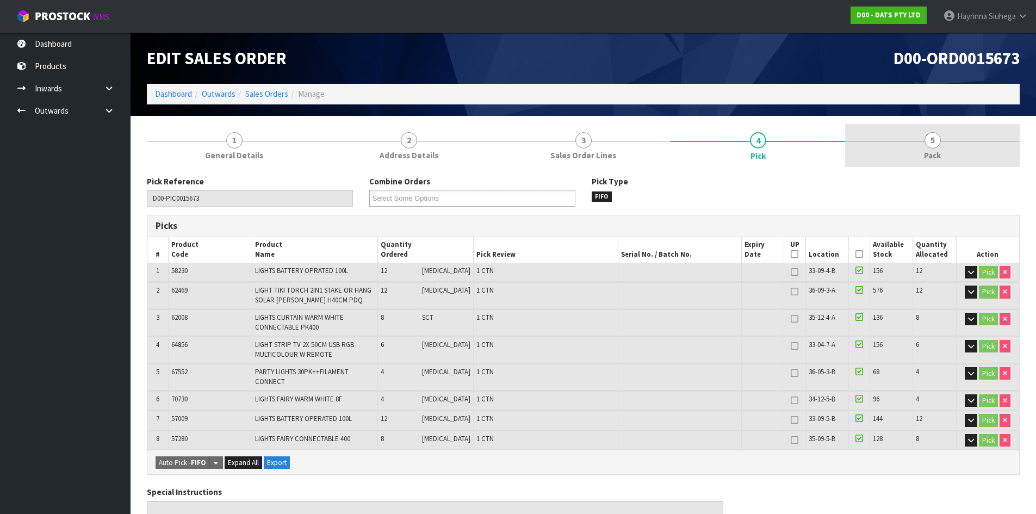
click at [933, 144] on span "5" at bounding box center [933, 140] width 16 height 16
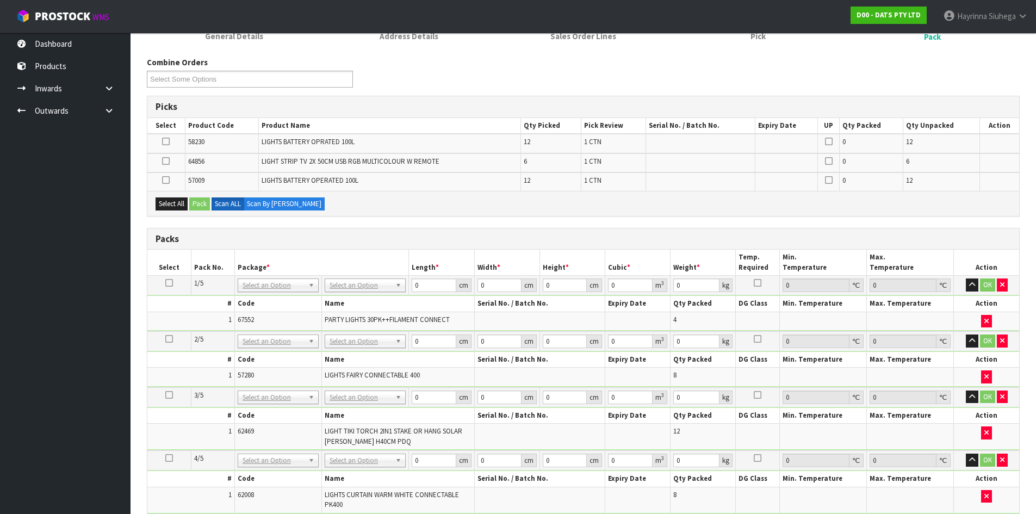
scroll to position [381, 0]
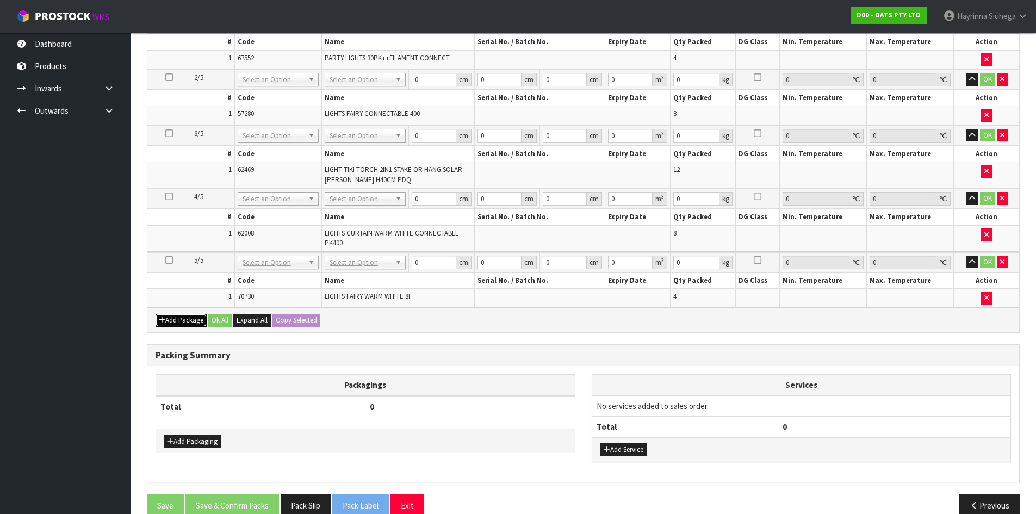
click at [184, 317] on button "Add Package" at bounding box center [181, 320] width 51 height 13
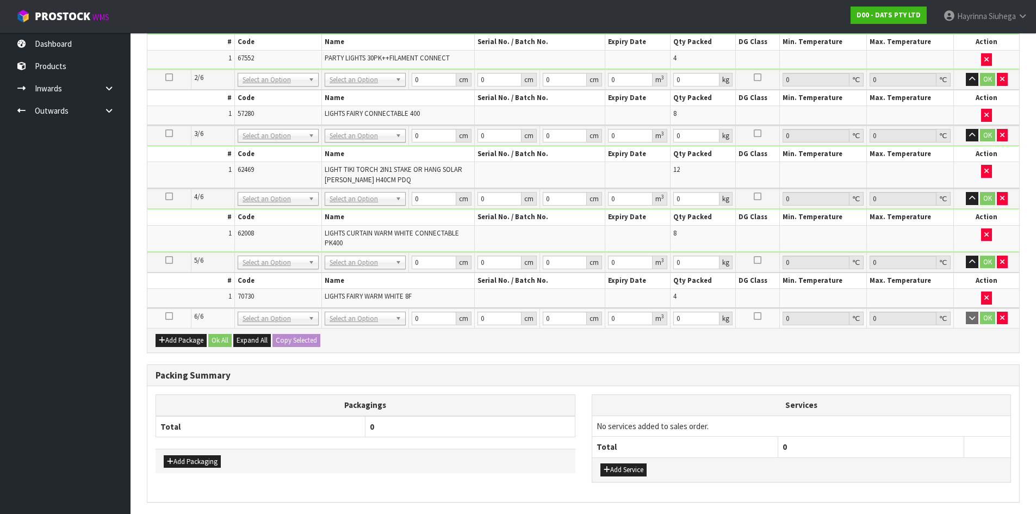
click at [168, 316] on icon at bounding box center [169, 316] width 8 height 1
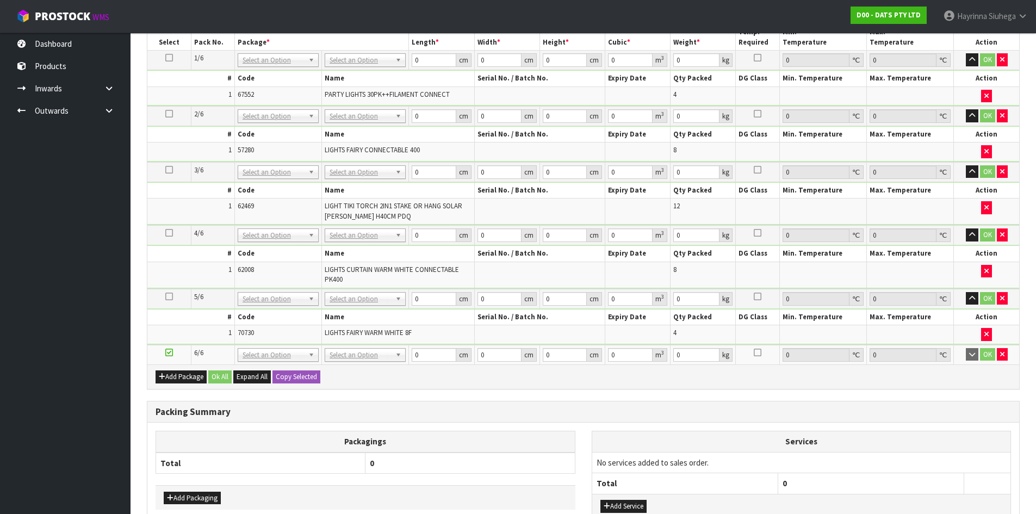
scroll to position [326, 0]
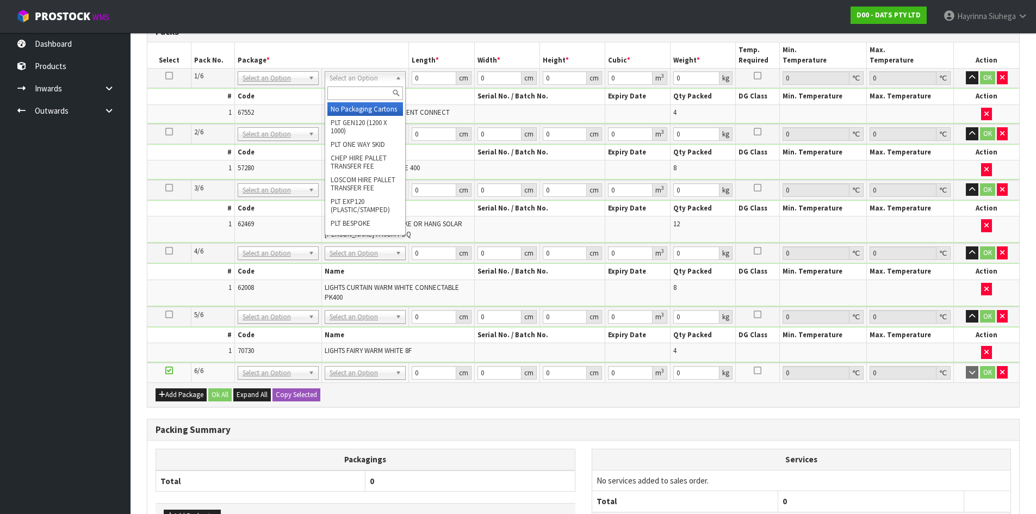
drag, startPoint x: 346, startPoint y: 107, endPoint x: 349, endPoint y: 121, distance: 14.8
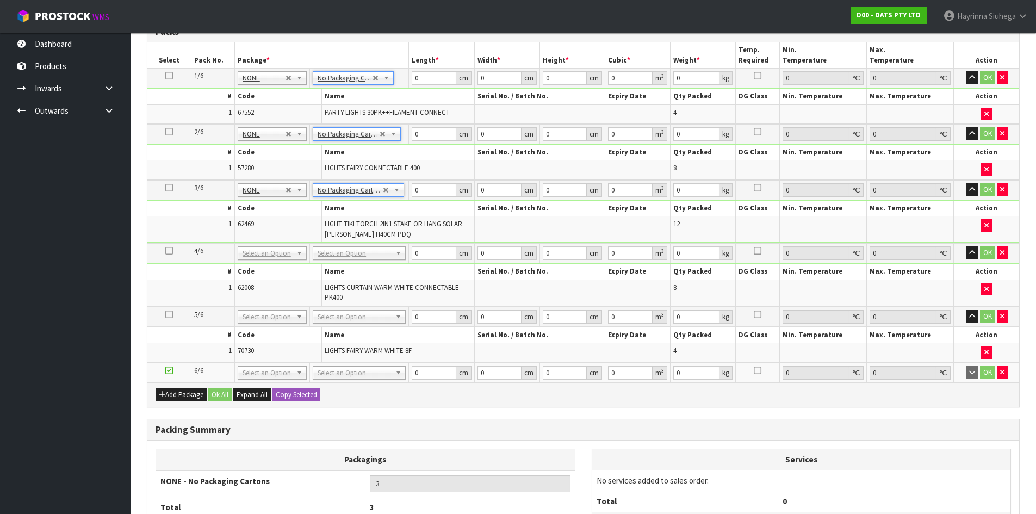
click at [354, 247] on td "No Packaging Cartons PLT GEN120 (1200 X 1000) PLT ONE WAY SKID CHEP HIRE PALLET…" at bounding box center [359, 253] width 99 height 20
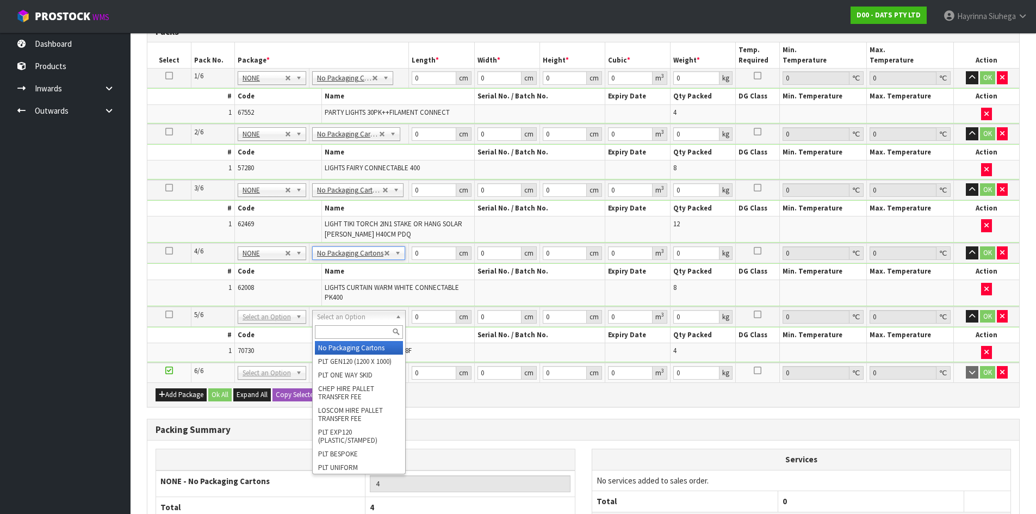
type input "5"
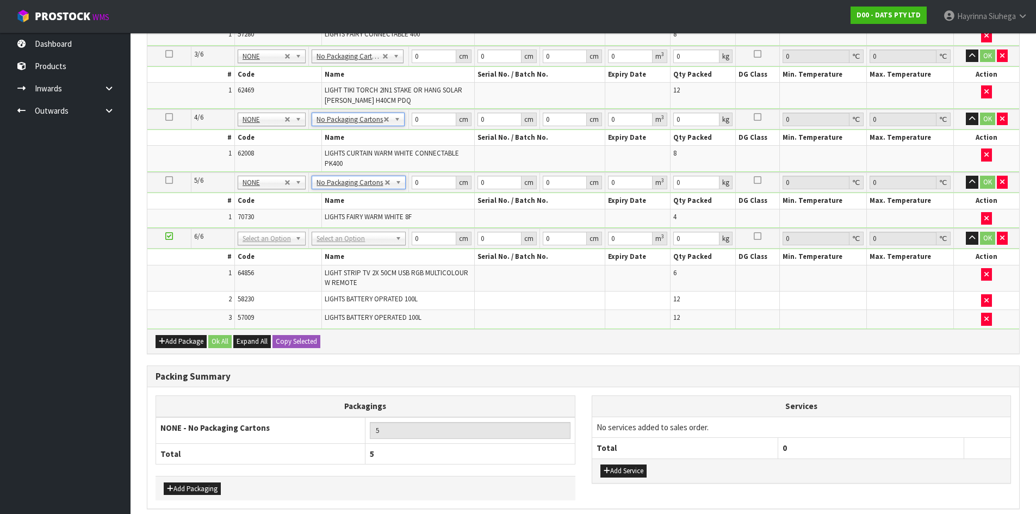
scroll to position [340, 0]
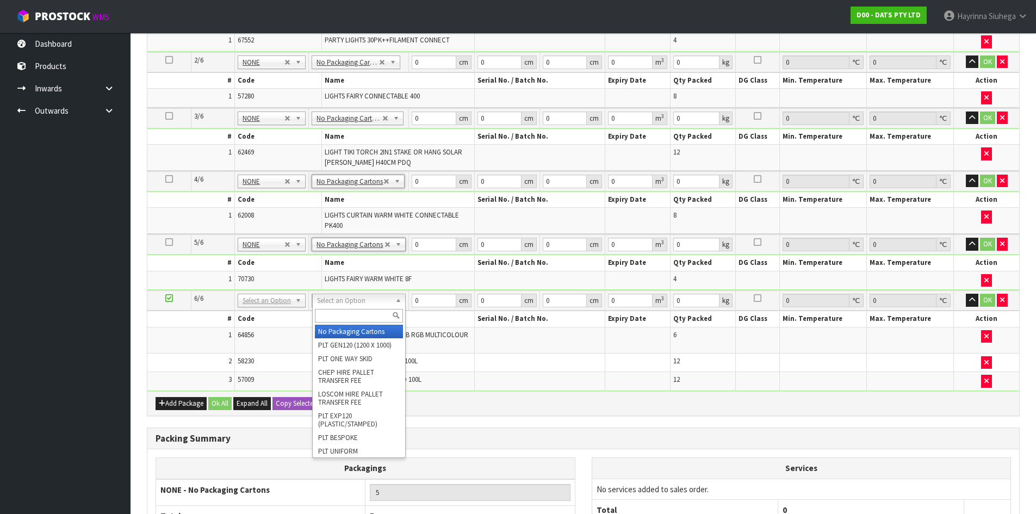
click at [338, 320] on input "text" at bounding box center [359, 316] width 89 height 14
type input "OC"
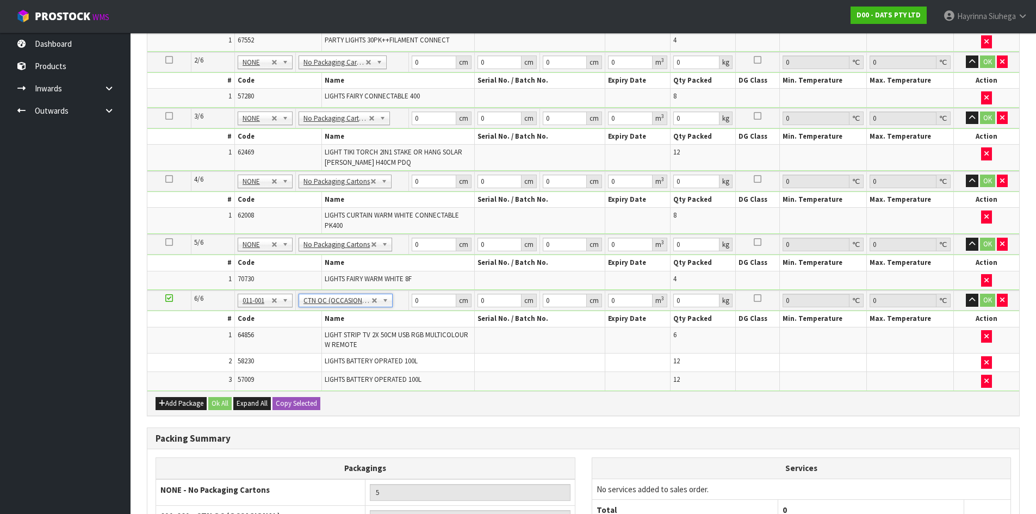
type input "6.14"
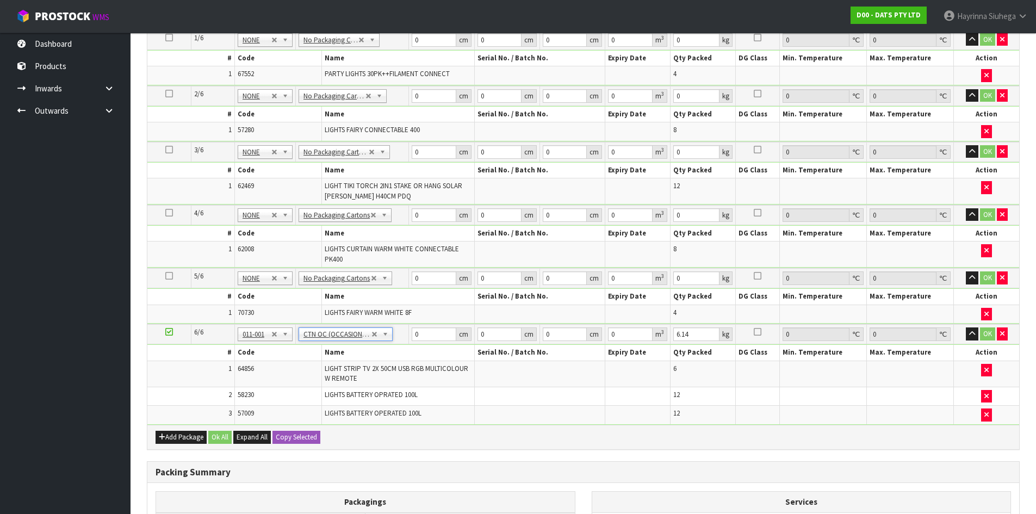
scroll to position [232, 0]
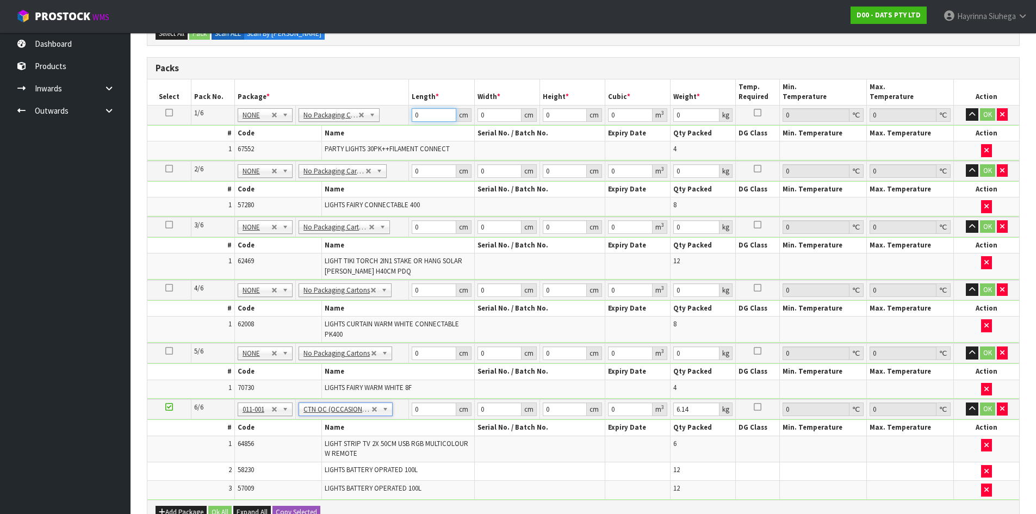
click at [417, 116] on input "0" at bounding box center [434, 115] width 44 height 14
type input "55"
type input "38"
type input "3"
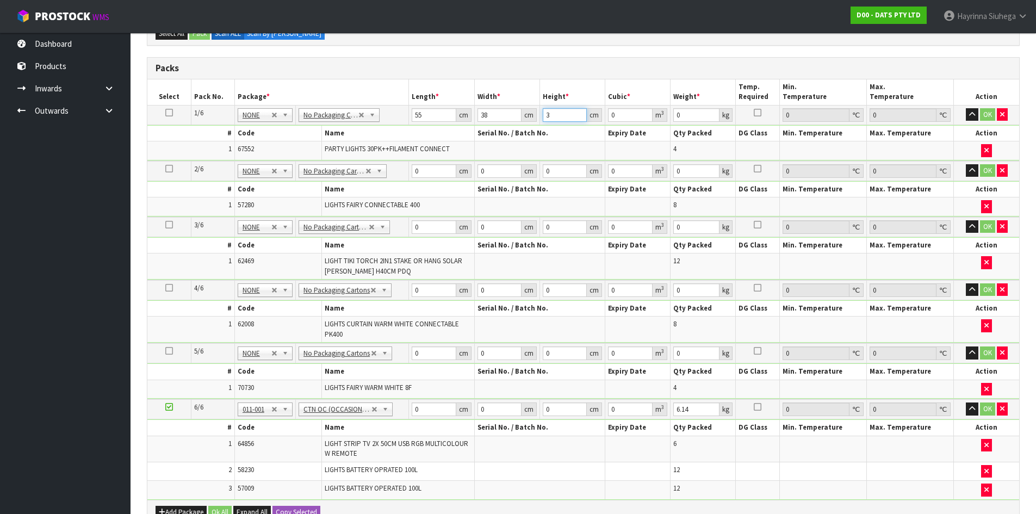
type input "0.00627"
type input "37"
type input "0.07733"
type input "37"
type input "9"
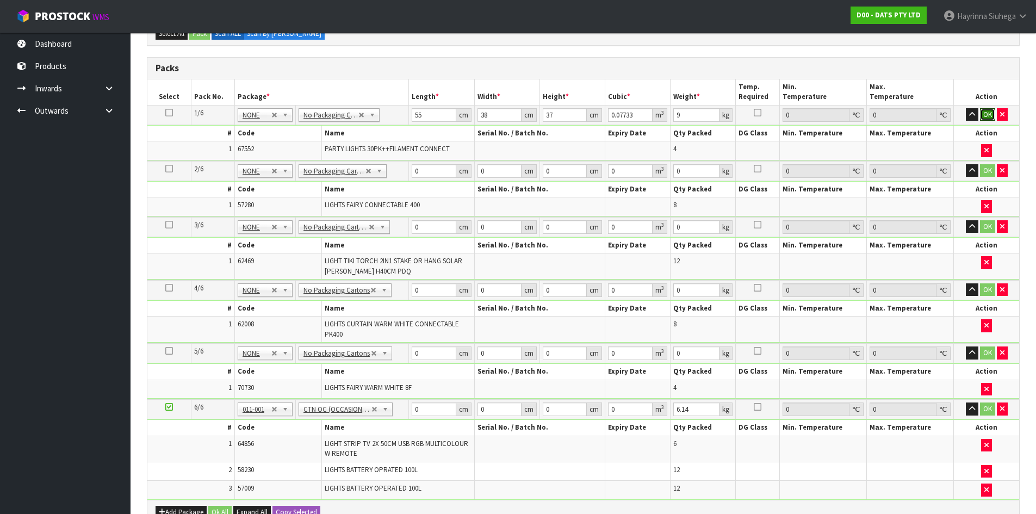
click button "OK" at bounding box center [987, 114] width 15 height 13
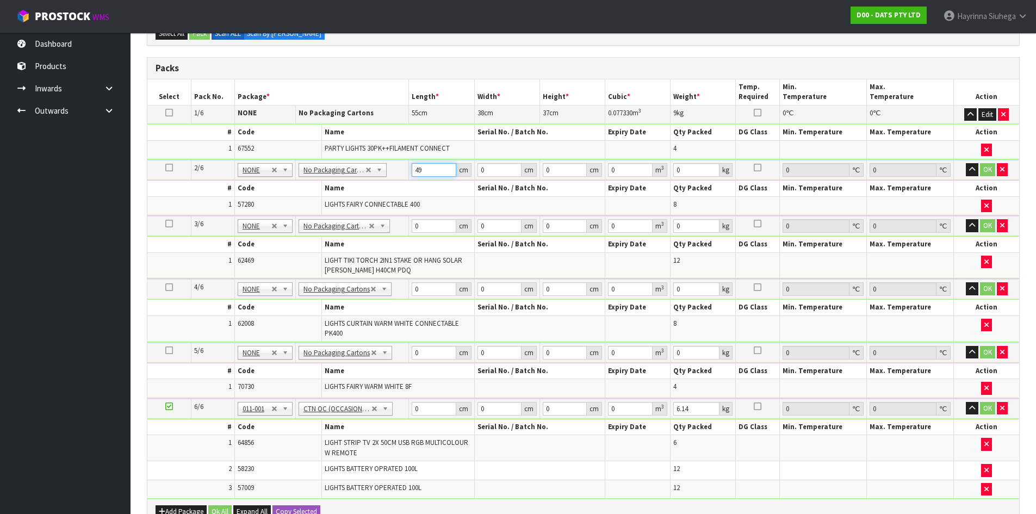
type input "49"
type input "24"
type input "3"
type input "0.003528"
type input "37"
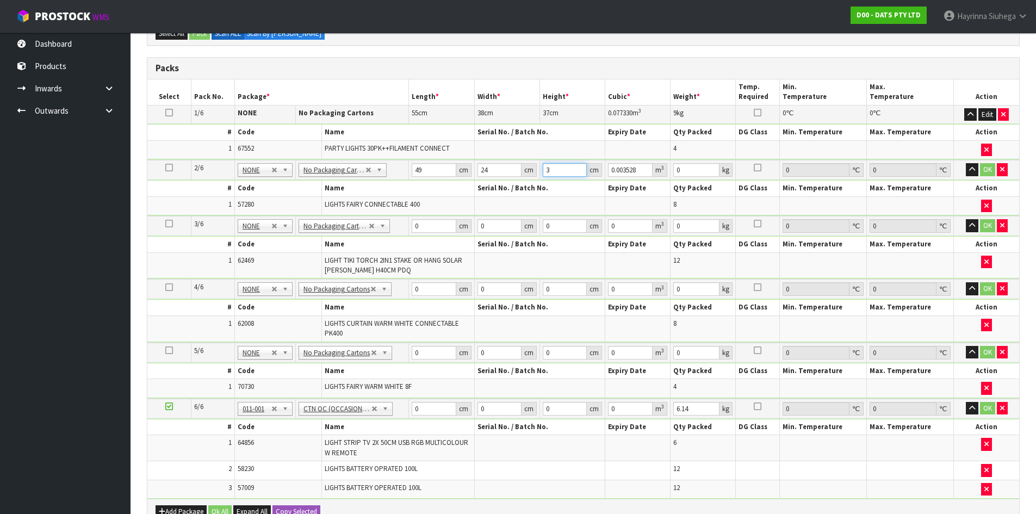
type input "0.043512"
type input "37"
type input "9"
click button "OK" at bounding box center [987, 169] width 15 height 13
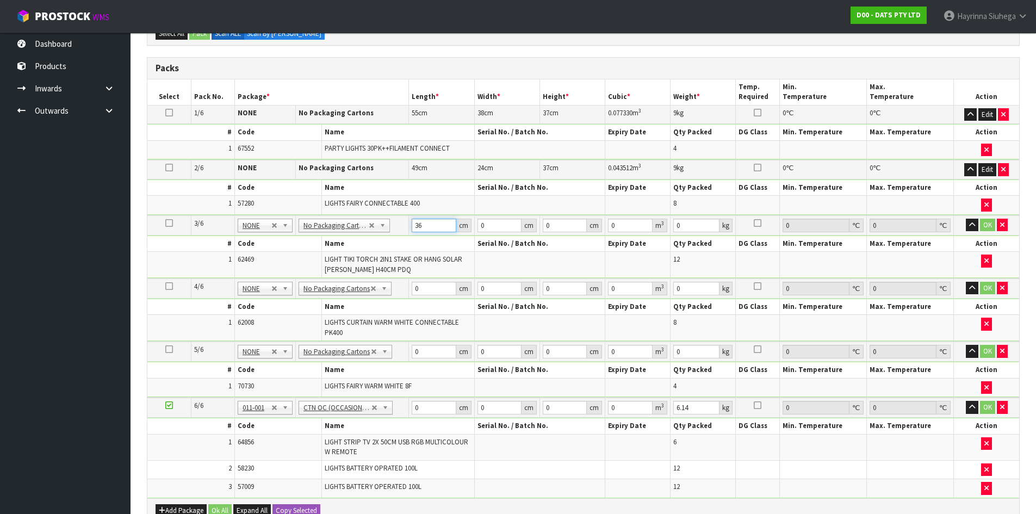
type input "36"
type input "27"
type input "4"
type input "0.003888"
type input "45"
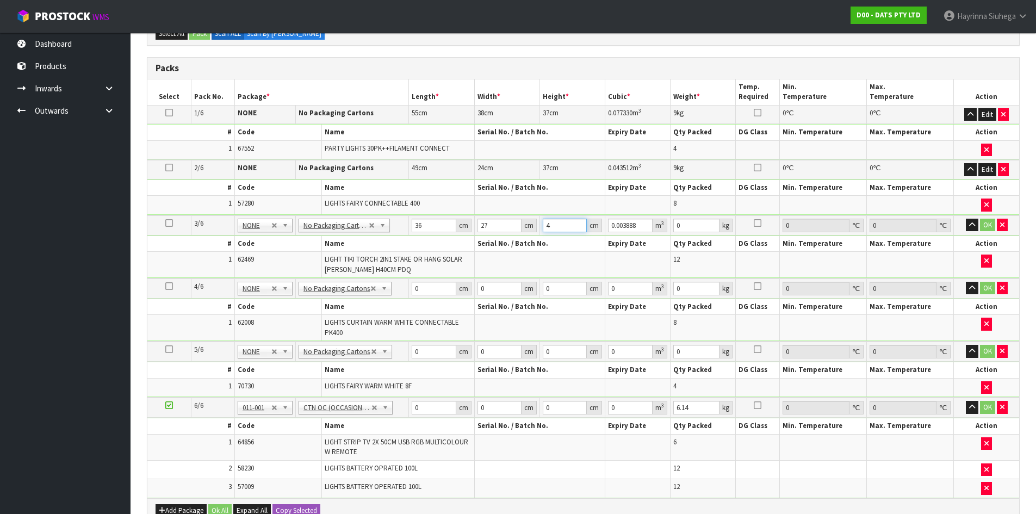
type input "0.04374"
type input "45"
type input "2"
click button "OK" at bounding box center [987, 225] width 15 height 13
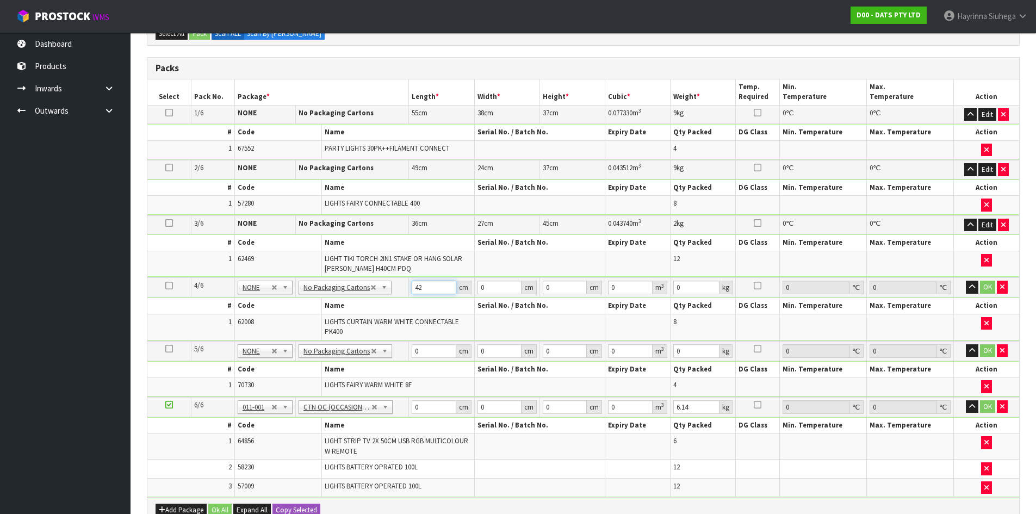
type input "42"
type input "28"
type input "2"
type input "0.002352"
type input "26"
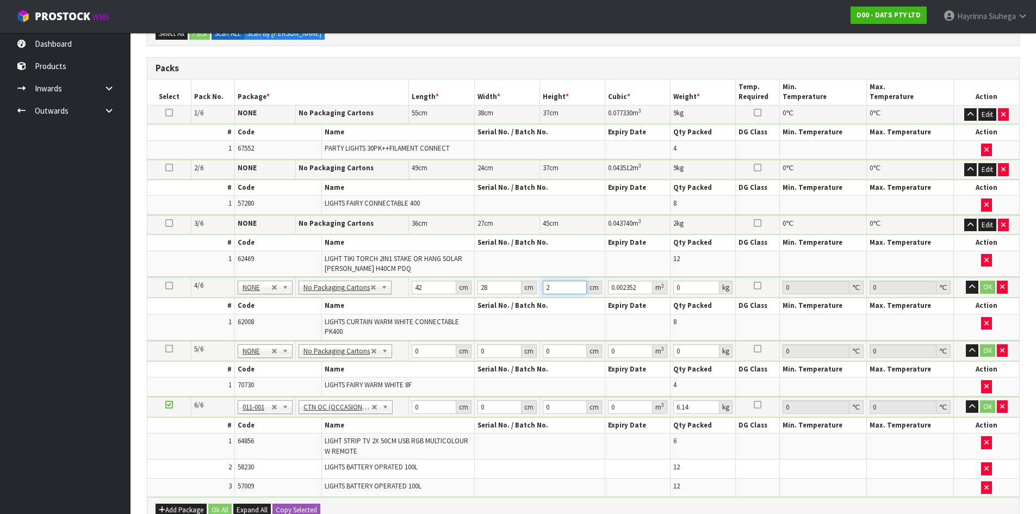
type input "0.030576"
type input "26"
type input "6"
click button "OK" at bounding box center [987, 287] width 15 height 13
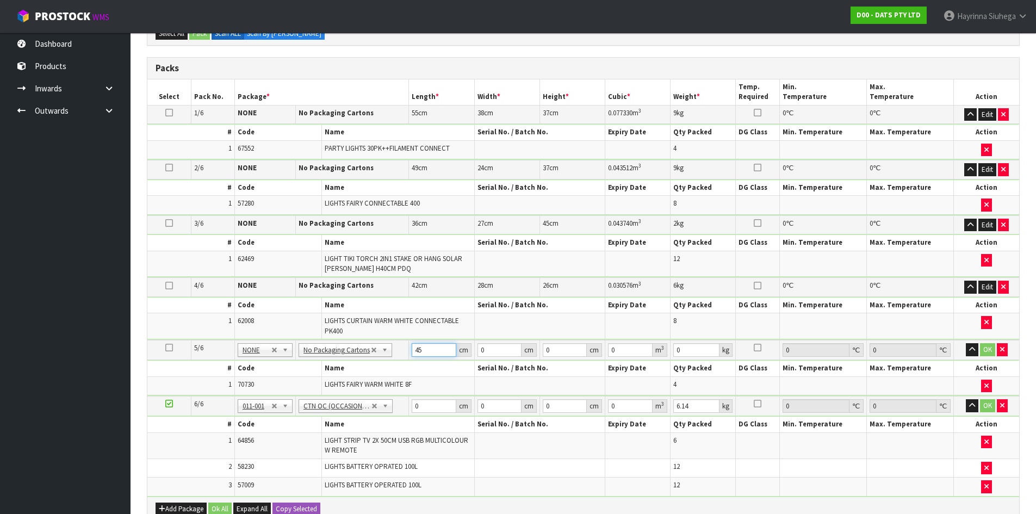
type input "45"
type input "26"
type input "06"
type input "0.00702"
type input "0"
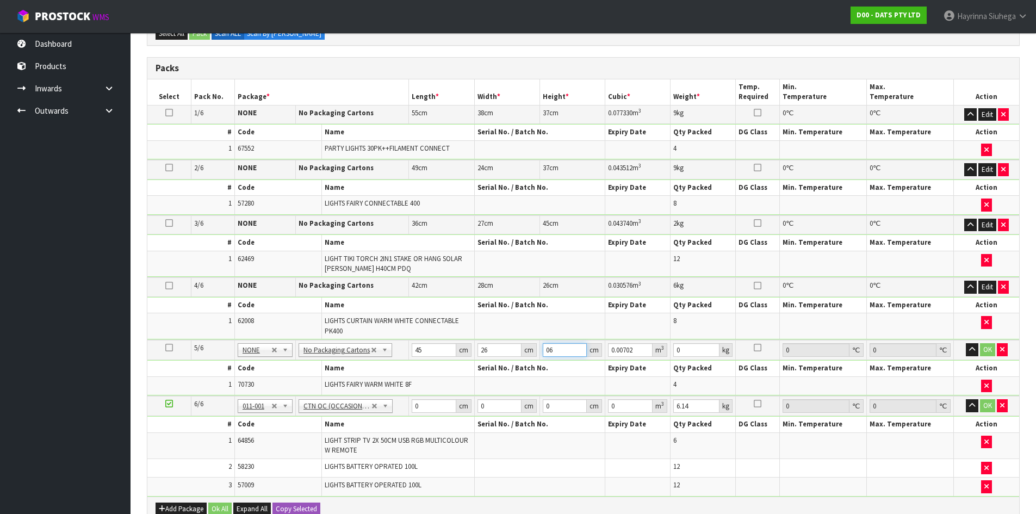
type input "0"
type input "2"
type input "0.00234"
type input "26"
type input "0.03042"
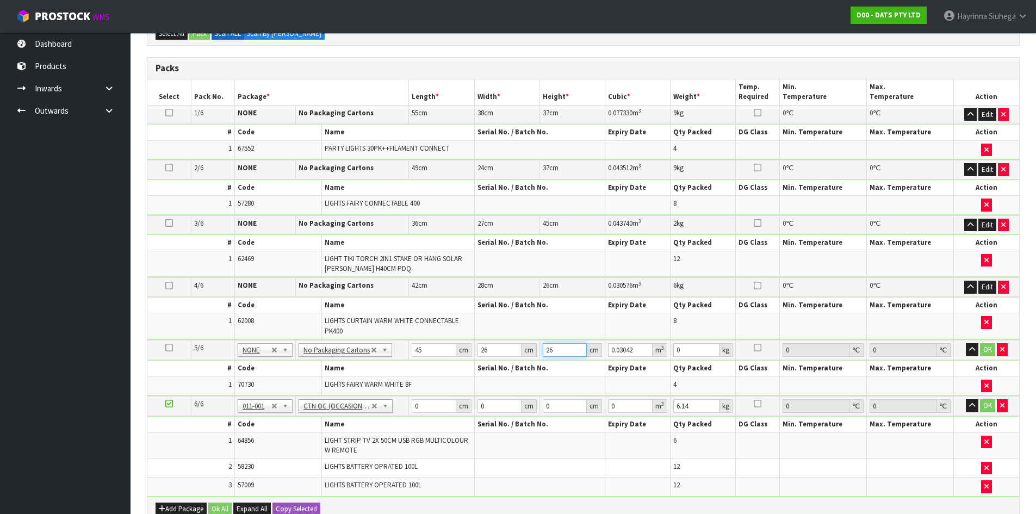
type input "26"
type input "8"
click button "OK" at bounding box center [987, 349] width 15 height 13
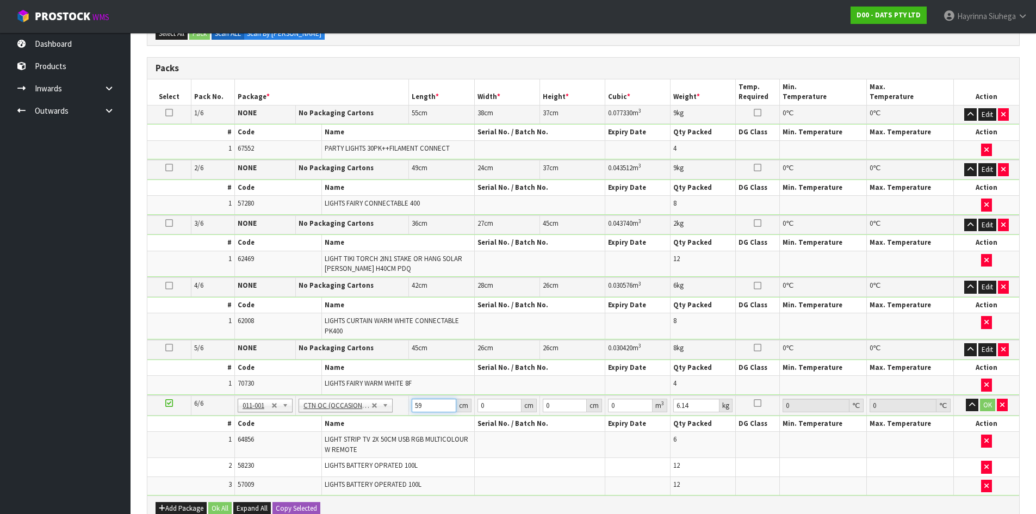
type input "59"
type input "41"
type input "2"
type input "0.004838"
type input "23"
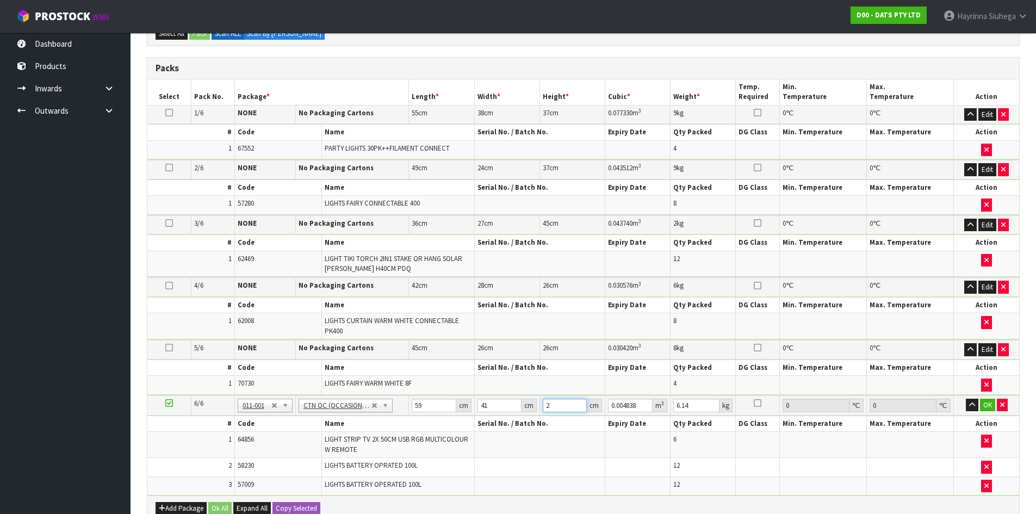
type input "0.055637"
type input "23"
type input "8"
click button "OK" at bounding box center [987, 405] width 15 height 13
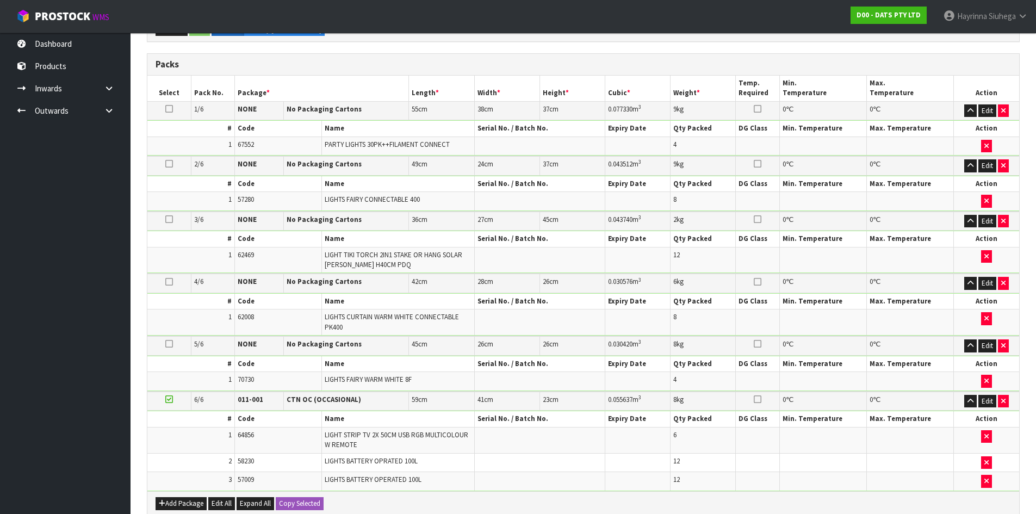
scroll to position [470, 0]
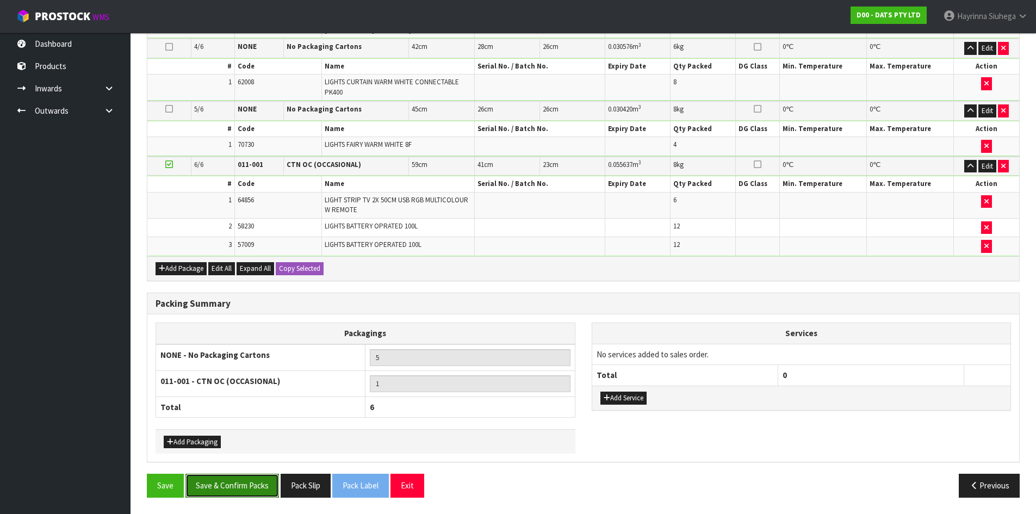
click at [249, 483] on button "Save & Confirm Packs" at bounding box center [232, 485] width 94 height 23
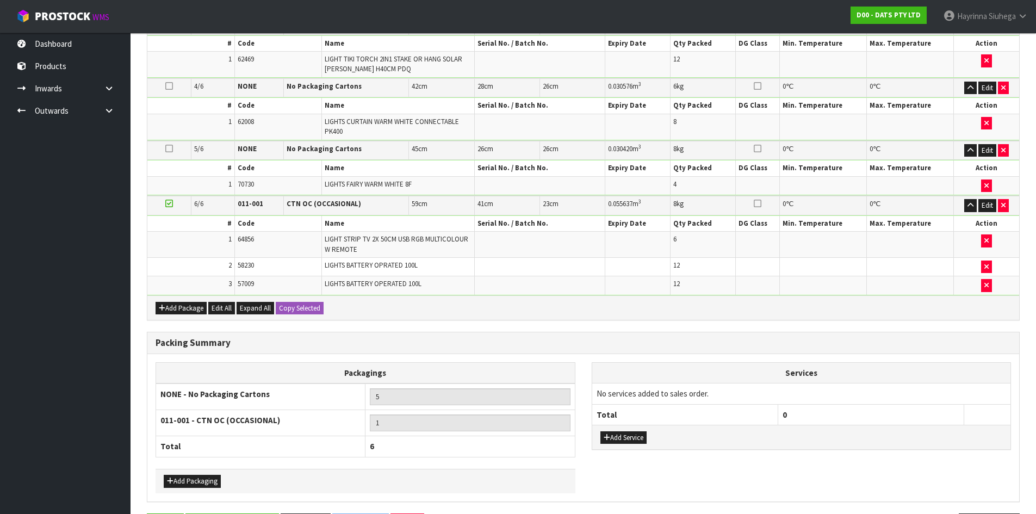
scroll to position [0, 0]
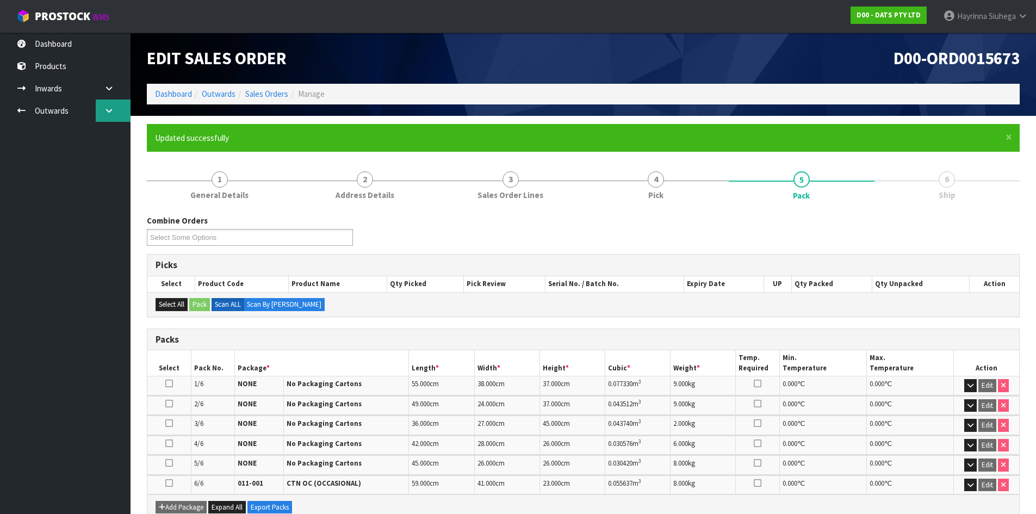
click at [105, 102] on link at bounding box center [113, 111] width 35 height 22
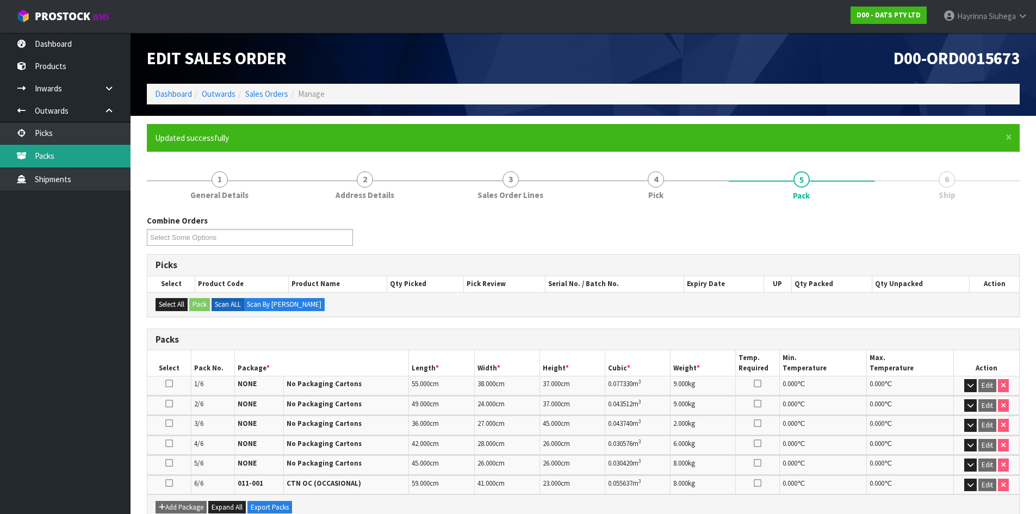
click at [87, 167] on link "Packs" at bounding box center [65, 156] width 131 height 22
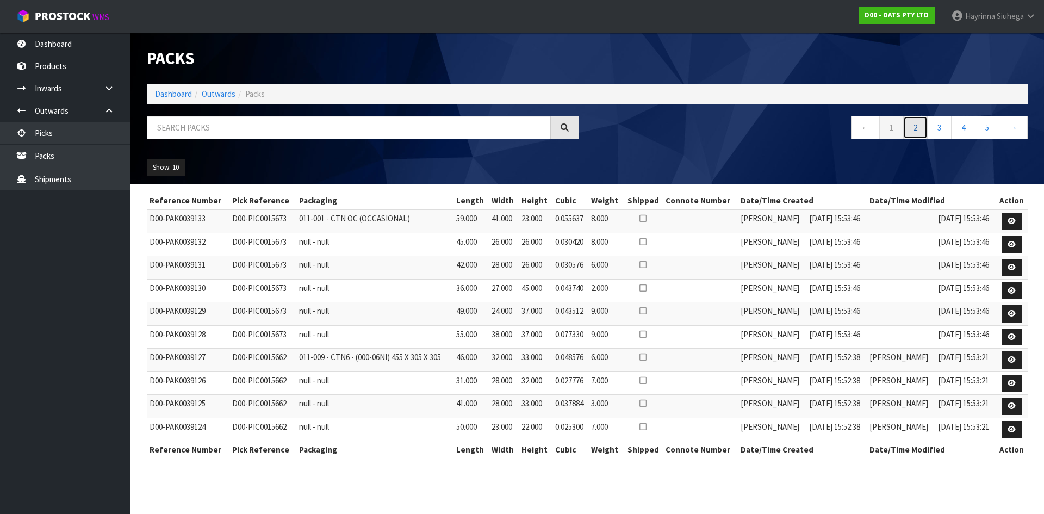
click at [913, 126] on link "2" at bounding box center [915, 127] width 24 height 23
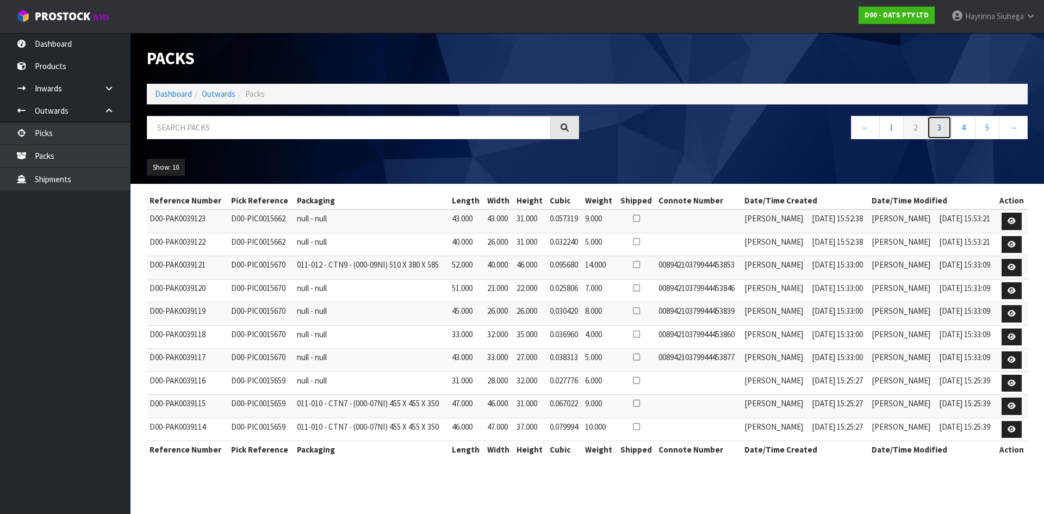
click at [947, 133] on link "3" at bounding box center [939, 127] width 24 height 23
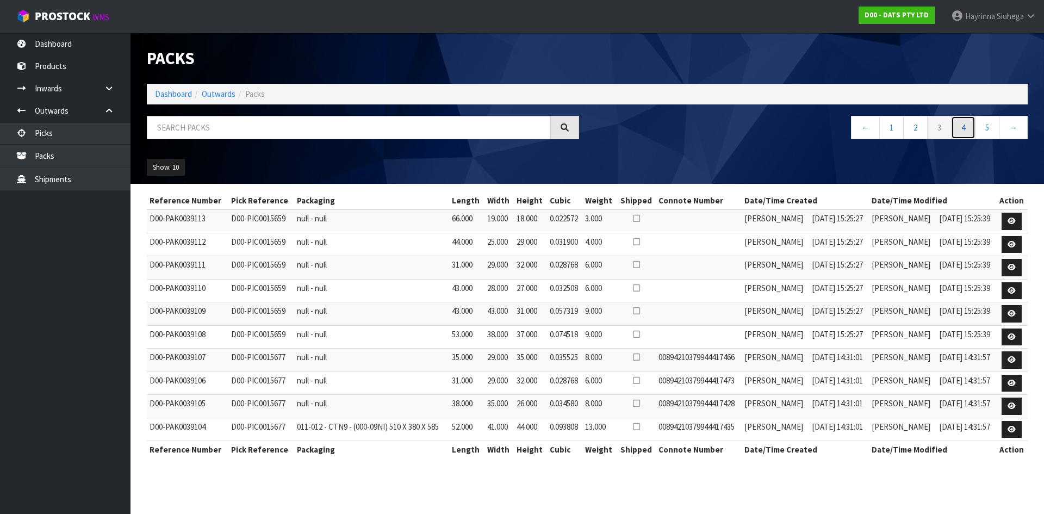
click at [966, 130] on link "4" at bounding box center [963, 127] width 24 height 23
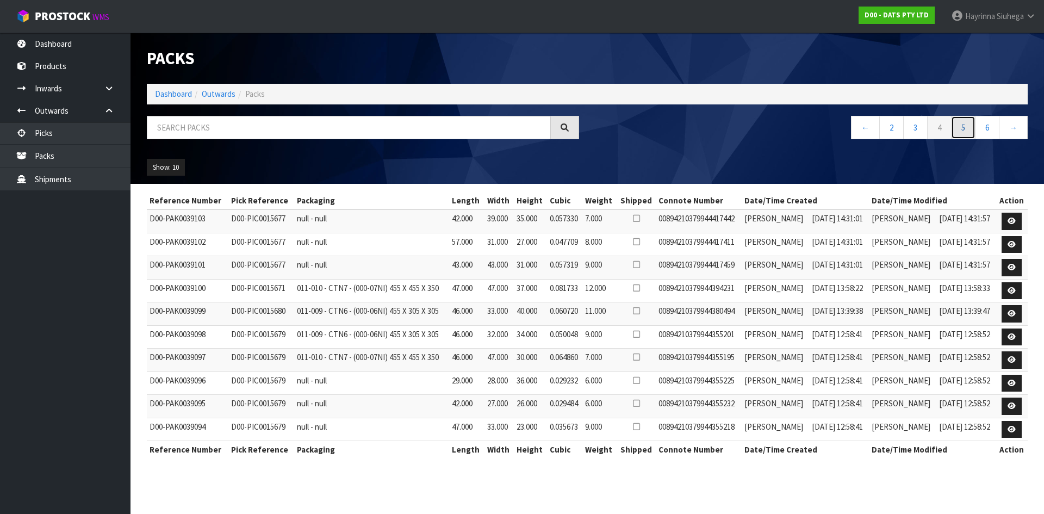
click at [966, 130] on link "5" at bounding box center [963, 127] width 24 height 23
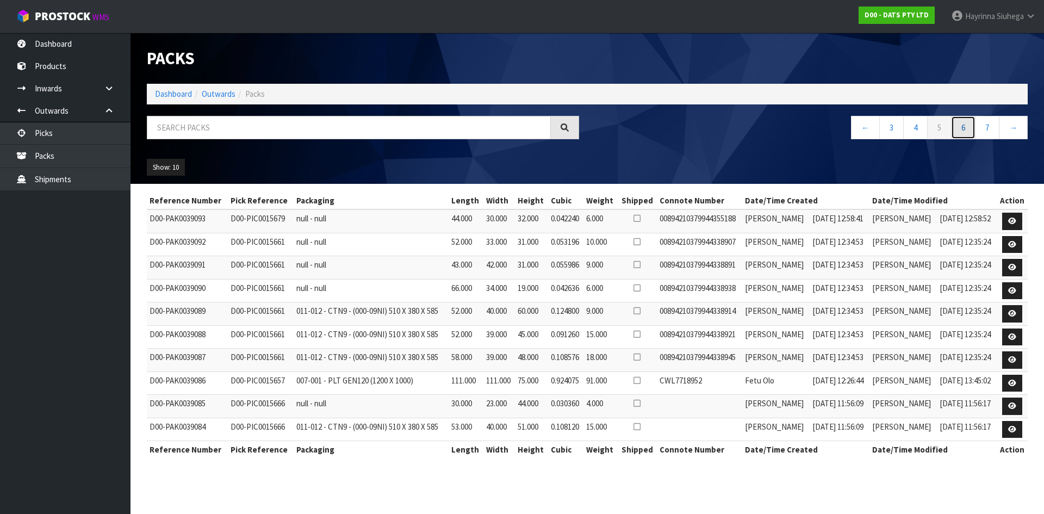
click at [966, 130] on link "6" at bounding box center [963, 127] width 24 height 23
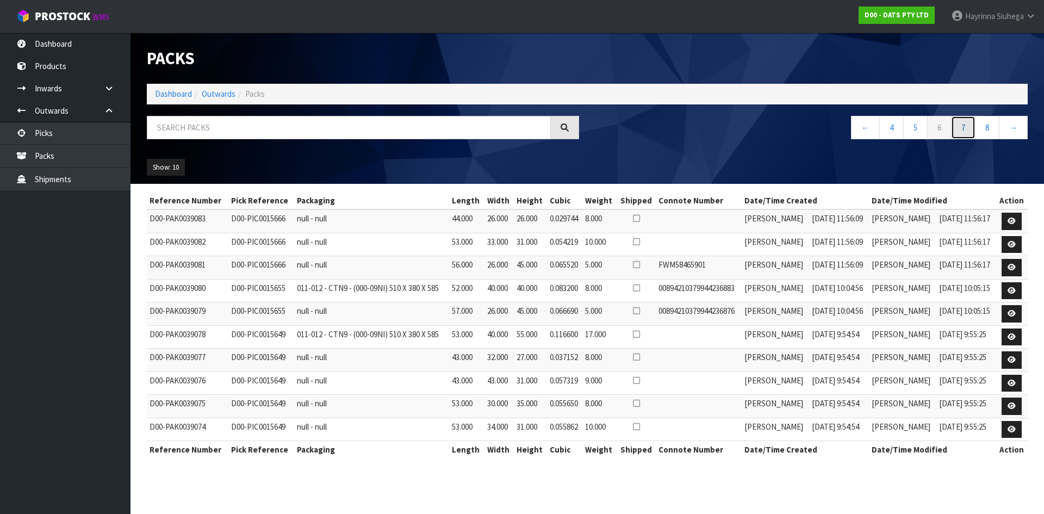
click at [964, 130] on link "7" at bounding box center [963, 127] width 24 height 23
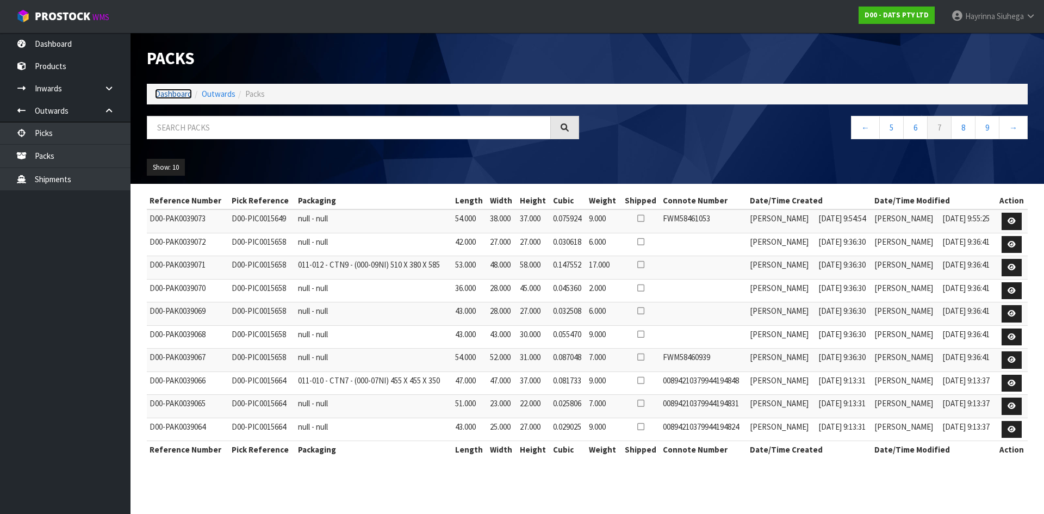
click at [168, 90] on link "Dashboard" at bounding box center [173, 94] width 37 height 10
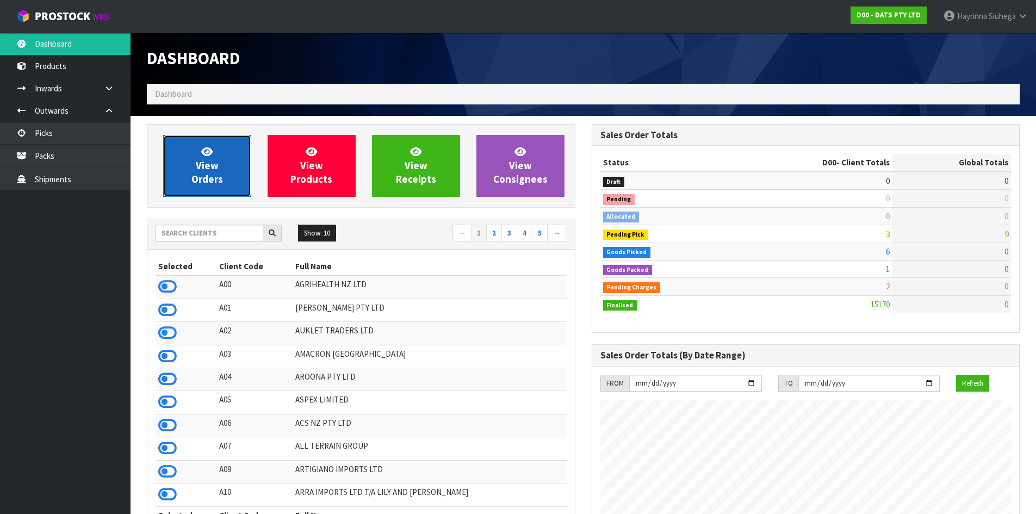
click at [185, 165] on link "View Orders" at bounding box center [207, 166] width 88 height 62
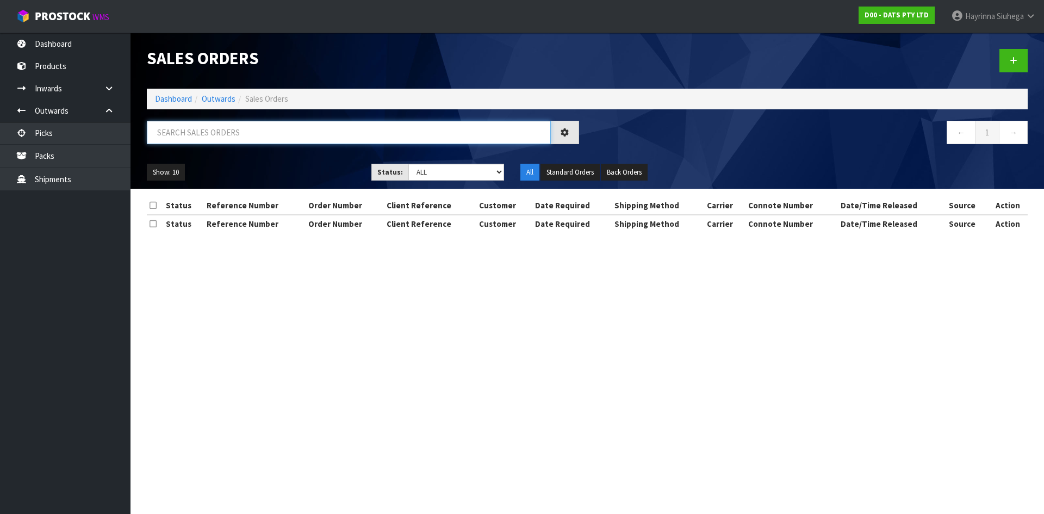
click at [200, 140] on input "text" at bounding box center [349, 132] width 404 height 23
type input "JOB-0410020"
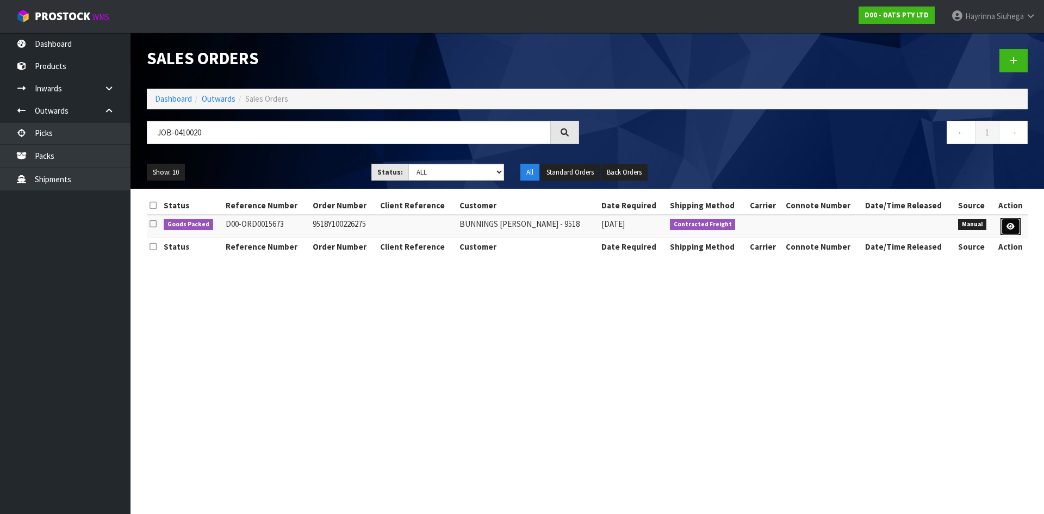
click at [1012, 223] on icon at bounding box center [1011, 226] width 8 height 7
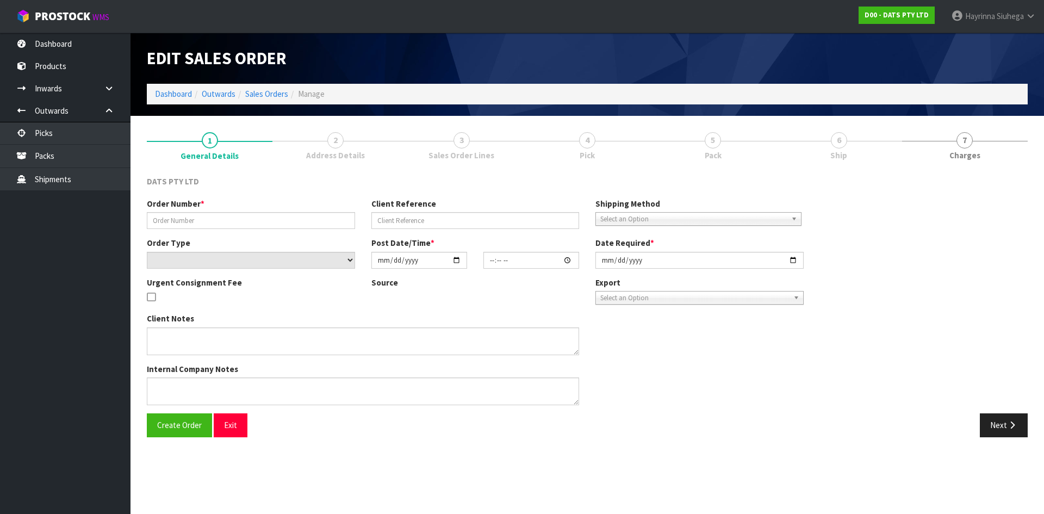
type input "9518Y100226275"
select select "number:0"
type input "[DATE]"
type input "08:53:00.000"
type input "[DATE]"
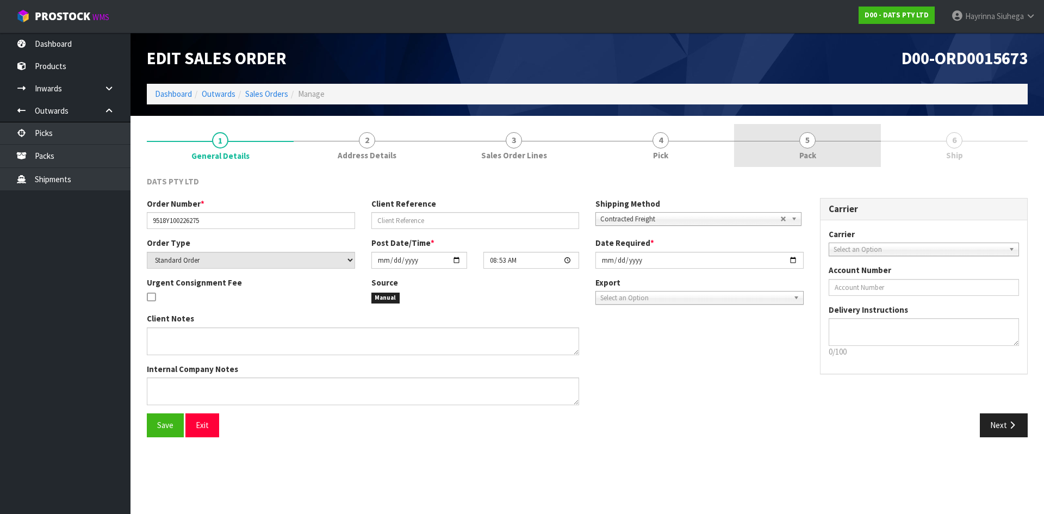
click at [821, 131] on link "5 Pack" at bounding box center [807, 145] width 147 height 43
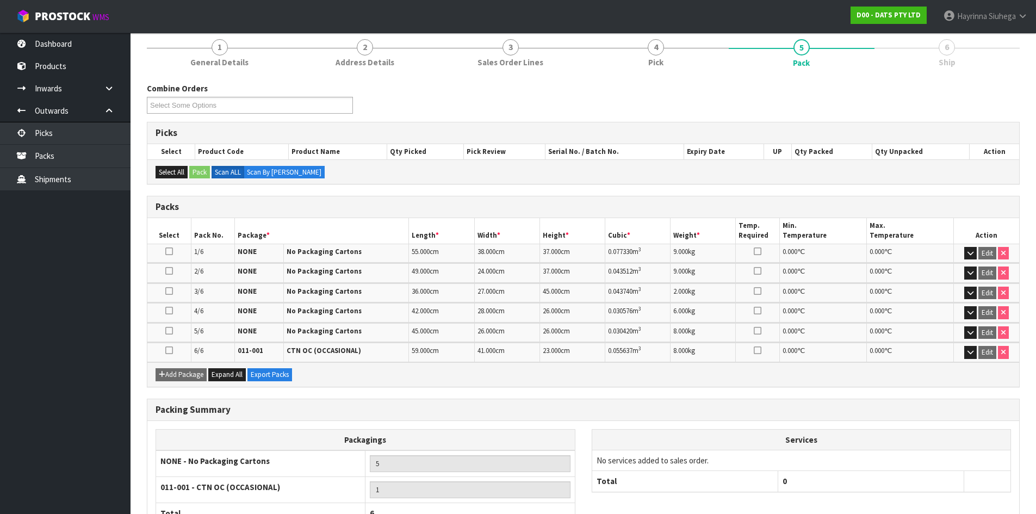
scroll to position [175, 0]
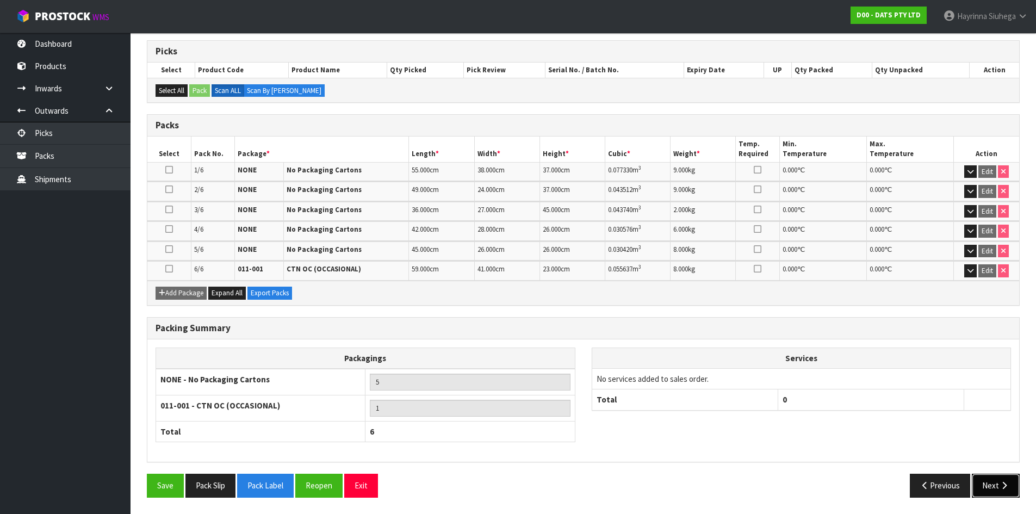
click at [1005, 484] on icon "button" at bounding box center [1004, 485] width 10 height 8
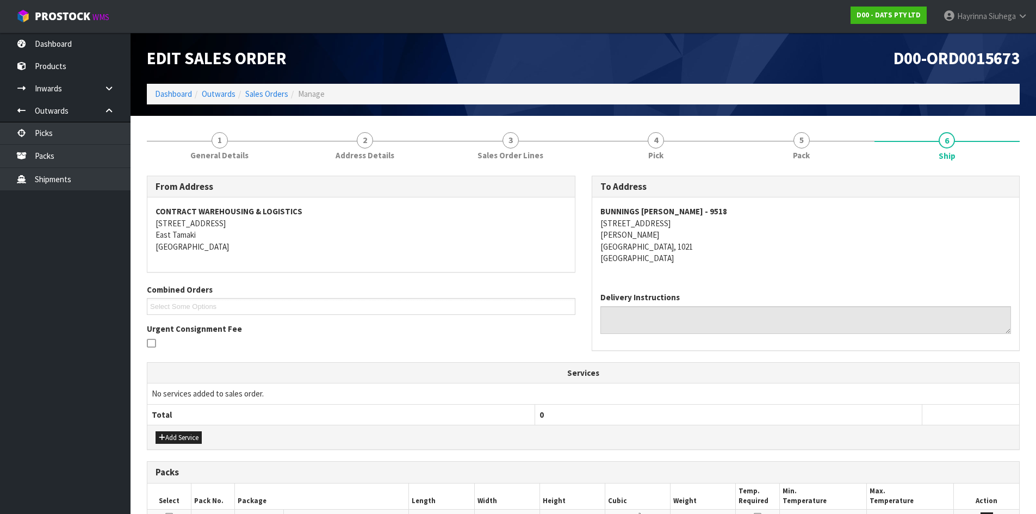
scroll to position [256, 0]
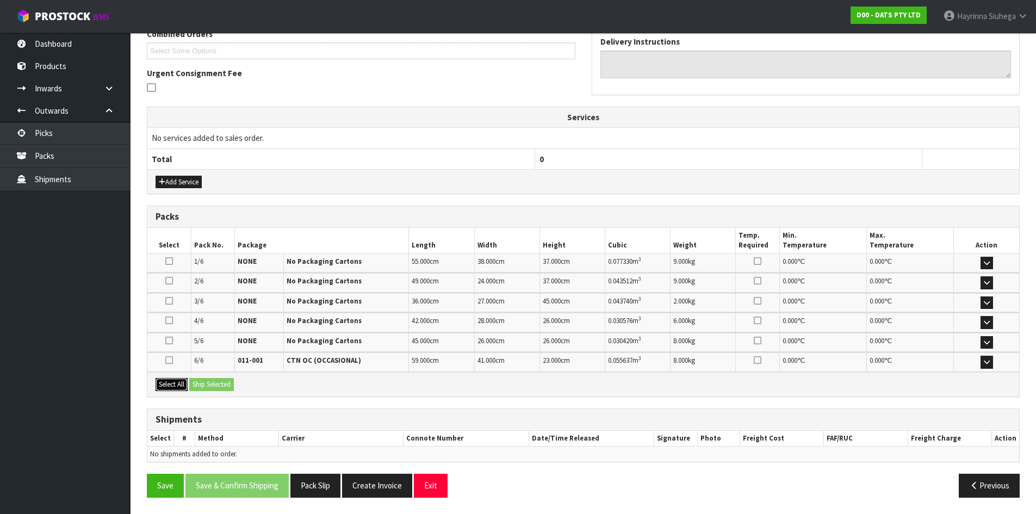
click at [178, 386] on button "Select All" at bounding box center [172, 384] width 32 height 13
click at [212, 382] on button "Ship Selected" at bounding box center [211, 384] width 45 height 13
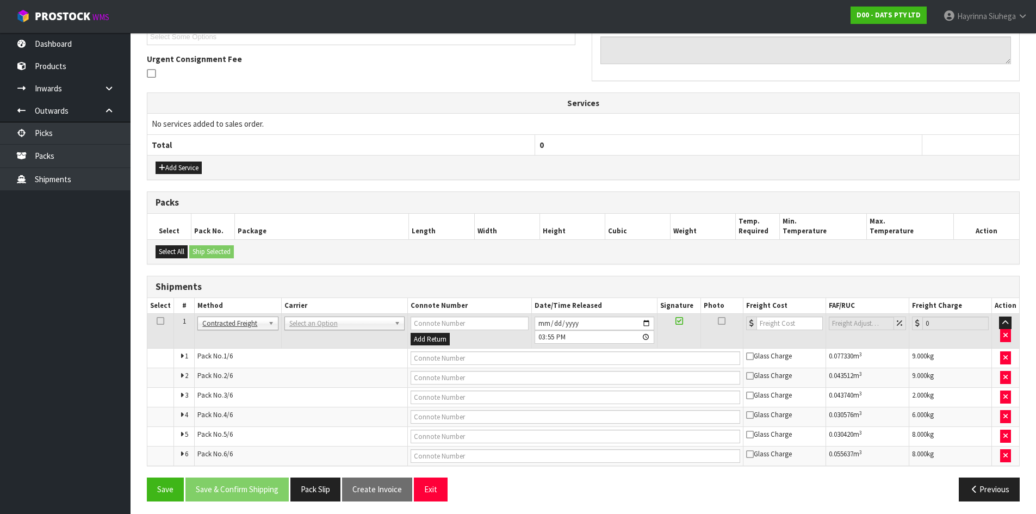
scroll to position [274, 0]
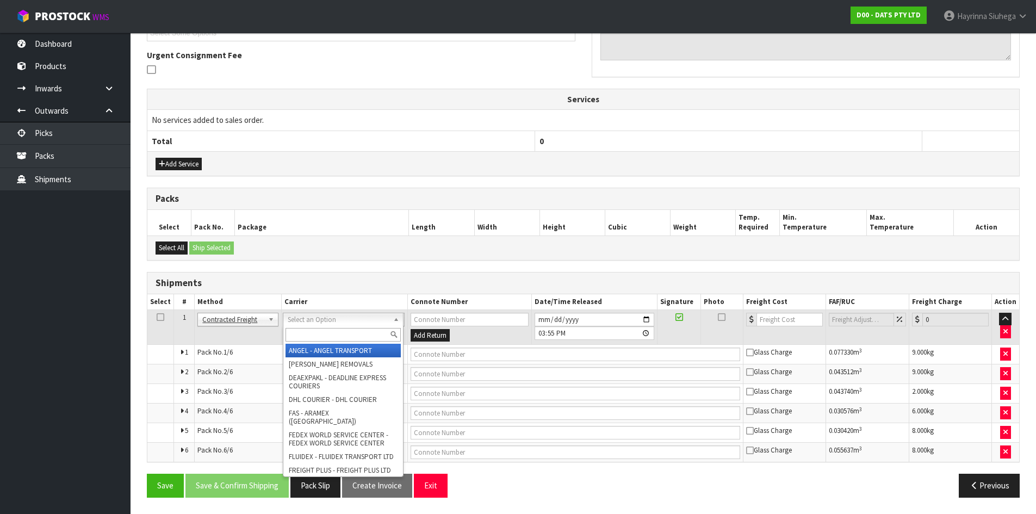
click at [321, 331] on input "text" at bounding box center [343, 335] width 115 height 14
type input "NZP"
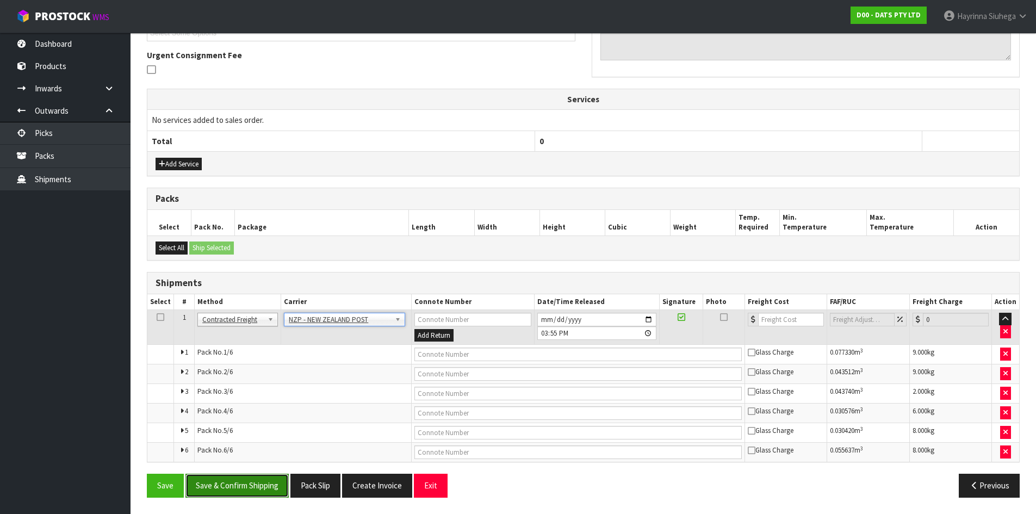
click at [229, 487] on button "Save & Confirm Shipping" at bounding box center [236, 485] width 103 height 23
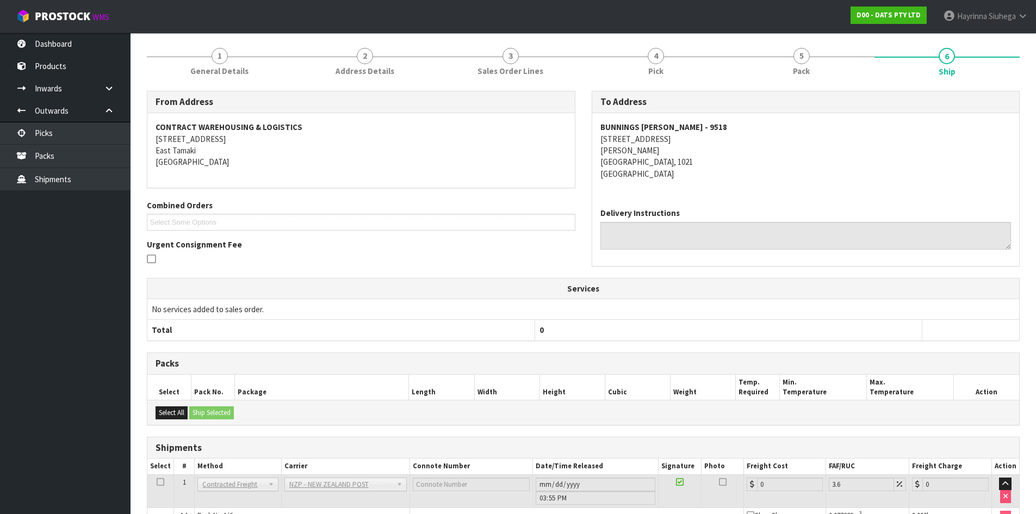
scroll to position [293, 0]
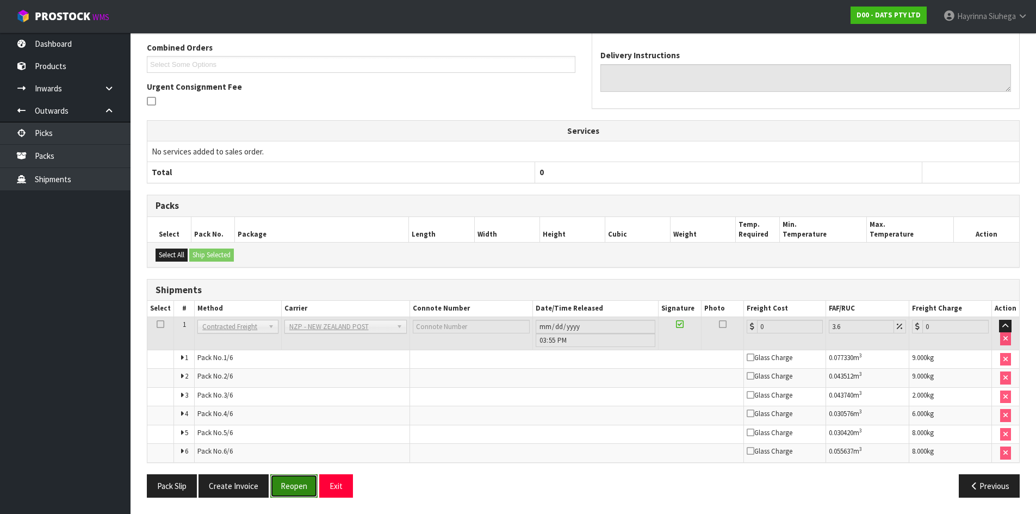
click at [295, 492] on button "Reopen" at bounding box center [293, 485] width 47 height 23
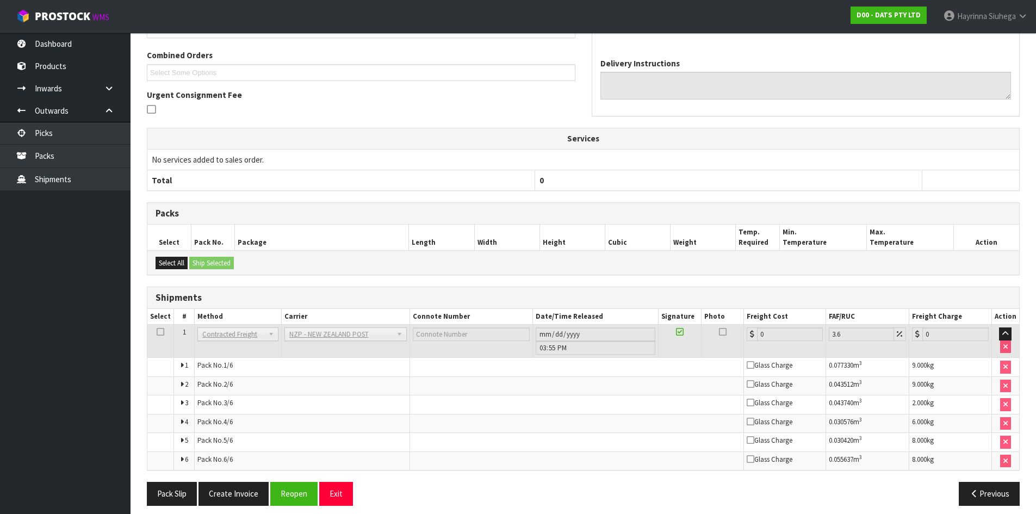
scroll to position [282, 0]
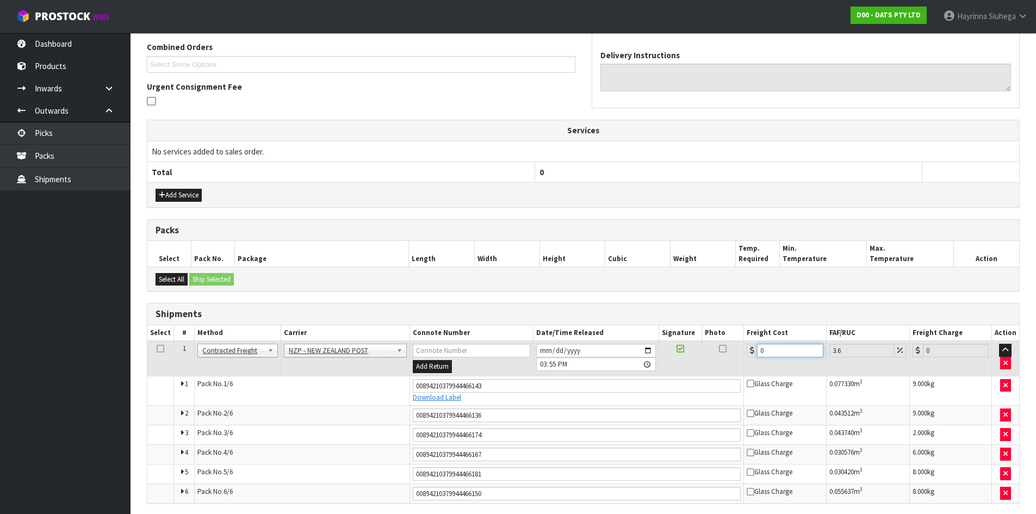
drag, startPoint x: 800, startPoint y: 346, endPoint x: 413, endPoint y: 349, distance: 386.2
click at [413, 349] on tr "1 Client Local Pickup Customer Local Pickup Company Freight Contracted Freight …" at bounding box center [583, 358] width 872 height 35
type input "2"
type input "2.07"
type input "25"
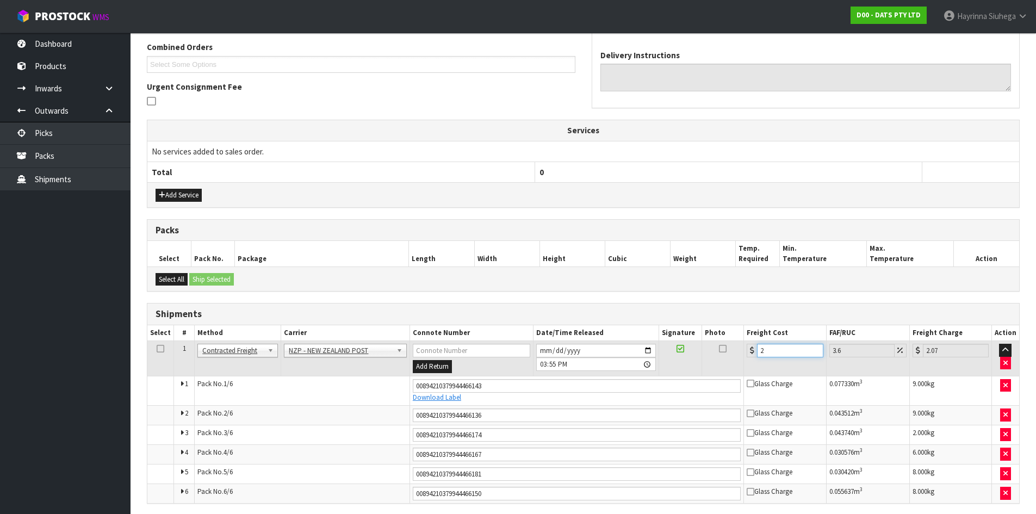
type input "25.9"
type input "26.83"
type input "25.98"
type input "26.92"
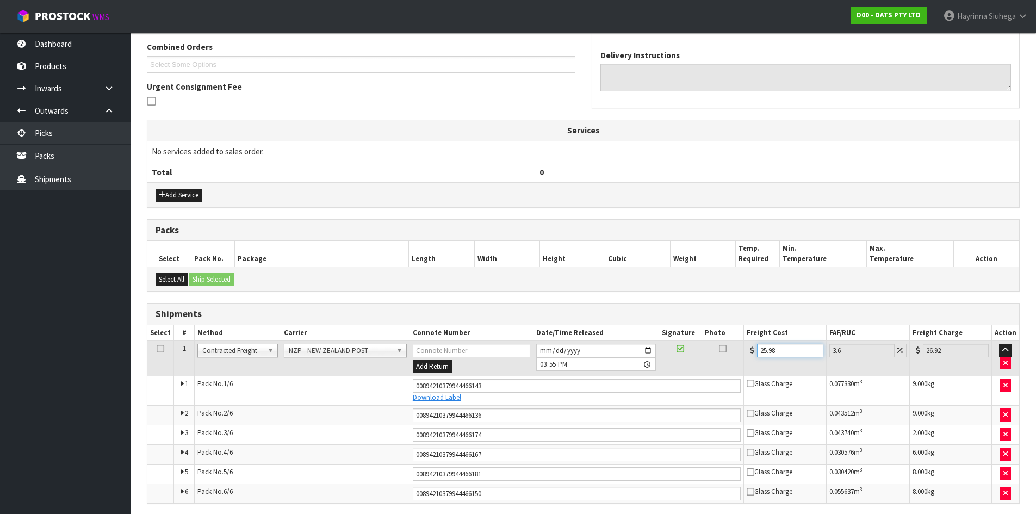
type input "25.98"
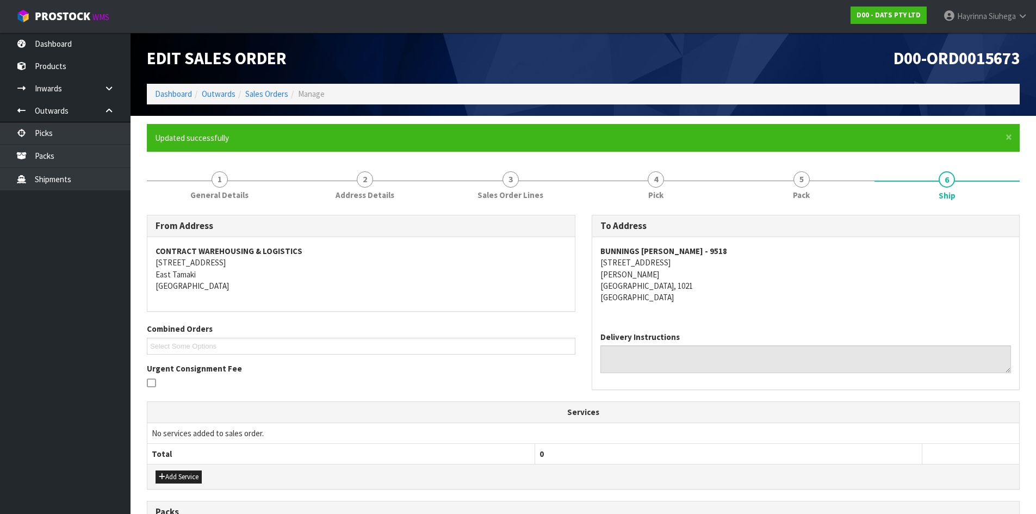
scroll to position [323, 0]
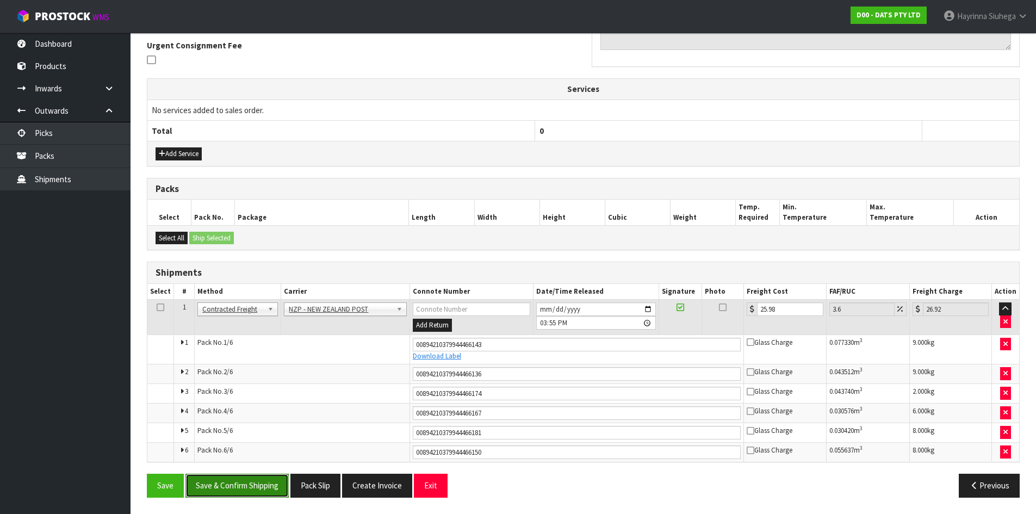
click at [240, 487] on button "Save & Confirm Shipping" at bounding box center [236, 485] width 103 height 23
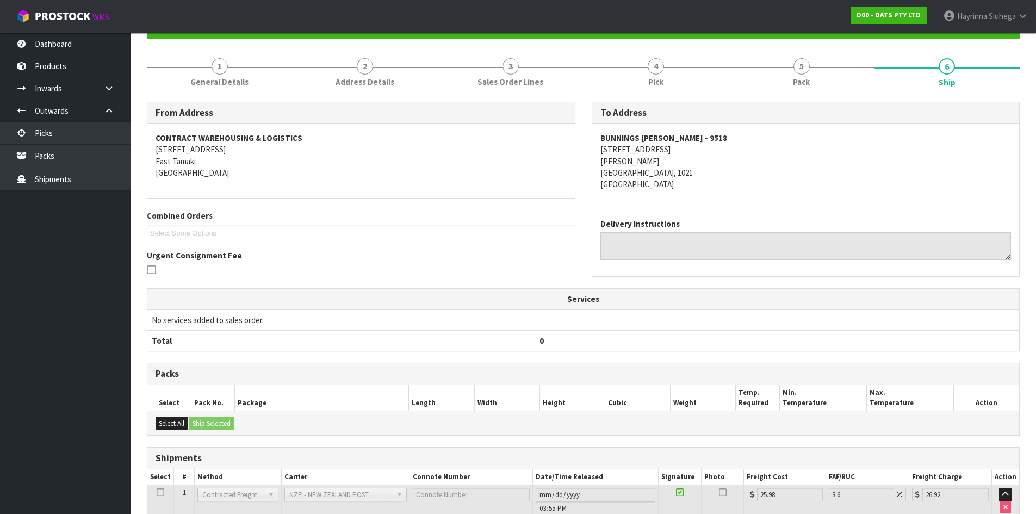
scroll to position [0, 0]
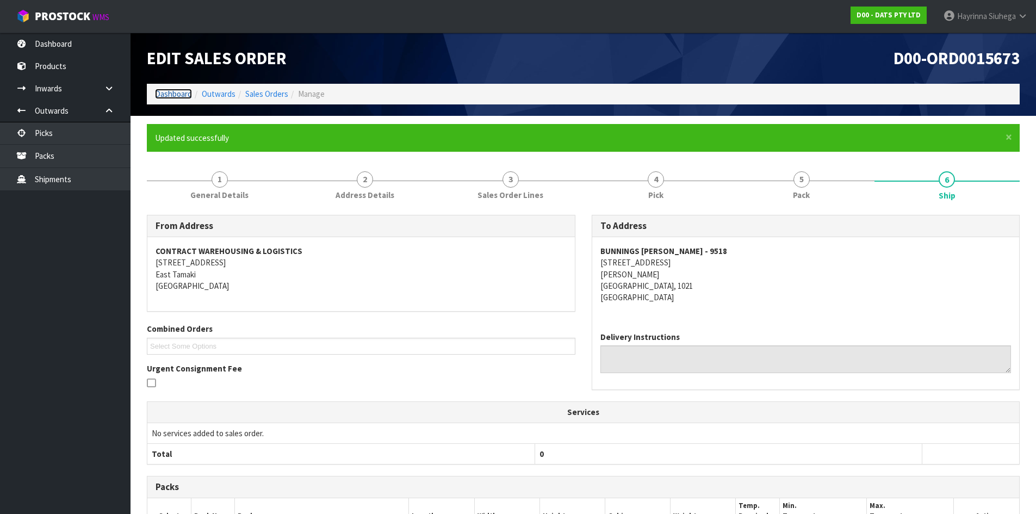
click at [187, 94] on link "Dashboard" at bounding box center [173, 94] width 37 height 10
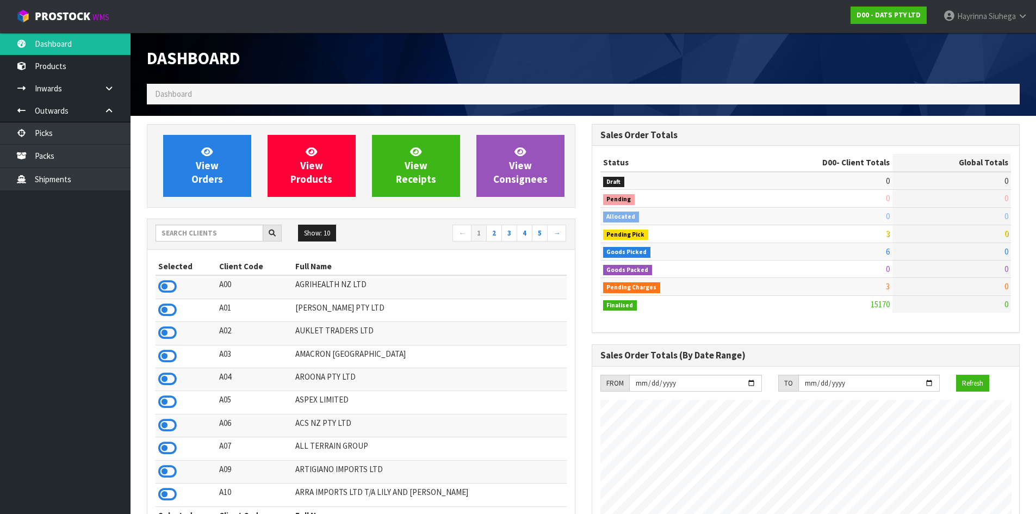
scroll to position [824, 444]
click at [190, 168] on link "View Orders" at bounding box center [207, 166] width 88 height 62
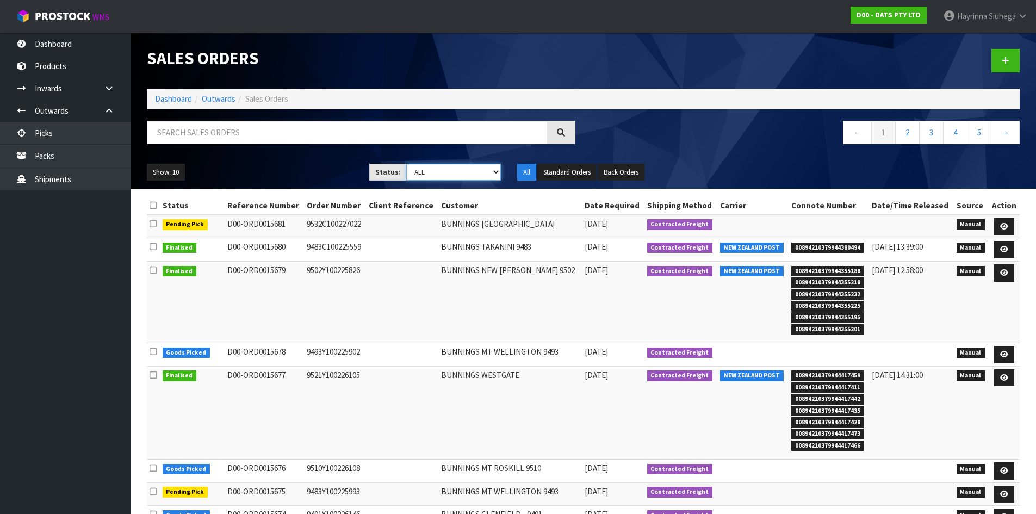
click at [476, 168] on select "Draft Pending Allocated Pending Pick Goods Picked Goods Packed Pending Charges …" at bounding box center [453, 172] width 95 height 17
click at [406, 164] on select "Draft Pending Allocated Pending Pick Goods Picked Goods Packed Pending Charges …" at bounding box center [453, 172] width 95 height 17
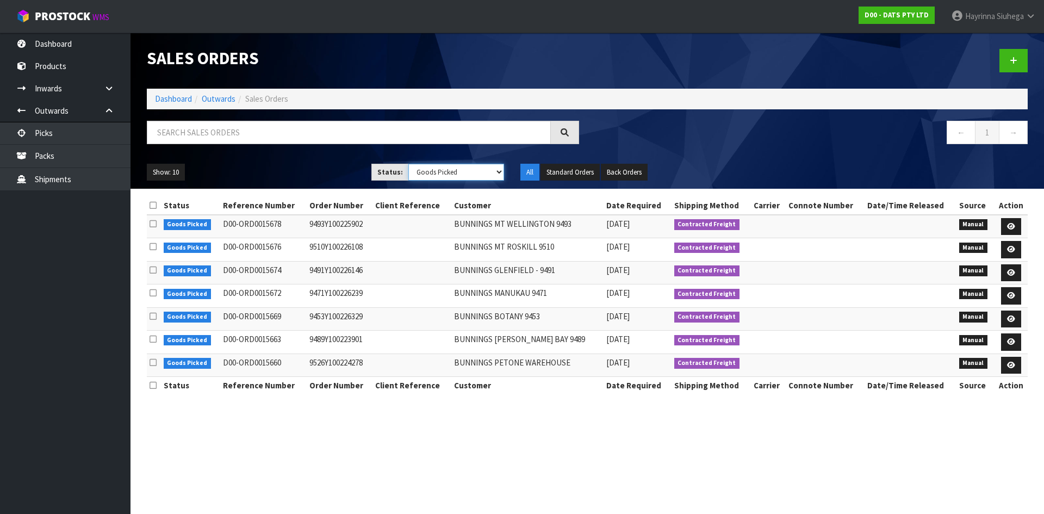
click at [451, 164] on select "Draft Pending Allocated Pending Pick Goods Picked Goods Packed Pending Charges …" at bounding box center [456, 172] width 96 height 17
select select "string:3"
click at [408, 164] on select "Draft Pending Allocated Pending Pick Goods Picked Goods Packed Pending Charges …" at bounding box center [456, 172] width 96 height 17
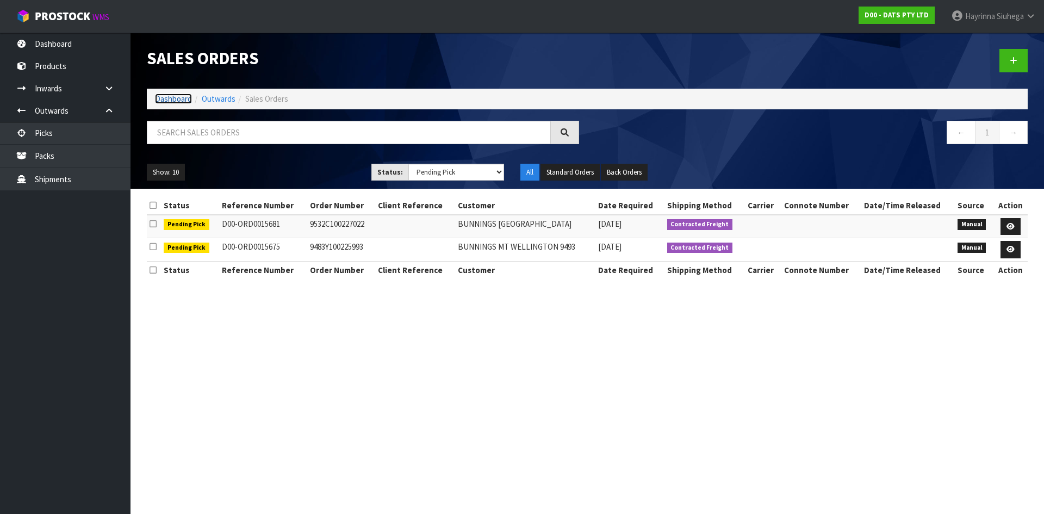
click at [170, 100] on link "Dashboard" at bounding box center [173, 99] width 37 height 10
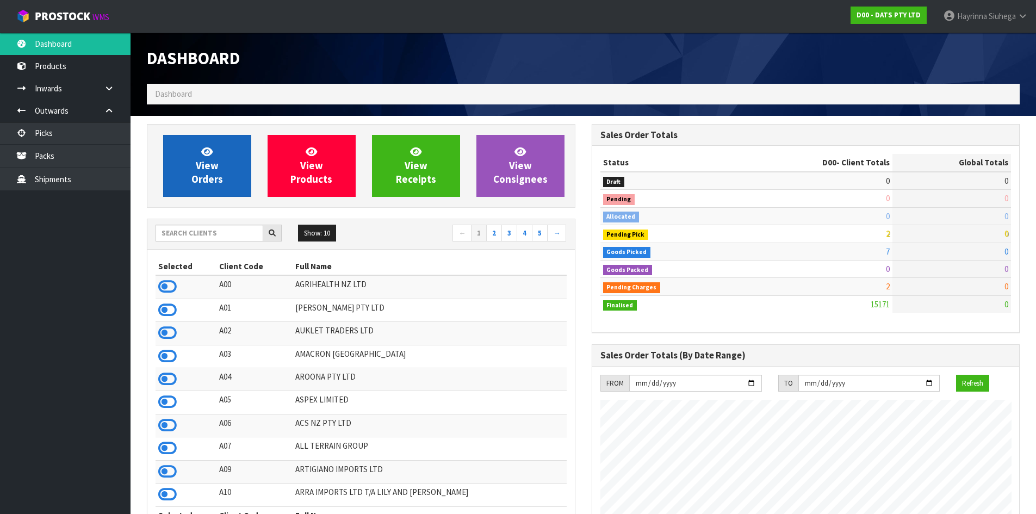
scroll to position [824, 444]
click at [203, 174] on span "View Orders" at bounding box center [207, 165] width 32 height 41
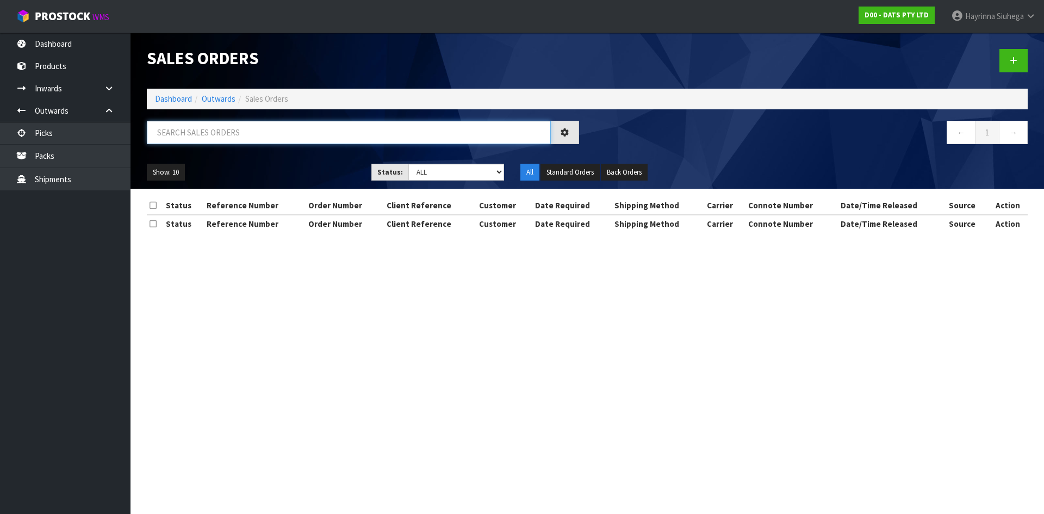
click at [233, 139] on input "text" at bounding box center [349, 132] width 404 height 23
type input "JOB-0409841"
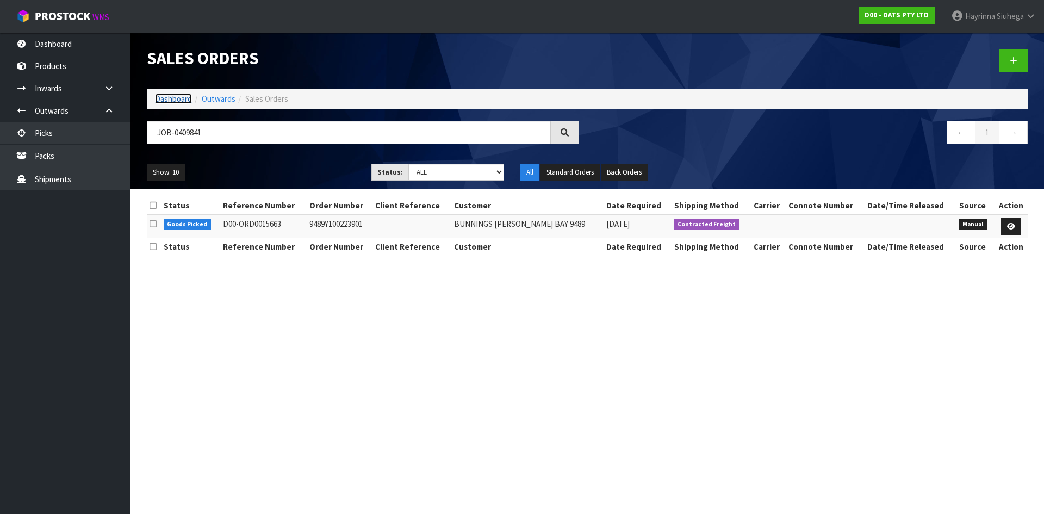
click at [179, 104] on link "Dashboard" at bounding box center [173, 99] width 37 height 10
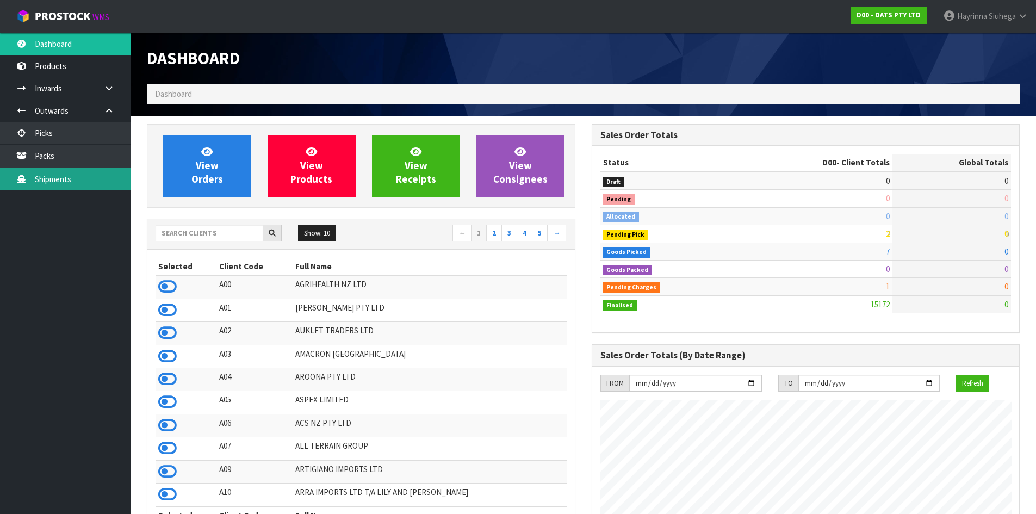
scroll to position [824, 444]
click at [185, 232] on input "text" at bounding box center [210, 233] width 108 height 17
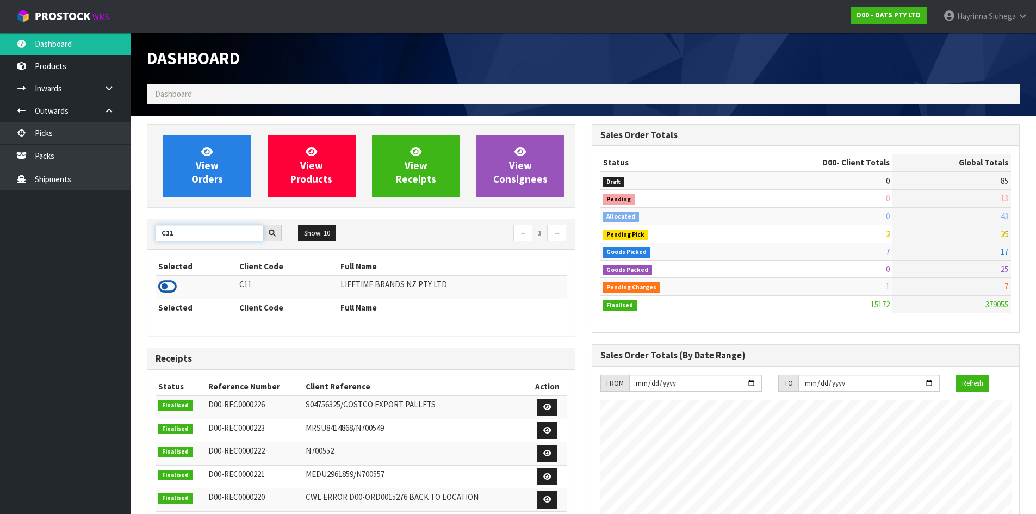
type input "C11"
click at [170, 288] on icon at bounding box center [167, 286] width 18 height 16
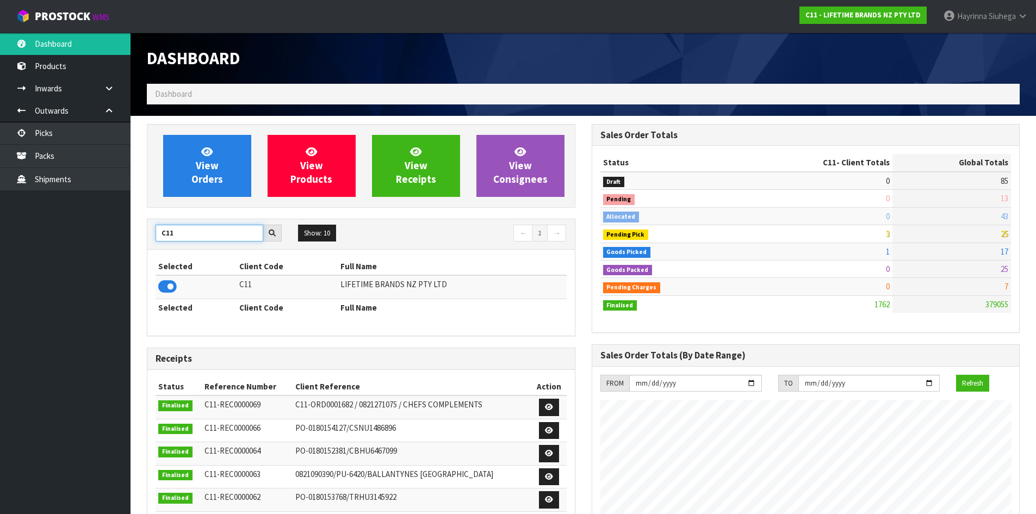
drag, startPoint x: 130, startPoint y: 239, endPoint x: 0, endPoint y: 224, distance: 130.8
click at [16, 238] on body "Toggle navigation ProStock WMS C11 - LIFETIME BRANDS NZ PTY LTD [PERSON_NAME] L…" at bounding box center [518, 257] width 1036 height 514
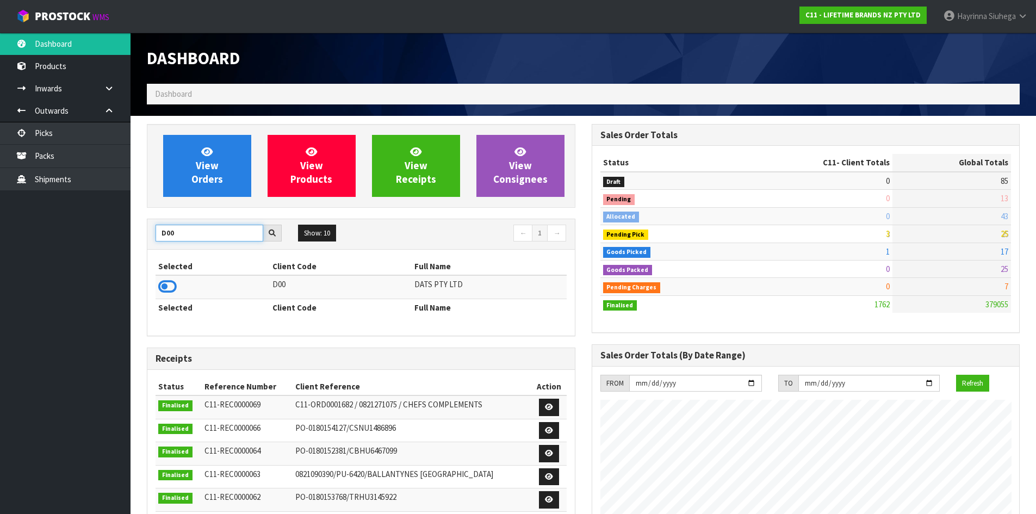
type input "D00"
drag, startPoint x: 177, startPoint y: 286, endPoint x: 168, endPoint y: 286, distance: 9.3
click at [176, 286] on td at bounding box center [213, 286] width 114 height 23
drag, startPoint x: 190, startPoint y: 233, endPoint x: 39, endPoint y: 238, distance: 151.3
click at [69, 233] on body "Toggle navigation ProStock WMS C11 - LIFETIME BRANDS NZ PTY LTD [PERSON_NAME] L…" at bounding box center [518, 257] width 1036 height 514
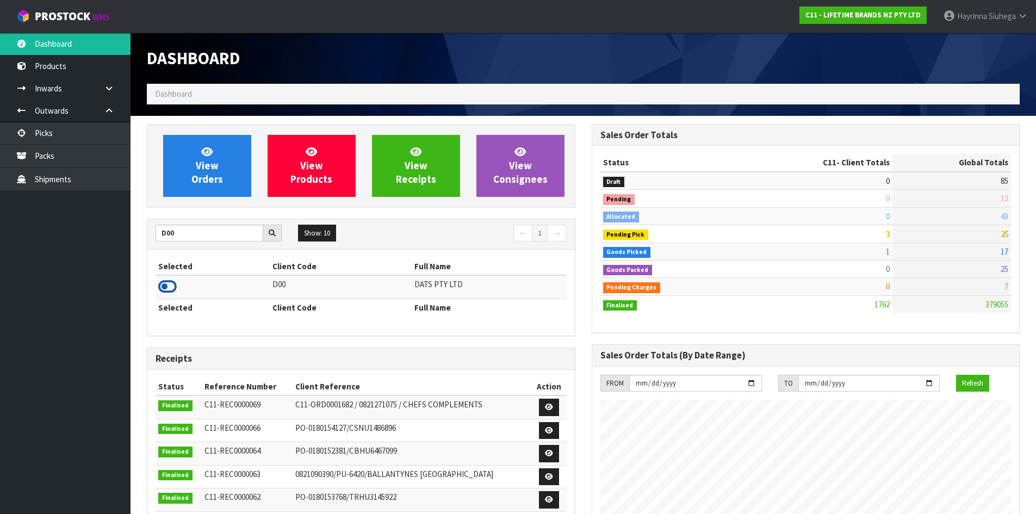
click at [172, 287] on icon at bounding box center [167, 286] width 18 height 16
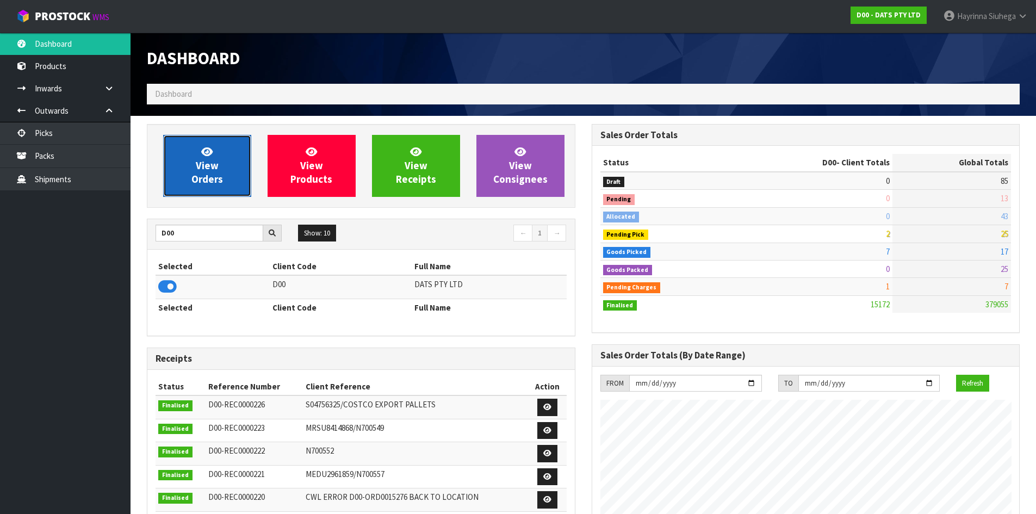
click at [193, 144] on link "View Orders" at bounding box center [207, 166] width 88 height 62
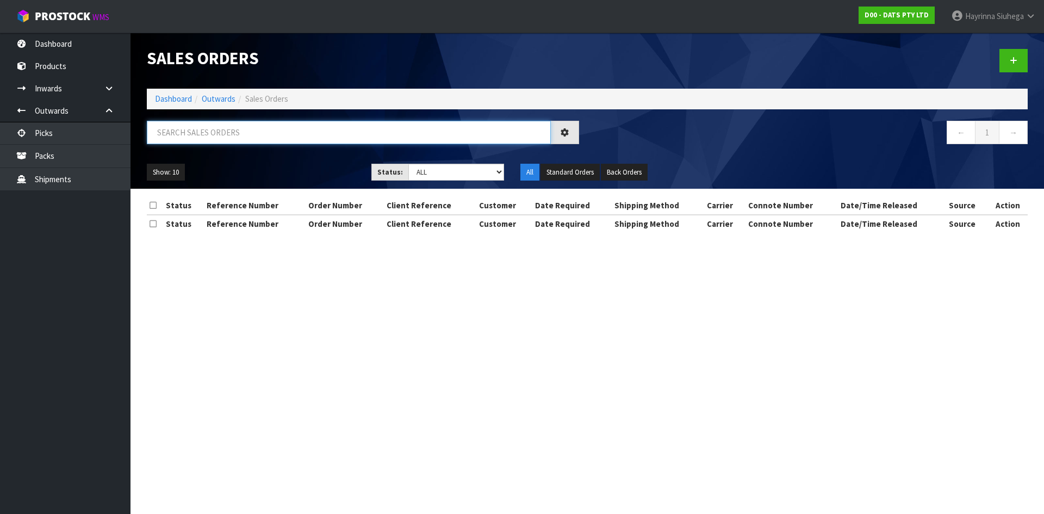
click at [227, 134] on input "text" at bounding box center [349, 132] width 404 height 23
type input "JOB-0409841"
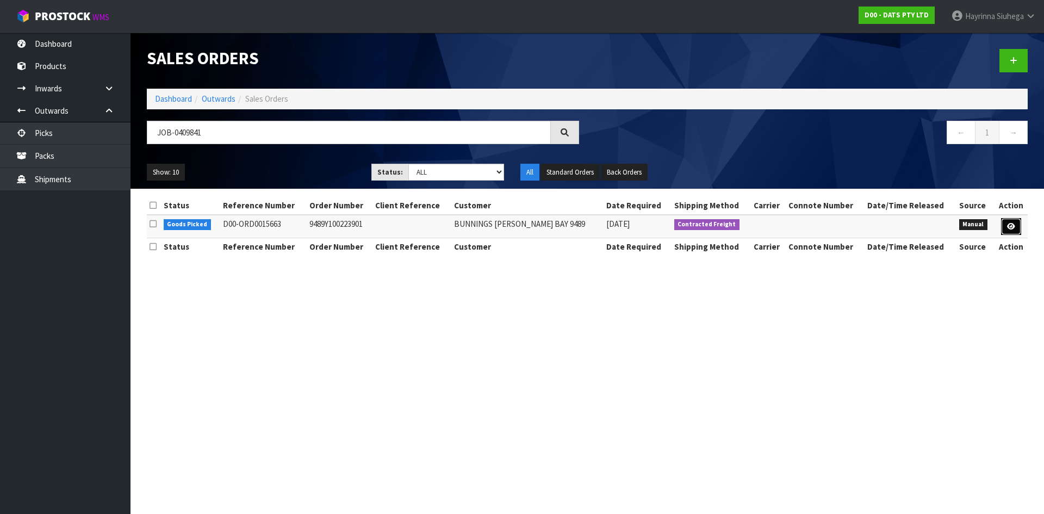
click at [1008, 224] on icon at bounding box center [1011, 226] width 8 height 7
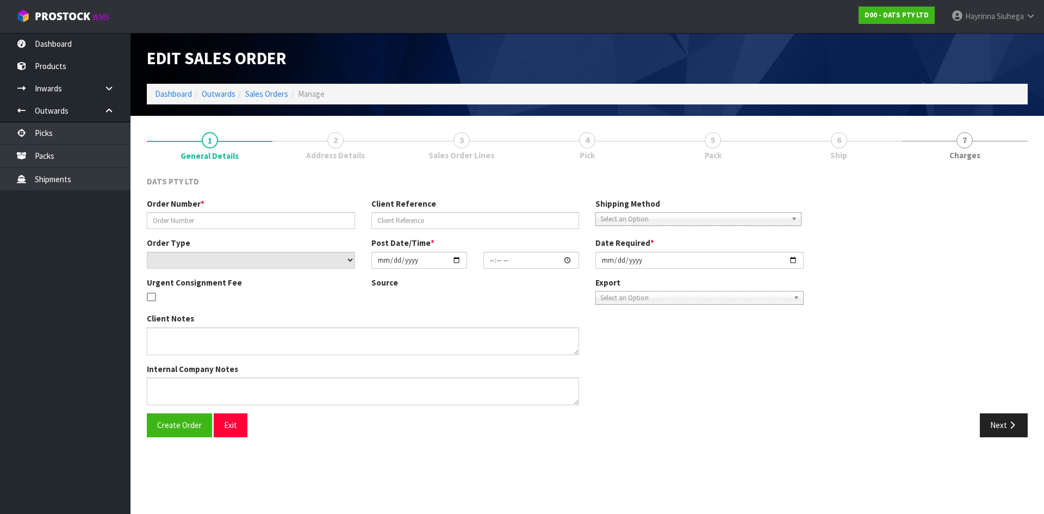
type input "9489Y100223901"
select select "number:0"
type input "[DATE]"
type input "09:04:00.000"
type input "[DATE]"
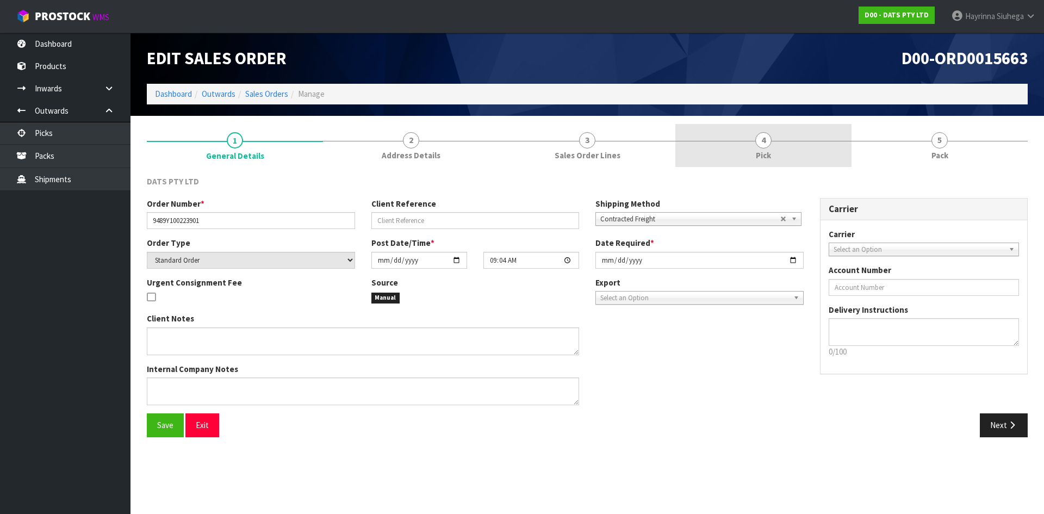
click at [774, 145] on link "4 Pick" at bounding box center [764, 145] width 176 height 43
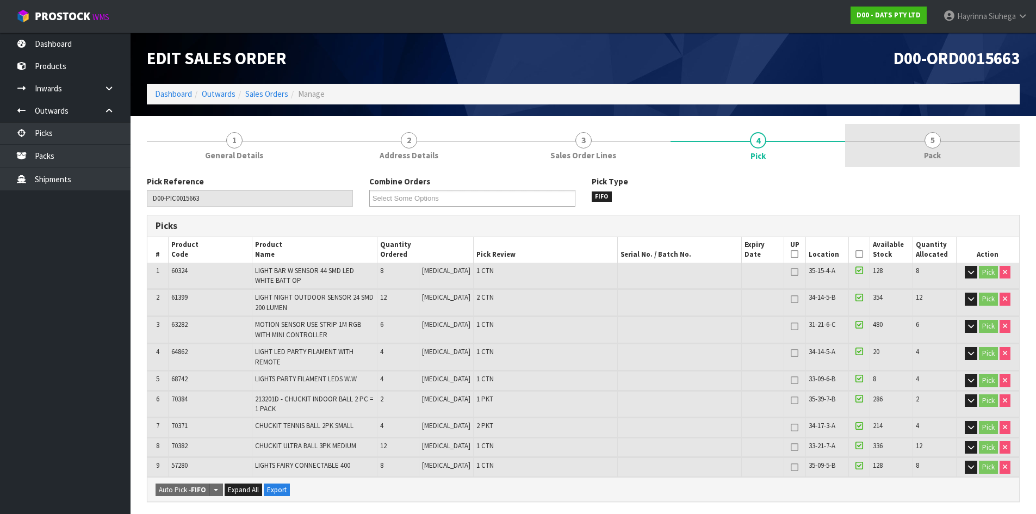
click at [906, 128] on link "5 Pack" at bounding box center [932, 145] width 175 height 43
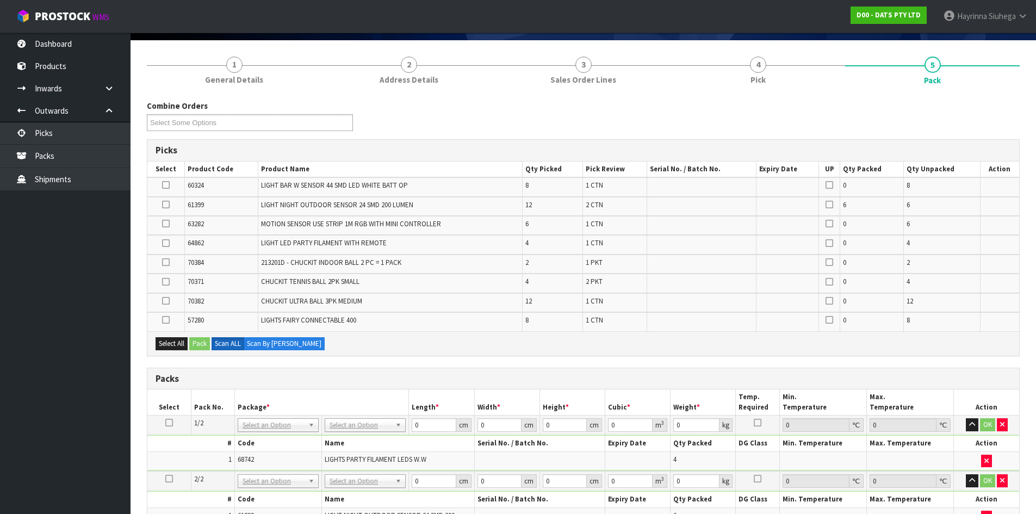
scroll to position [184, 0]
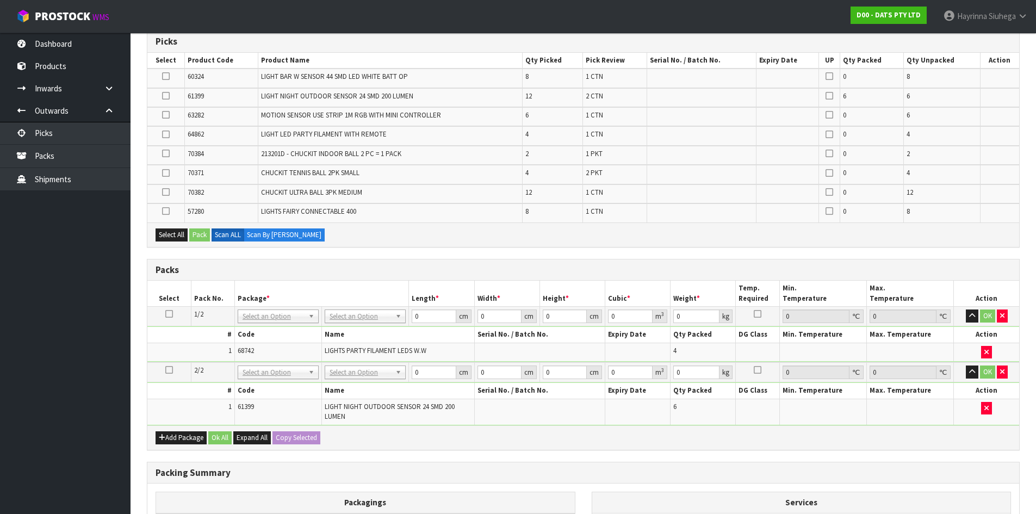
click at [166, 370] on icon at bounding box center [169, 370] width 8 height 1
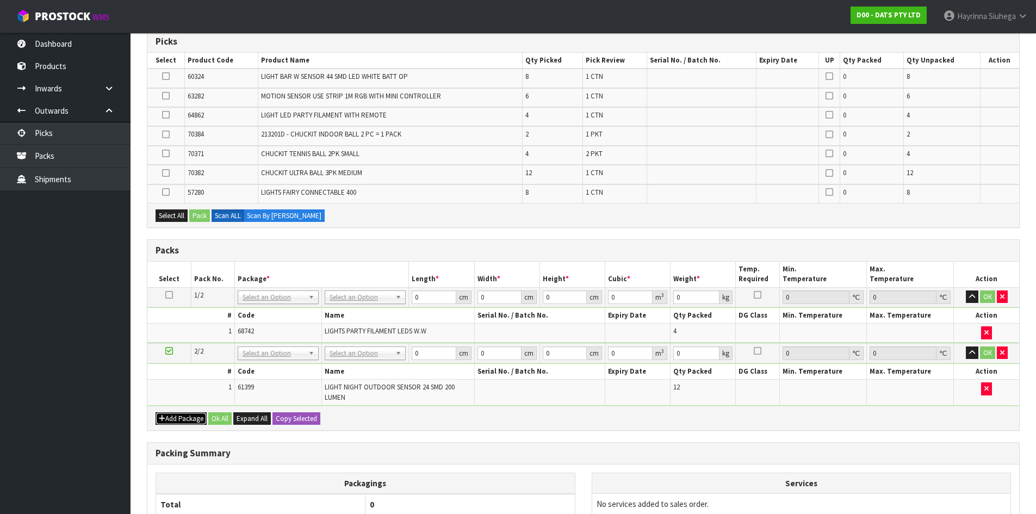
click at [166, 418] on button "Add Package" at bounding box center [181, 418] width 51 height 13
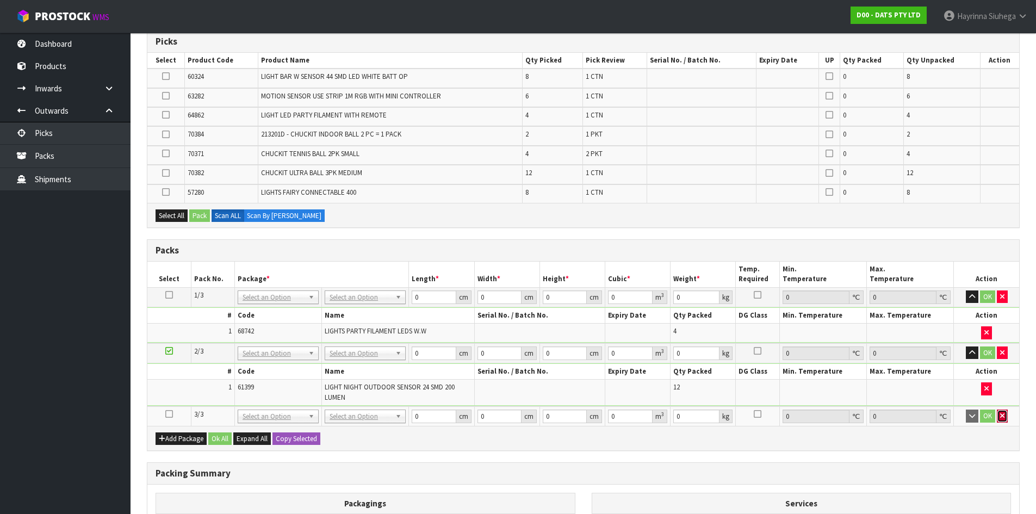
click at [1001, 419] on icon "button" at bounding box center [1002, 415] width 4 height 7
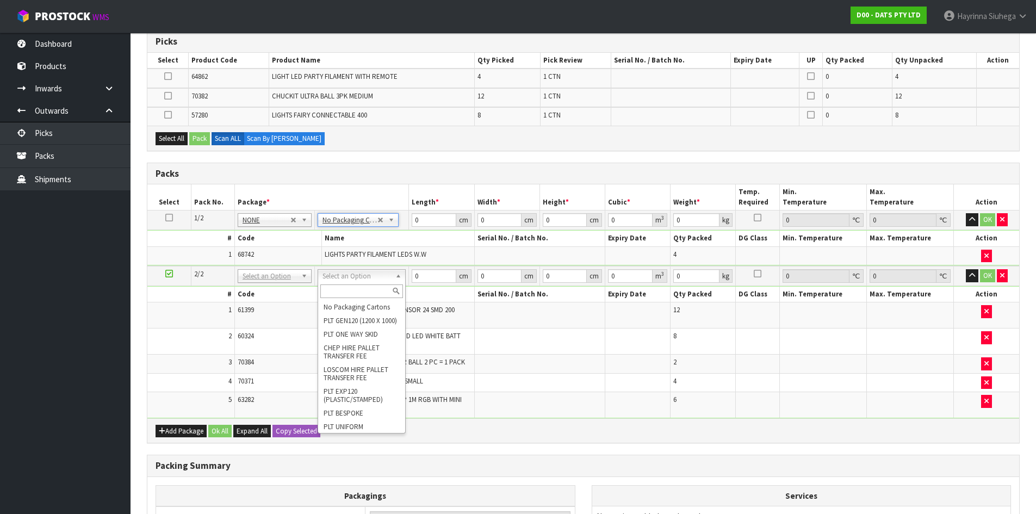
click at [364, 297] on input "text" at bounding box center [361, 291] width 83 height 14
click at [358, 244] on th "Name" at bounding box center [398, 239] width 153 height 16
click at [333, 290] on input "text" at bounding box center [358, 291] width 83 height 14
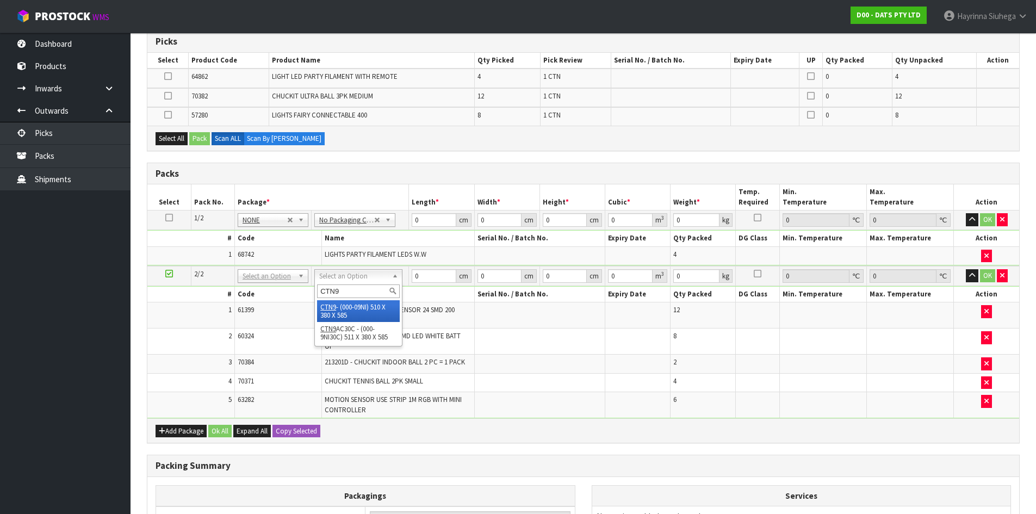
type input "CTN9"
type input "51"
type input "38"
type input "58.5"
type input "0.113373"
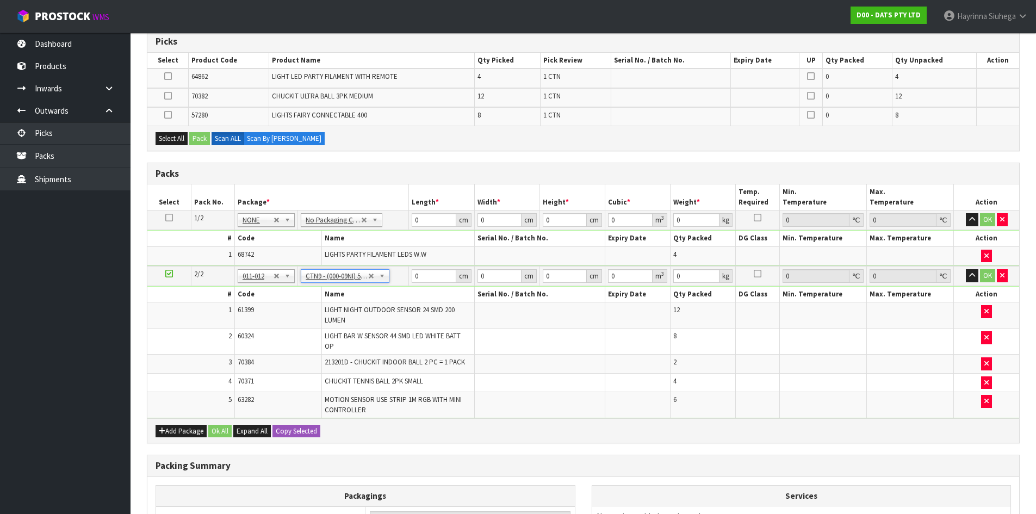
type input "7.88"
click at [405, 311] on span "LIGHT NIGHT OUTDOOR SENSOR 24 SMD 200 LUMEN" at bounding box center [390, 314] width 130 height 19
click at [443, 246] on td "LIGHTS PARTY FILAMENT LEDS W.W" at bounding box center [398, 255] width 153 height 18
click at [423, 325] on td "LIGHT NIGHT OUTDOOR SENSOR 24 SMD 200 LUMEN" at bounding box center [398, 315] width 153 height 26
click at [170, 274] on icon at bounding box center [169, 274] width 8 height 1
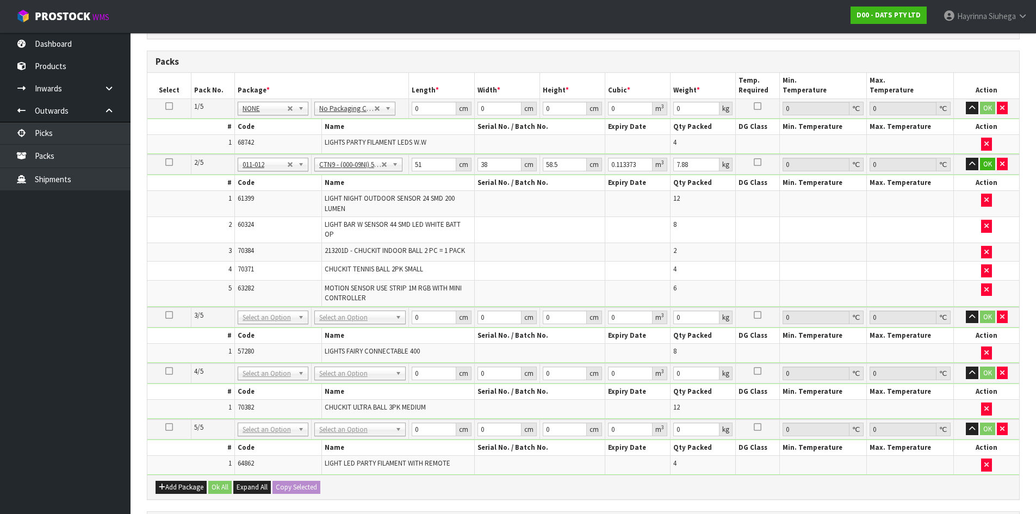
scroll to position [348, 0]
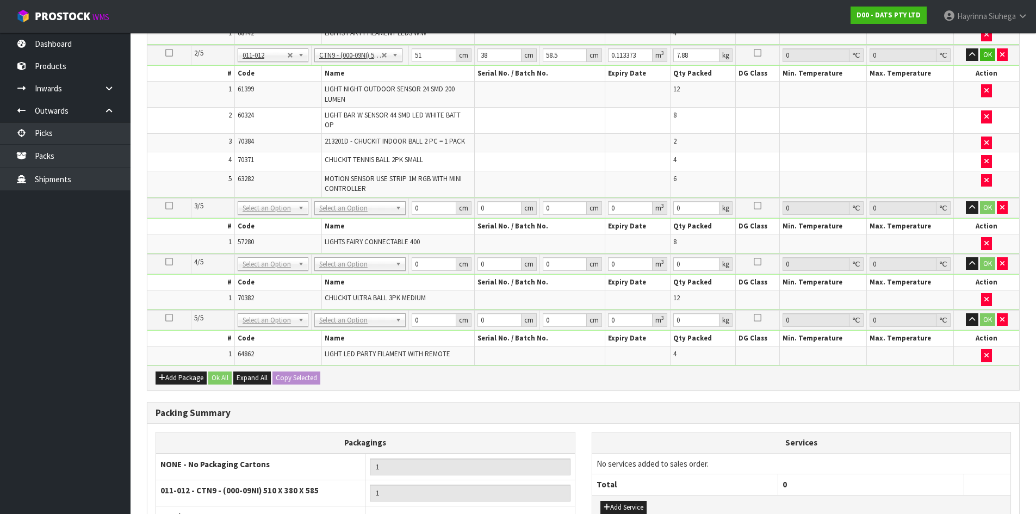
drag, startPoint x: 361, startPoint y: 200, endPoint x: 356, endPoint y: 207, distance: 8.9
click at [361, 200] on td "No Packaging Cartons PLT GEN120 (1200 X 1000) PLT ONE WAY SKID CHEP HIRE PALLET…" at bounding box center [360, 208] width 98 height 20
drag, startPoint x: 351, startPoint y: 242, endPoint x: 354, endPoint y: 272, distance: 30.6
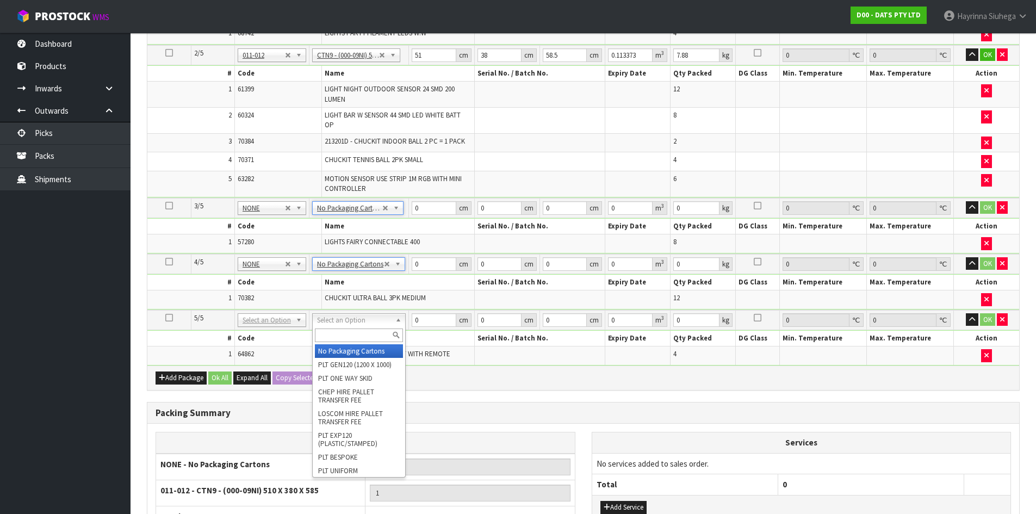
type input "4"
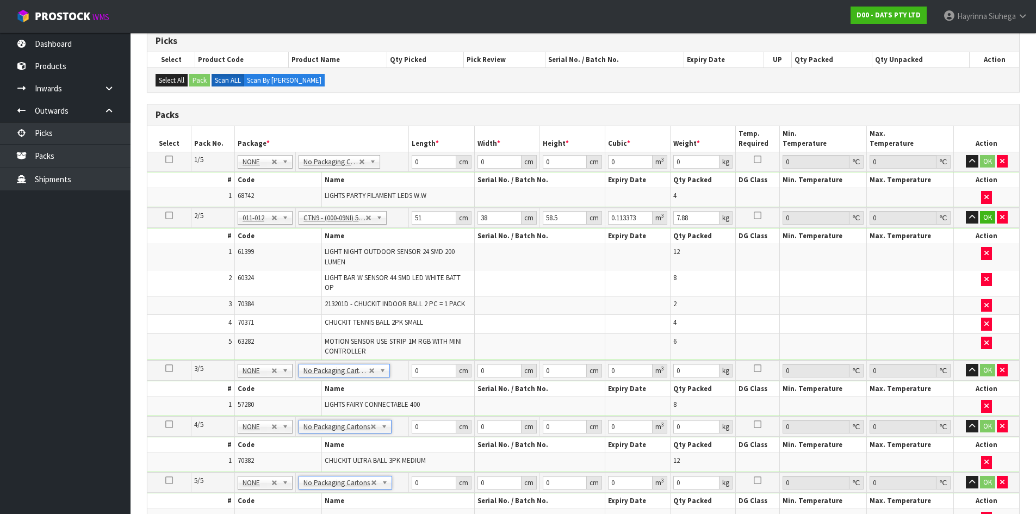
scroll to position [184, 0]
click at [414, 166] on input "0" at bounding box center [434, 163] width 44 height 14
click at [415, 166] on input "0" at bounding box center [434, 163] width 44 height 14
type input "43"
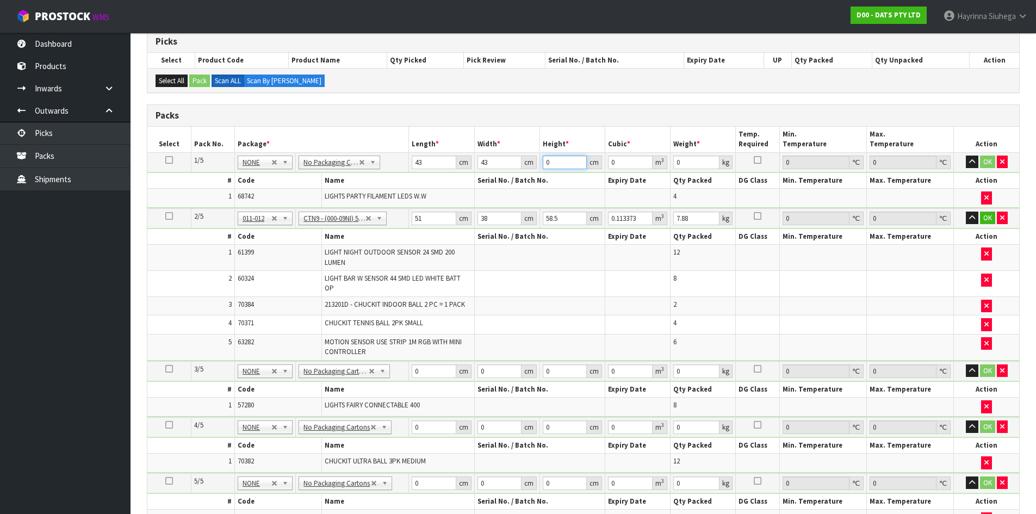
type input "3"
type input "0.005547"
type input "31"
type input "0.057319"
type input "31"
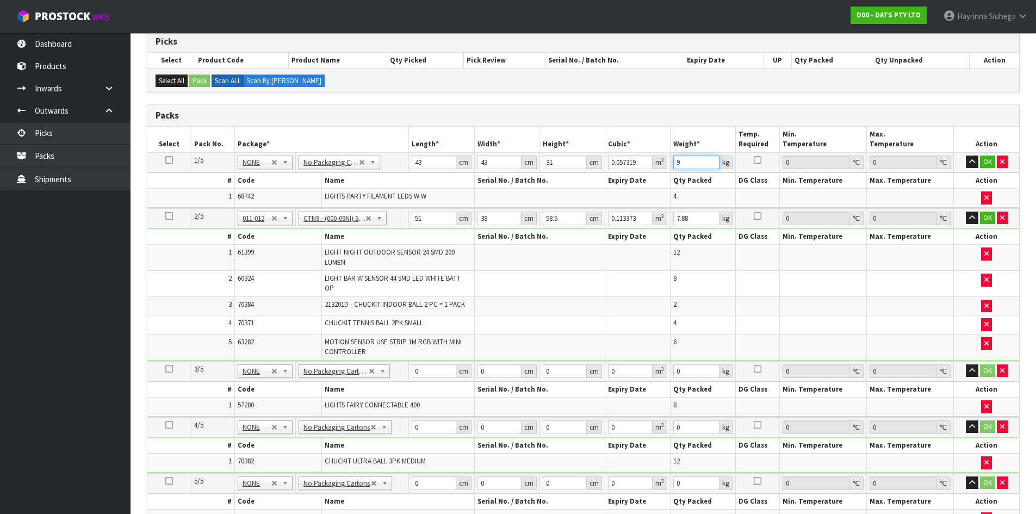
type input "9"
click button "OK" at bounding box center [987, 162] width 15 height 13
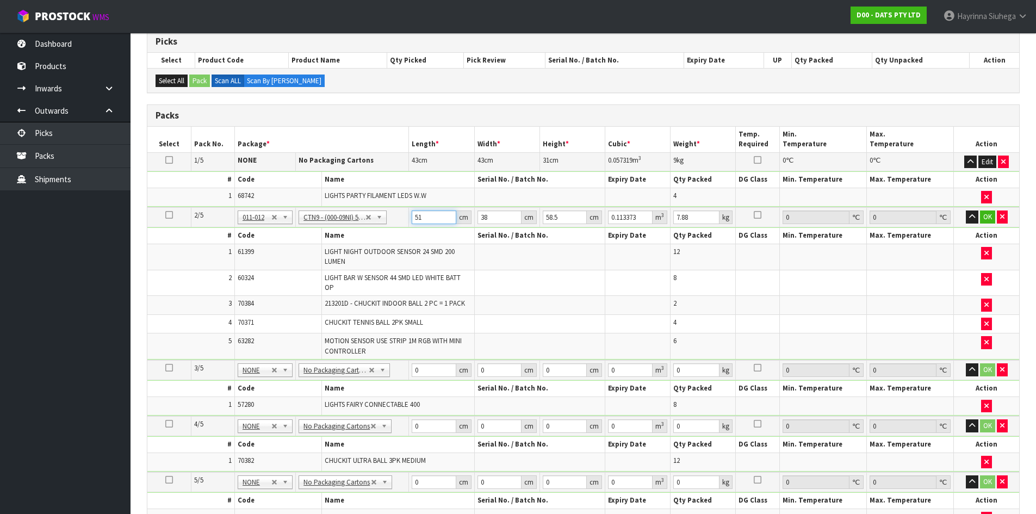
type input "5"
type input "0.011115"
type input "52"
type input "0.115596"
type input "52"
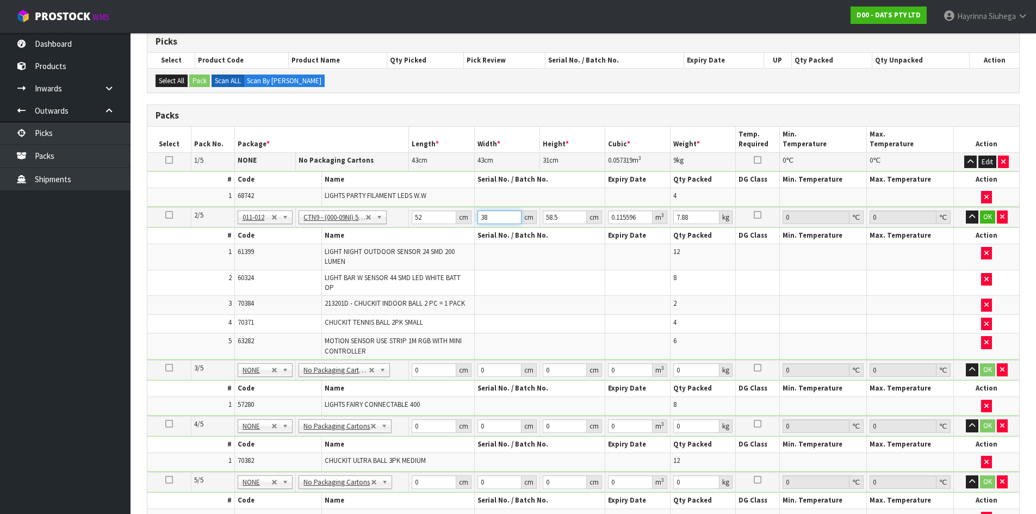
type input "4"
type input "0.012168"
click button "OK" at bounding box center [987, 216] width 15 height 13
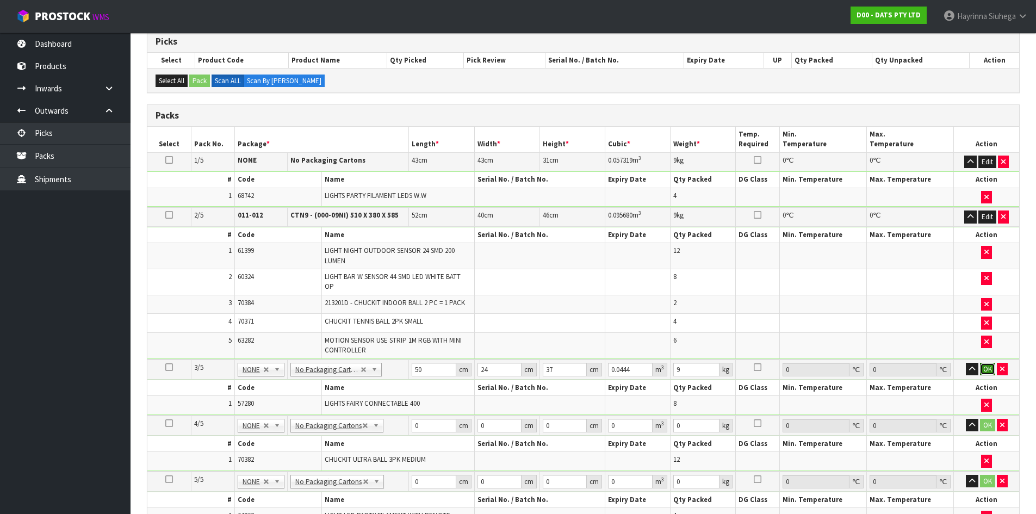
click button "OK" at bounding box center [987, 369] width 15 height 13
click button "OK" at bounding box center [987, 424] width 15 height 13
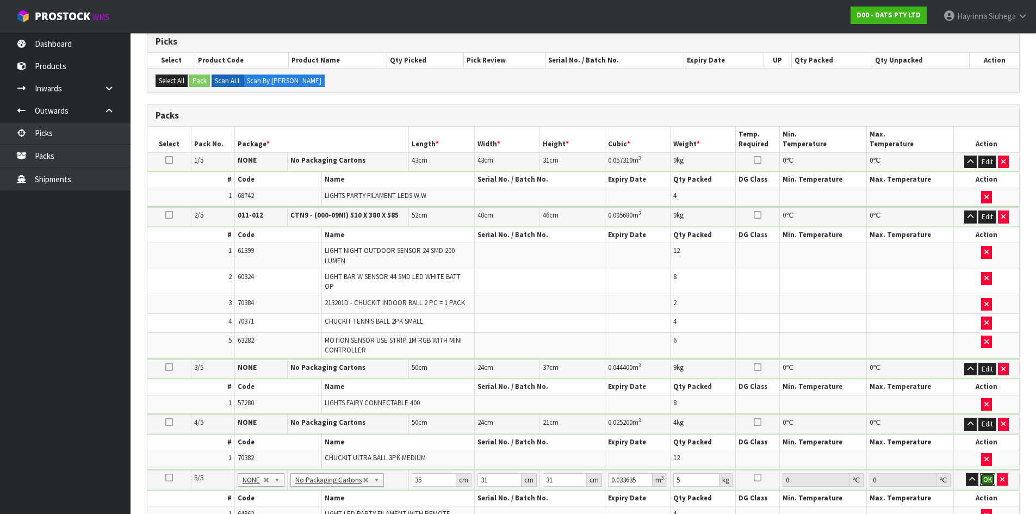
click button "OK" at bounding box center [987, 479] width 15 height 13
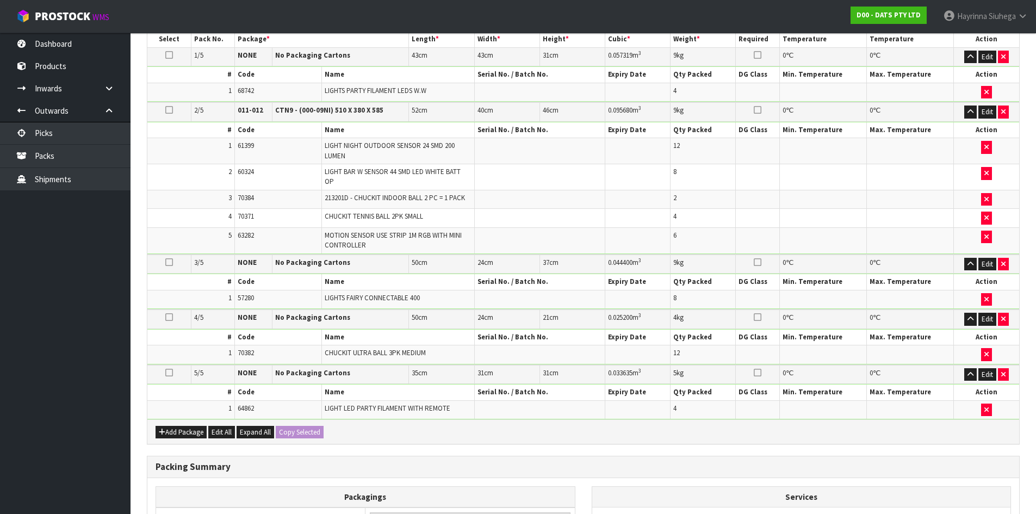
scroll to position [453, 0]
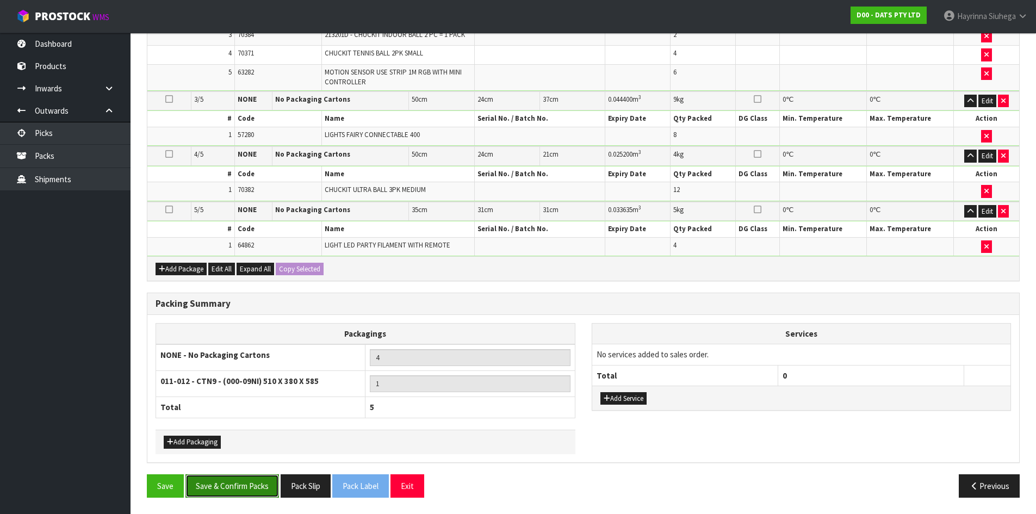
click at [247, 482] on button "Save & Confirm Packs" at bounding box center [232, 485] width 94 height 23
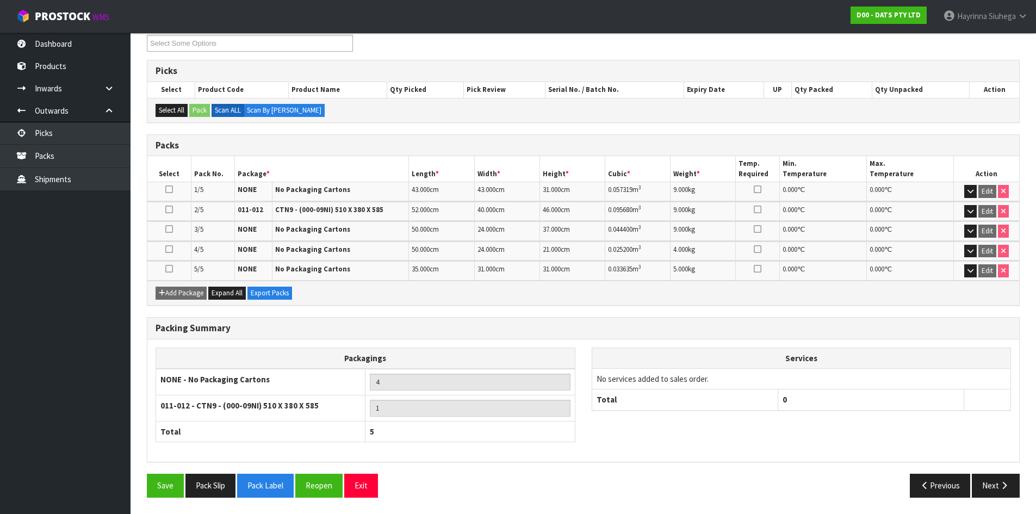
scroll to position [194, 0]
click at [1016, 485] on button "Next" at bounding box center [996, 485] width 48 height 23
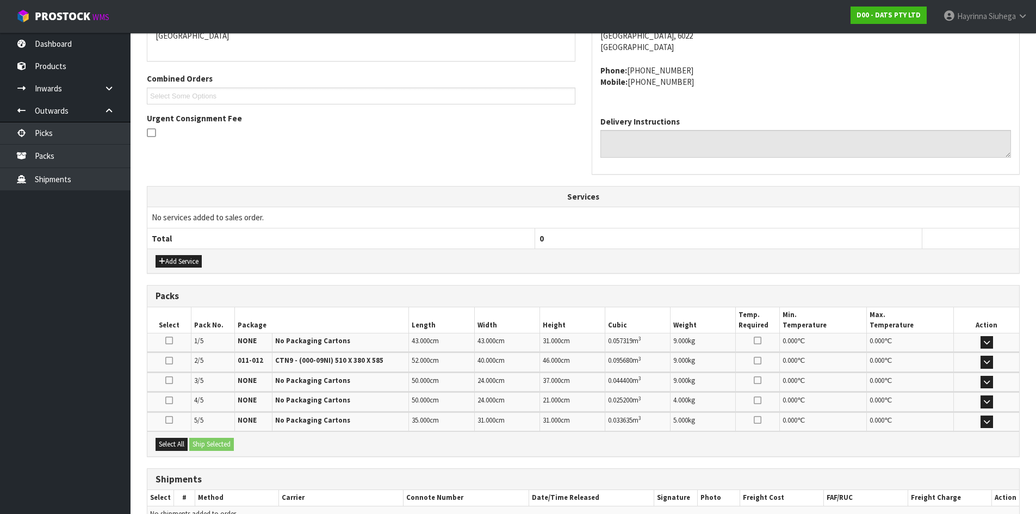
scroll to position [310, 0]
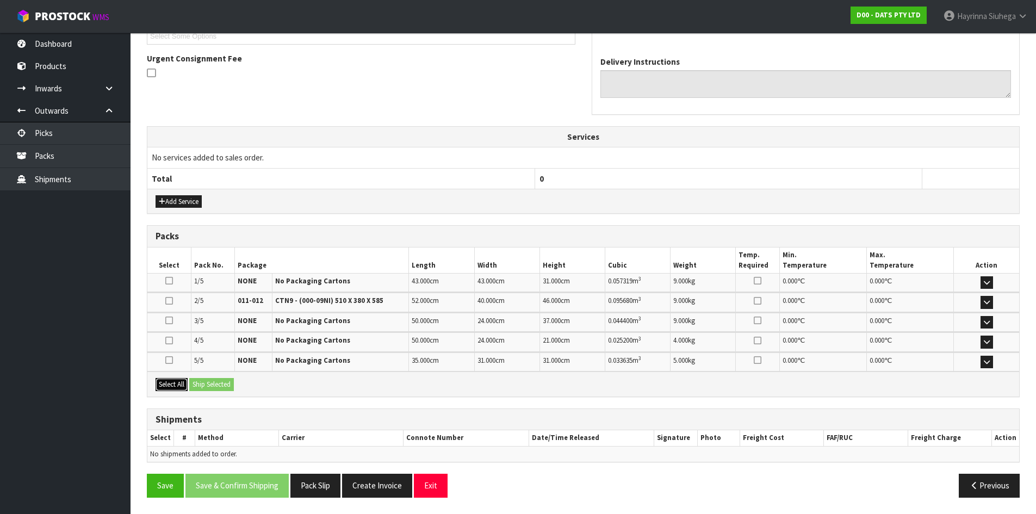
click at [175, 385] on button "Select All" at bounding box center [172, 384] width 32 height 13
click at [209, 383] on button "Ship Selected" at bounding box center [211, 384] width 45 height 13
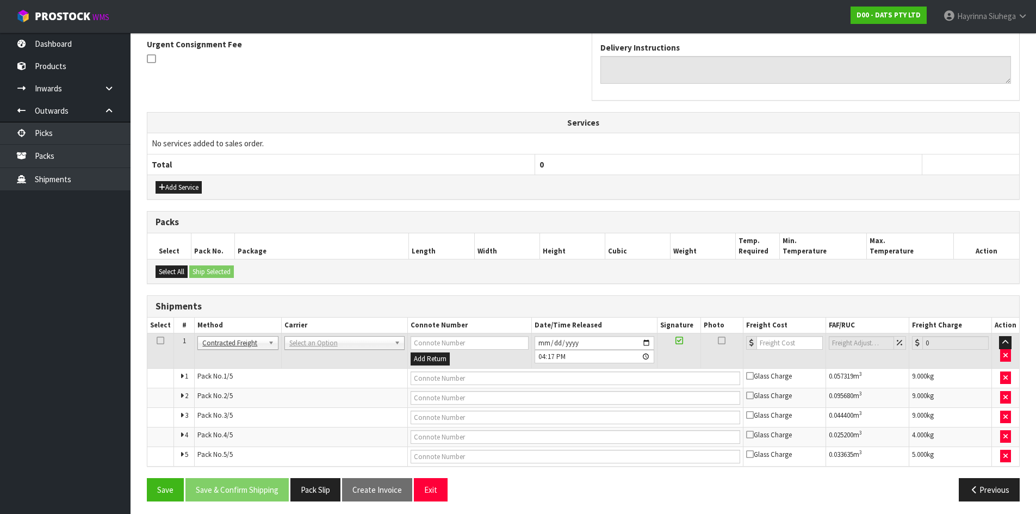
scroll to position [328, 0]
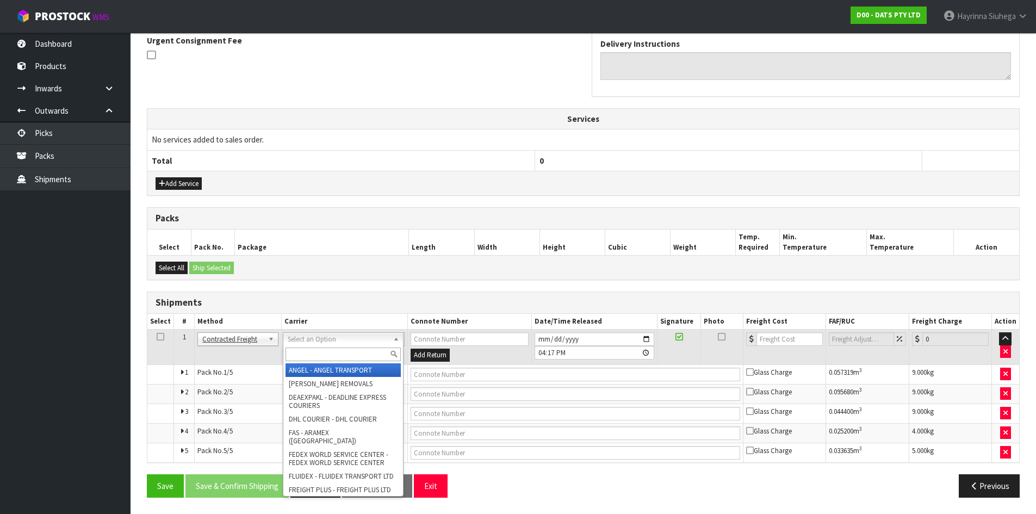
click at [311, 352] on input "text" at bounding box center [343, 355] width 115 height 14
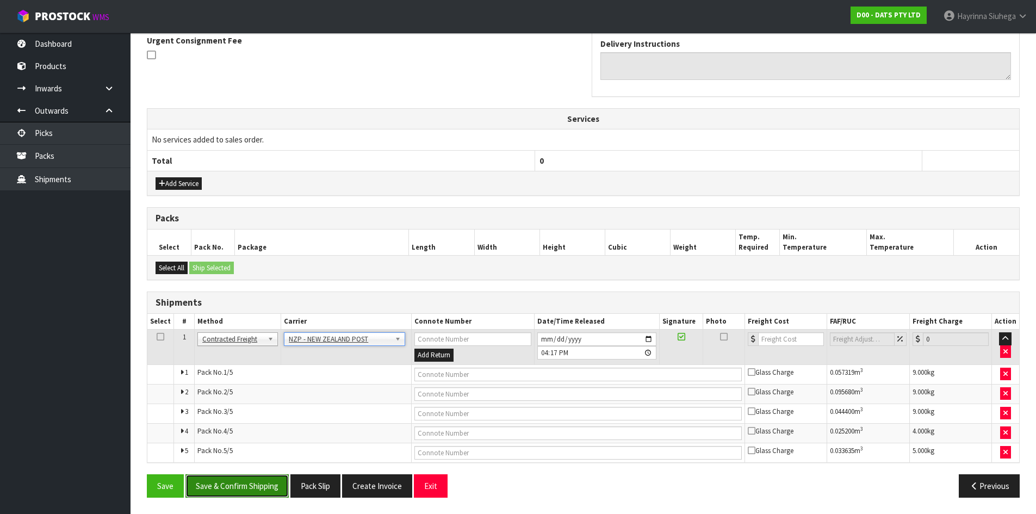
click at [261, 485] on button "Save & Confirm Shipping" at bounding box center [236, 485] width 103 height 23
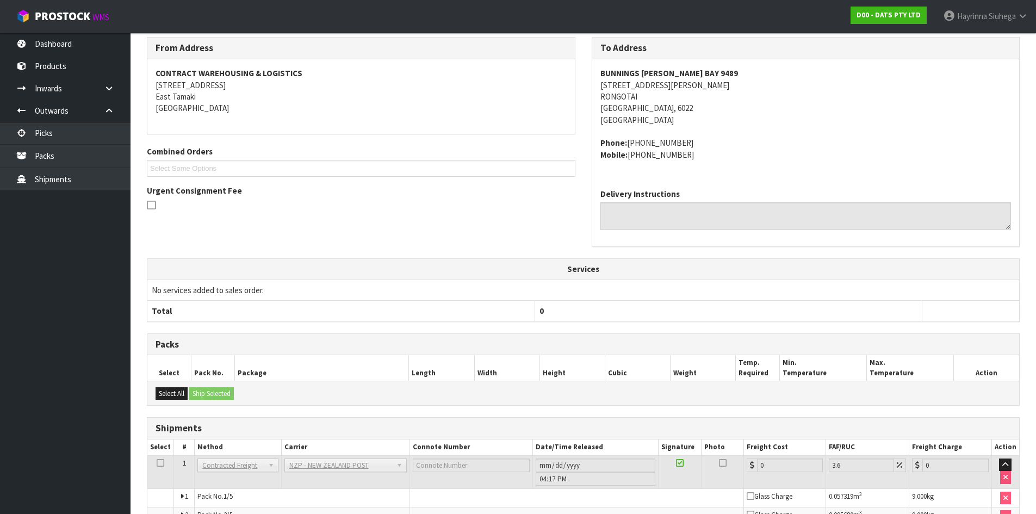
scroll to position [309, 0]
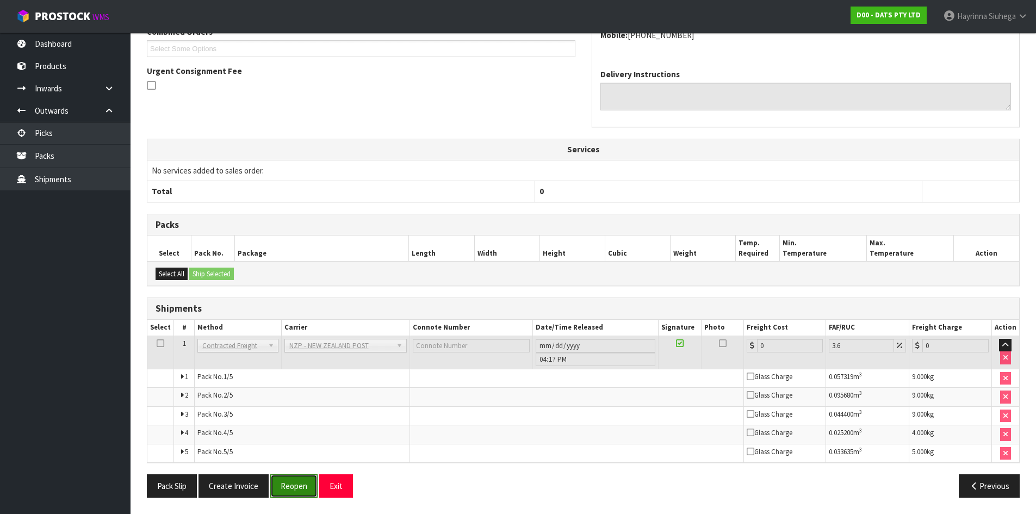
click at [299, 481] on button "Reopen" at bounding box center [293, 485] width 47 height 23
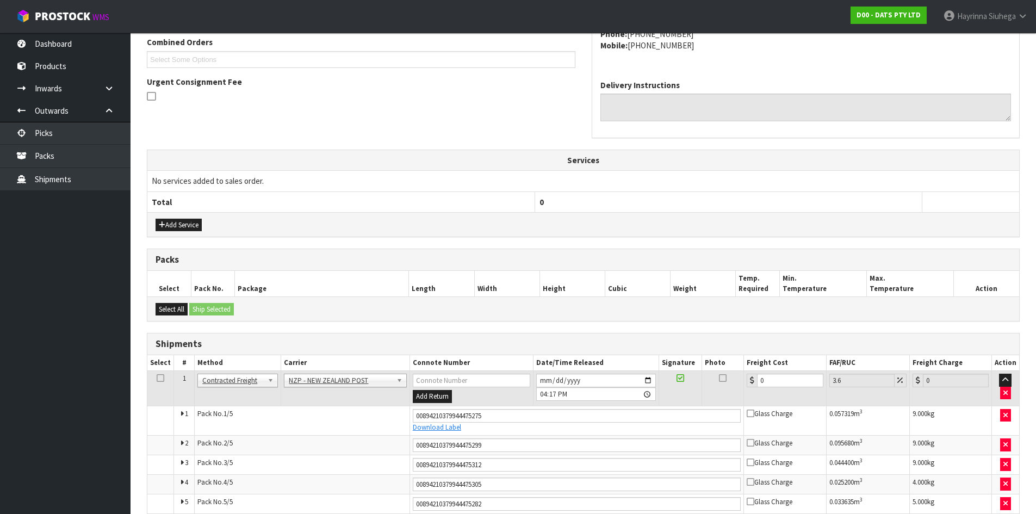
scroll to position [338, 0]
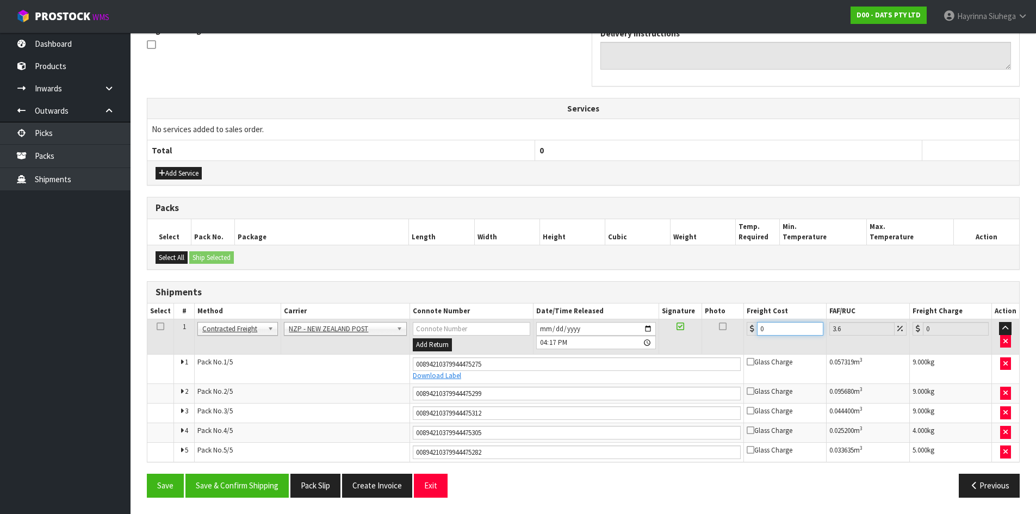
drag, startPoint x: 786, startPoint y: 326, endPoint x: 555, endPoint y: 306, distance: 232.0
click at [555, 306] on table "Select # Method Carrier Connote Number Date/Time Released Signature Photo Freig…" at bounding box center [583, 382] width 872 height 158
click at [147, 474] on button "Save" at bounding box center [165, 485] width 37 height 23
click at [263, 484] on button "Save & Confirm Shipping" at bounding box center [236, 485] width 103 height 23
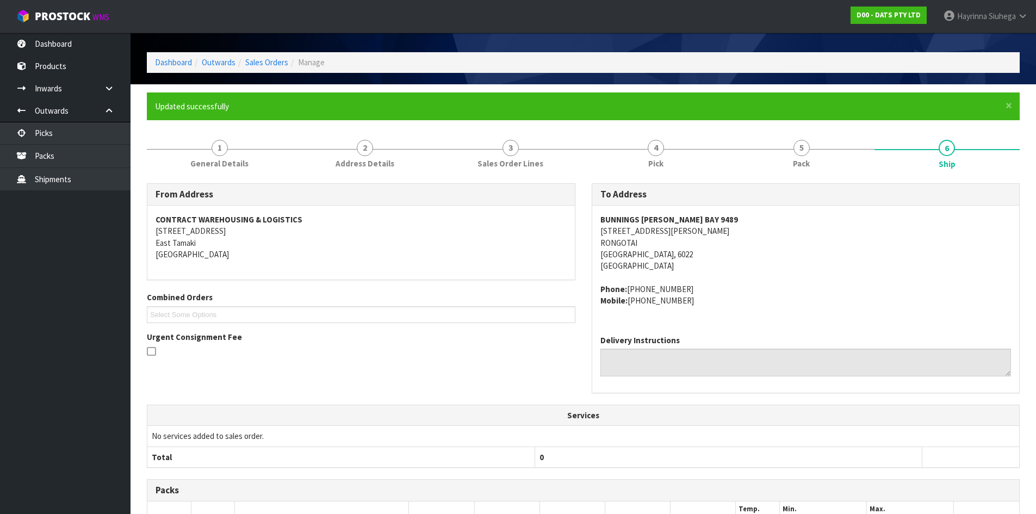
scroll to position [0, 0]
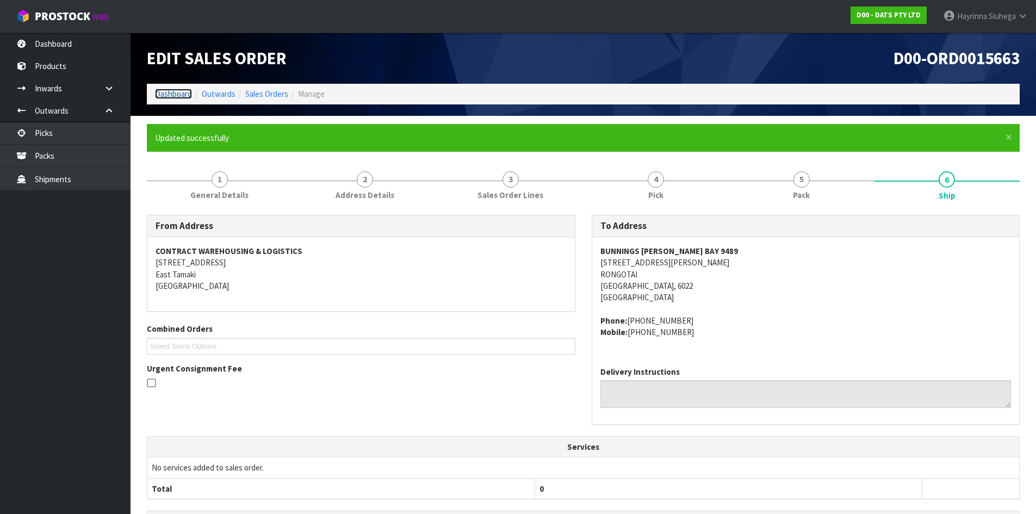
click at [186, 92] on link "Dashboard" at bounding box center [173, 94] width 37 height 10
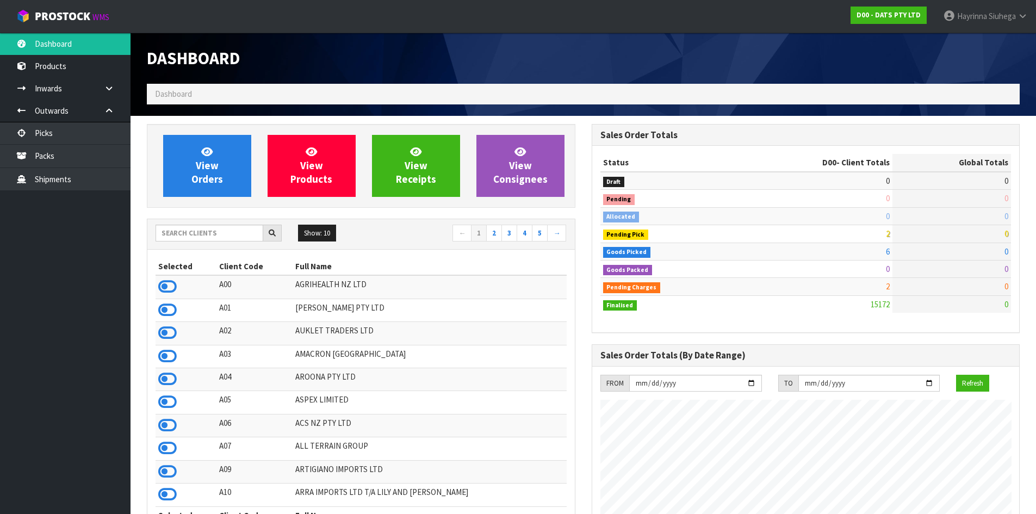
scroll to position [824, 444]
click at [55, 159] on link "Packs" at bounding box center [65, 156] width 131 height 22
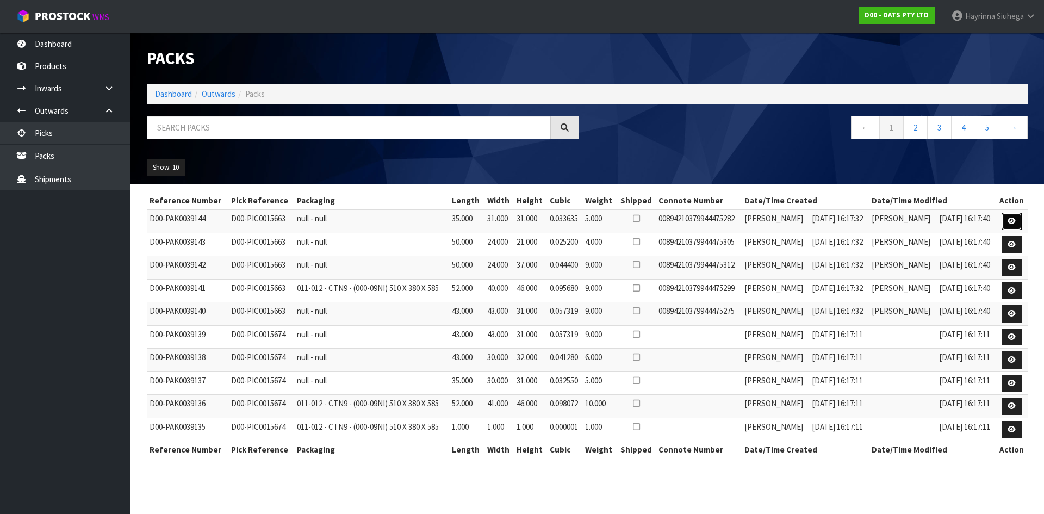
click at [1012, 221] on icon at bounding box center [1012, 221] width 8 height 7
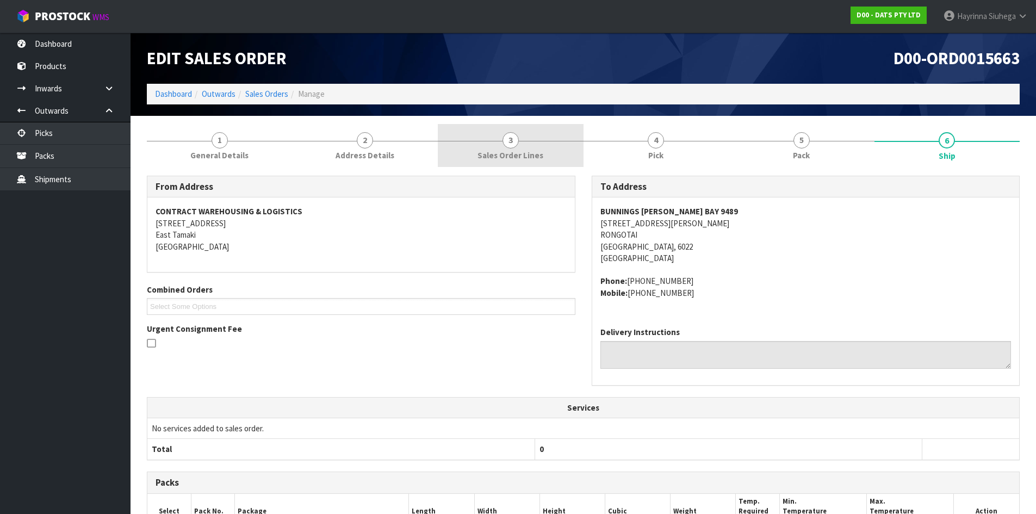
click at [517, 145] on span "3" at bounding box center [511, 140] width 16 height 16
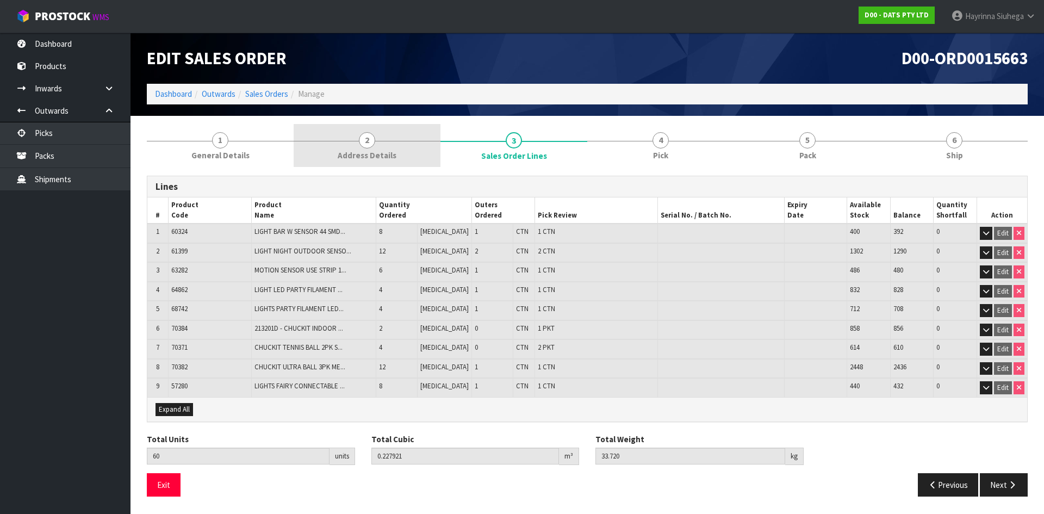
click at [387, 145] on link "2 Address Details" at bounding box center [367, 145] width 147 height 43
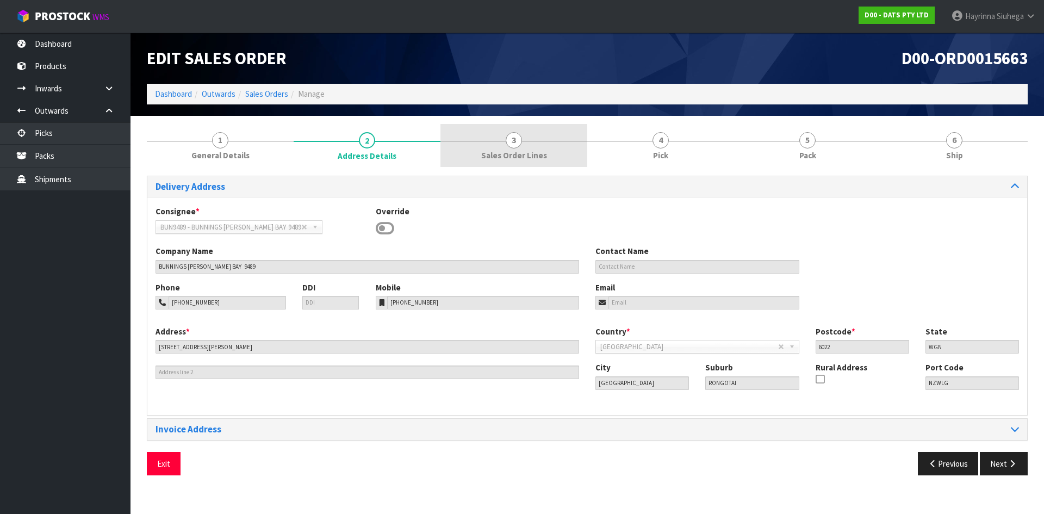
click at [522, 140] on span "3" at bounding box center [514, 140] width 16 height 16
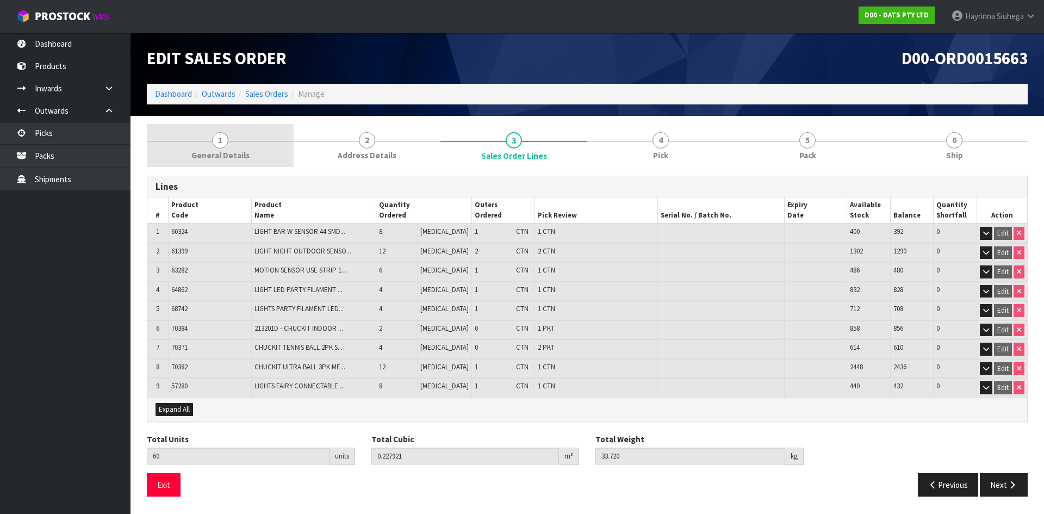
click at [285, 155] on link "1 General Details" at bounding box center [220, 145] width 147 height 43
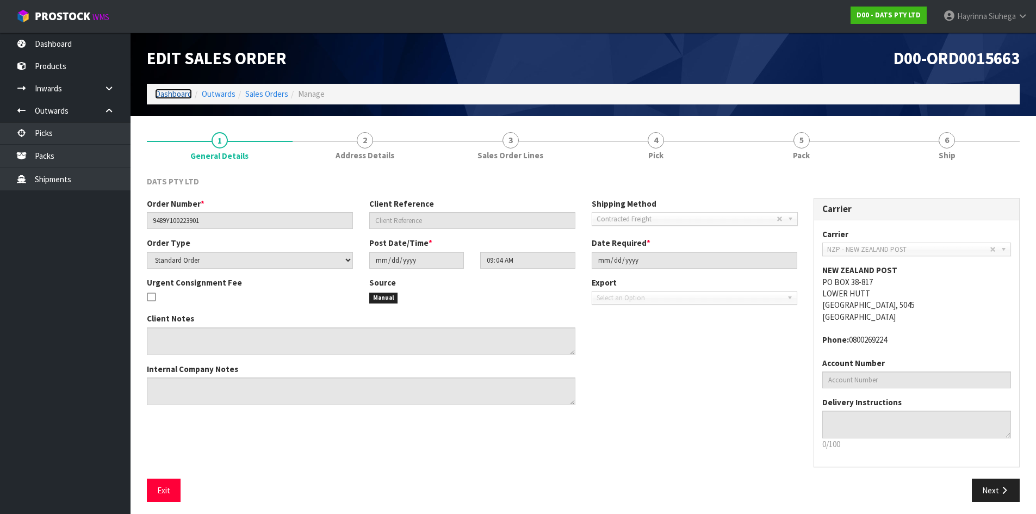
click at [173, 95] on link "Dashboard" at bounding box center [173, 94] width 37 height 10
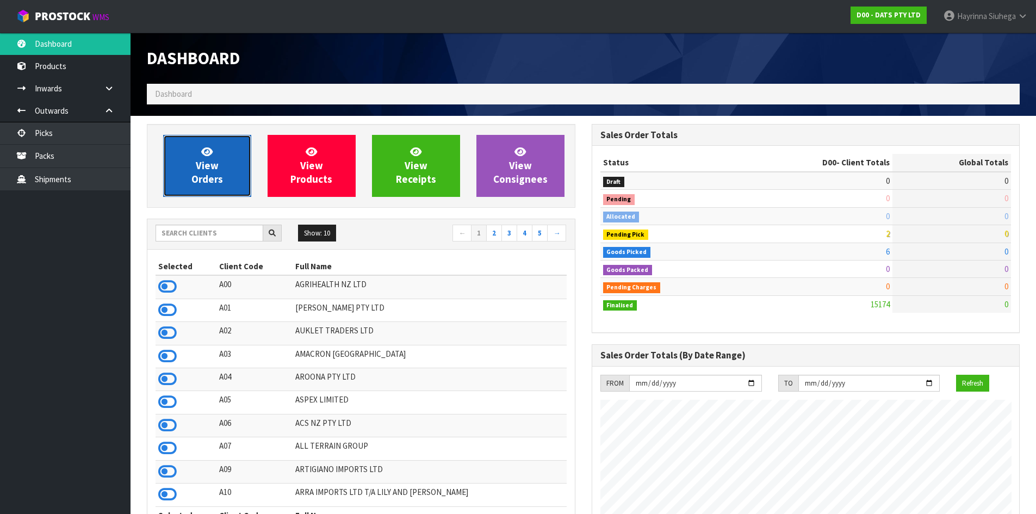
click at [212, 156] on icon at bounding box center [206, 151] width 11 height 10
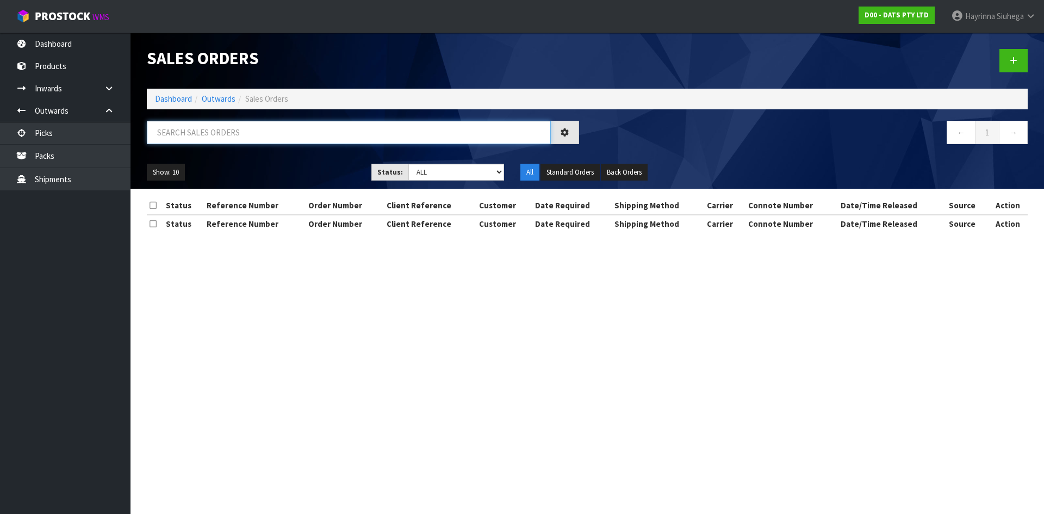
click at [223, 140] on input "text" at bounding box center [349, 132] width 404 height 23
click at [177, 93] on li "Dashboard" at bounding box center [173, 98] width 37 height 11
click at [176, 95] on link "Dashboard" at bounding box center [173, 99] width 37 height 10
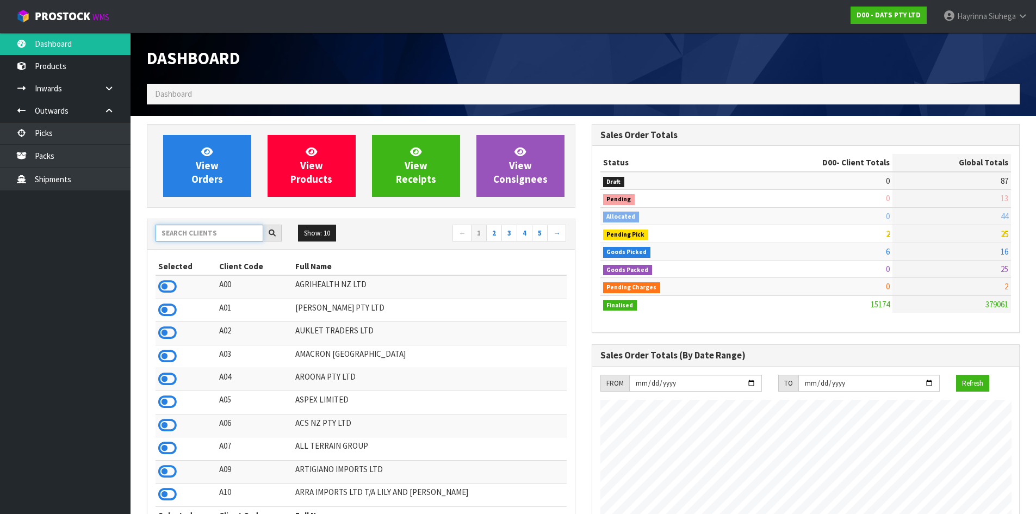
click at [218, 239] on input "text" at bounding box center [210, 233] width 108 height 17
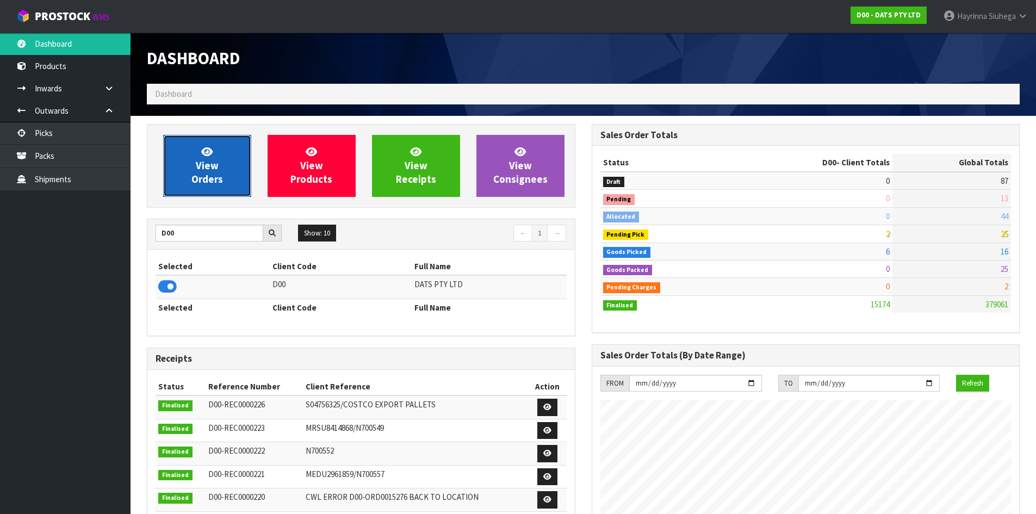
click at [208, 155] on icon at bounding box center [206, 151] width 11 height 10
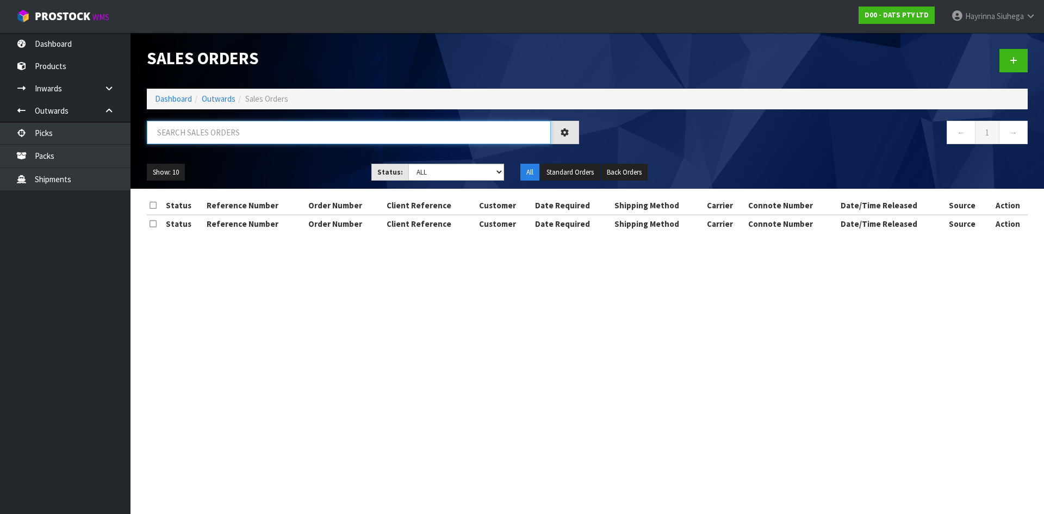
click at [220, 139] on input "text" at bounding box center [349, 132] width 404 height 23
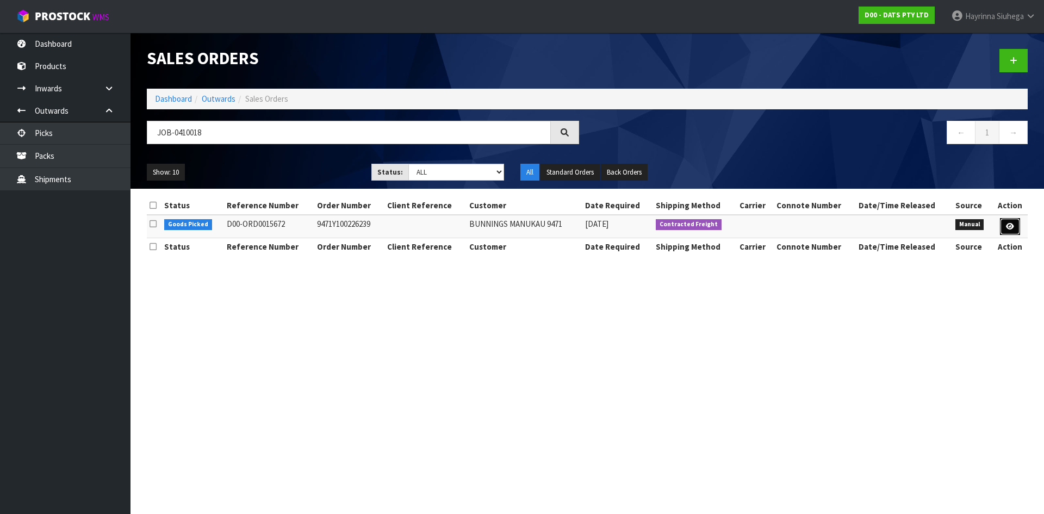
click at [1014, 223] on icon at bounding box center [1010, 226] width 8 height 7
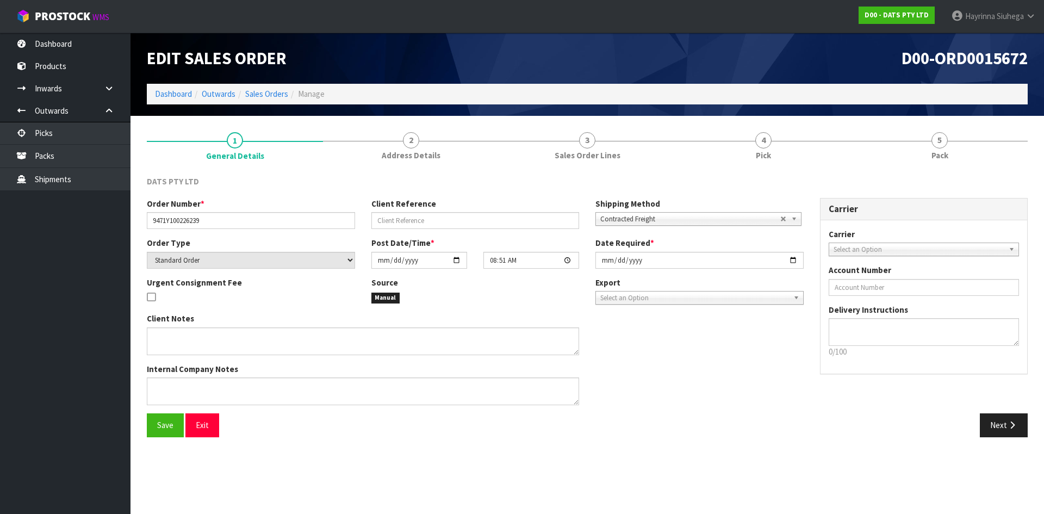
click at [808, 153] on link "4 Pick" at bounding box center [764, 145] width 176 height 43
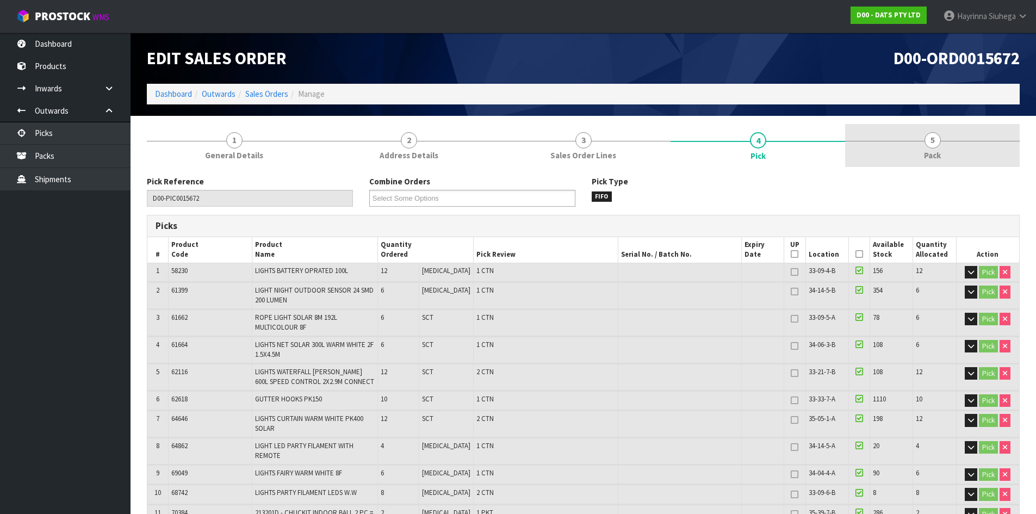
click at [890, 148] on link "5 Pack" at bounding box center [932, 145] width 175 height 43
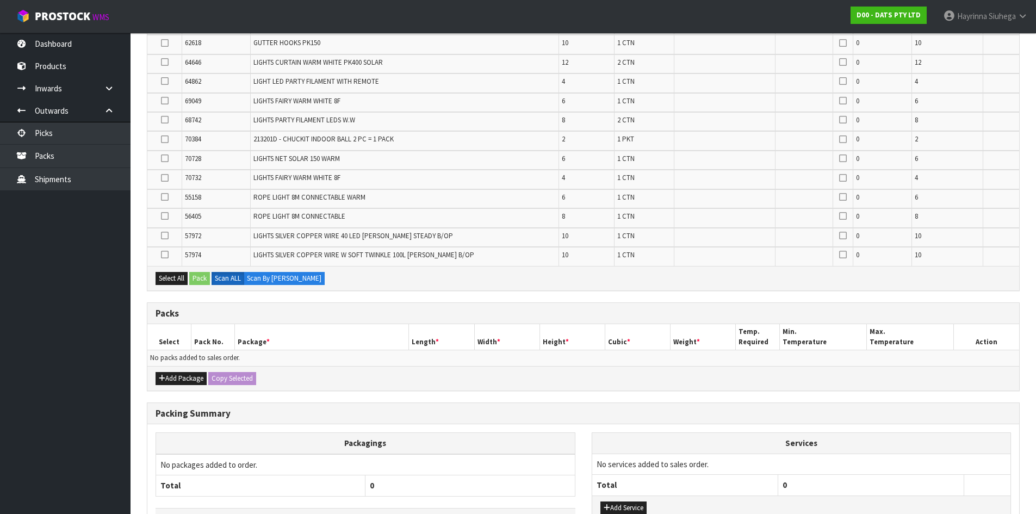
scroll to position [393, 0]
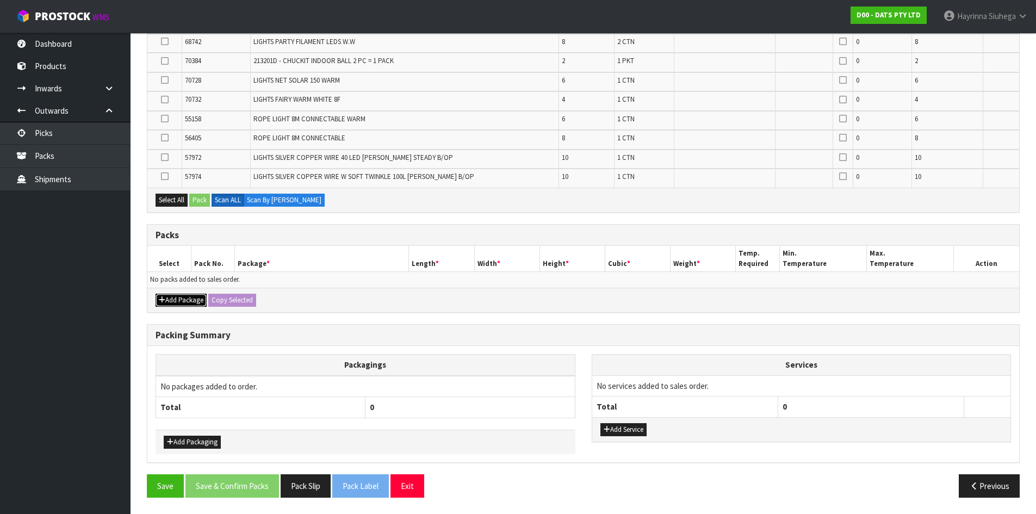
click at [175, 296] on button "Add Package" at bounding box center [181, 300] width 51 height 13
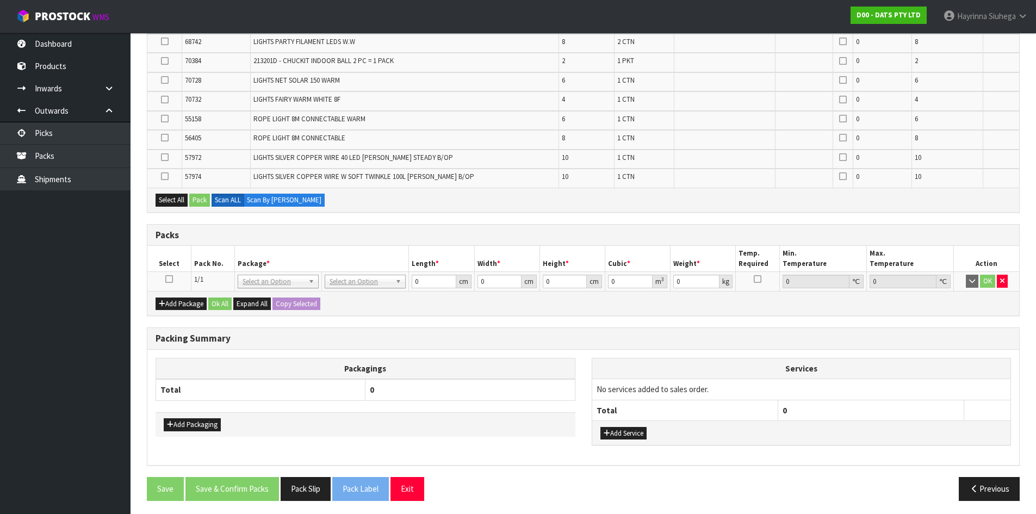
click at [166, 279] on icon at bounding box center [169, 279] width 8 height 1
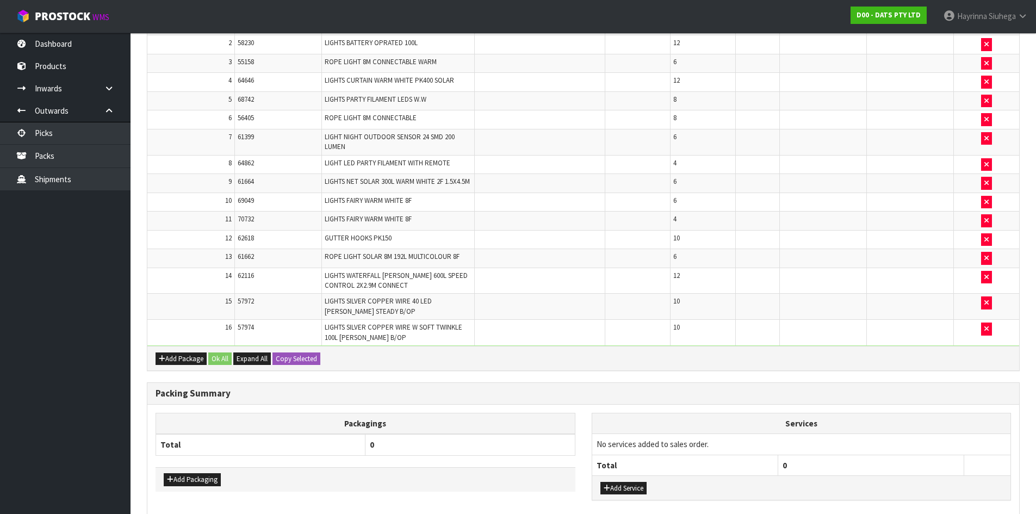
scroll to position [169, 0]
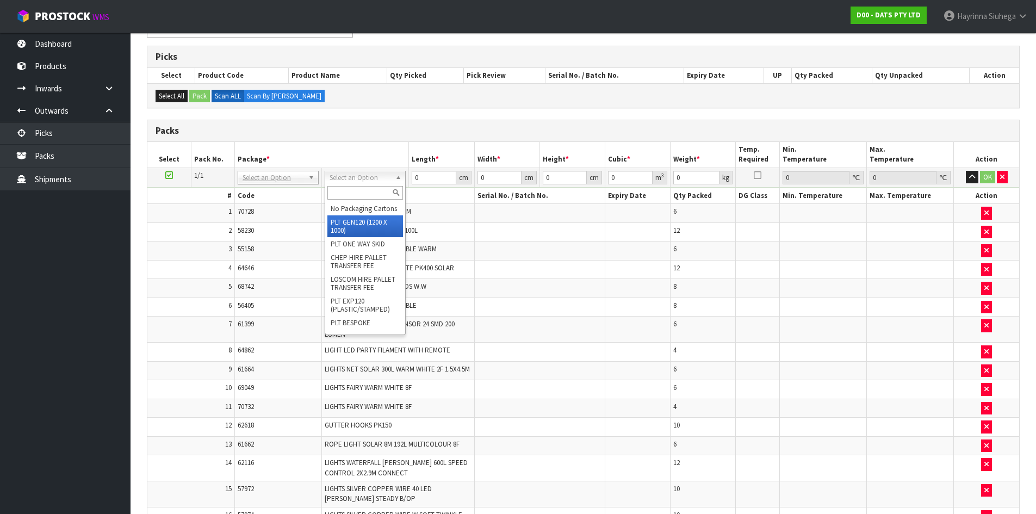
drag, startPoint x: 363, startPoint y: 236, endPoint x: 382, endPoint y: 205, distance: 36.4
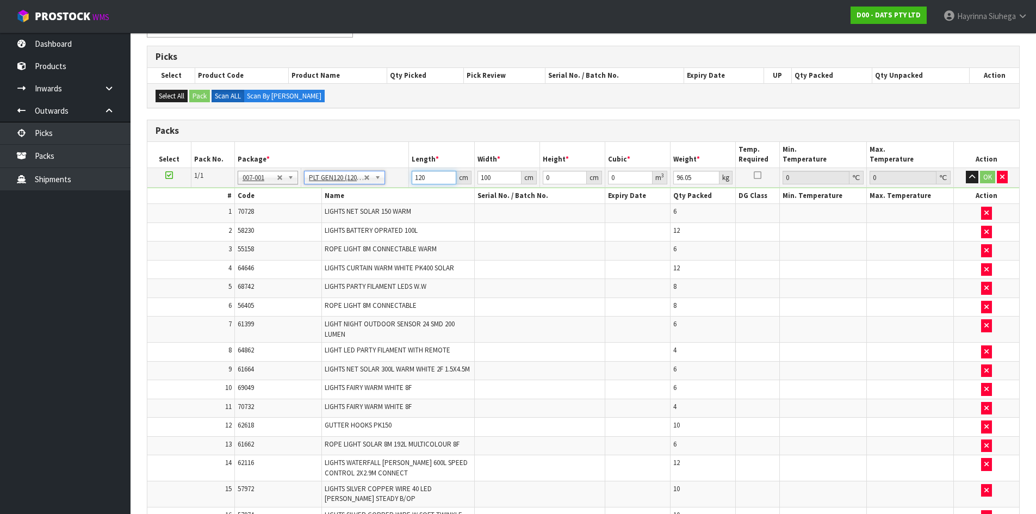
click at [417, 178] on input "120" at bounding box center [434, 178] width 44 height 14
click button "OK" at bounding box center [987, 177] width 15 height 13
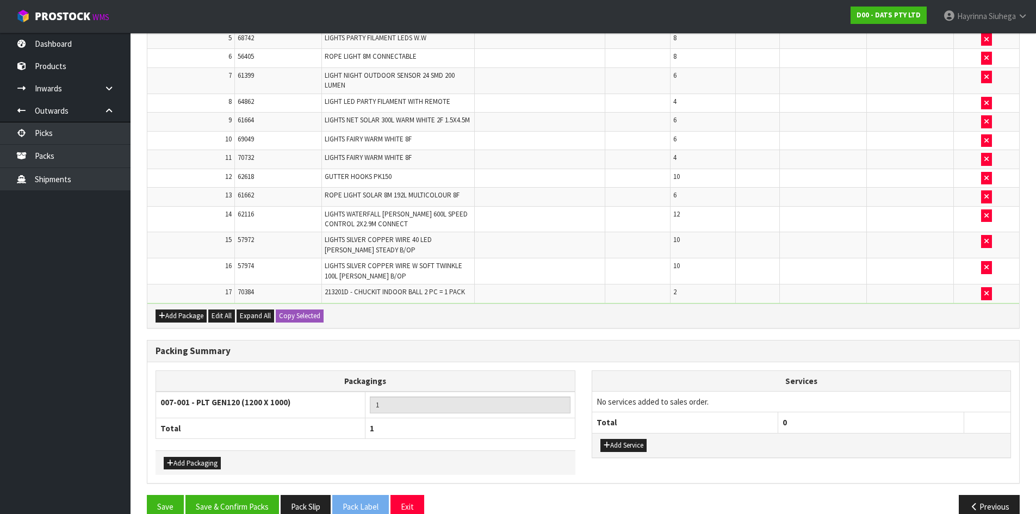
scroll to position [445, 0]
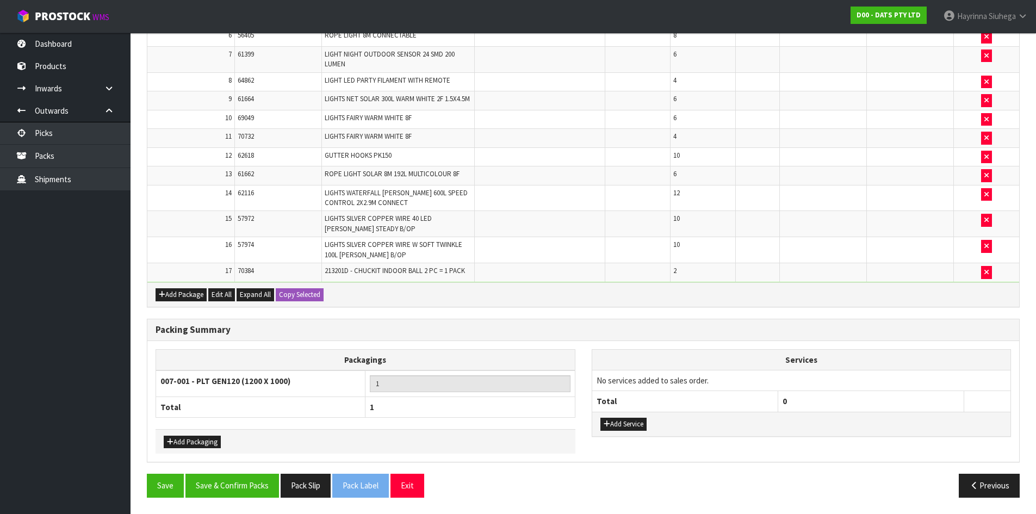
click at [200, 449] on div "Add Packaging" at bounding box center [366, 441] width 420 height 24
click at [202, 440] on button "Add Packaging" at bounding box center [192, 442] width 57 height 13
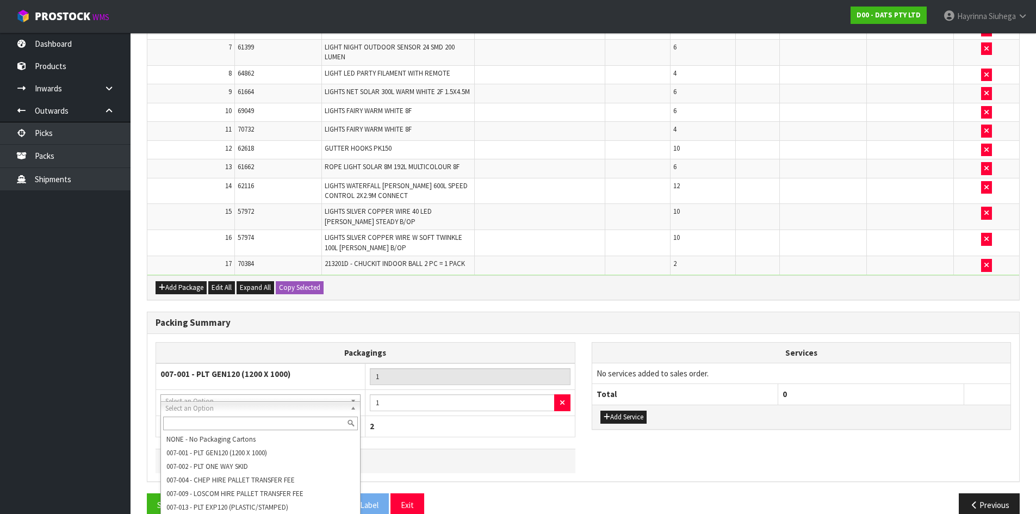
click at [222, 424] on input "text" at bounding box center [260, 424] width 195 height 14
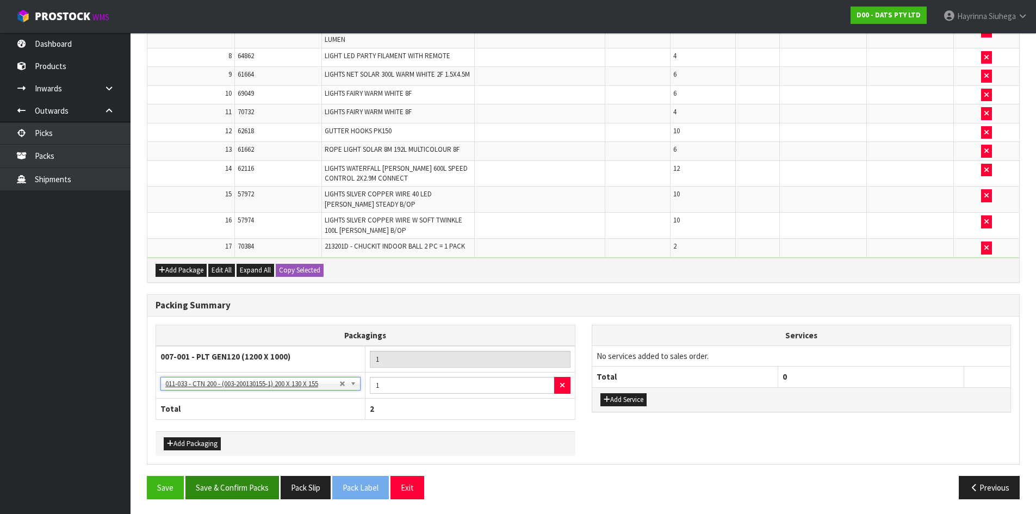
scroll to position [472, 0]
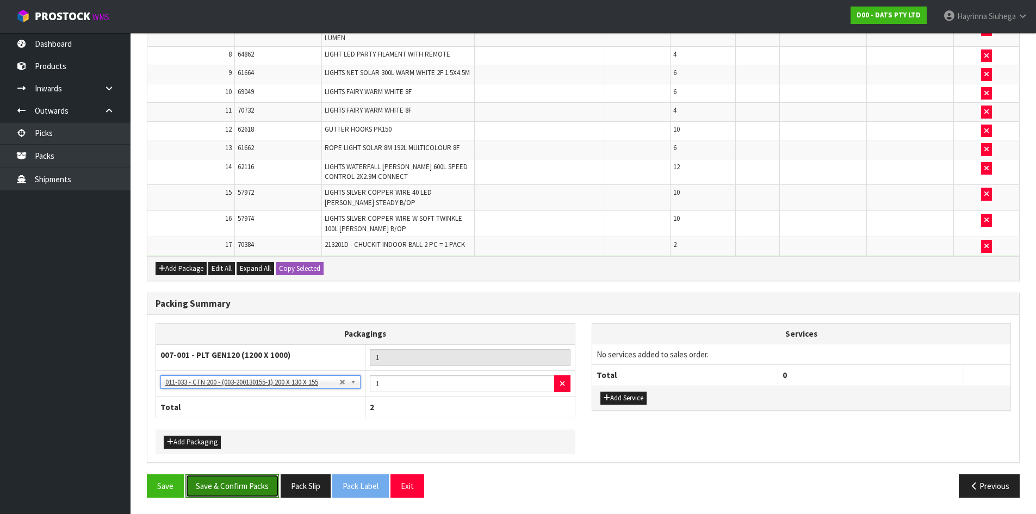
click at [232, 493] on button "Save & Confirm Packs" at bounding box center [232, 485] width 94 height 23
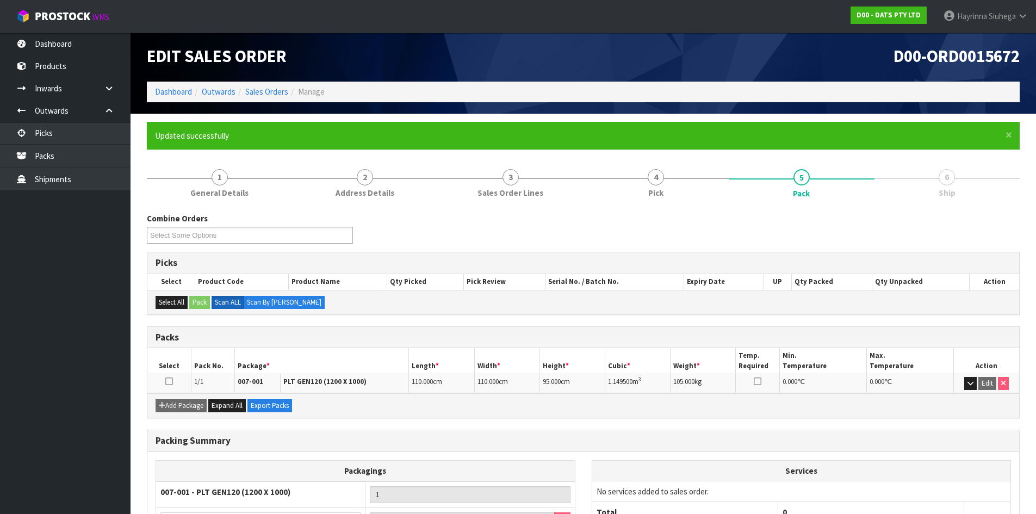
scroll to position [0, 0]
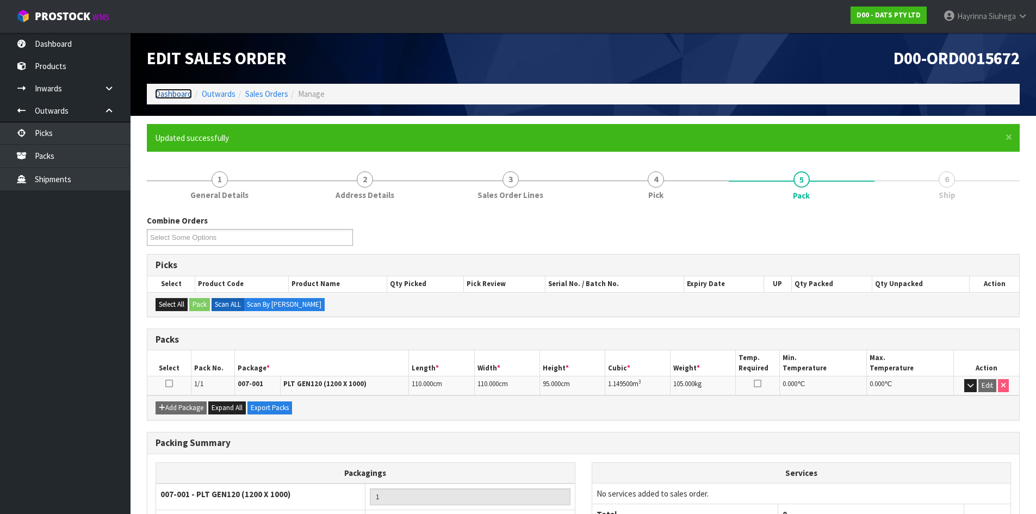
click at [175, 94] on link "Dashboard" at bounding box center [173, 94] width 37 height 10
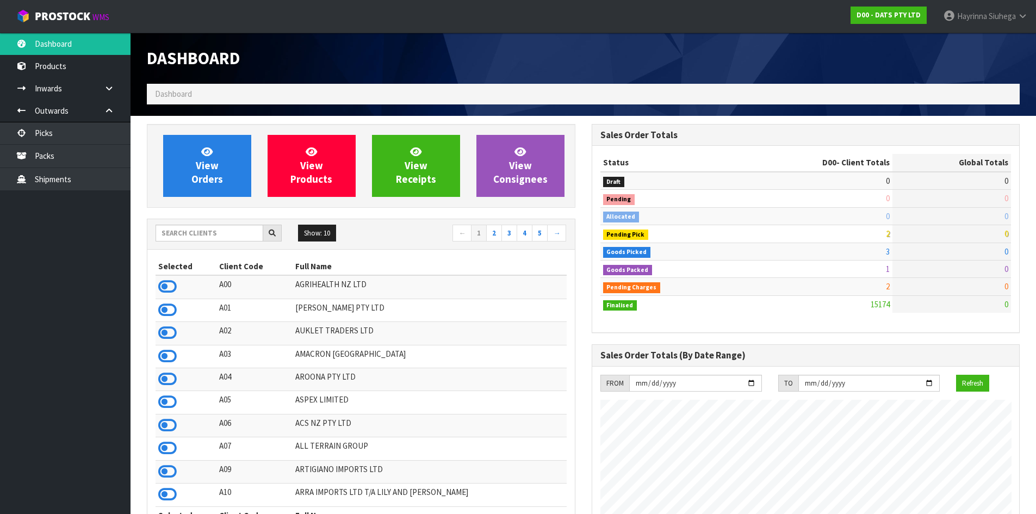
scroll to position [824, 444]
click at [233, 169] on link "View Orders" at bounding box center [207, 166] width 88 height 62
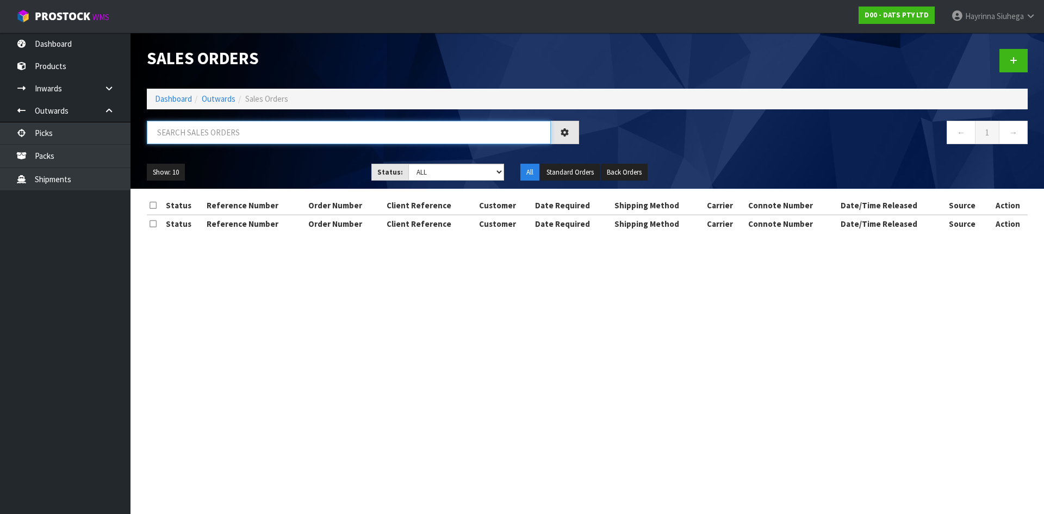
click at [231, 134] on input "text" at bounding box center [349, 132] width 404 height 23
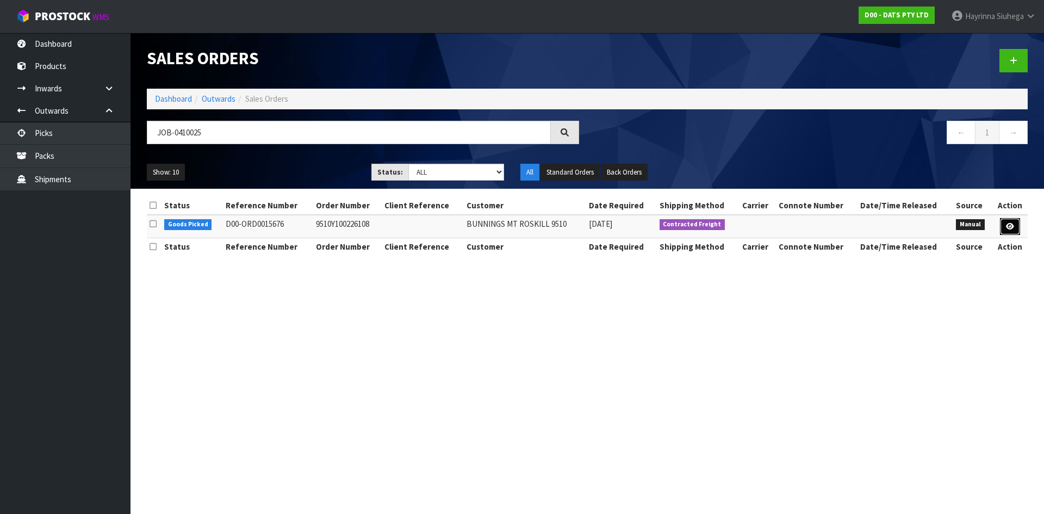
click at [1011, 224] on icon at bounding box center [1010, 226] width 8 height 7
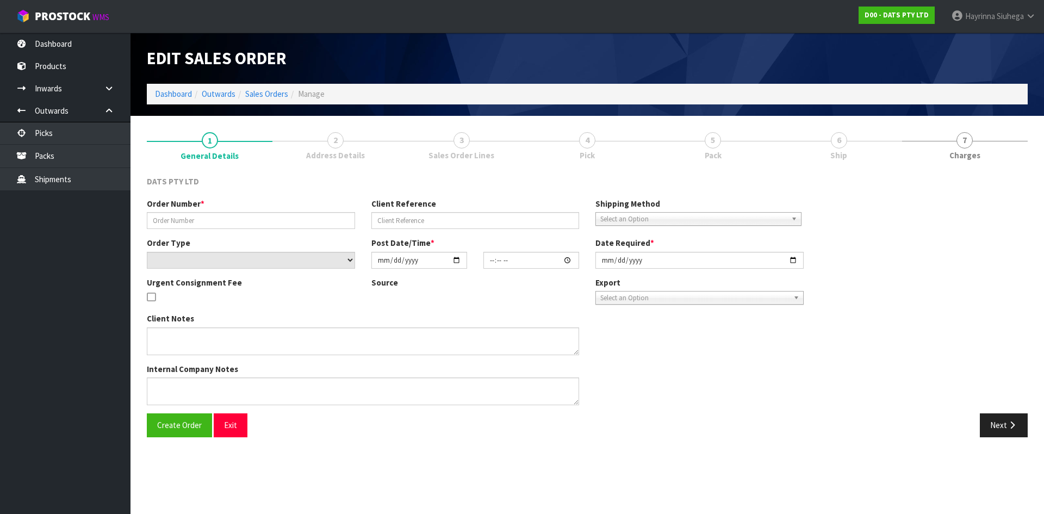
click at [786, 149] on link "6 Ship" at bounding box center [839, 145] width 126 height 43
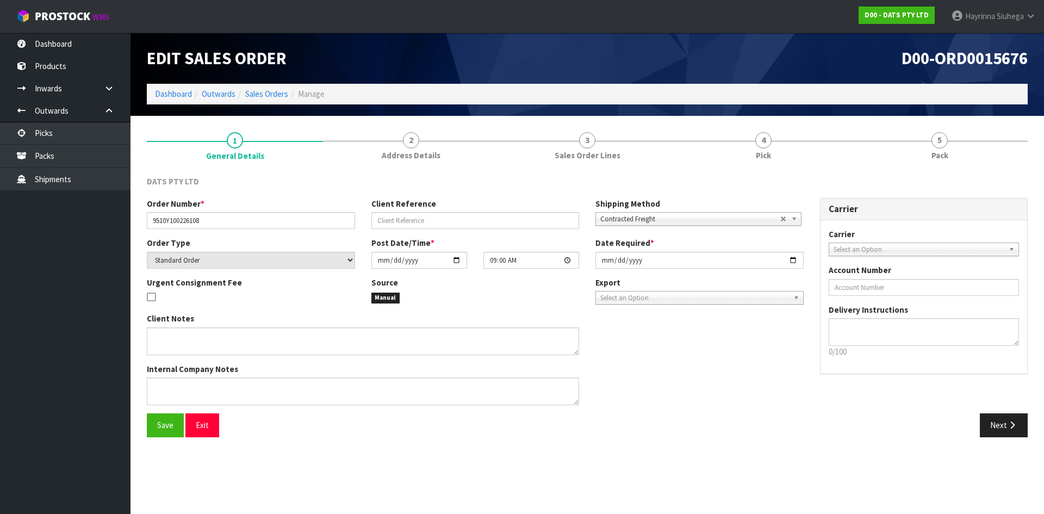
click at [786, 149] on link "4 Pick" at bounding box center [764, 145] width 176 height 43
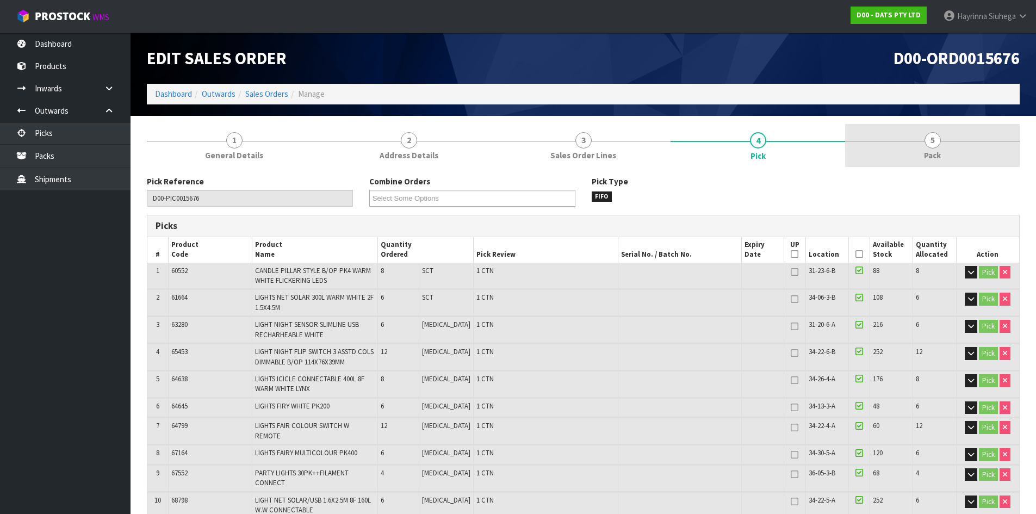
click at [876, 132] on link "5 Pack" at bounding box center [932, 145] width 175 height 43
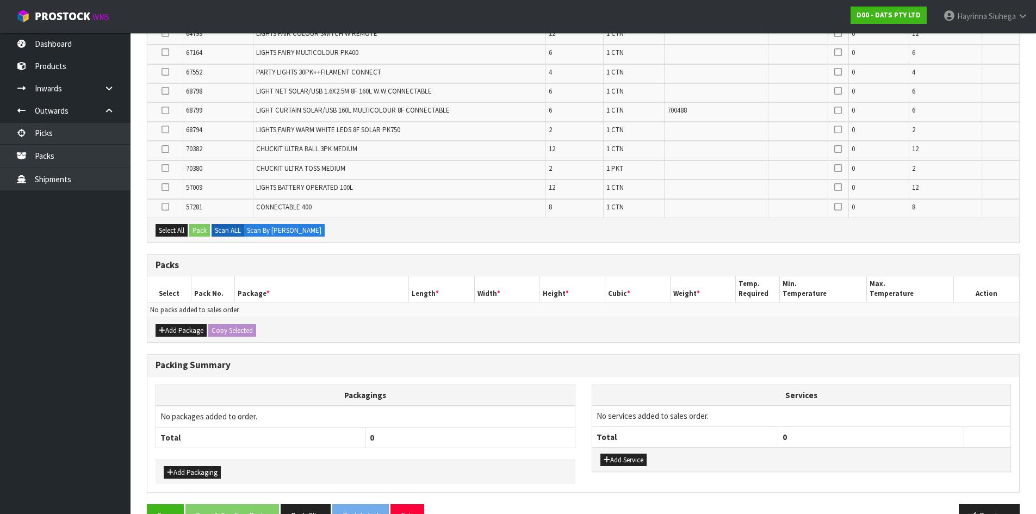
scroll to position [374, 0]
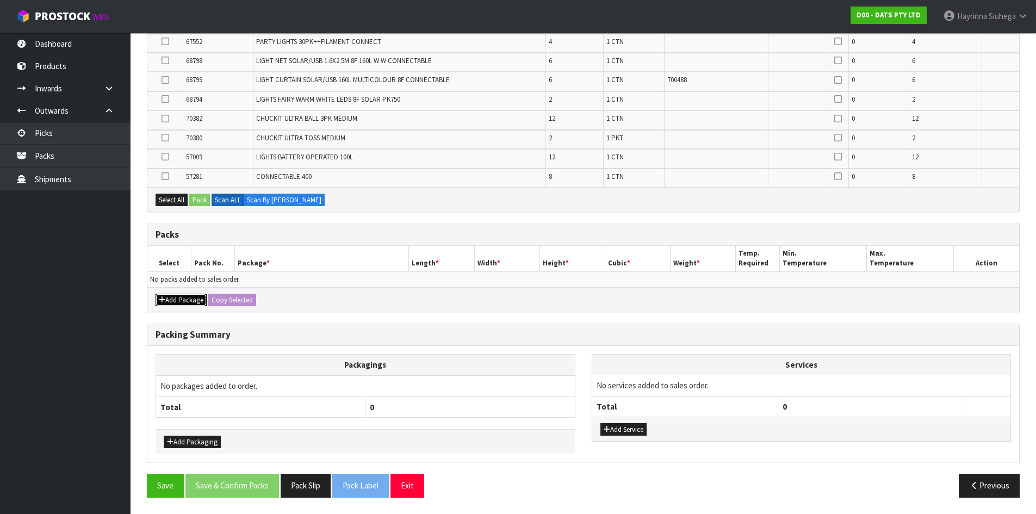
click at [157, 297] on button "Add Package" at bounding box center [181, 300] width 51 height 13
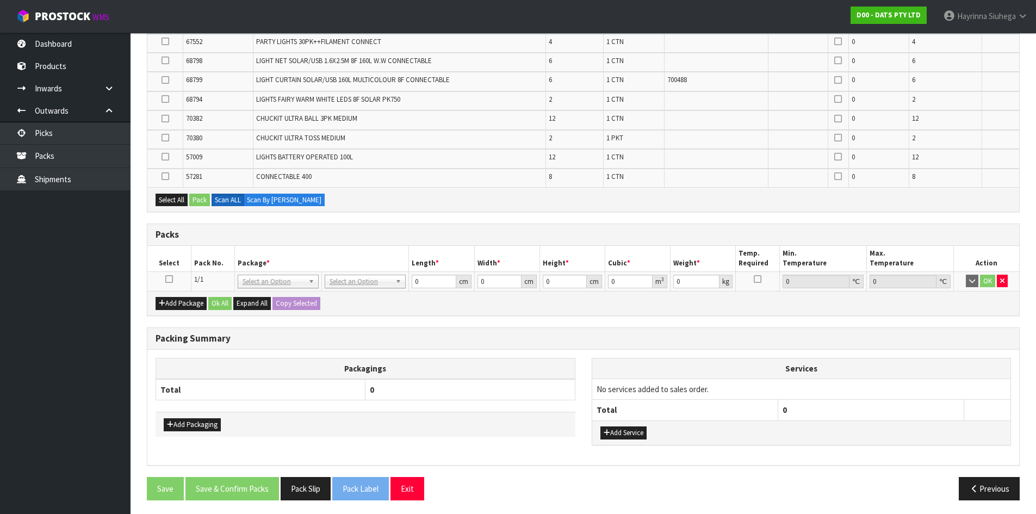
click at [171, 280] on icon at bounding box center [169, 279] width 8 height 1
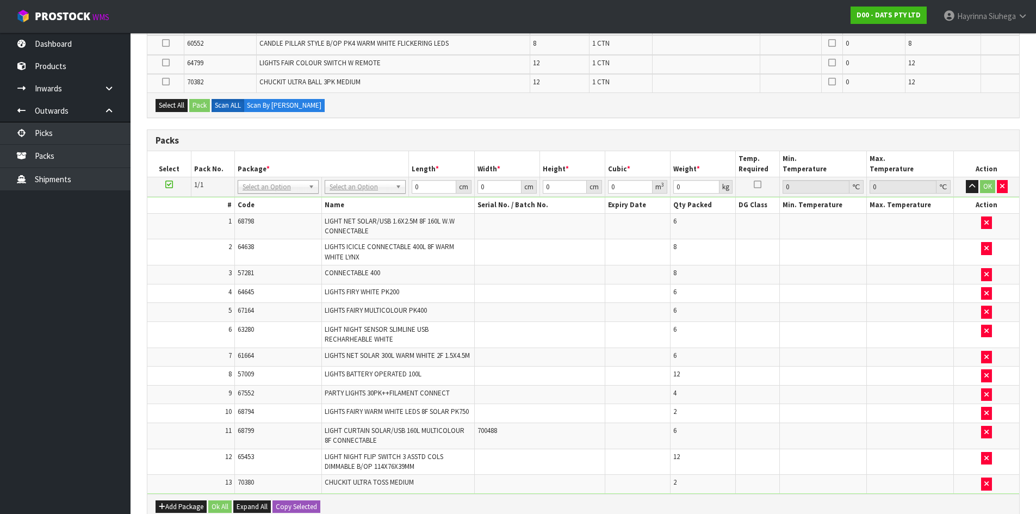
scroll to position [114, 0]
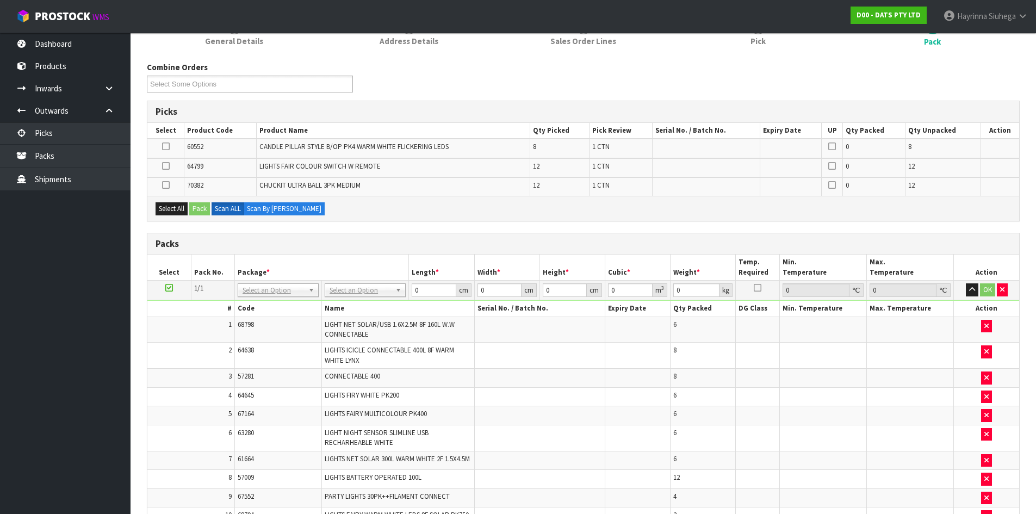
click at [167, 146] on icon at bounding box center [166, 146] width 8 height 1
click at [0, 0] on input "checkbox" at bounding box center [0, 0] width 0 height 0
click at [207, 206] on button "Pack" at bounding box center [199, 208] width 21 height 13
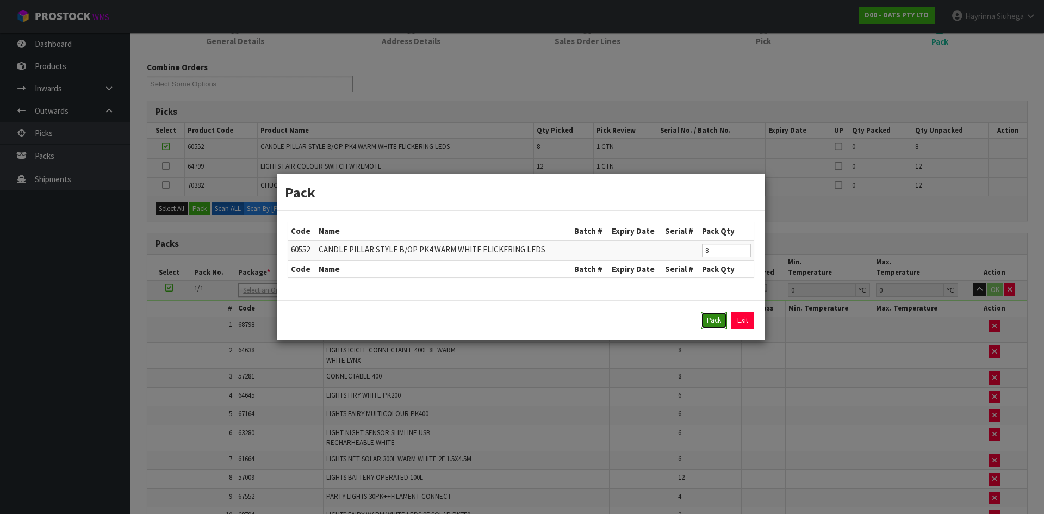
click at [714, 319] on button "Pack" at bounding box center [714, 320] width 26 height 17
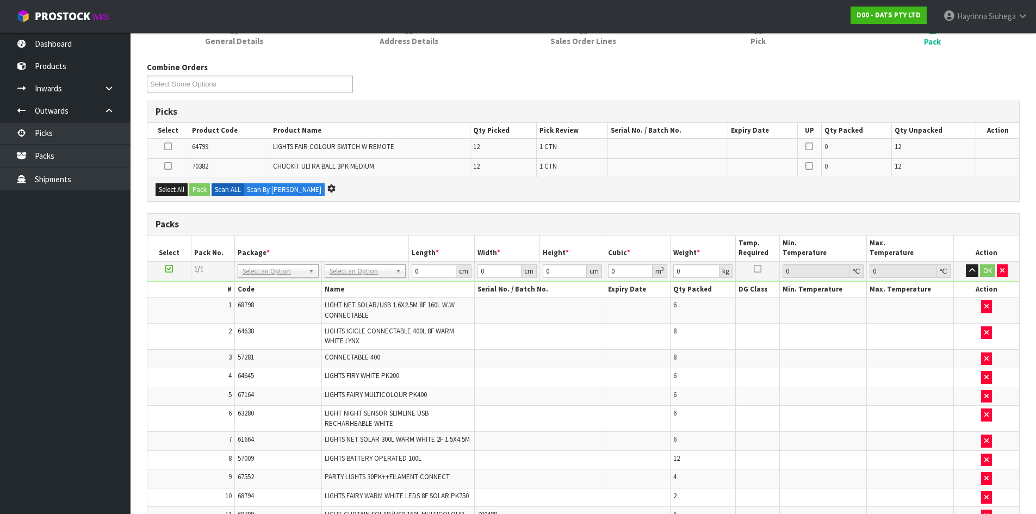
scroll to position [0, 0]
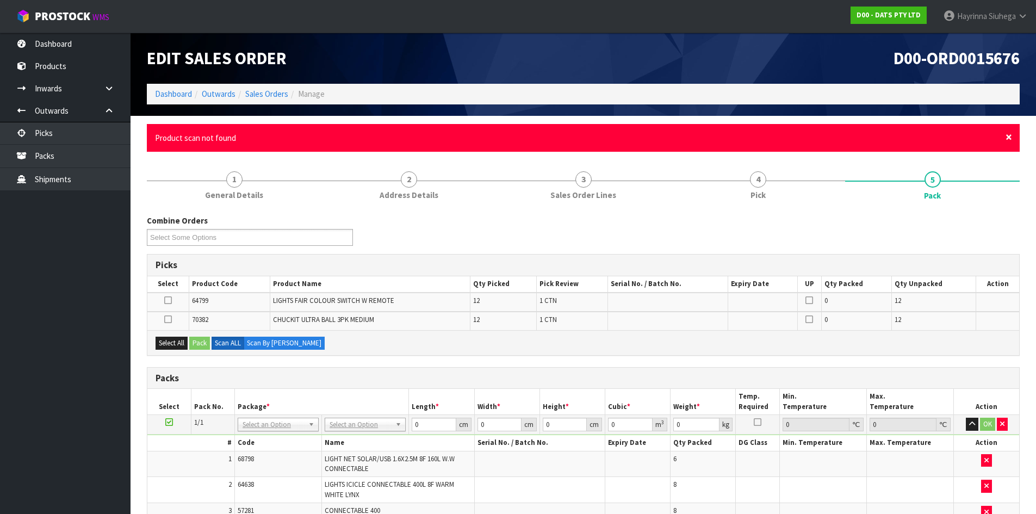
click at [1009, 139] on span "×" at bounding box center [1009, 136] width 7 height 15
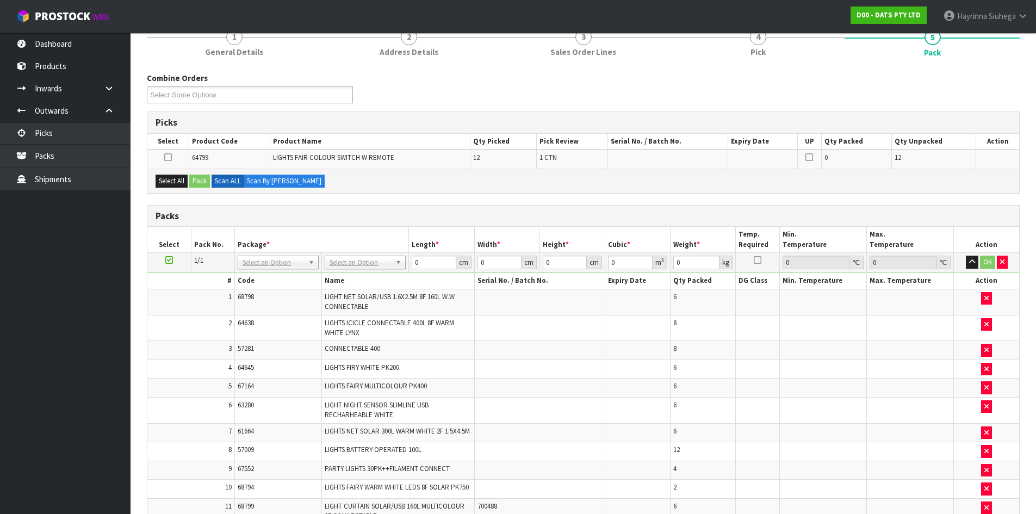
scroll to position [163, 0]
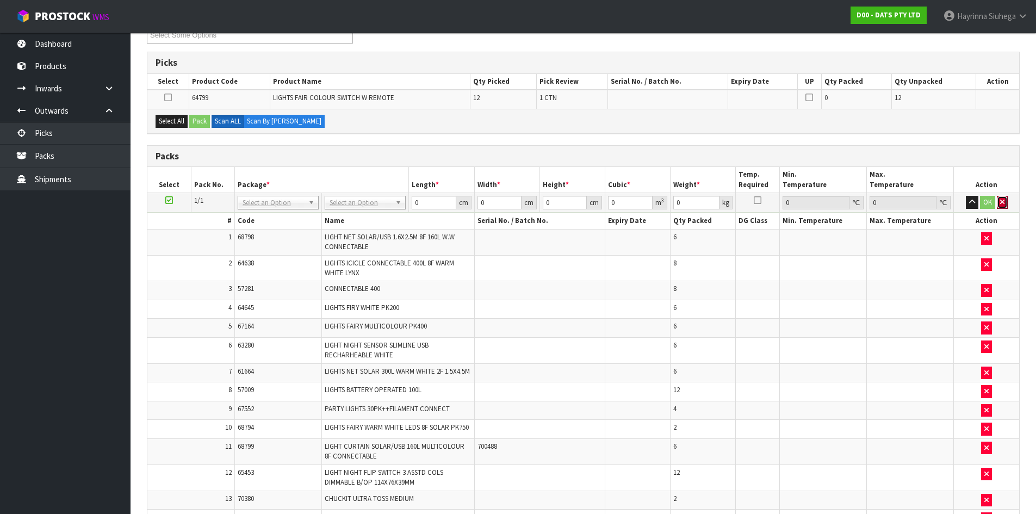
click at [1005, 202] on button "button" at bounding box center [1002, 202] width 11 height 13
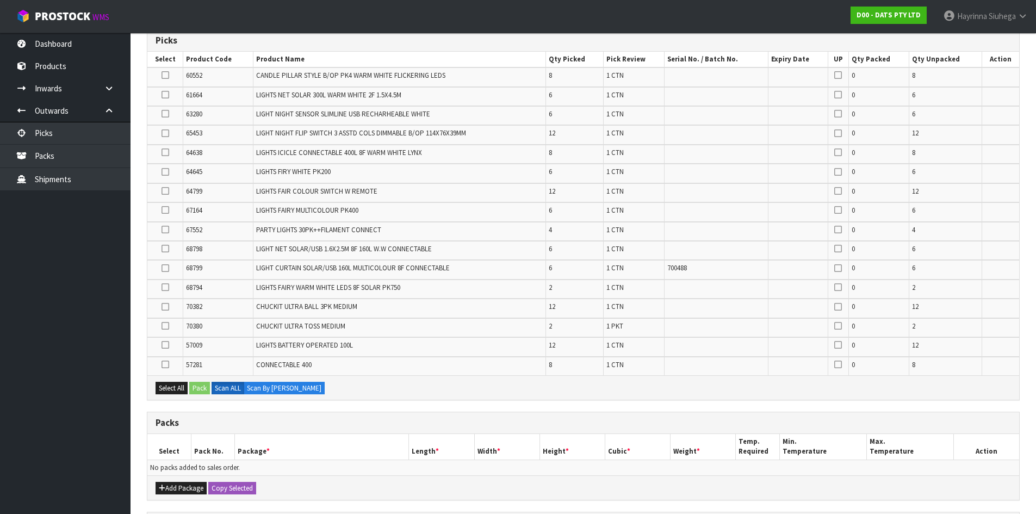
scroll to position [374, 0]
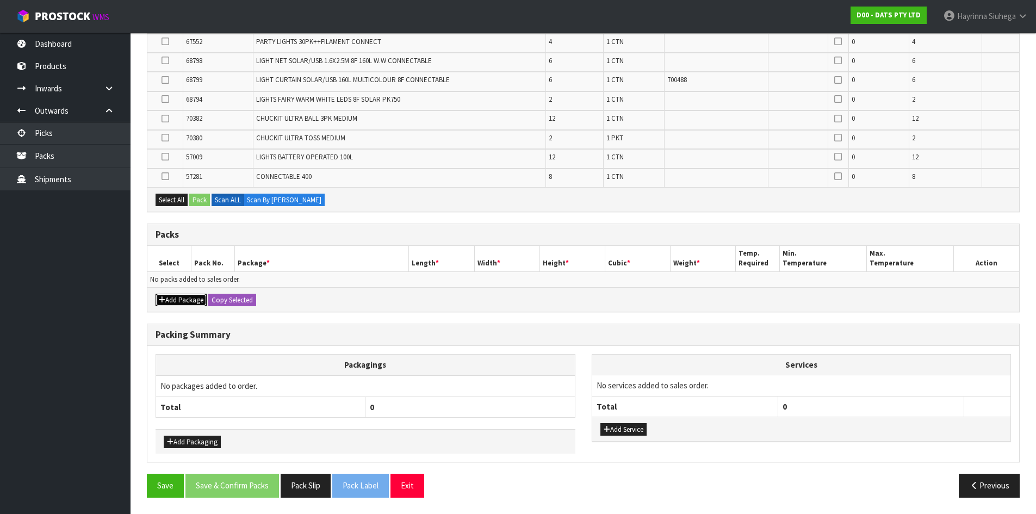
click at [175, 303] on button "Add Package" at bounding box center [181, 300] width 51 height 13
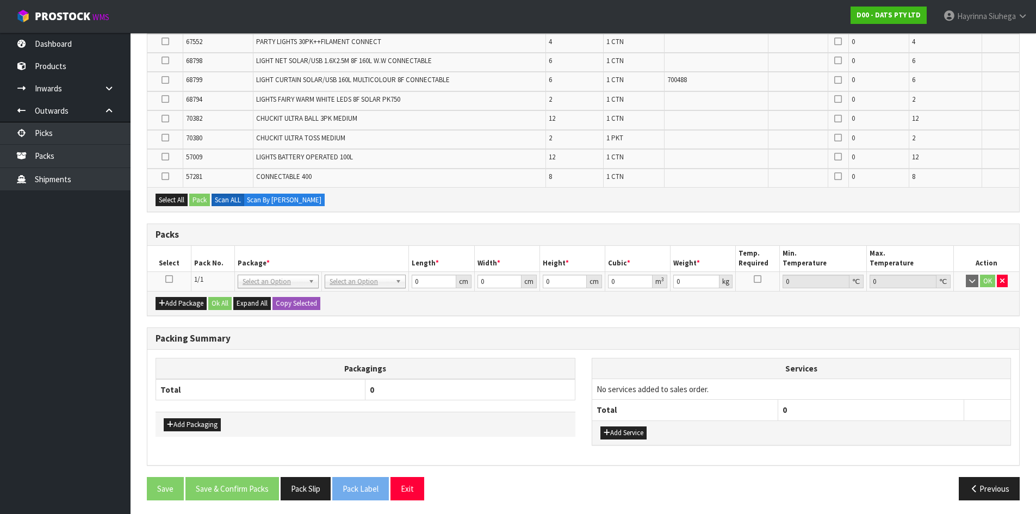
click at [168, 279] on icon at bounding box center [169, 279] width 8 height 1
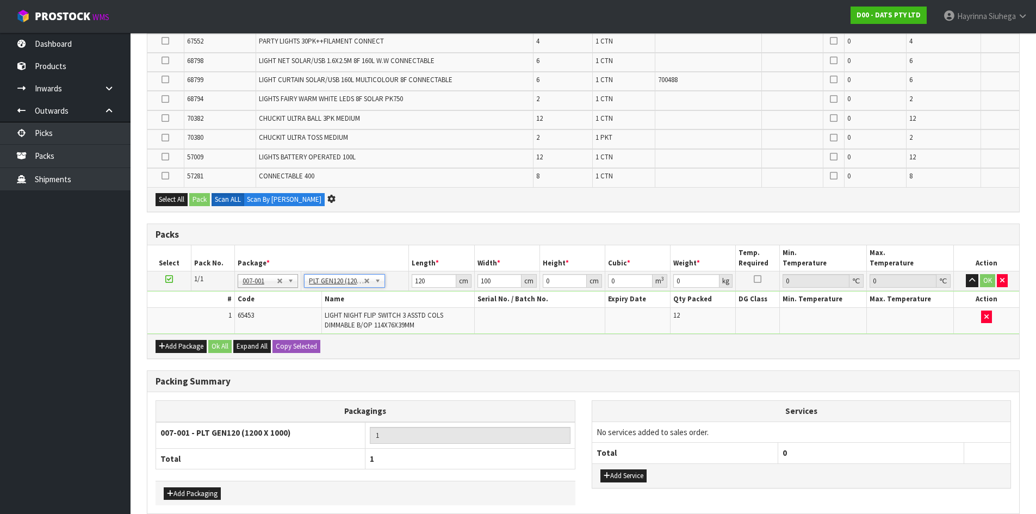
scroll to position [0, 0]
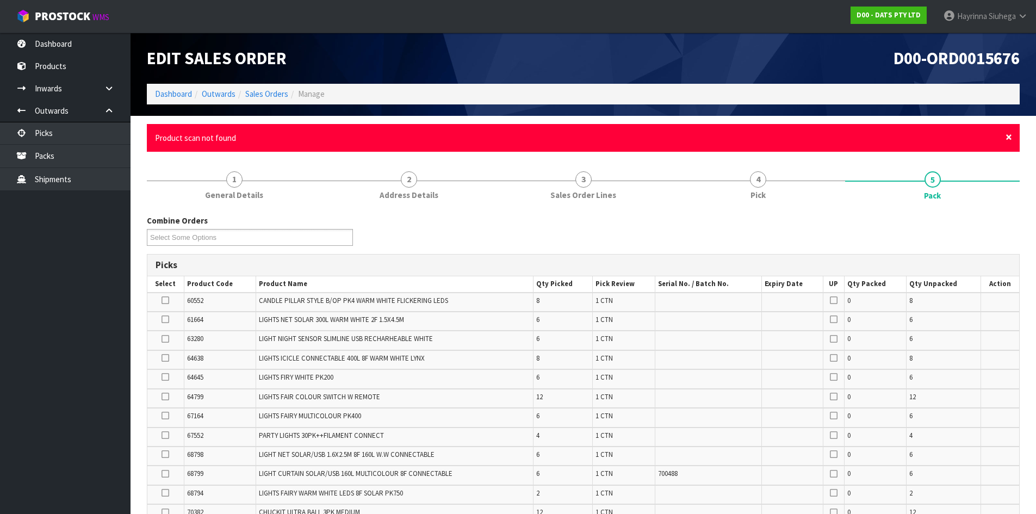
click at [1009, 140] on span "×" at bounding box center [1009, 136] width 7 height 15
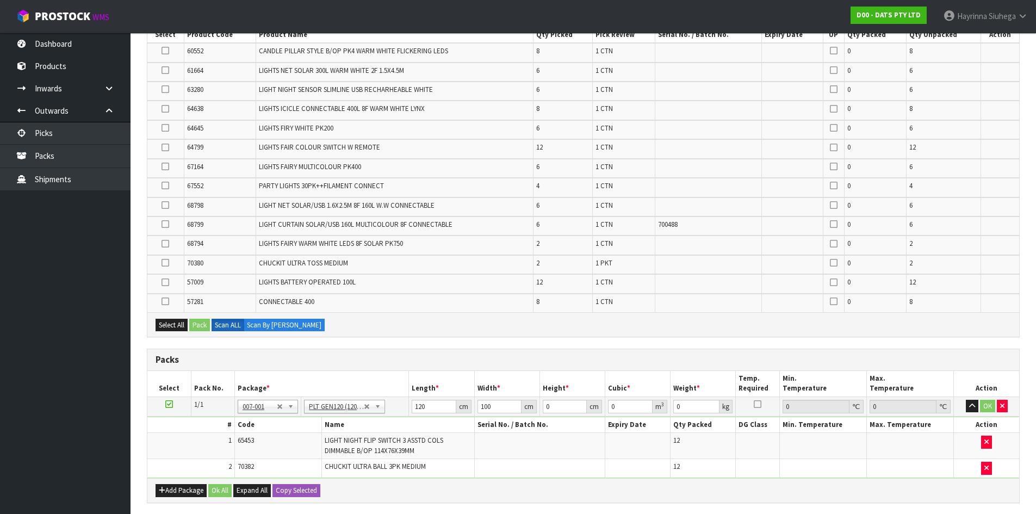
scroll to position [272, 0]
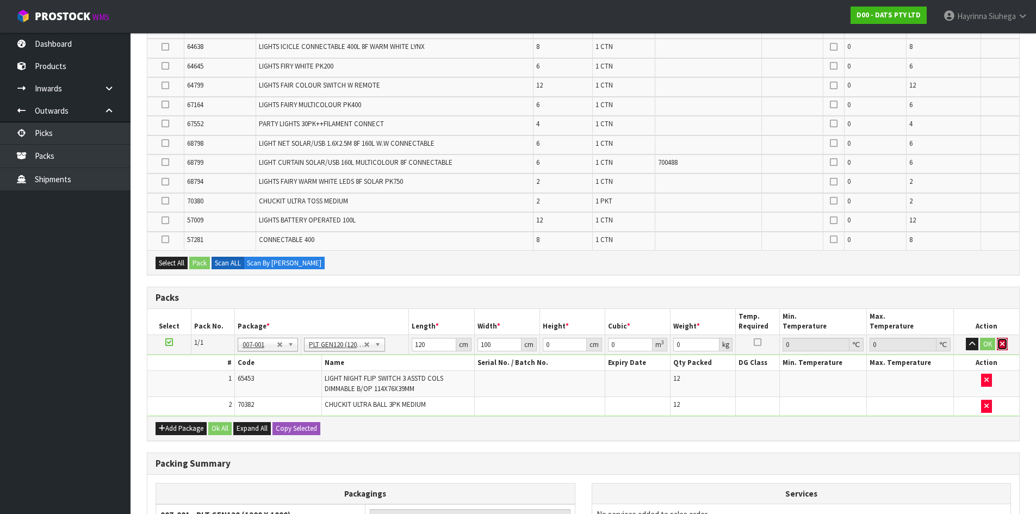
click at [1006, 343] on button "button" at bounding box center [1002, 344] width 11 height 13
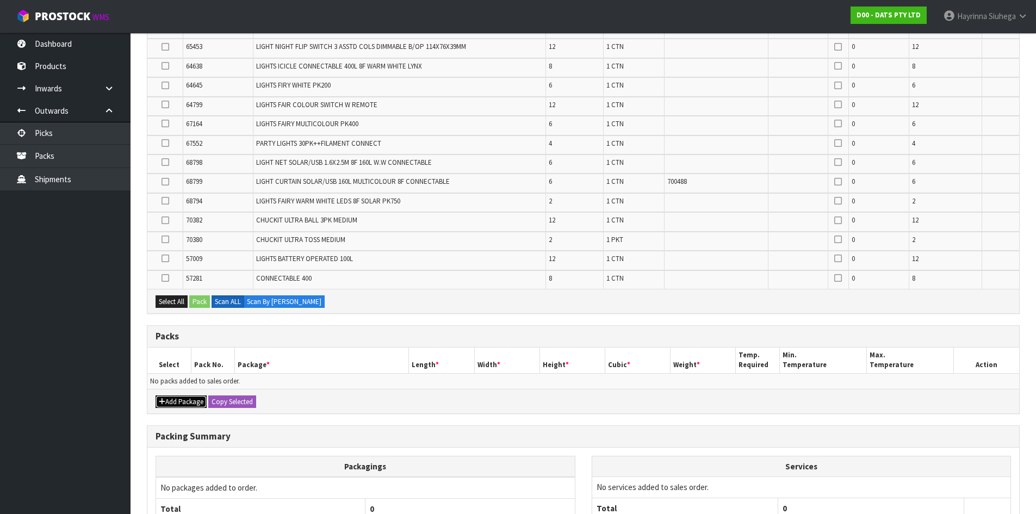
click at [181, 402] on button "Add Package" at bounding box center [181, 401] width 51 height 13
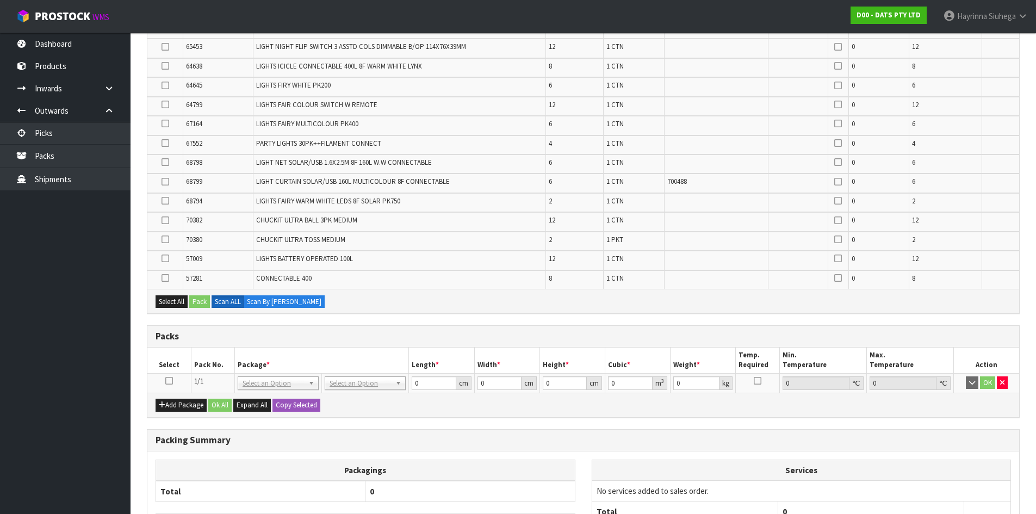
click at [170, 386] on td at bounding box center [169, 383] width 44 height 20
drag, startPoint x: 170, startPoint y: 383, endPoint x: 250, endPoint y: 380, distance: 79.5
click at [170, 381] on icon at bounding box center [169, 381] width 8 height 1
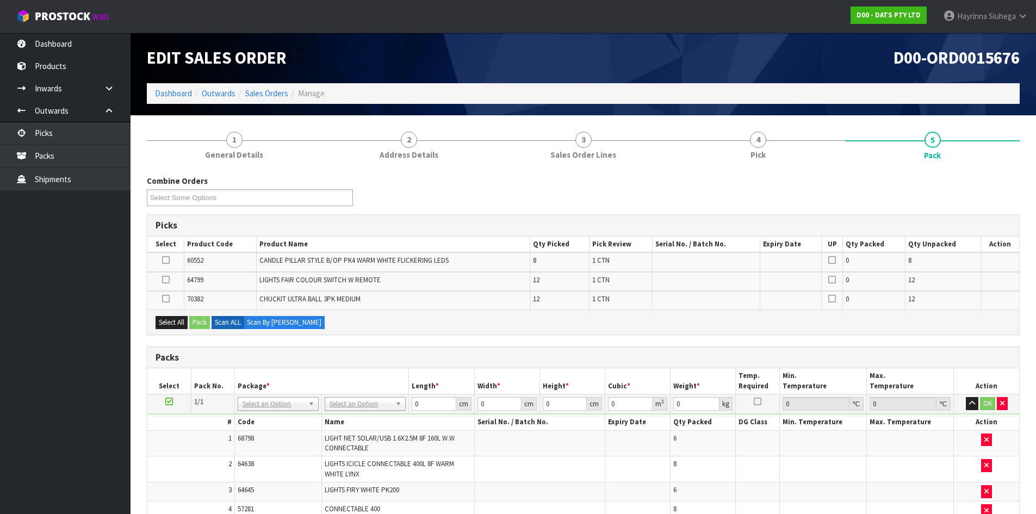
scroll to position [0, 0]
click at [168, 261] on icon at bounding box center [166, 261] width 8 height 1
click at [0, 0] on input "checkbox" at bounding box center [0, 0] width 0 height 0
click at [191, 318] on button "Pack" at bounding box center [199, 323] width 21 height 13
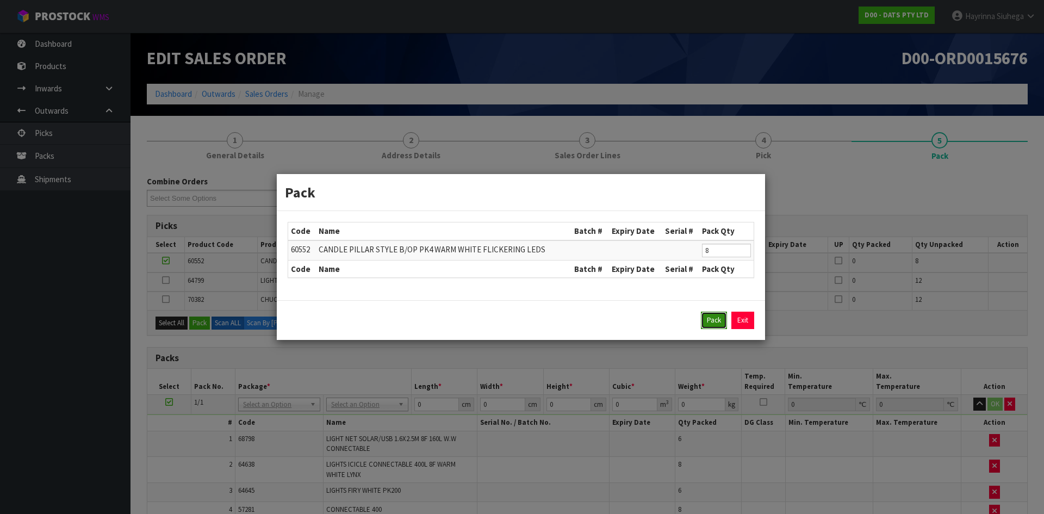
click at [711, 322] on button "Pack" at bounding box center [714, 320] width 26 height 17
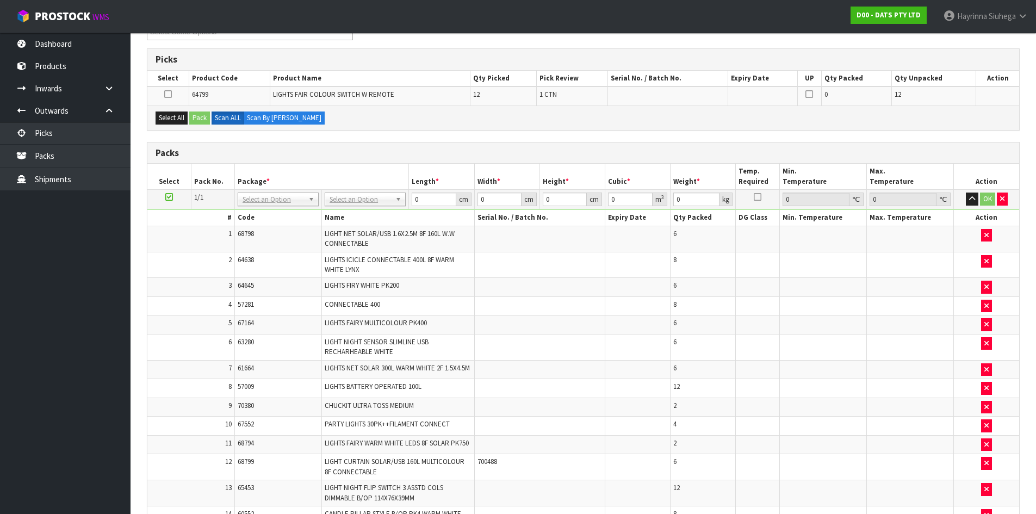
scroll to position [165, 0]
click at [586, 378] on td at bounding box center [539, 371] width 131 height 19
click at [176, 116] on button "Select All" at bounding box center [172, 119] width 32 height 13
click at [199, 115] on button "Pack" at bounding box center [199, 119] width 21 height 13
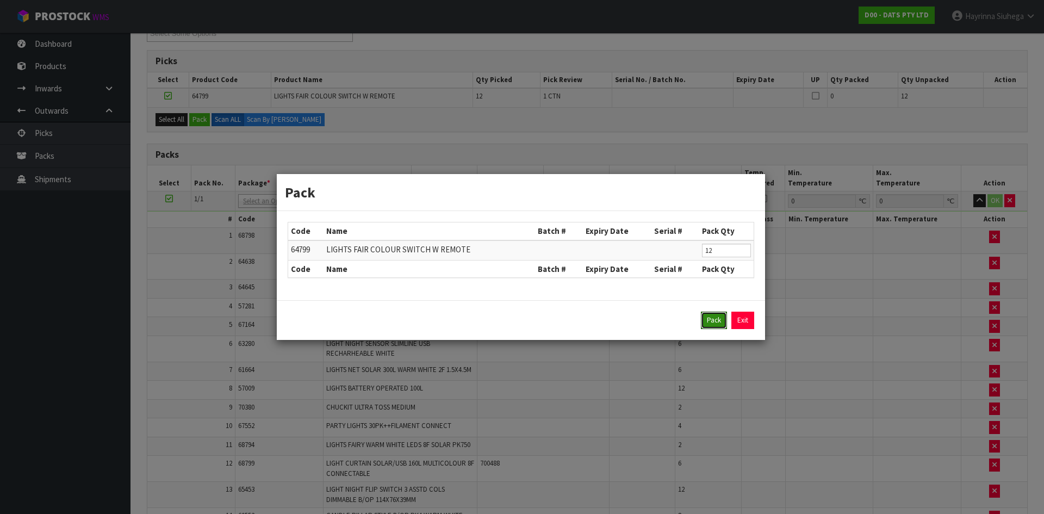
click at [717, 326] on button "Pack" at bounding box center [714, 320] width 26 height 17
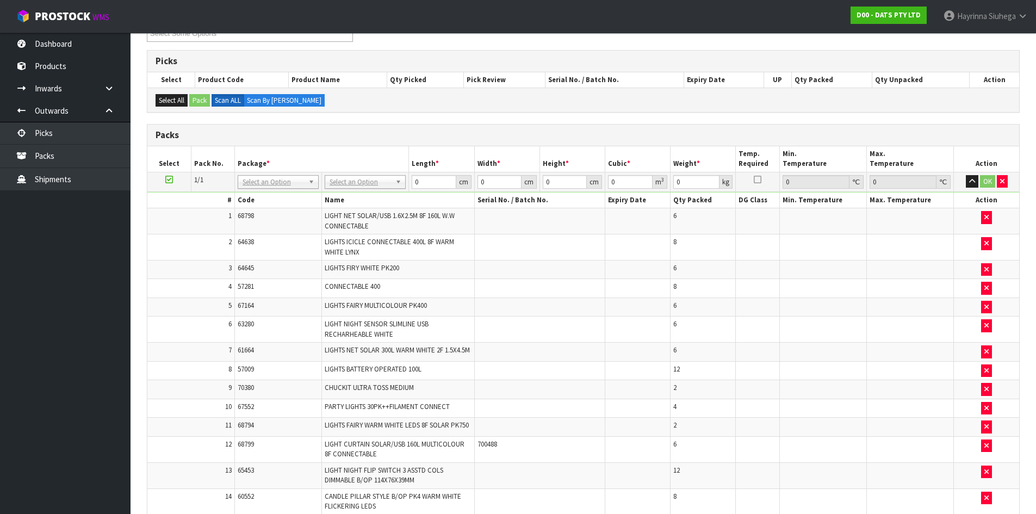
drag, startPoint x: 331, startPoint y: 179, endPoint x: 343, endPoint y: 184, distance: 13.4
drag, startPoint x: 349, startPoint y: 237, endPoint x: 357, endPoint y: 225, distance: 15.2
click at [416, 183] on input "120" at bounding box center [434, 182] width 44 height 14
click button "OK" at bounding box center [987, 181] width 15 height 13
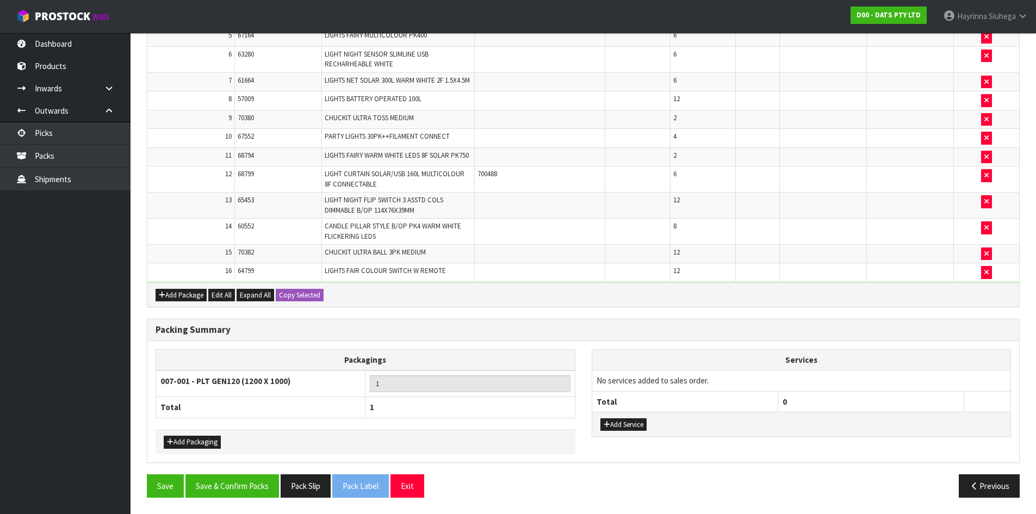
scroll to position [442, 0]
click at [203, 438] on button "Add Packaging" at bounding box center [192, 442] width 57 height 13
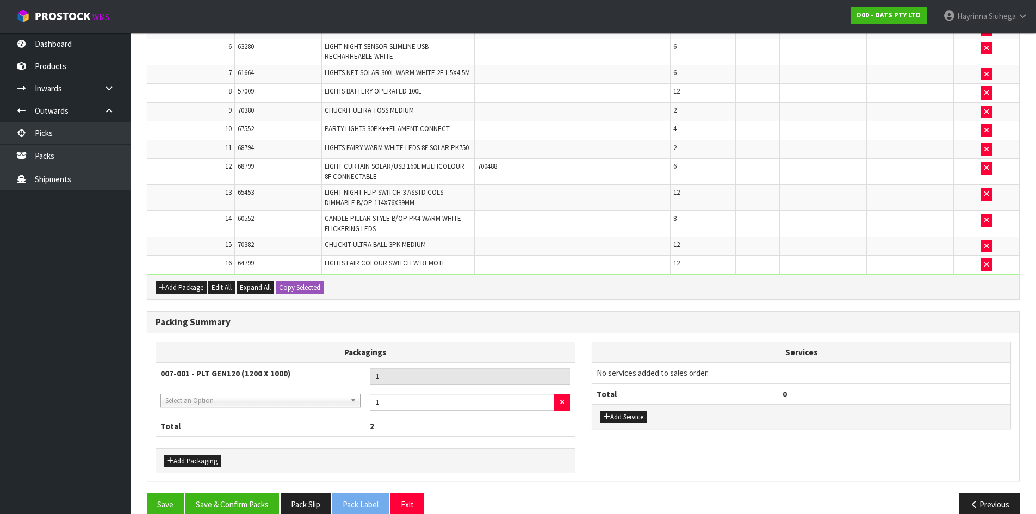
click at [220, 398] on td "NONE - No Packaging Cartons 007-001 - PLT GEN120 (1200 X 1000) 007-002 - PLT ON…" at bounding box center [260, 402] width 209 height 27
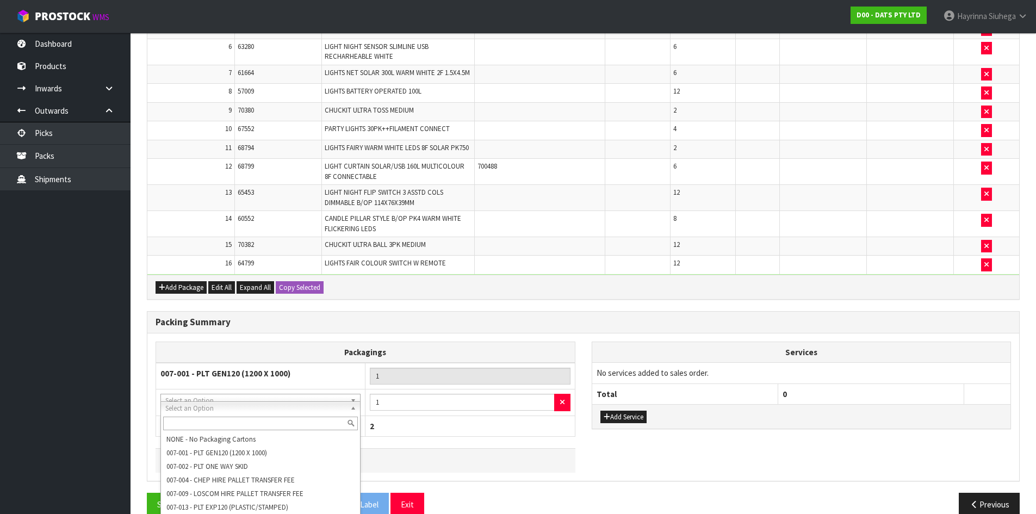
click at [226, 420] on input "text" at bounding box center [260, 424] width 195 height 14
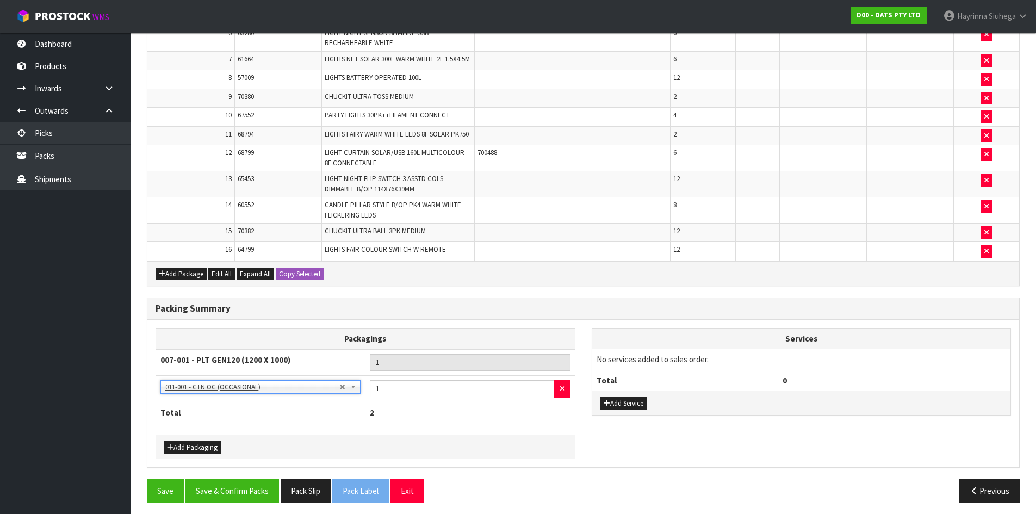
scroll to position [468, 0]
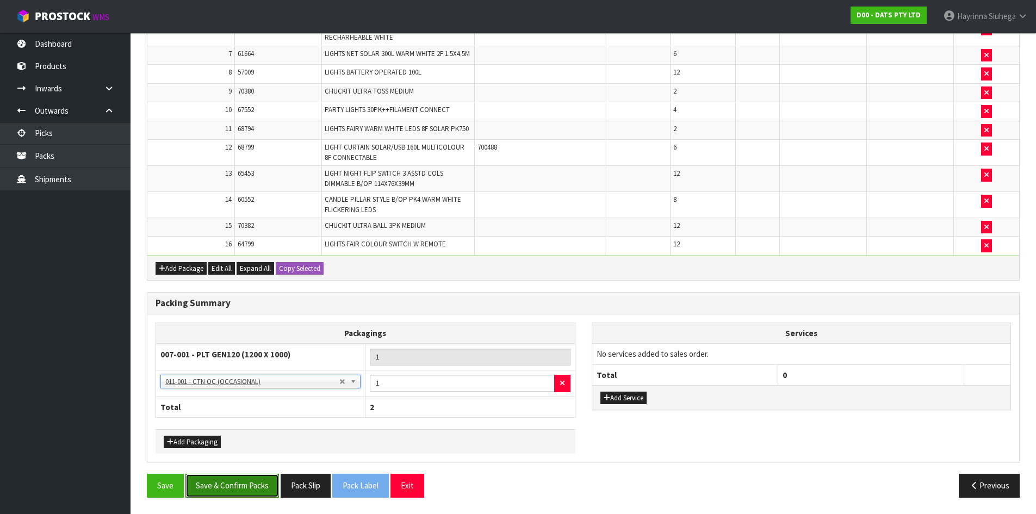
click at [248, 485] on button "Save & Confirm Packs" at bounding box center [232, 485] width 94 height 23
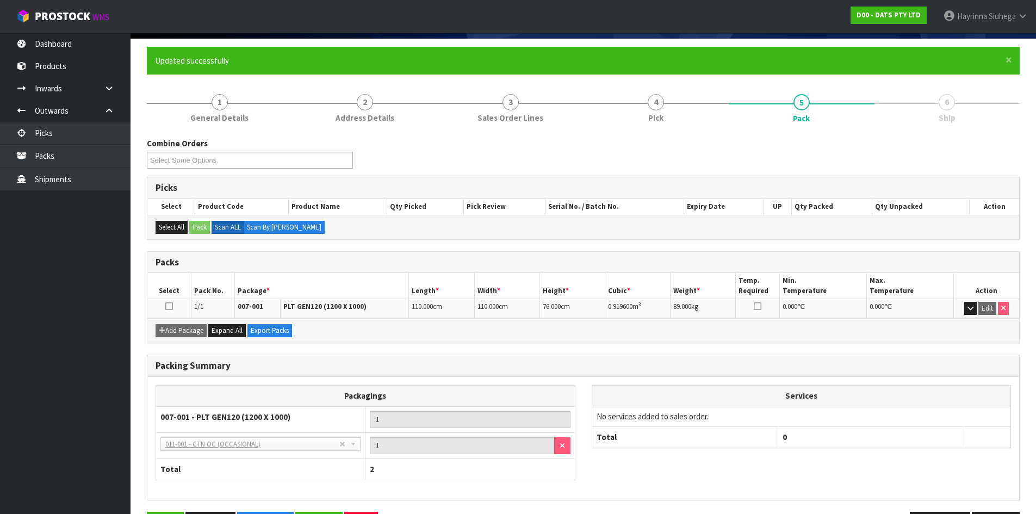
scroll to position [115, 0]
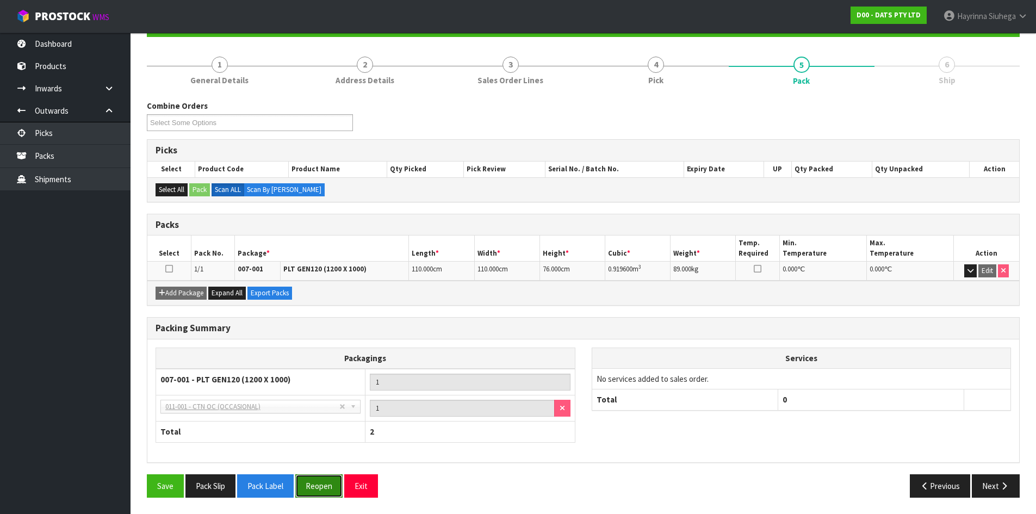
click at [316, 488] on button "Reopen" at bounding box center [318, 485] width 47 height 23
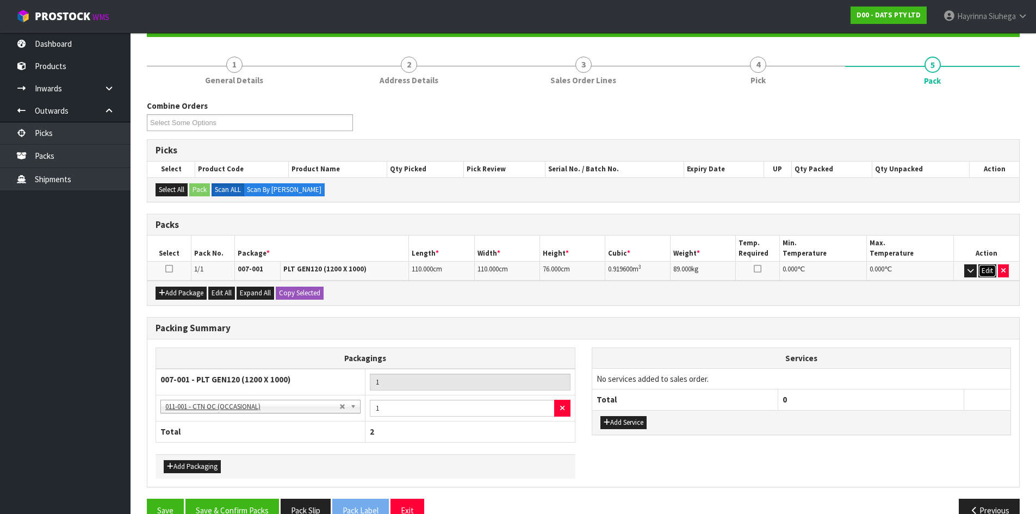
click at [988, 270] on button "Edit" at bounding box center [987, 270] width 18 height 13
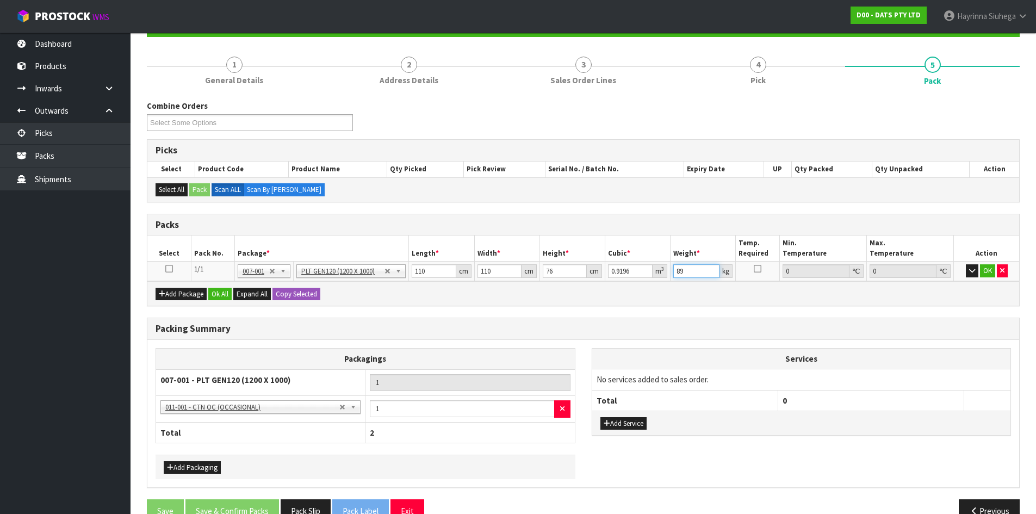
click at [677, 270] on input "89" at bounding box center [696, 271] width 46 height 14
click at [983, 270] on button "OK" at bounding box center [987, 270] width 15 height 13
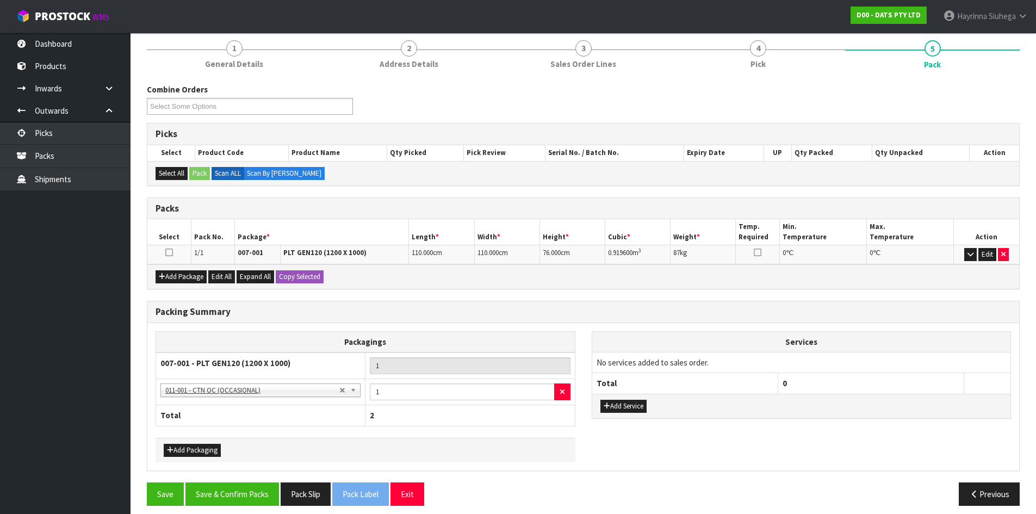
scroll to position [139, 0]
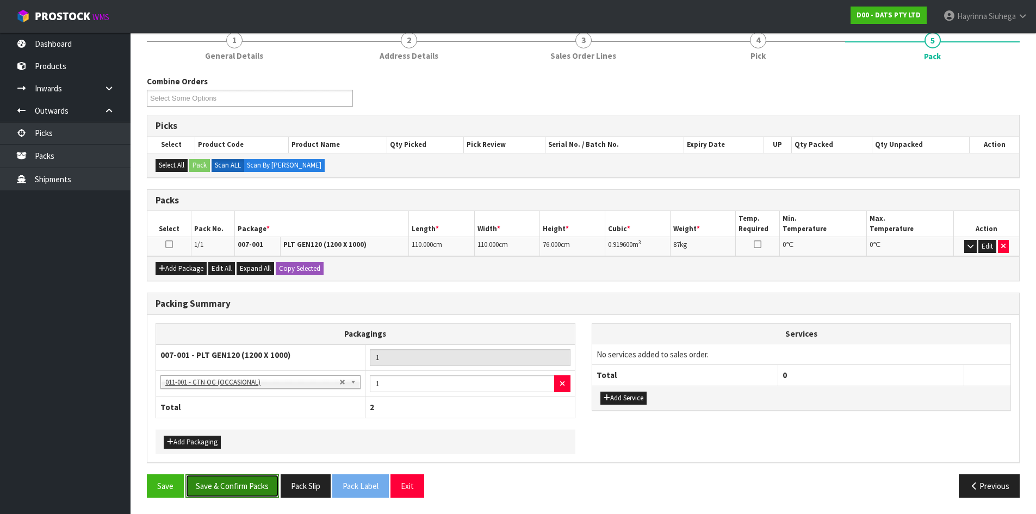
click at [240, 478] on button "Save & Confirm Packs" at bounding box center [232, 485] width 94 height 23
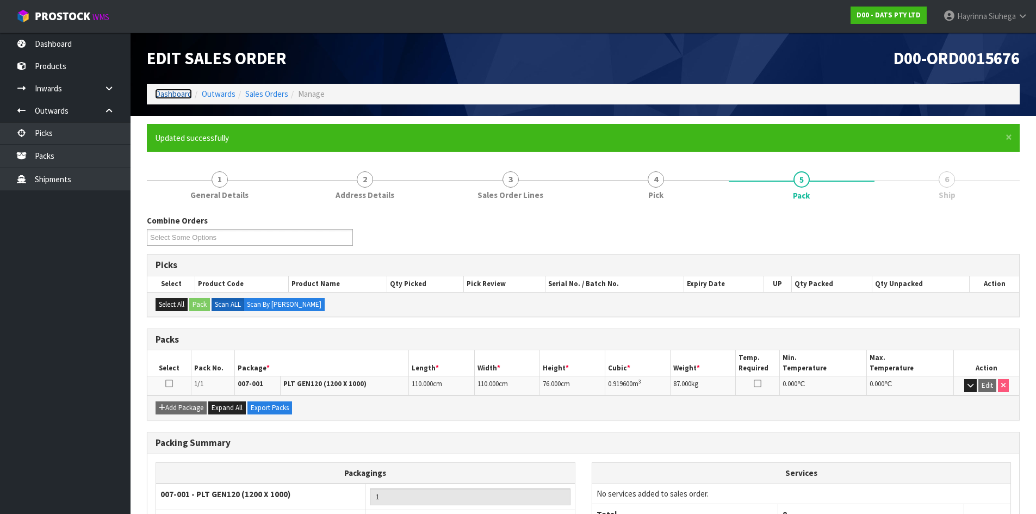
click at [178, 97] on link "Dashboard" at bounding box center [173, 94] width 37 height 10
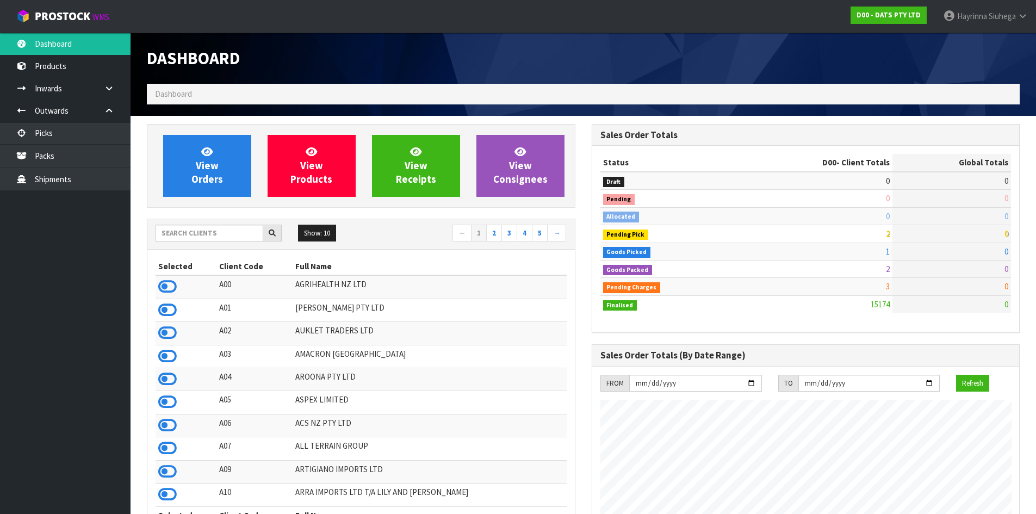
scroll to position [824, 444]
